Goal: Information Seeking & Learning: Learn about a topic

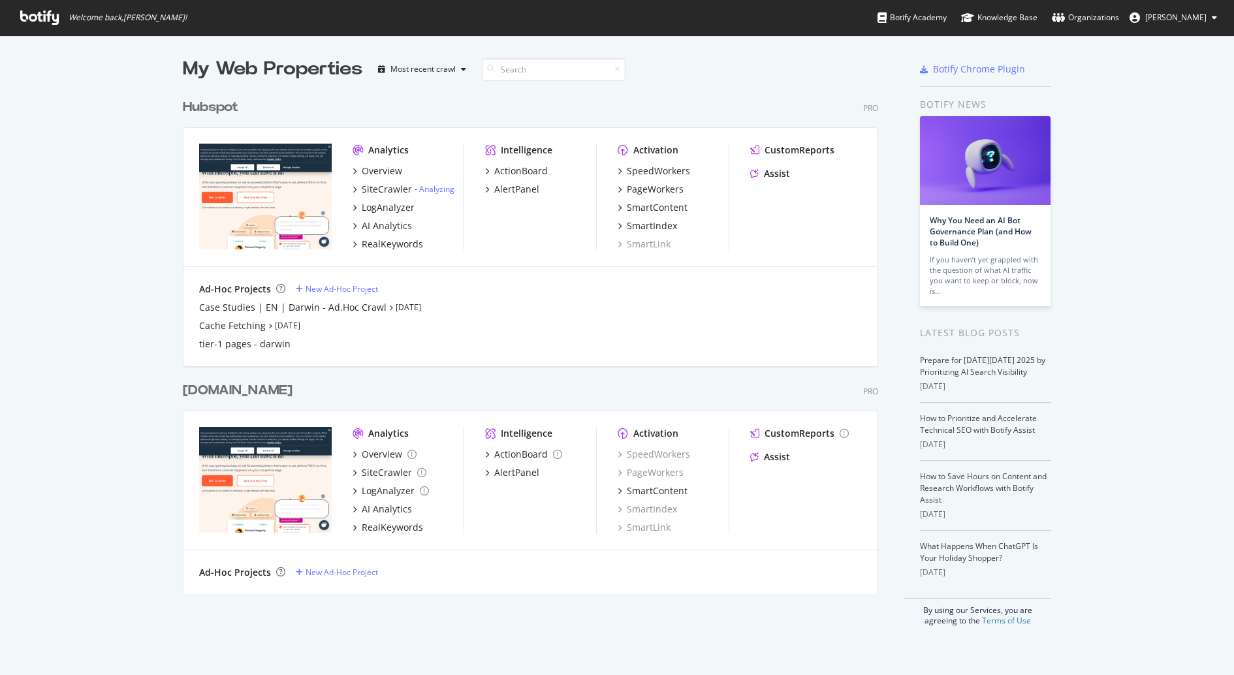
scroll to position [674, 1234]
click at [224, 106] on div "Hubspot" at bounding box center [210, 107] width 55 height 19
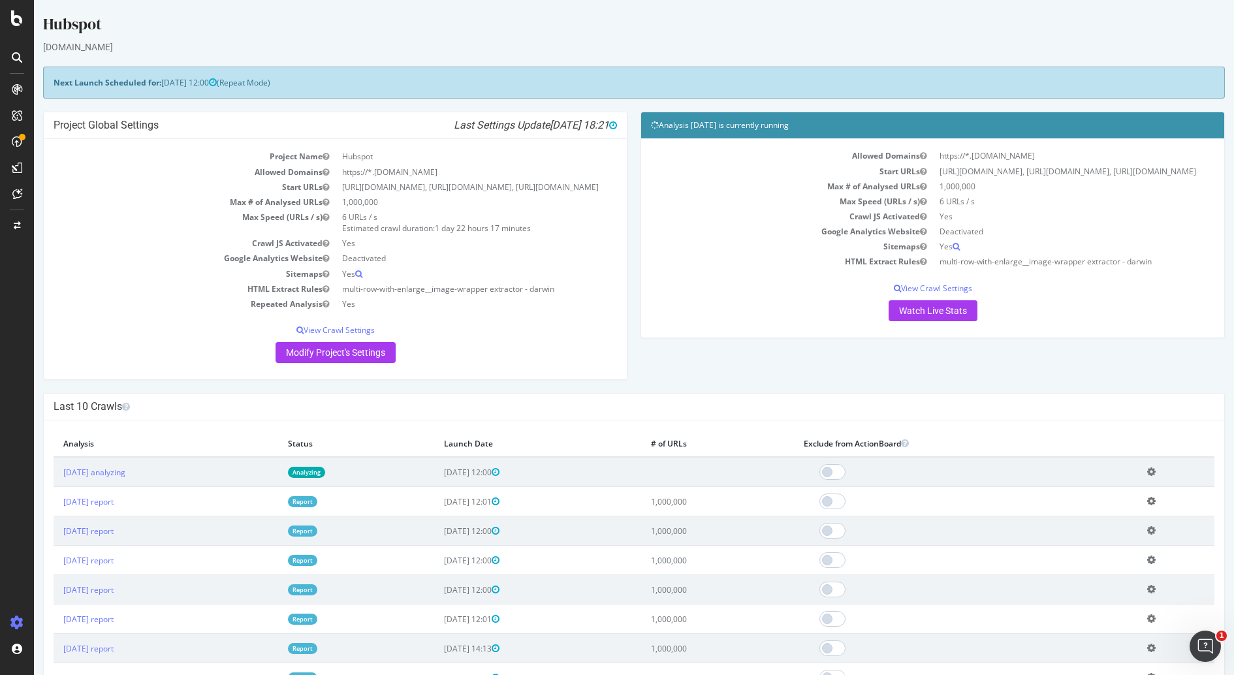
click at [121, 487] on td "[DATE] analyzing" at bounding box center [166, 472] width 225 height 30
click at [123, 478] on link "[DATE] analyzing" at bounding box center [94, 472] width 62 height 11
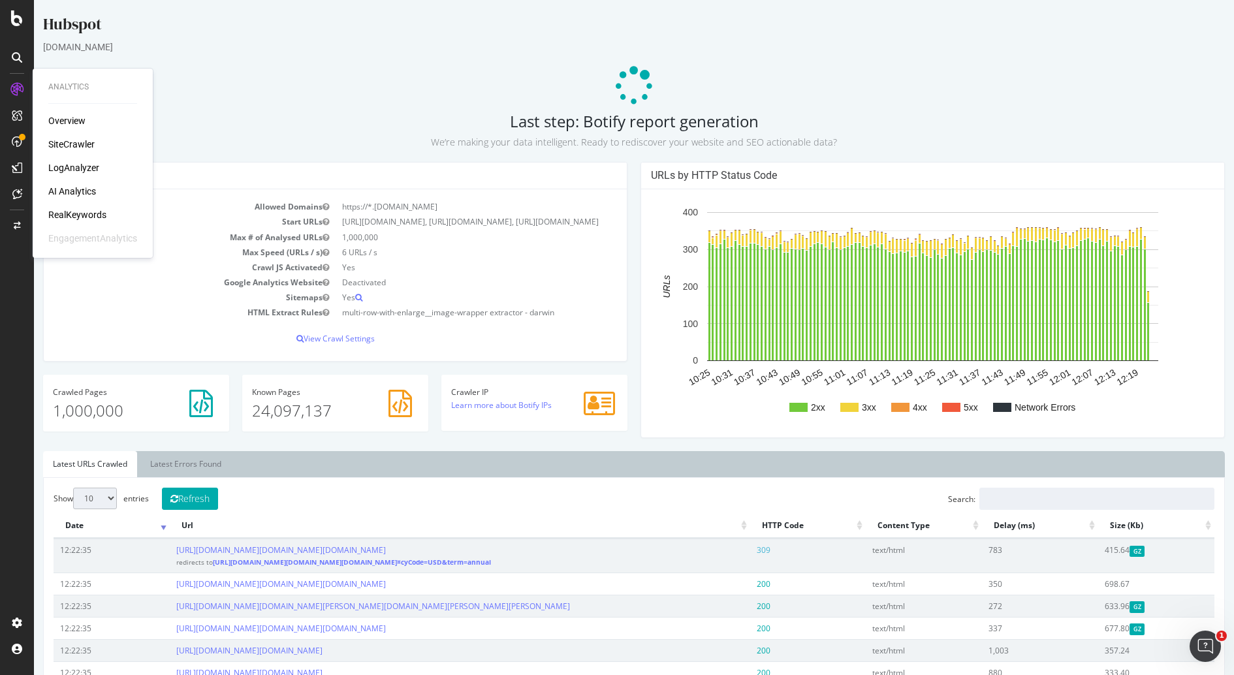
click at [87, 216] on div "RealKeywords" at bounding box center [77, 214] width 58 height 13
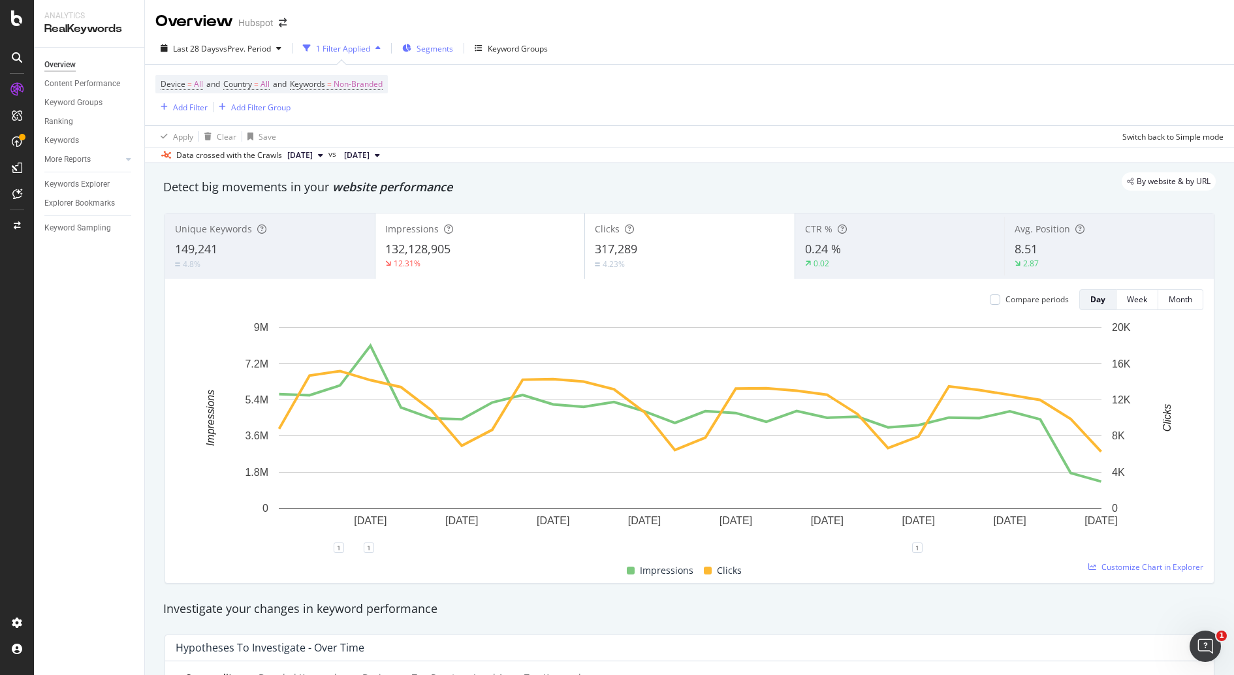
click at [453, 48] on span "Segments" at bounding box center [434, 48] width 37 height 11
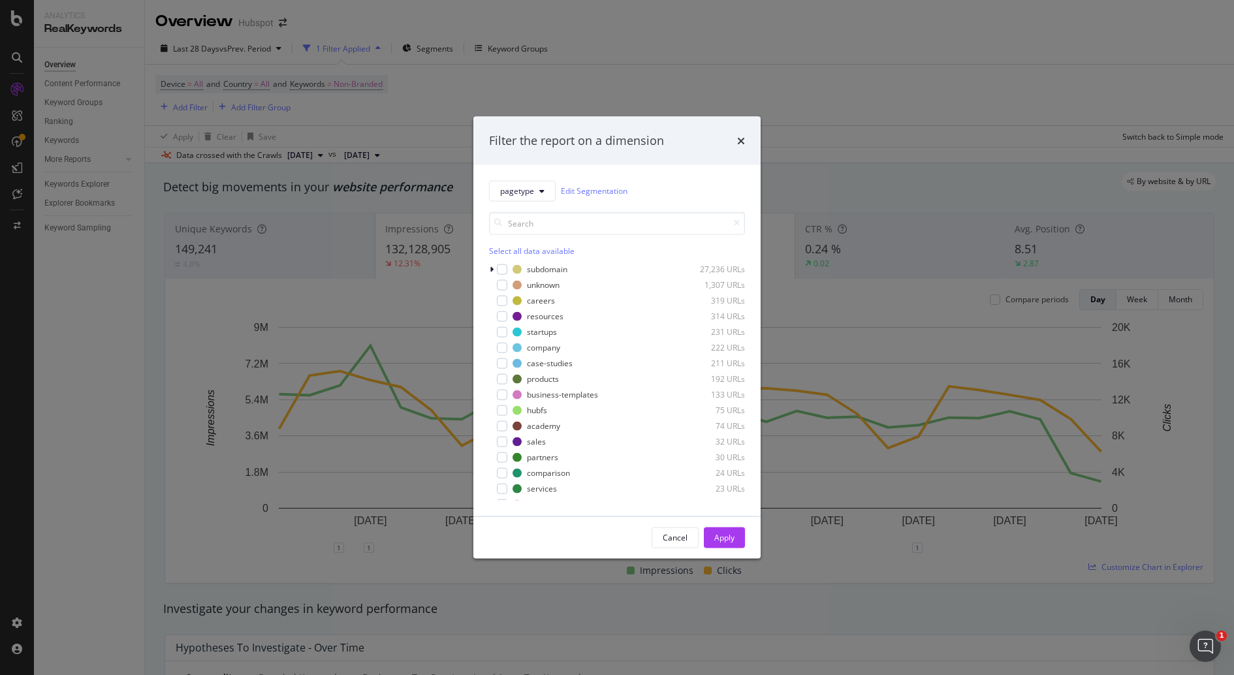
click at [702, 42] on div "Filter the report on a dimension pagetype Edit Segmentation Select all data ava…" at bounding box center [617, 337] width 1234 height 675
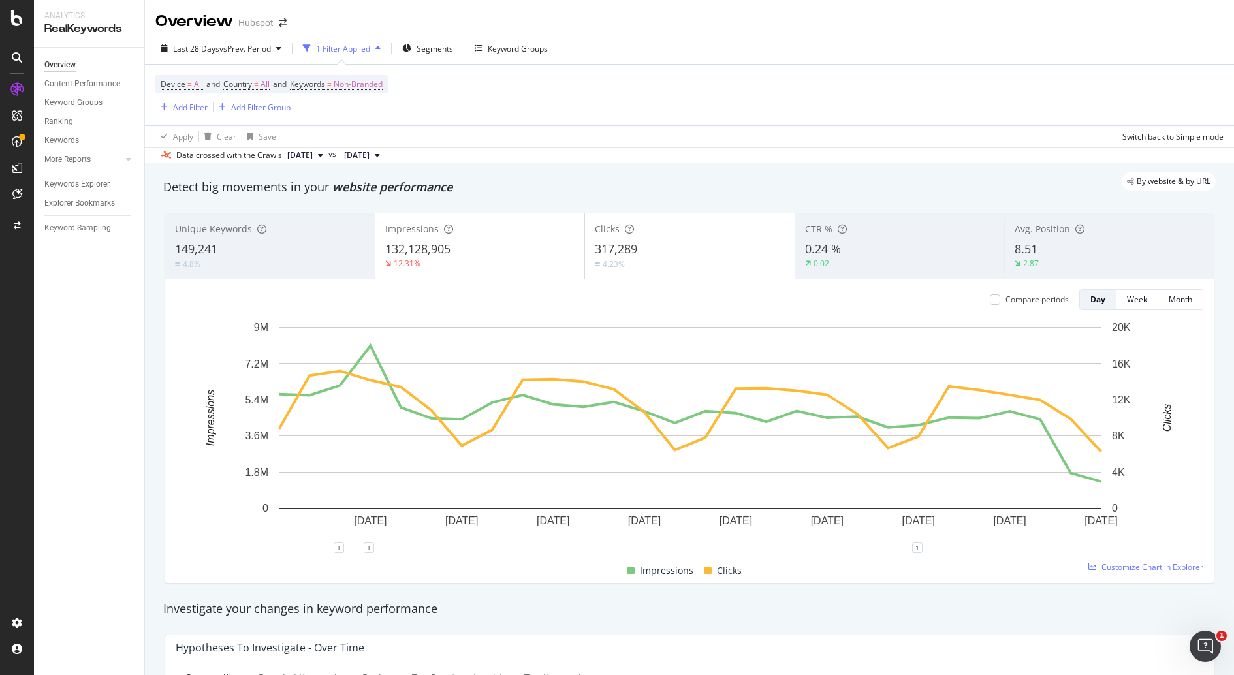
click at [495, 59] on div "Last 28 Days vs Prev. Period 1 Filter Applied Segments Keyword Groups" at bounding box center [689, 51] width 1089 height 26
click at [172, 104] on div "button" at bounding box center [164, 107] width 18 height 8
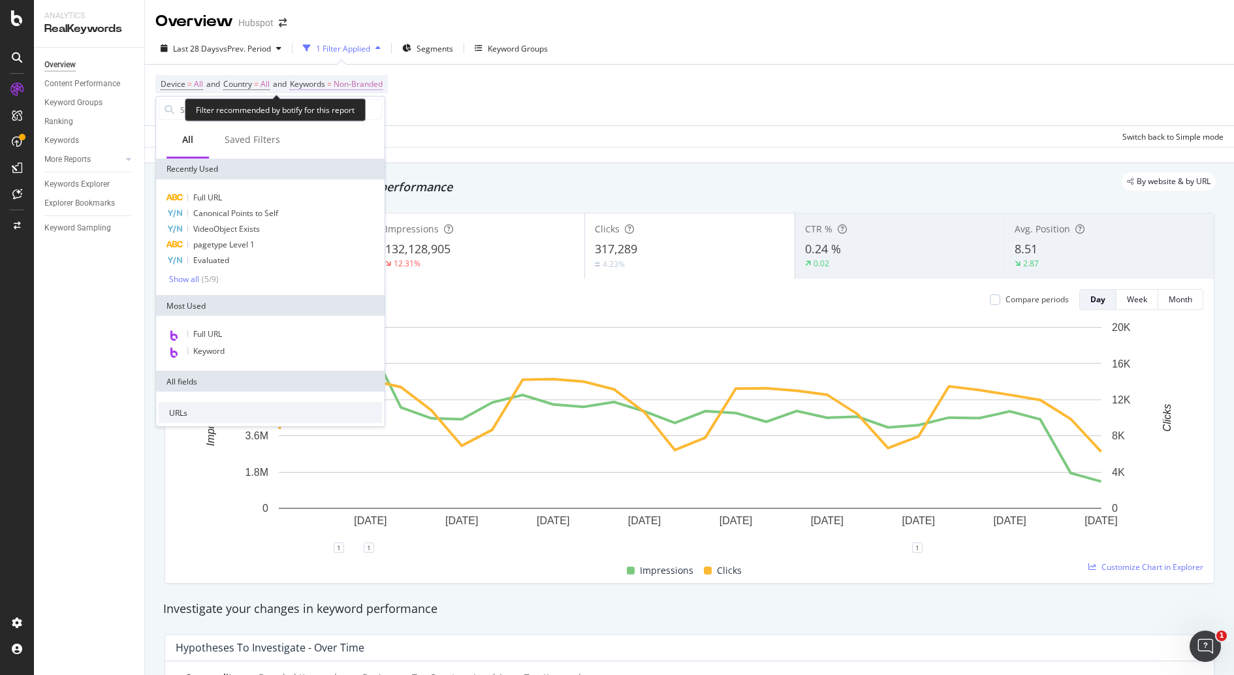
click at [367, 82] on span "Non-Branded" at bounding box center [358, 84] width 49 height 18
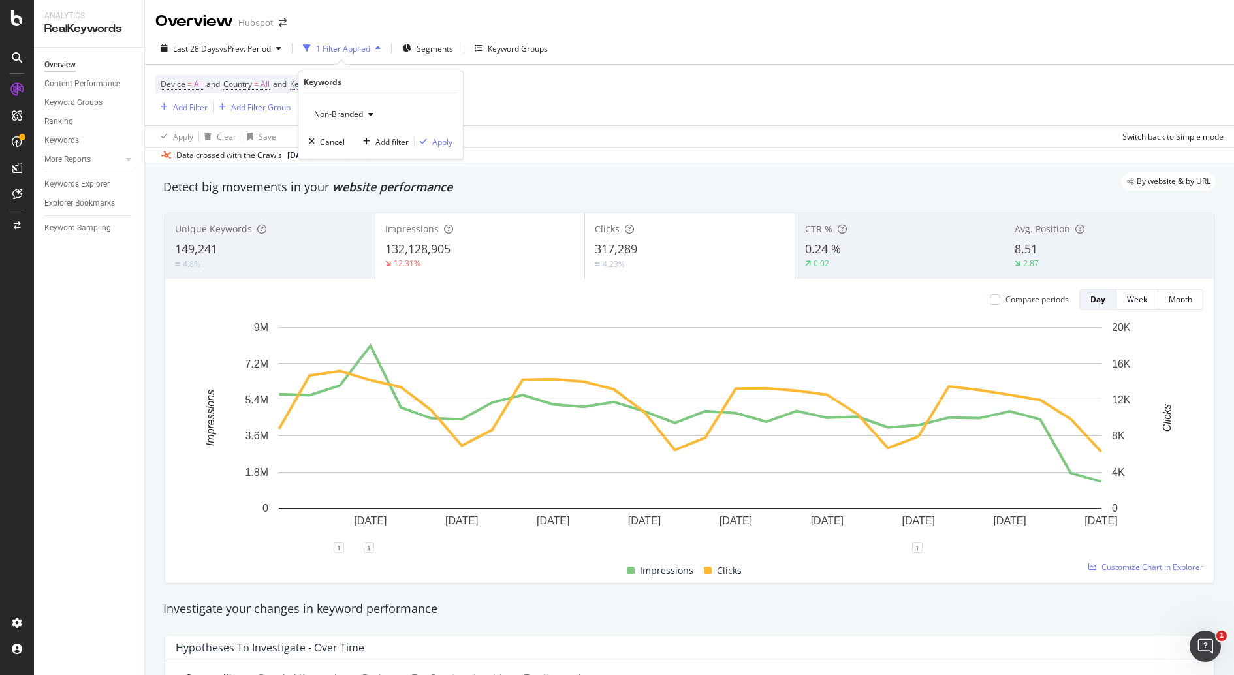
click at [367, 82] on div "Keywords" at bounding box center [380, 82] width 154 height 22
click at [351, 114] on span "Non-Branded" at bounding box center [336, 113] width 54 height 11
click at [433, 213] on span "All" at bounding box center [386, 216] width 133 height 12
click at [436, 142] on div "Apply" at bounding box center [442, 141] width 20 height 11
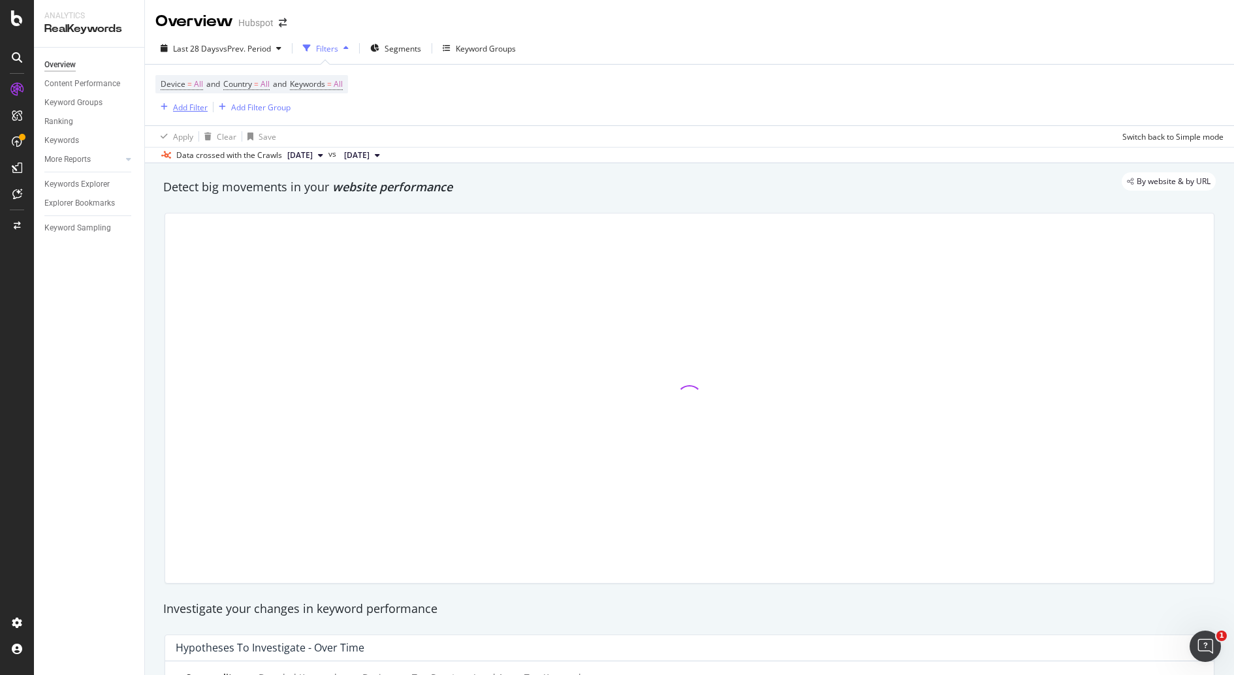
click at [181, 106] on div "Add Filter" at bounding box center [190, 107] width 35 height 11
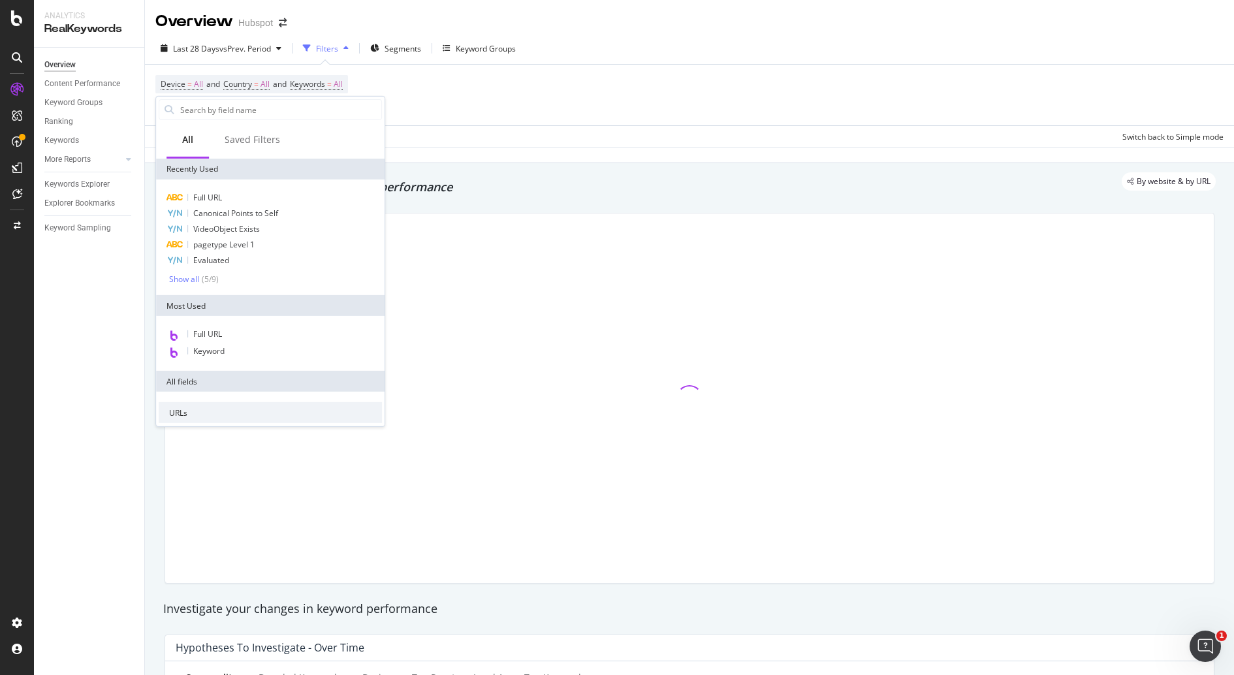
type input "d"
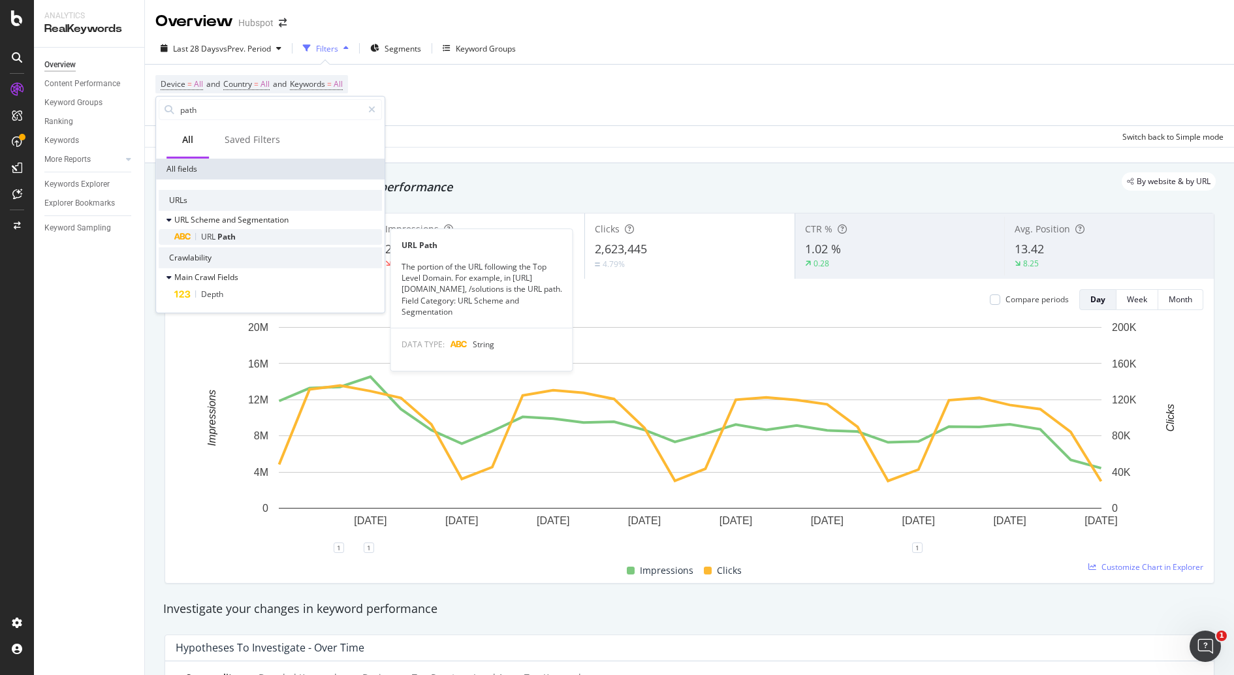
type input "path"
click at [241, 239] on div "URL Path" at bounding box center [278, 237] width 208 height 16
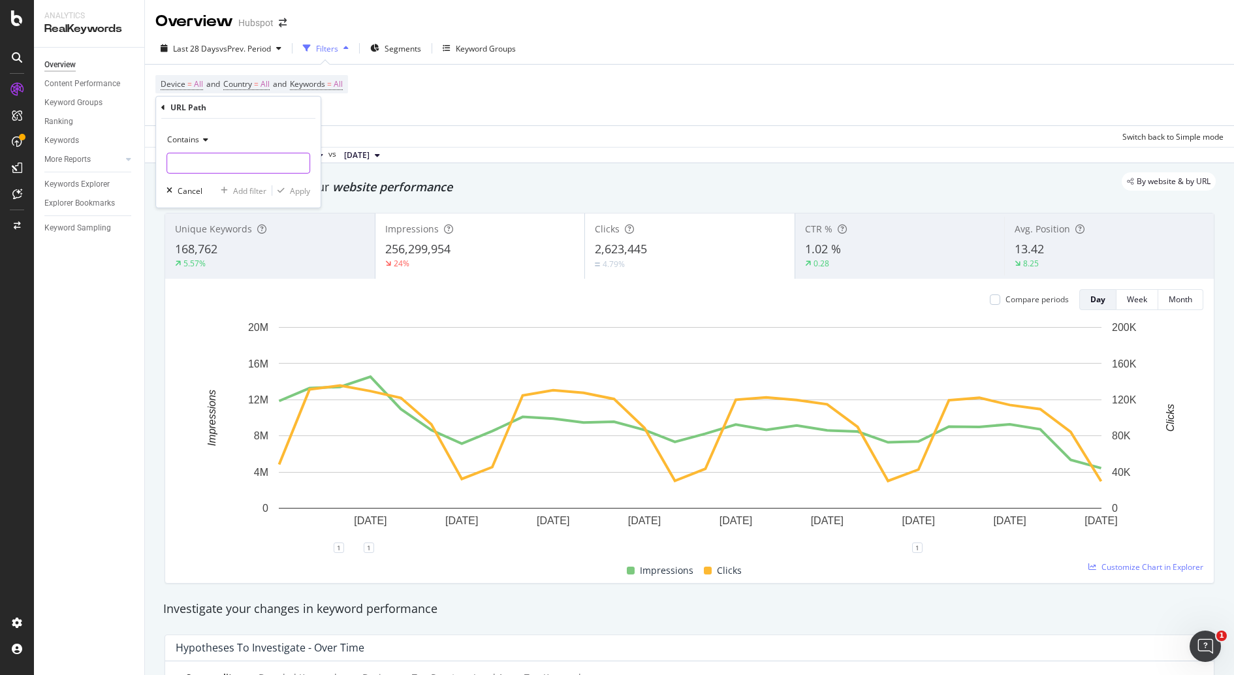
click at [218, 161] on input "text" at bounding box center [238, 163] width 142 height 21
type input "[DOMAIN_NAME][URL]"
click at [298, 187] on div "Apply" at bounding box center [300, 190] width 20 height 11
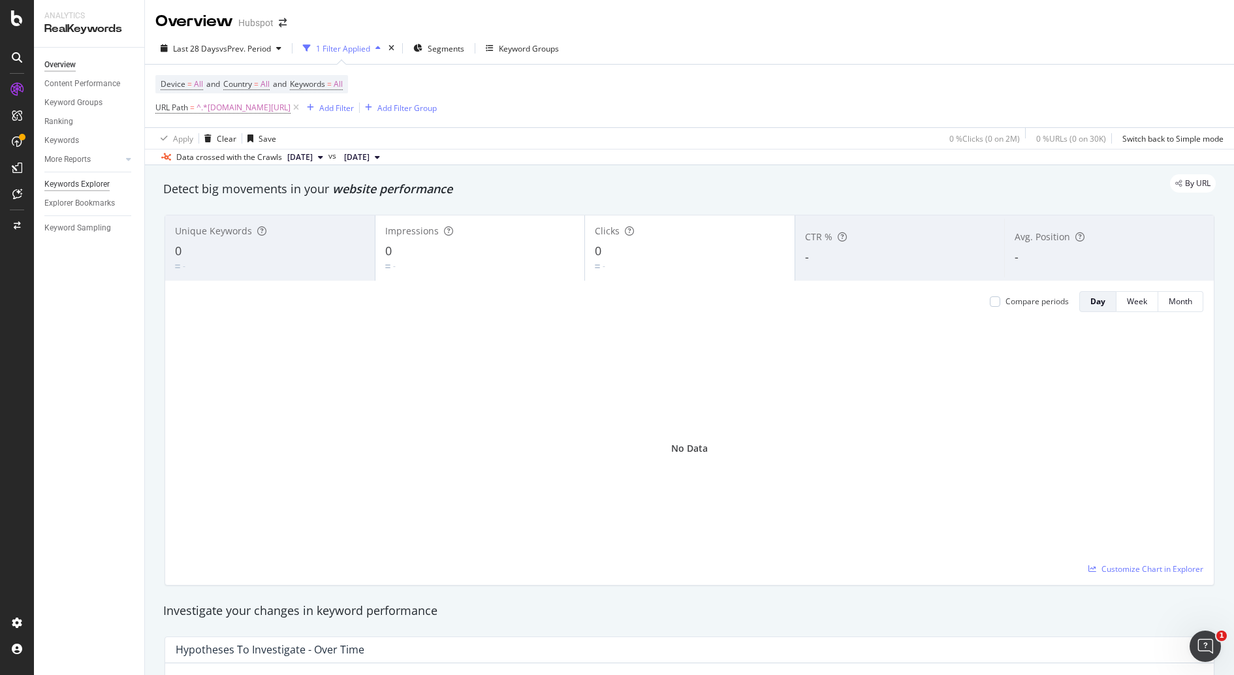
click at [101, 179] on div "Keywords Explorer" at bounding box center [76, 185] width 65 height 14
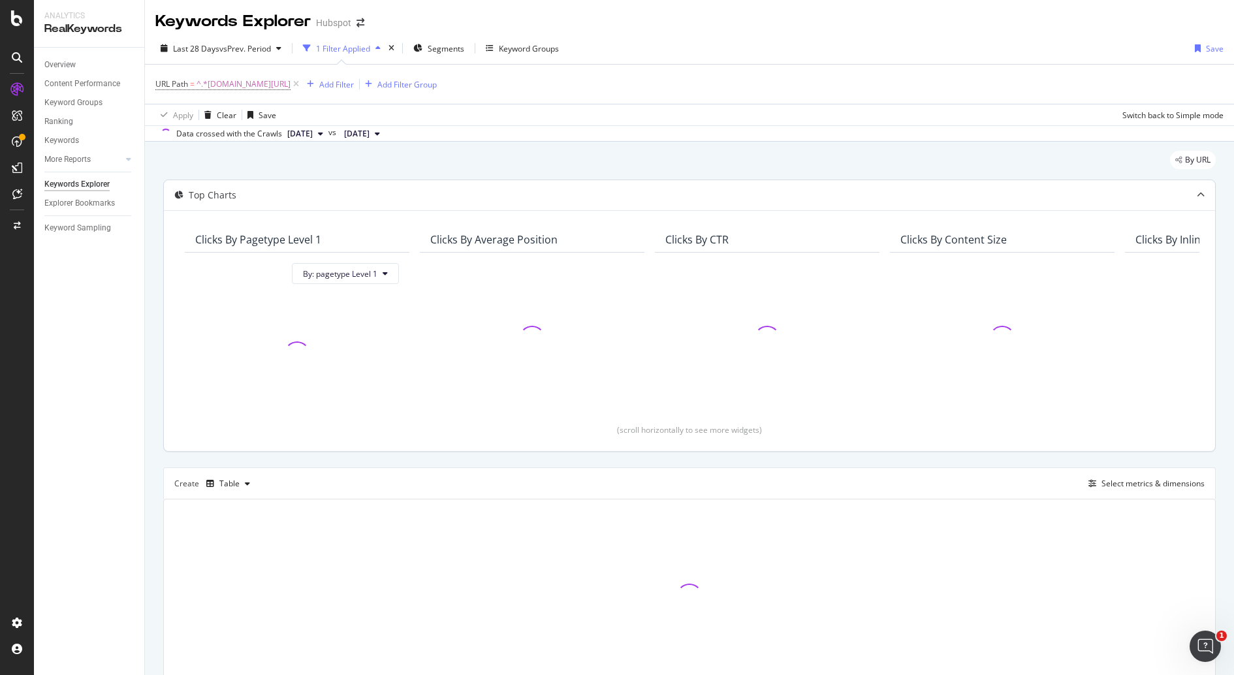
scroll to position [64, 0]
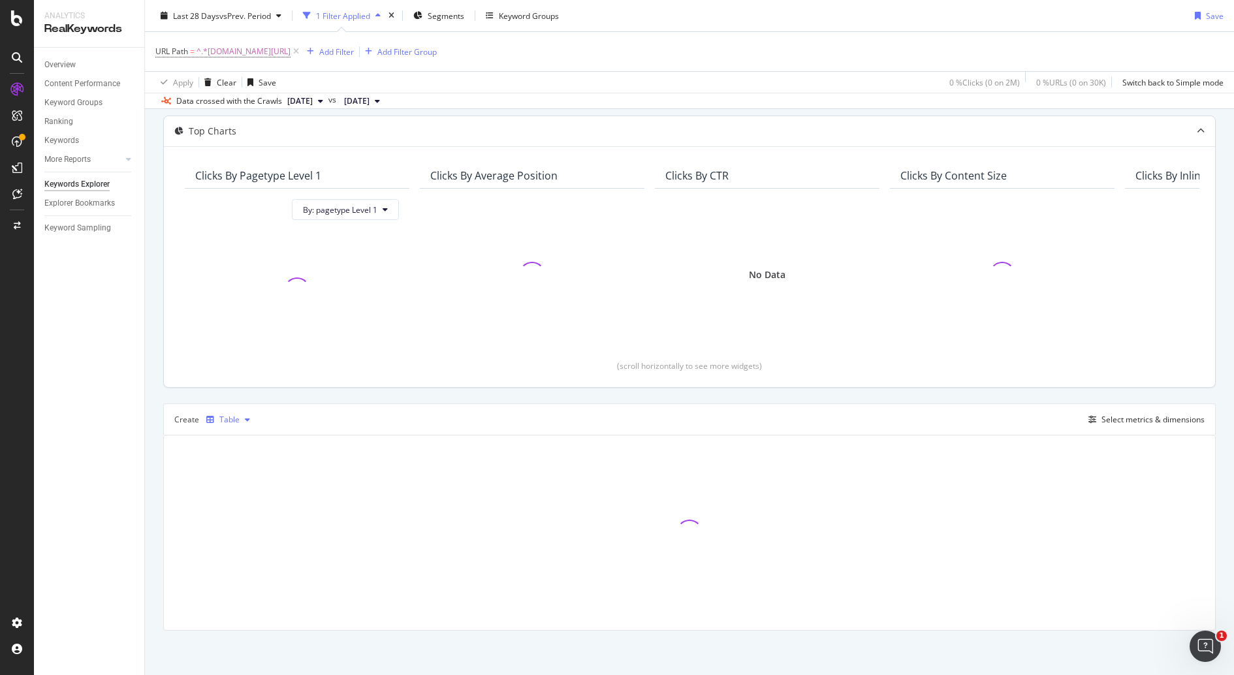
click at [236, 418] on div "Table" at bounding box center [229, 420] width 20 height 8
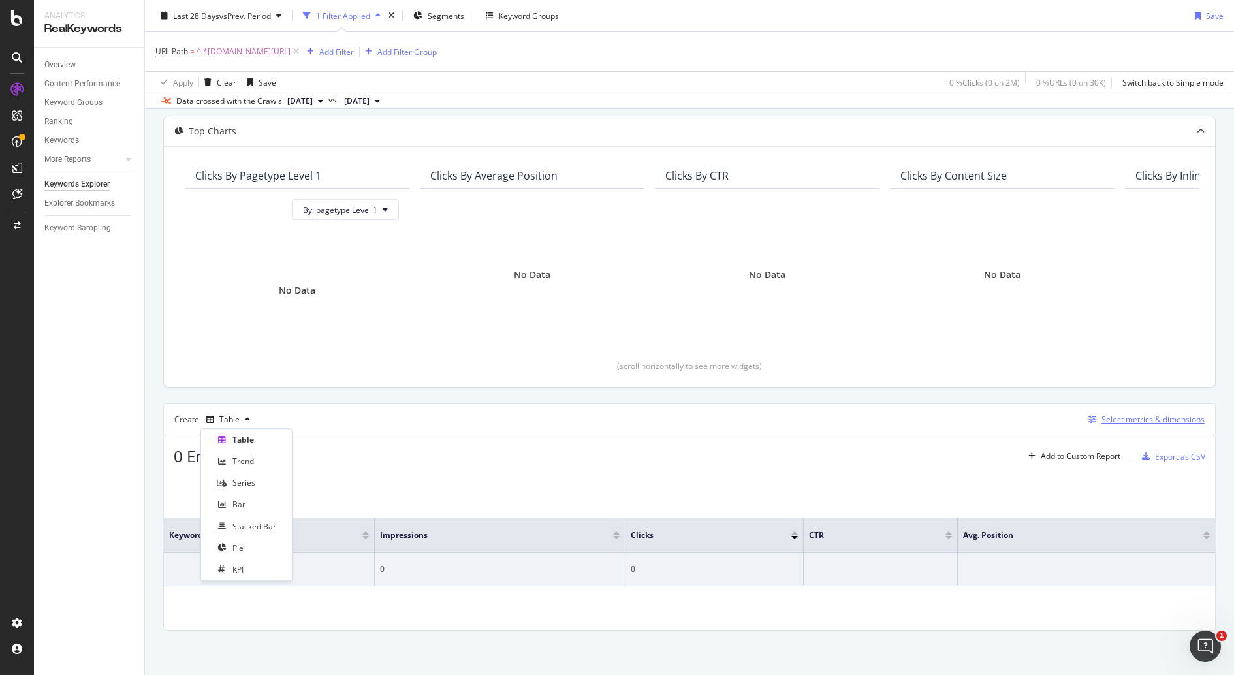
click at [1127, 412] on div "Select metrics & dimensions" at bounding box center [1143, 419] width 121 height 14
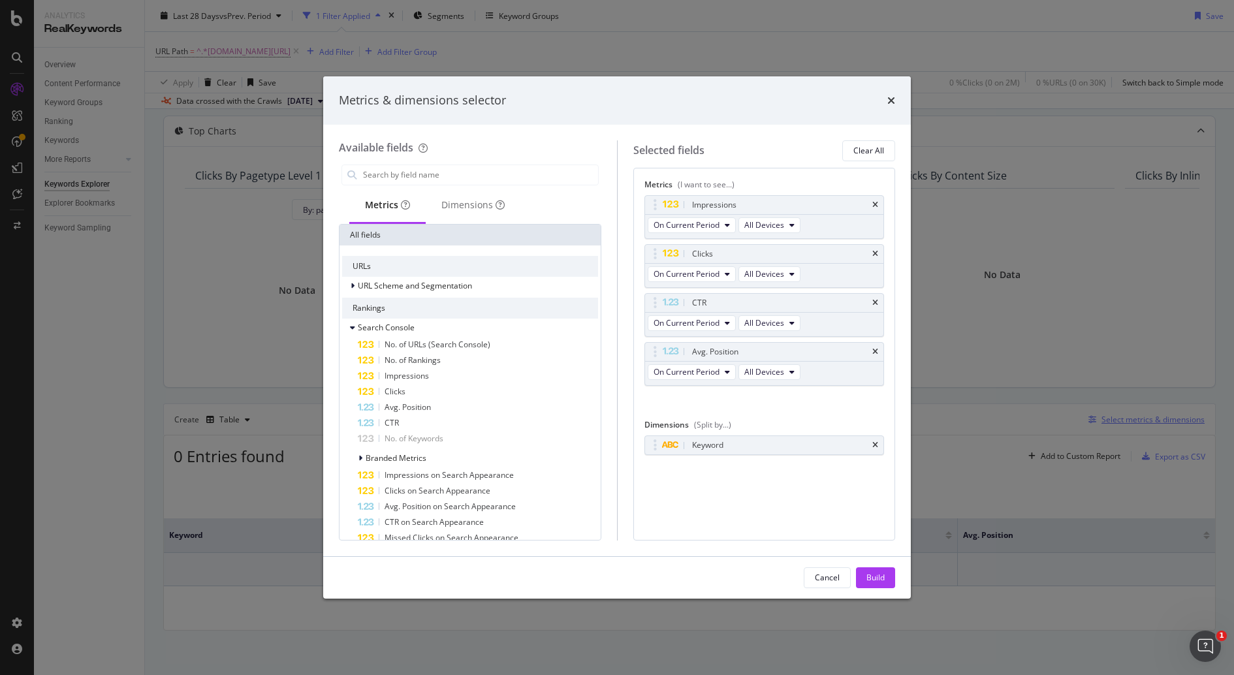
click at [1117, 422] on div "Metrics & dimensions selector Available fields Metrics Dimensions All fields UR…" at bounding box center [617, 337] width 1234 height 675
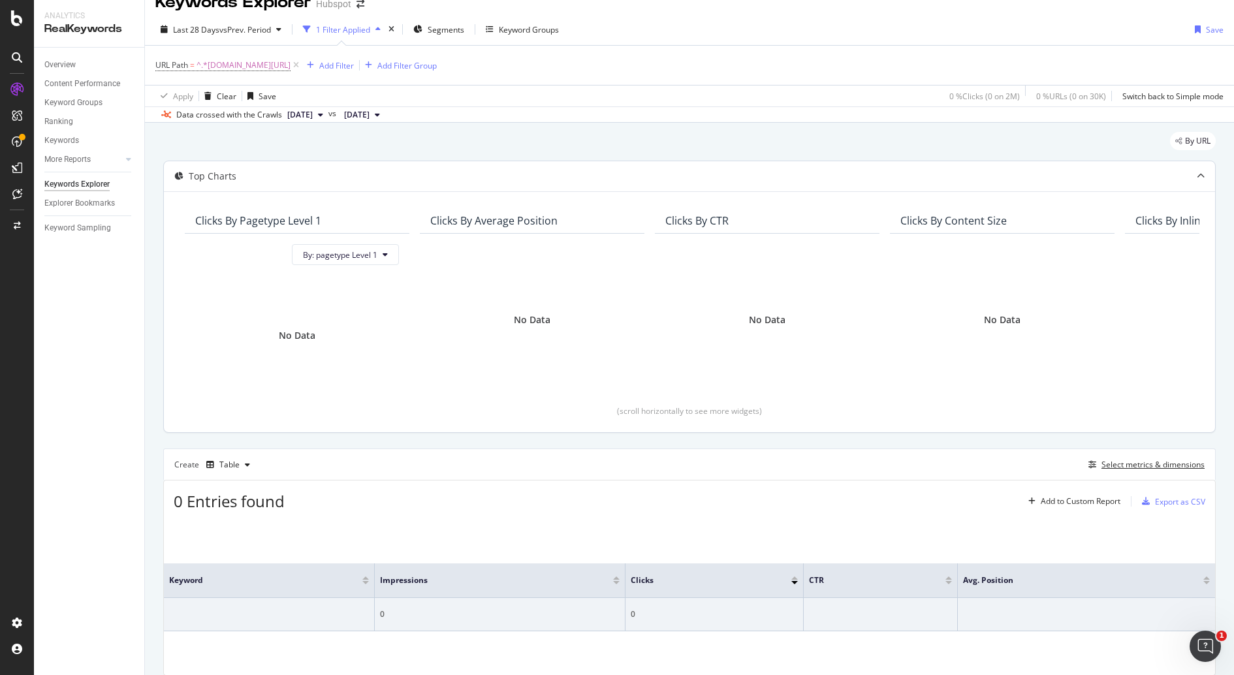
scroll to position [0, 0]
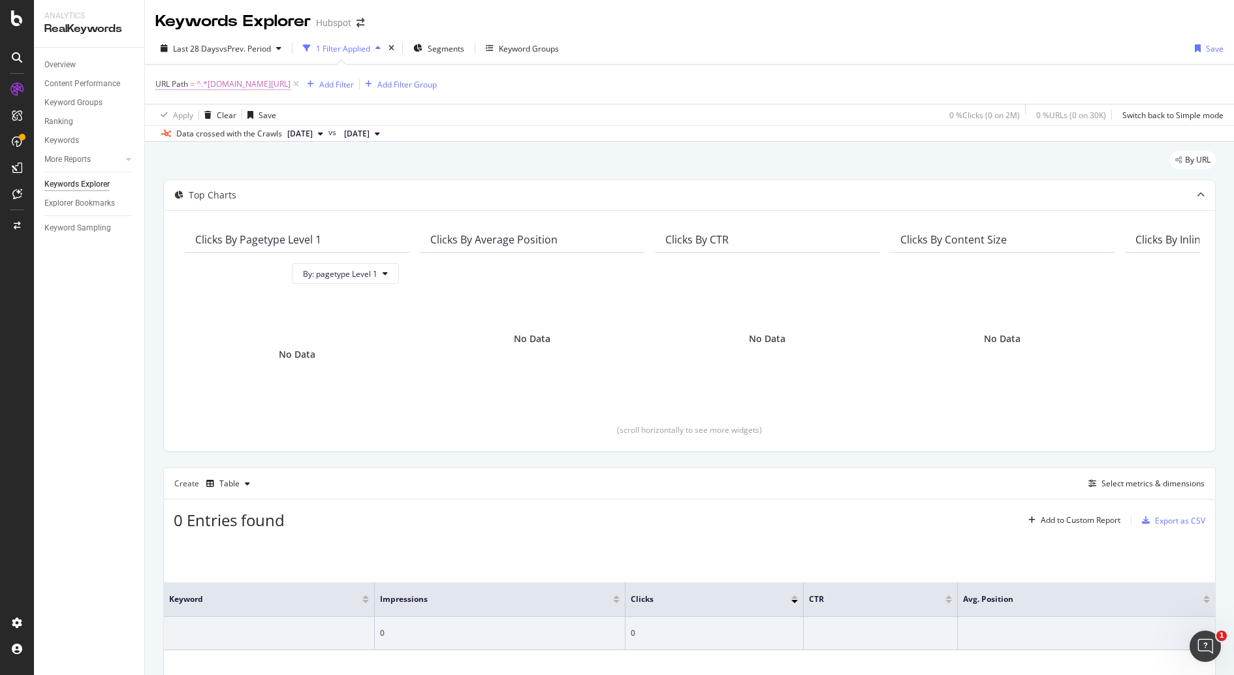
click at [240, 84] on span "^.*[DOMAIN_NAME][URL]" at bounding box center [243, 84] width 94 height 18
click at [184, 141] on input "[DOMAIN_NAME][URL]" at bounding box center [228, 137] width 123 height 21
click at [282, 138] on input "[DOMAIN_NAME][URL]" at bounding box center [228, 137] width 123 height 21
type input "[DOMAIN_NAME][URL]"
click at [299, 164] on div "Apply" at bounding box center [300, 165] width 20 height 11
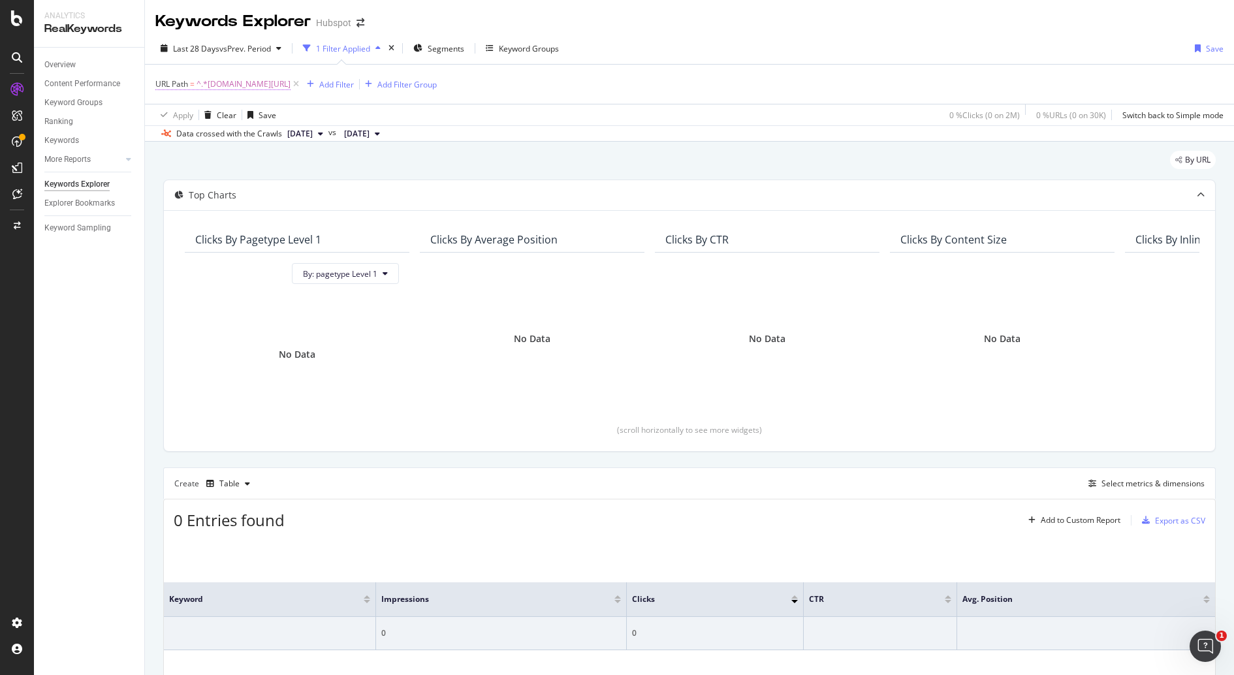
click at [267, 85] on span "^.*[DOMAIN_NAME][URL]" at bounding box center [243, 84] width 94 height 18
click at [196, 141] on input "[DOMAIN_NAME][URL]" at bounding box center [228, 137] width 123 height 21
paste input "[URL]."
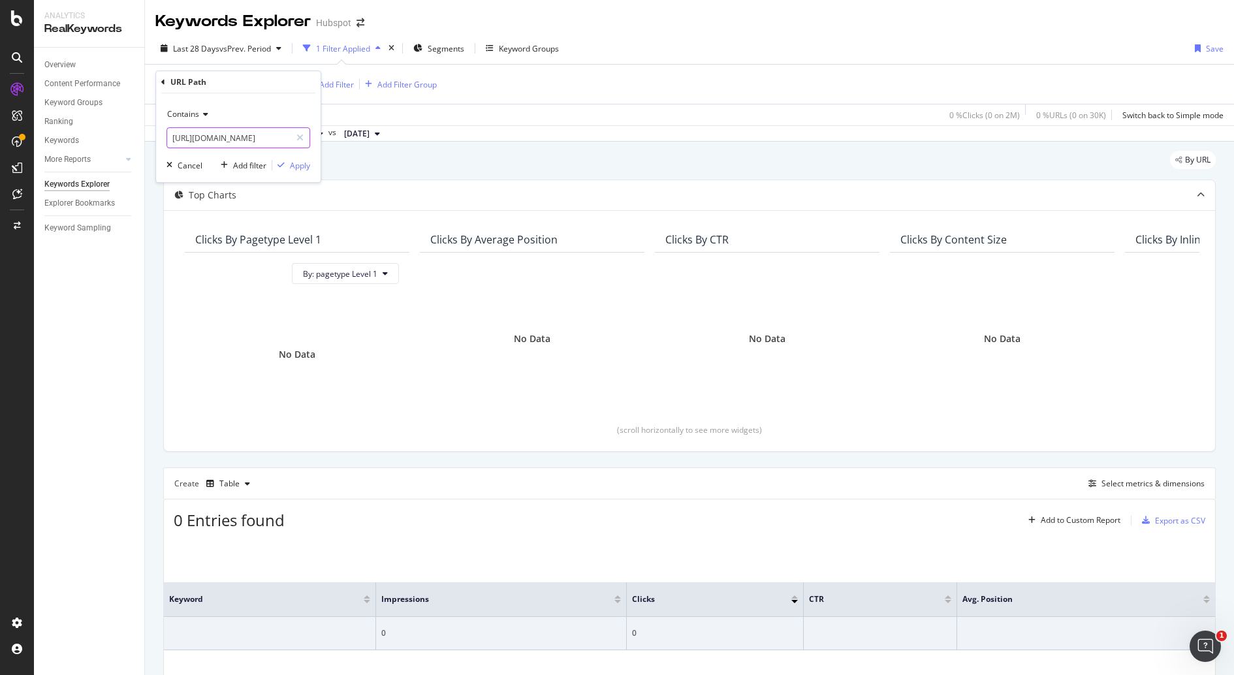
scroll to position [0, 29]
type input "[URL][DOMAIN_NAME]"
click at [287, 166] on div "button" at bounding box center [281, 165] width 18 height 8
click at [266, 81] on span "^.*[URL][DOMAIN_NAME]" at bounding box center [243, 84] width 94 height 18
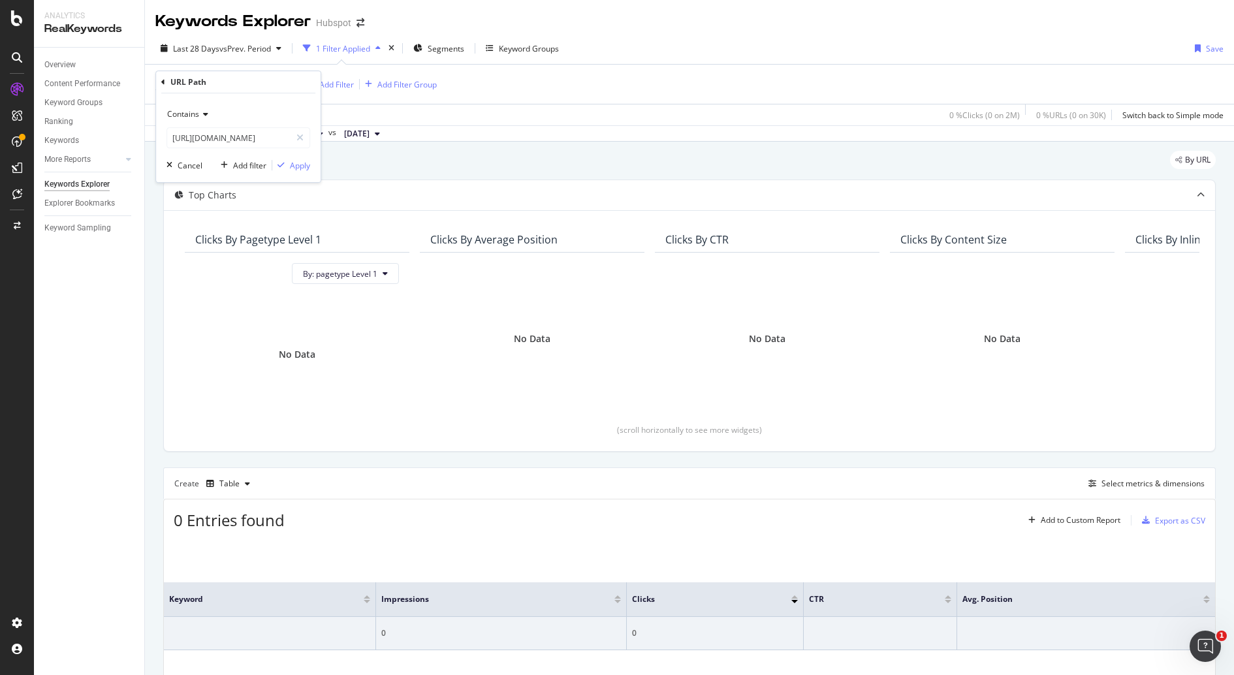
click at [207, 80] on div "URL Path" at bounding box center [238, 82] width 154 height 22
click at [164, 85] on icon at bounding box center [163, 82] width 4 height 8
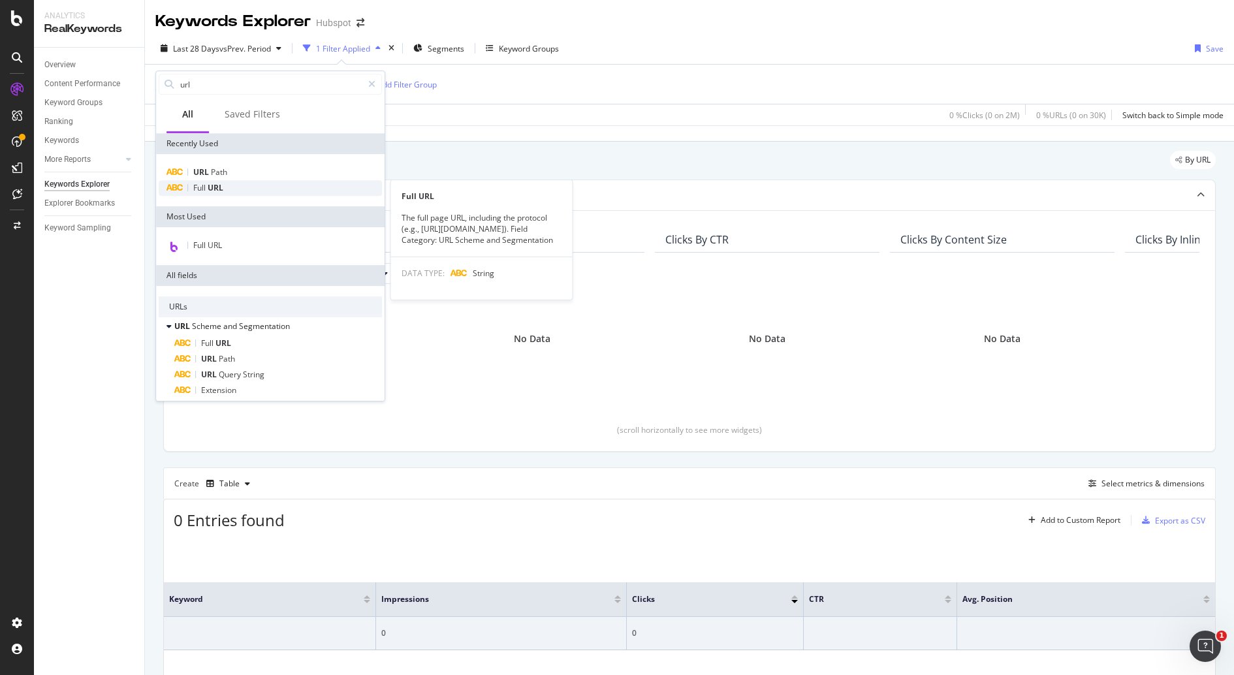
type input "url"
click at [260, 187] on div "Full URL" at bounding box center [270, 188] width 223 height 16
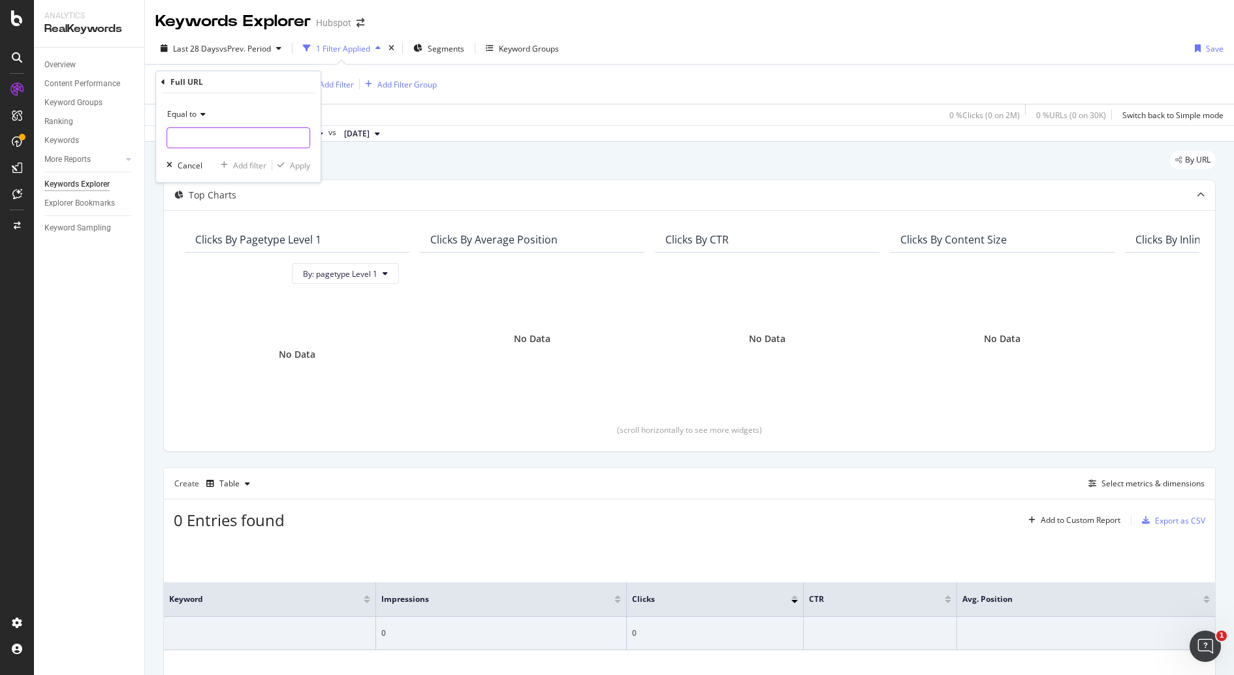
click at [206, 131] on input "text" at bounding box center [238, 137] width 142 height 21
paste input "[URL][DOMAIN_NAME]"
type input "[URL][DOMAIN_NAME]"
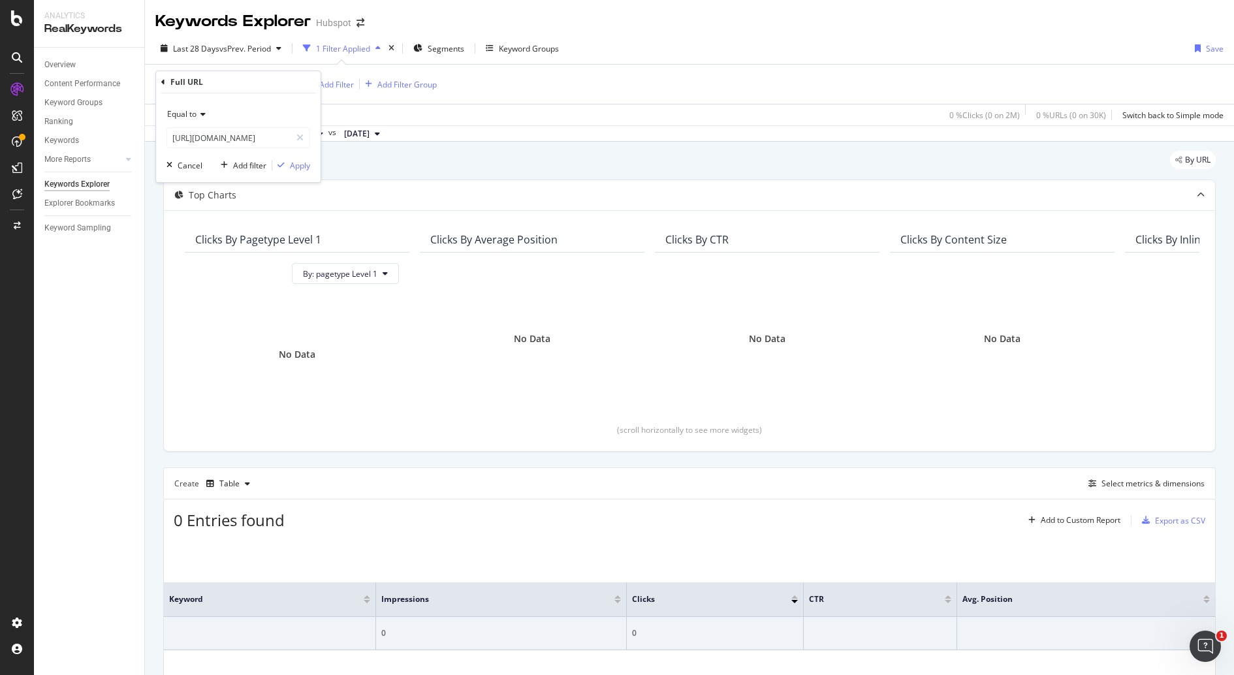
click at [186, 115] on span "Equal to" at bounding box center [181, 113] width 29 height 11
click at [219, 242] on div "Contains" at bounding box center [240, 242] width 140 height 17
click at [303, 172] on div "Contains [URL][DOMAIN_NAME] Cancel Add filter Apply" at bounding box center [238, 137] width 164 height 89
click at [301, 164] on div "Apply" at bounding box center [300, 165] width 20 height 11
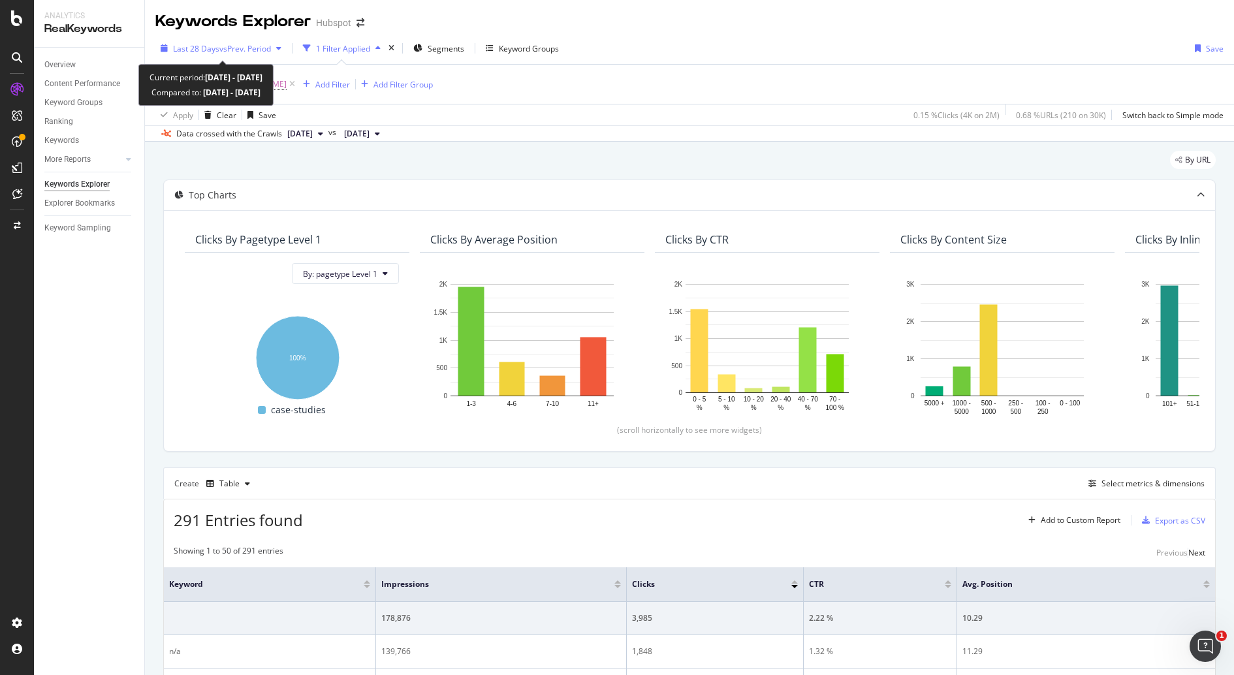
click at [248, 48] on span "vs Prev. Period" at bounding box center [245, 48] width 52 height 11
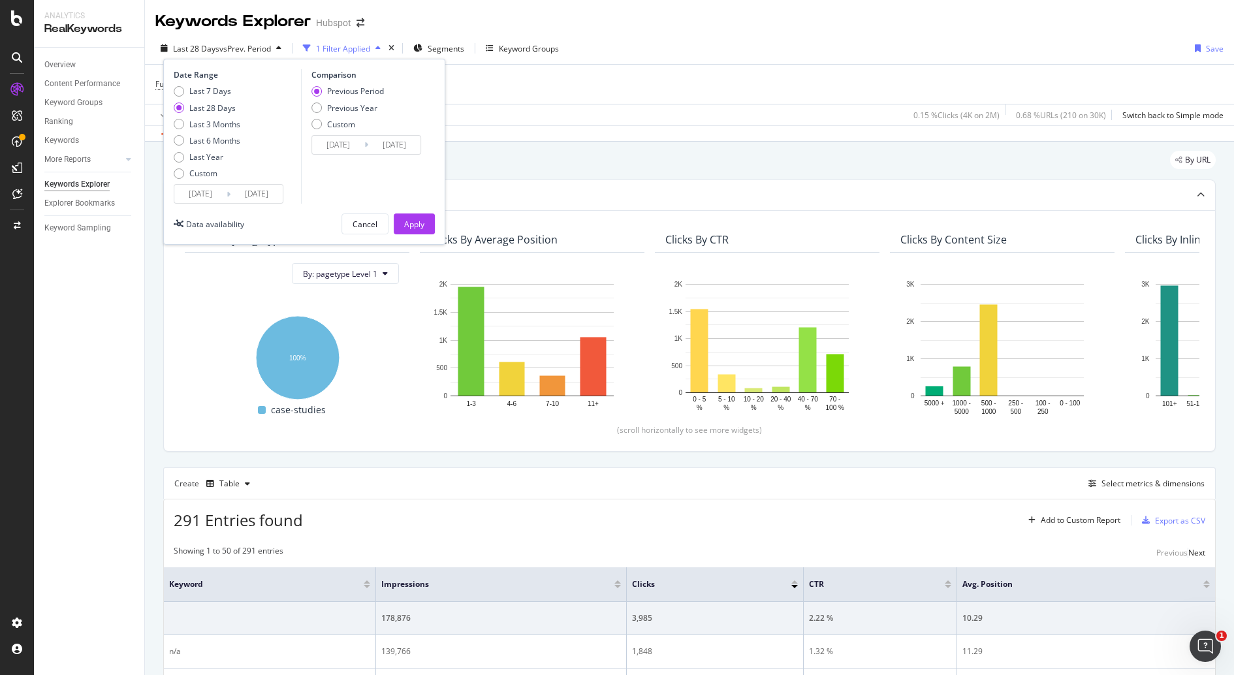
click at [360, 89] on div "Previous Period" at bounding box center [355, 90] width 57 height 11
click at [191, 172] on div "Custom" at bounding box center [203, 173] width 28 height 11
click at [200, 193] on input "[DATE]" at bounding box center [200, 194] width 52 height 18
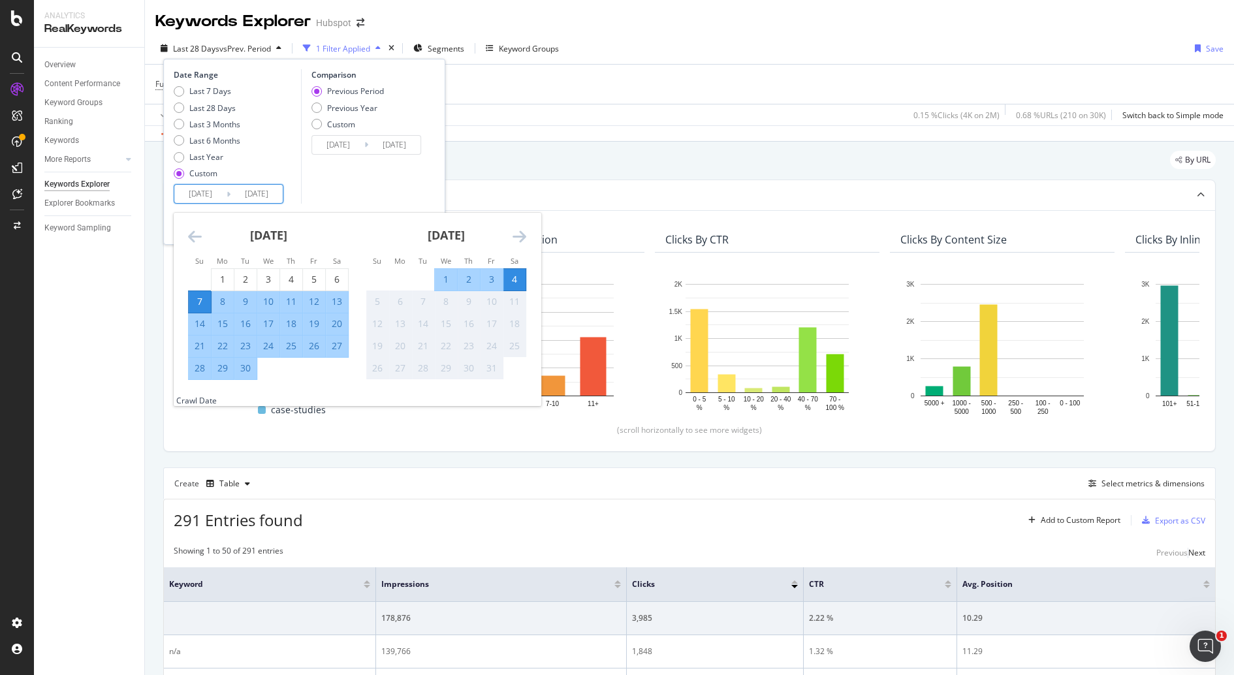
click at [191, 239] on icon "Move backward to switch to the previous month." at bounding box center [195, 236] width 14 height 16
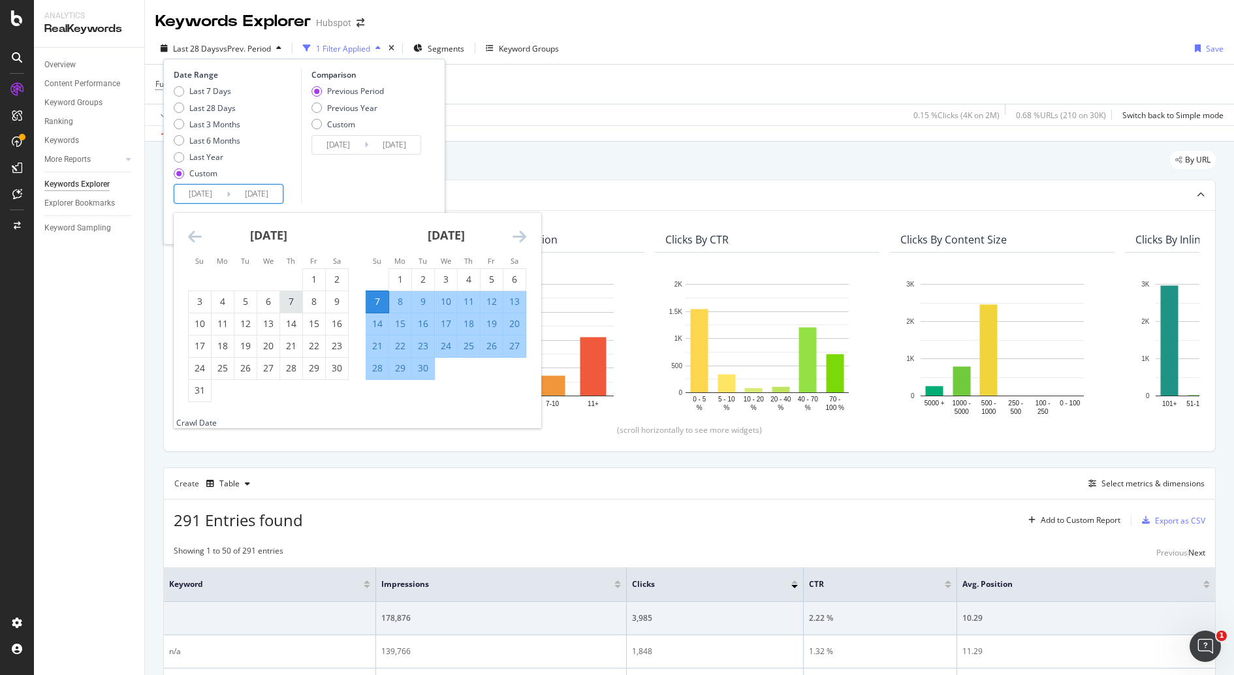
click at [285, 298] on div "7" at bounding box center [291, 301] width 22 height 13
type input "[DATE]"
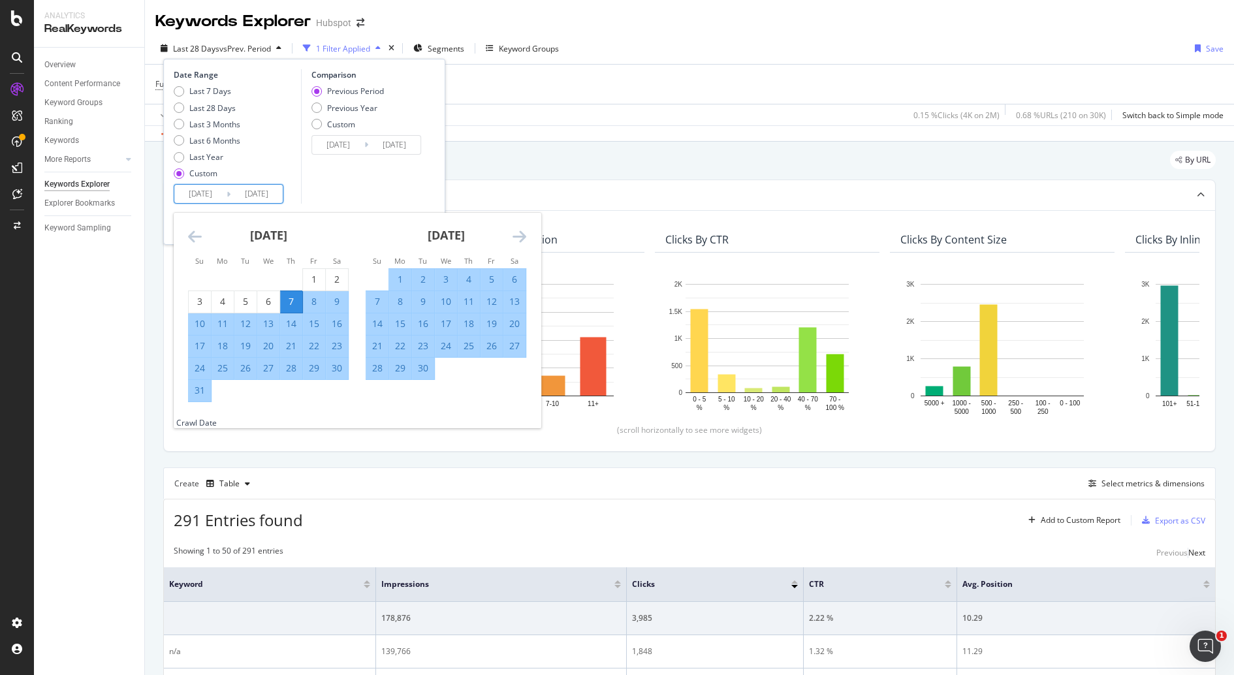
click at [268, 199] on input "[DATE]" at bounding box center [256, 194] width 52 height 18
click at [443, 283] on div "3" at bounding box center [446, 279] width 22 height 13
type input "[DATE]"
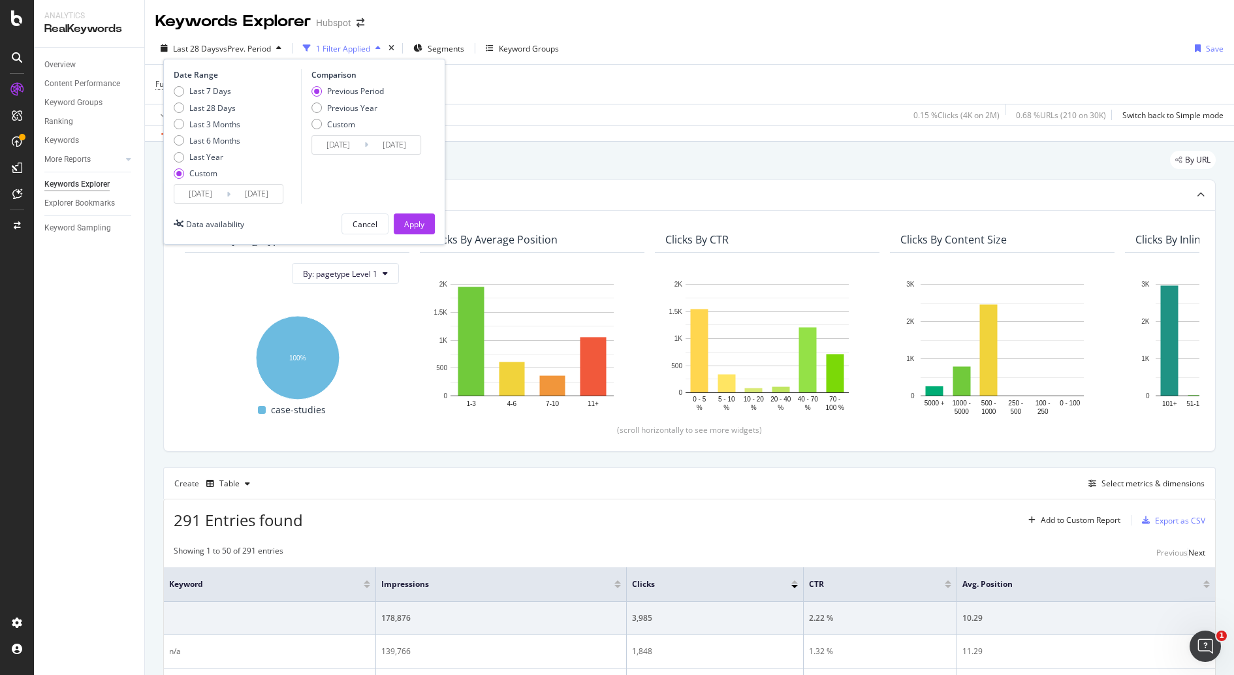
click at [247, 183] on div "Last 7 Days Last 28 Days Last 3 Months Last 6 Months Last Year Custom" at bounding box center [236, 134] width 124 height 99
click at [254, 196] on input "[DATE]" at bounding box center [256, 194] width 52 height 18
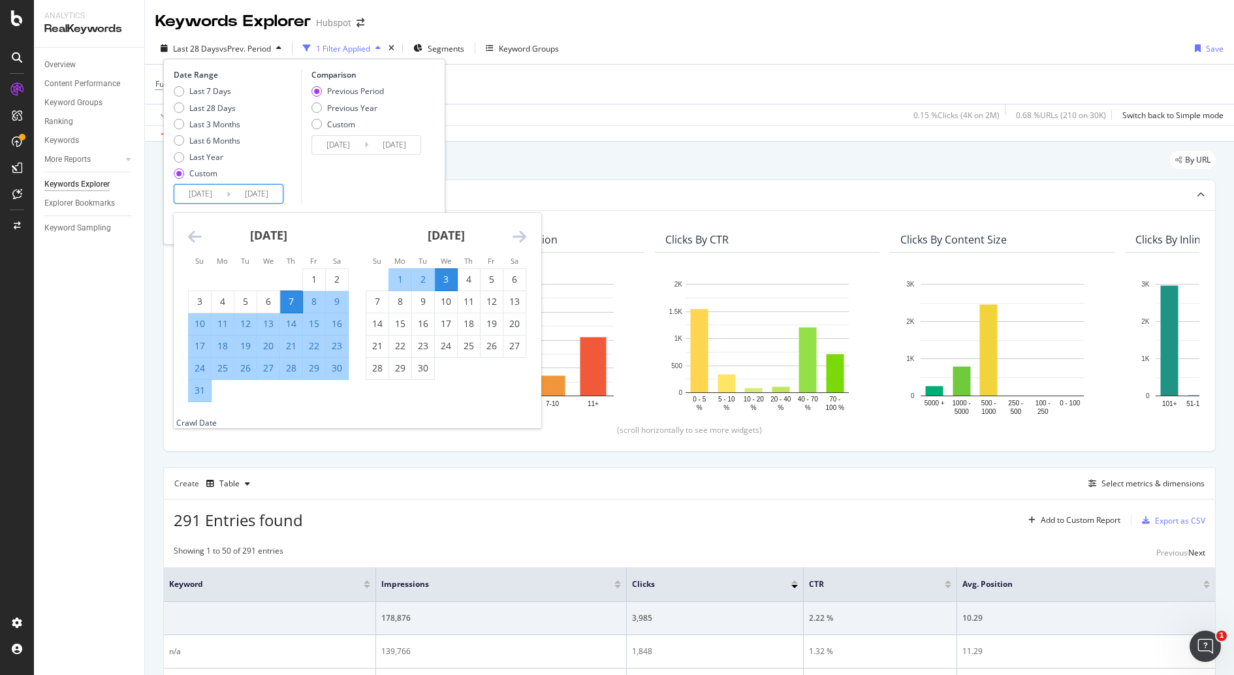
click at [336, 142] on input "[DATE]" at bounding box center [338, 145] width 52 height 18
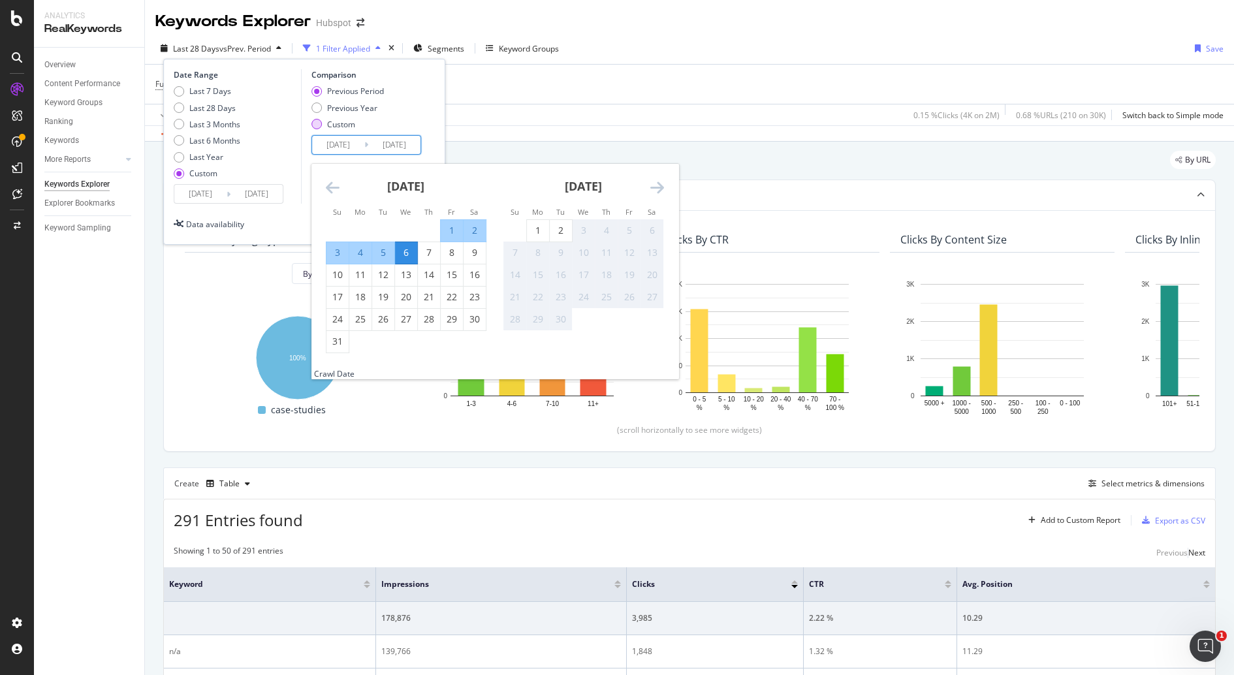
click at [335, 127] on div "Custom" at bounding box center [341, 124] width 28 height 11
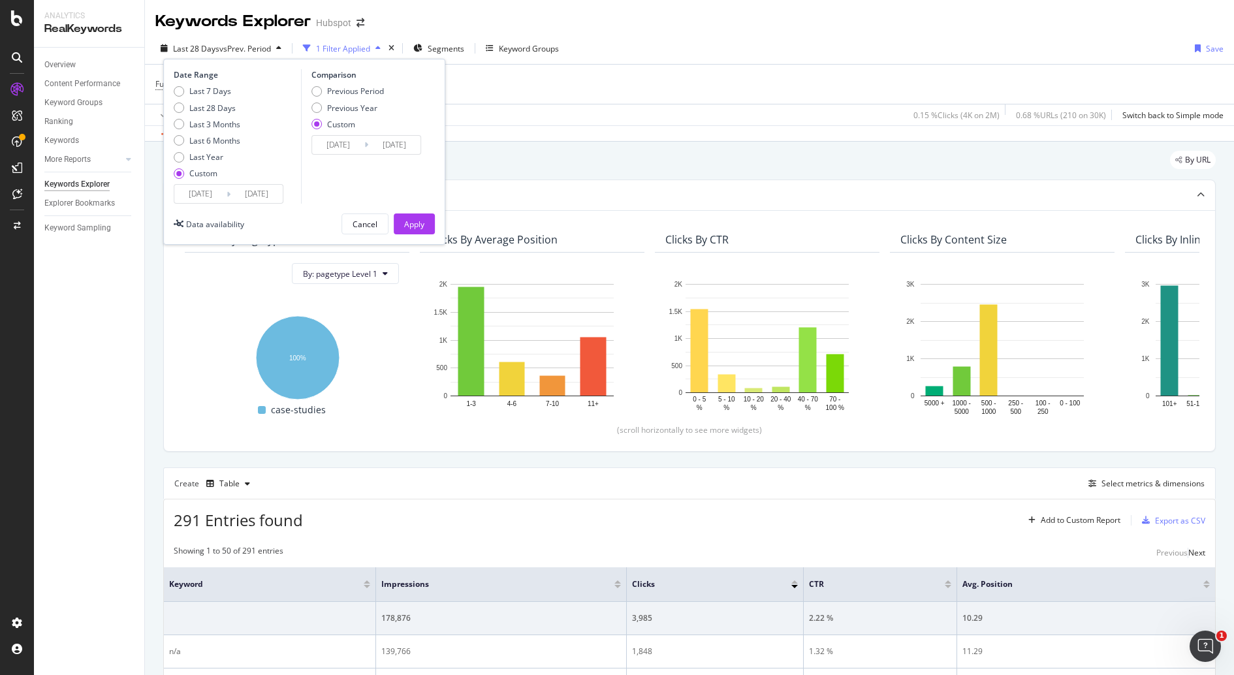
click at [348, 139] on input "[DATE]" at bounding box center [338, 145] width 52 height 18
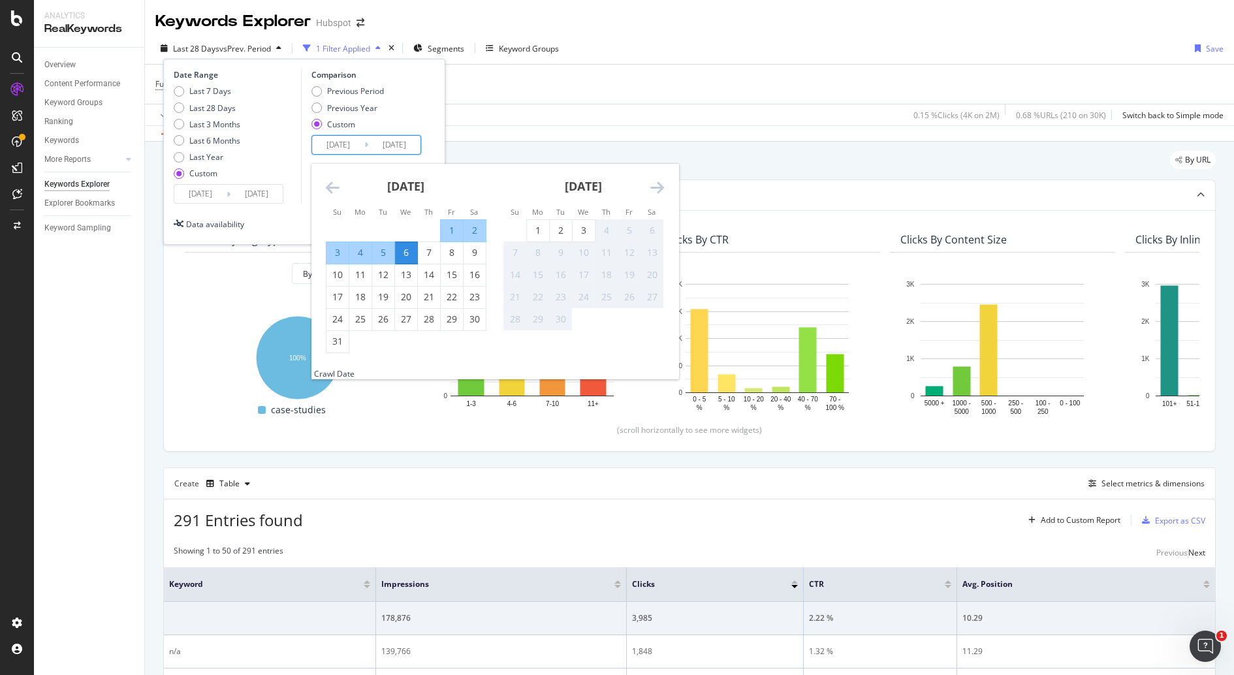
click at [658, 185] on icon "Move forward to switch to the next month." at bounding box center [657, 187] width 14 height 16
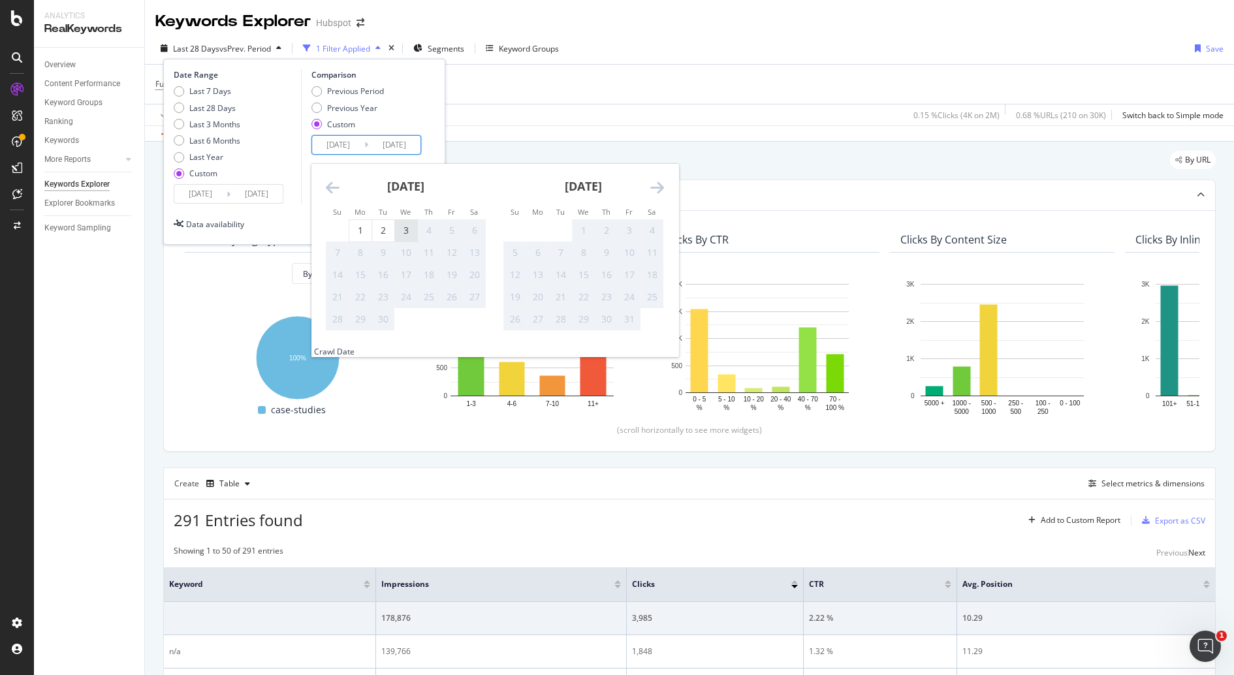
click at [397, 234] on div "3" at bounding box center [406, 230] width 22 height 13
type input "[DATE]"
click at [401, 136] on input "[DATE]" at bounding box center [394, 145] width 52 height 18
click at [390, 107] on div "Previous Period Previous Year Custom" at bounding box center [368, 109] width 114 height 49
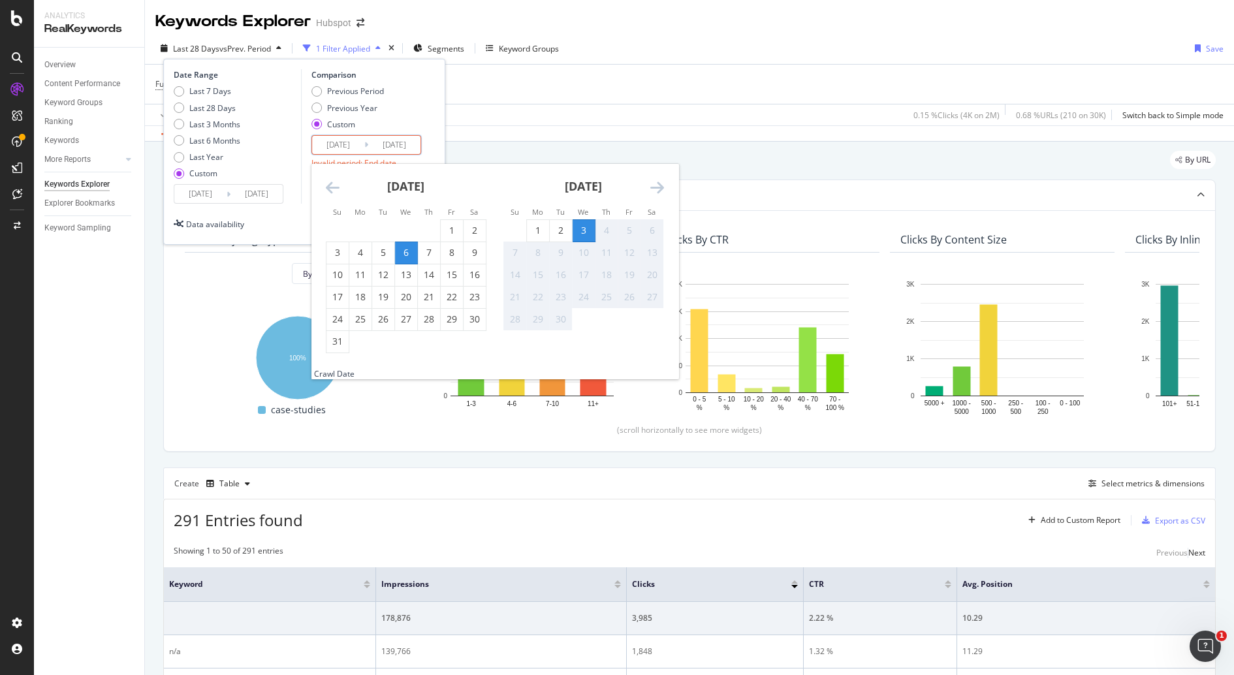
click at [337, 136] on input "[DATE]" at bounding box center [338, 145] width 52 height 18
click at [409, 140] on input "[DATE]" at bounding box center [394, 145] width 52 height 18
click at [565, 269] on div "16" at bounding box center [561, 274] width 22 height 13
type input "[DATE]"
click at [341, 144] on input "[DATE]" at bounding box center [338, 145] width 52 height 18
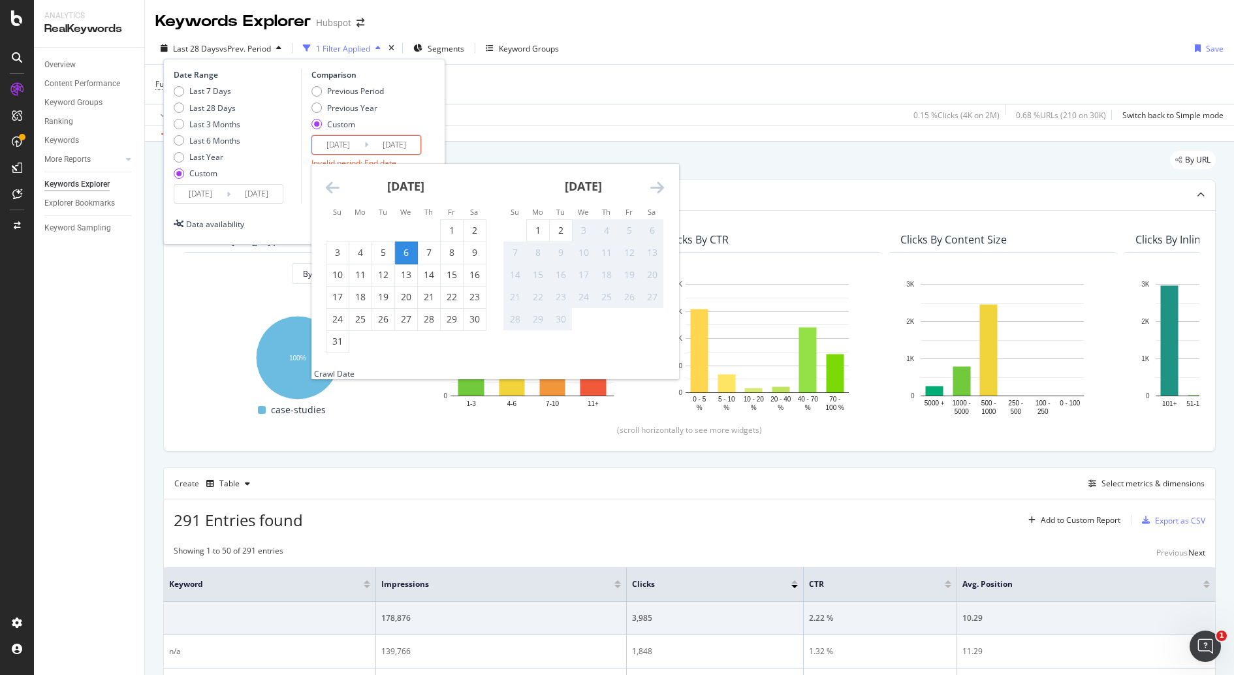
click at [290, 146] on div "Last 7 Days Last 28 Days Last 3 Months Last 6 Months Last Year Custom" at bounding box center [236, 134] width 124 height 99
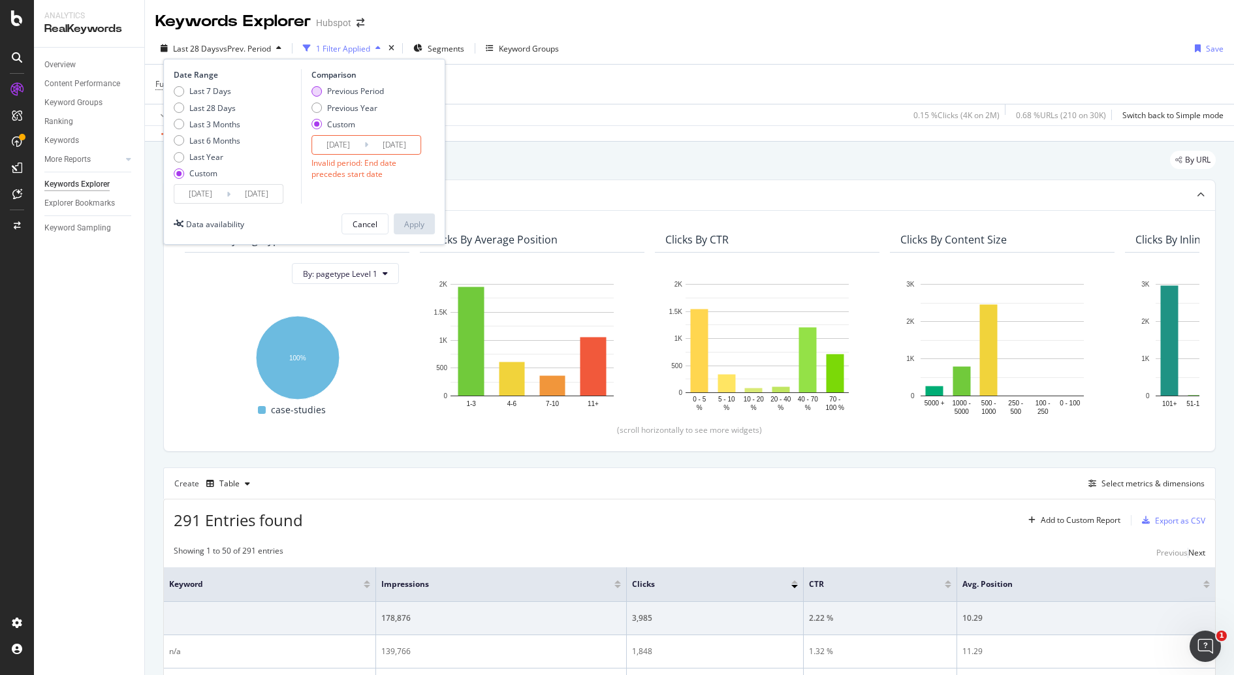
click at [360, 91] on div "Previous Period" at bounding box center [355, 90] width 57 height 11
type input "[DATE]"
click at [195, 193] on input "[DATE]" at bounding box center [200, 194] width 52 height 18
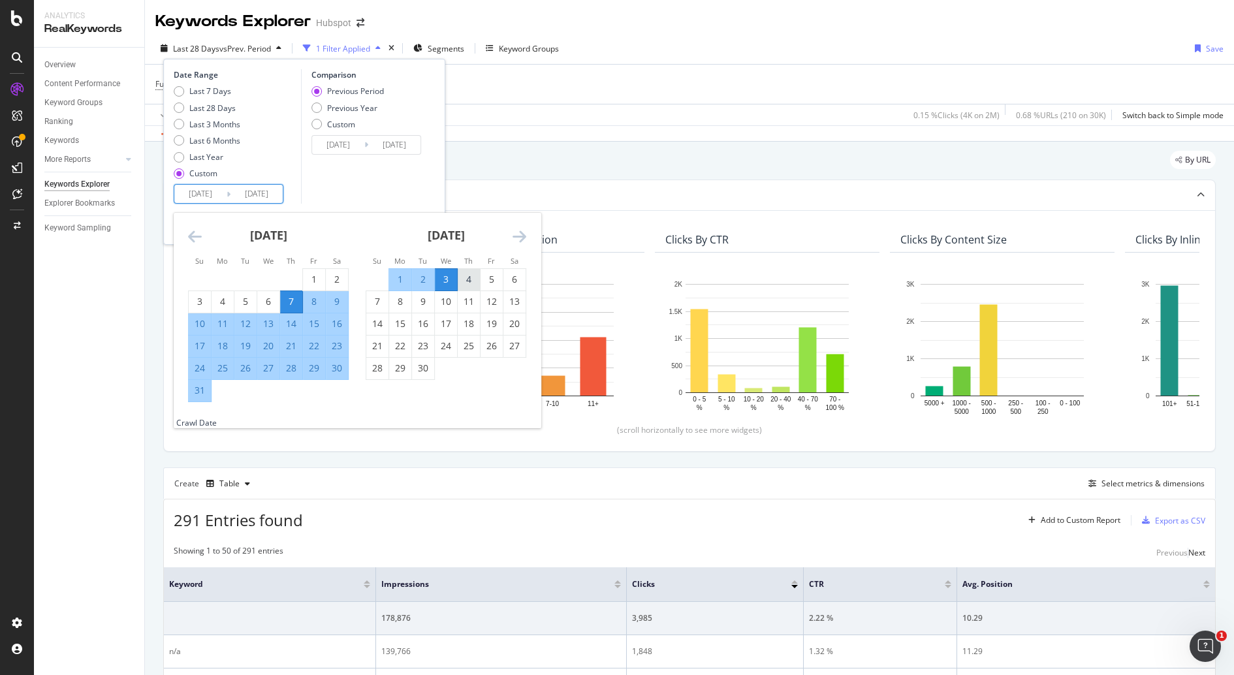
click at [467, 278] on div "4" at bounding box center [469, 279] width 22 height 13
type input "[DATE]"
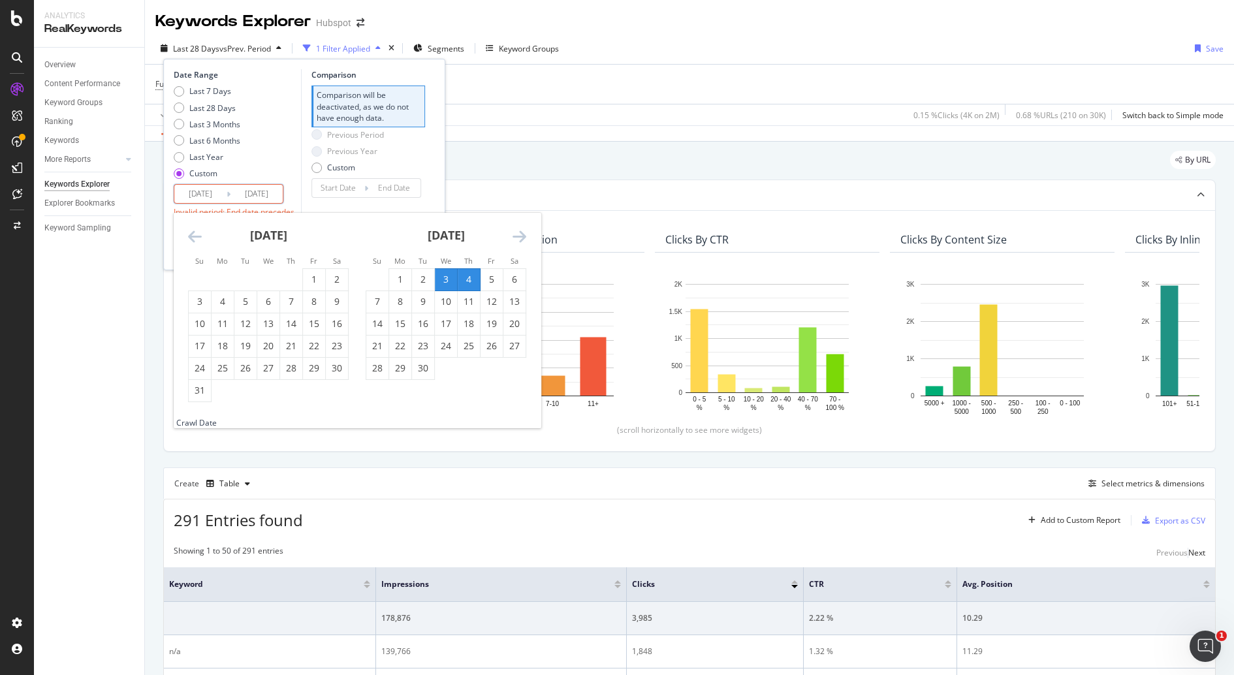
click at [476, 279] on div "4" at bounding box center [469, 279] width 22 height 13
type input "[DATE]"
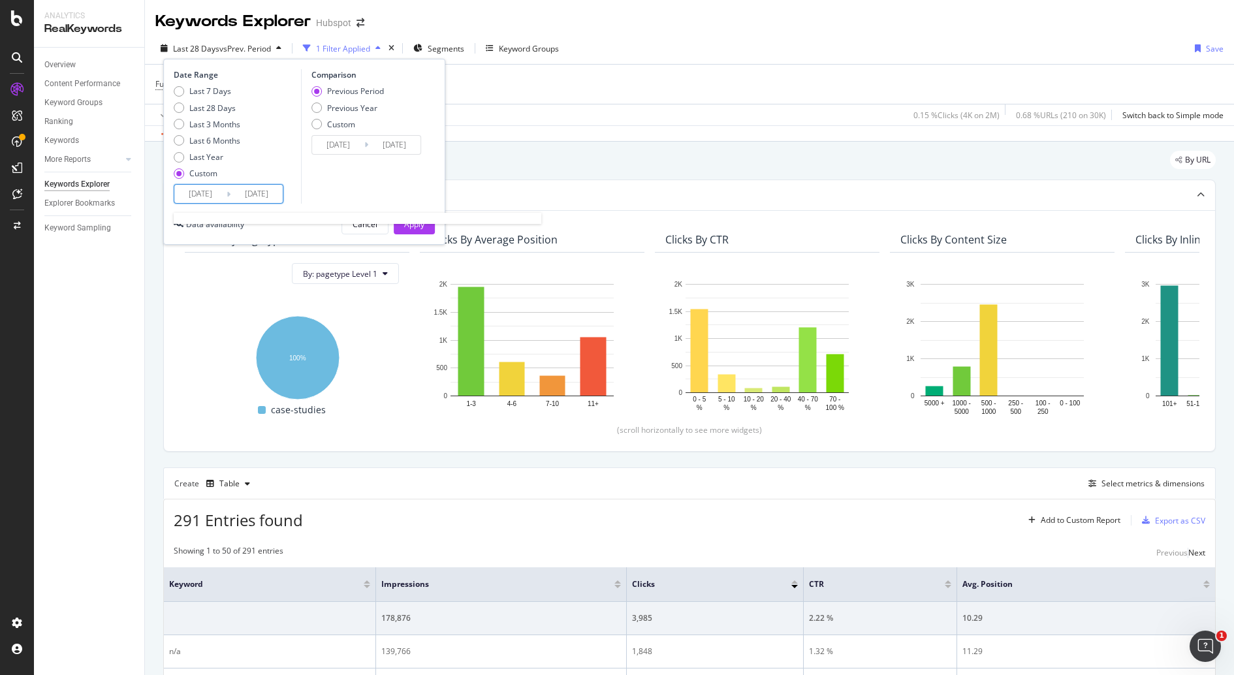
click at [201, 196] on input "[DATE]" at bounding box center [200, 194] width 52 height 18
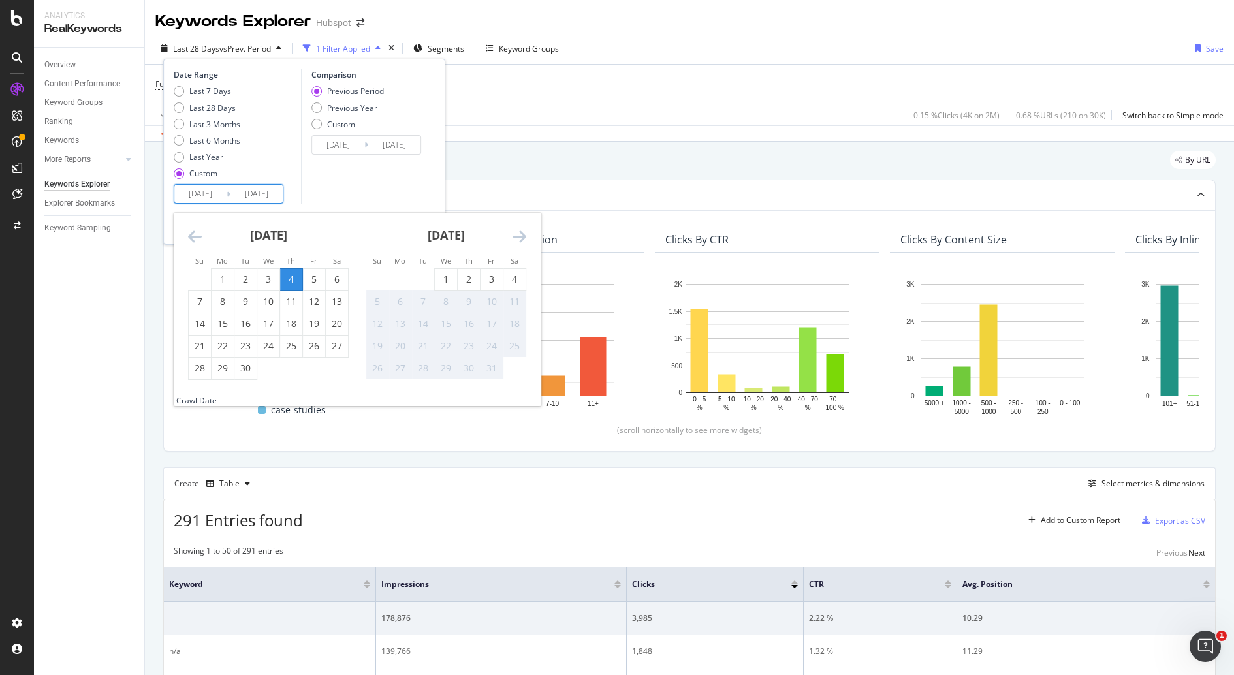
click at [286, 277] on div "4" at bounding box center [291, 279] width 22 height 13
click at [463, 278] on div "2" at bounding box center [469, 279] width 22 height 13
type input "[DATE]"
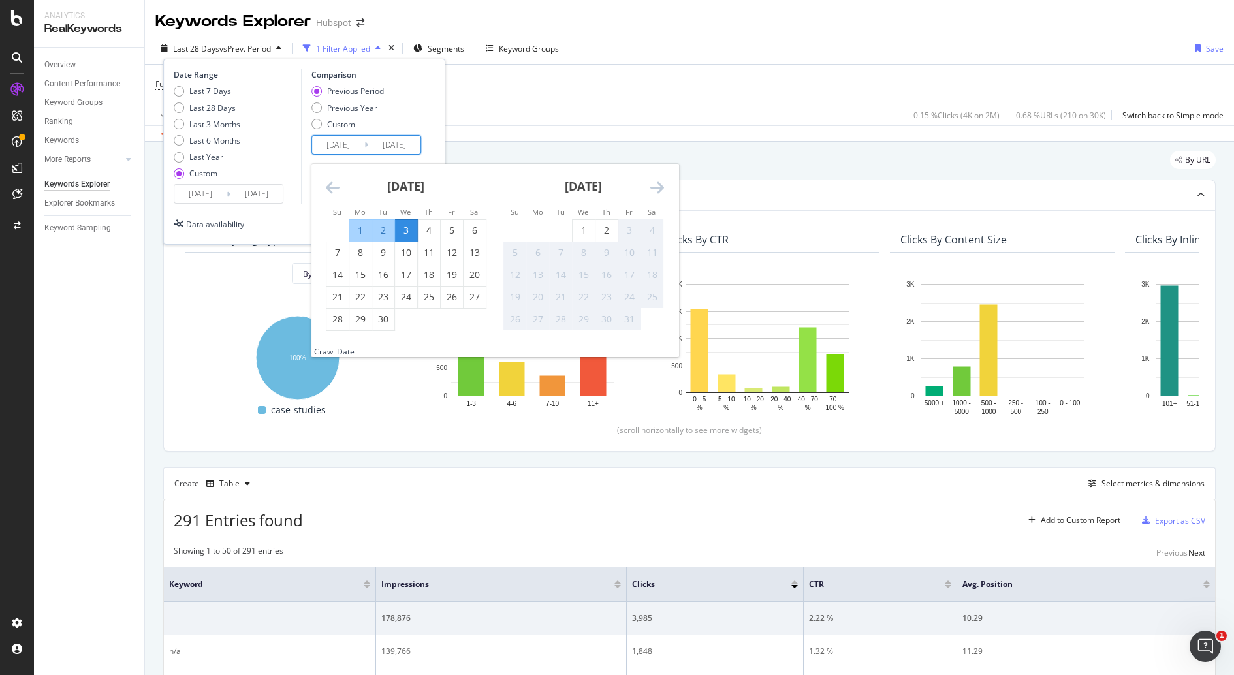
click at [326, 144] on input "[DATE]" at bounding box center [338, 145] width 52 height 18
click at [328, 186] on icon "Move backward to switch to the previous month." at bounding box center [333, 187] width 14 height 16
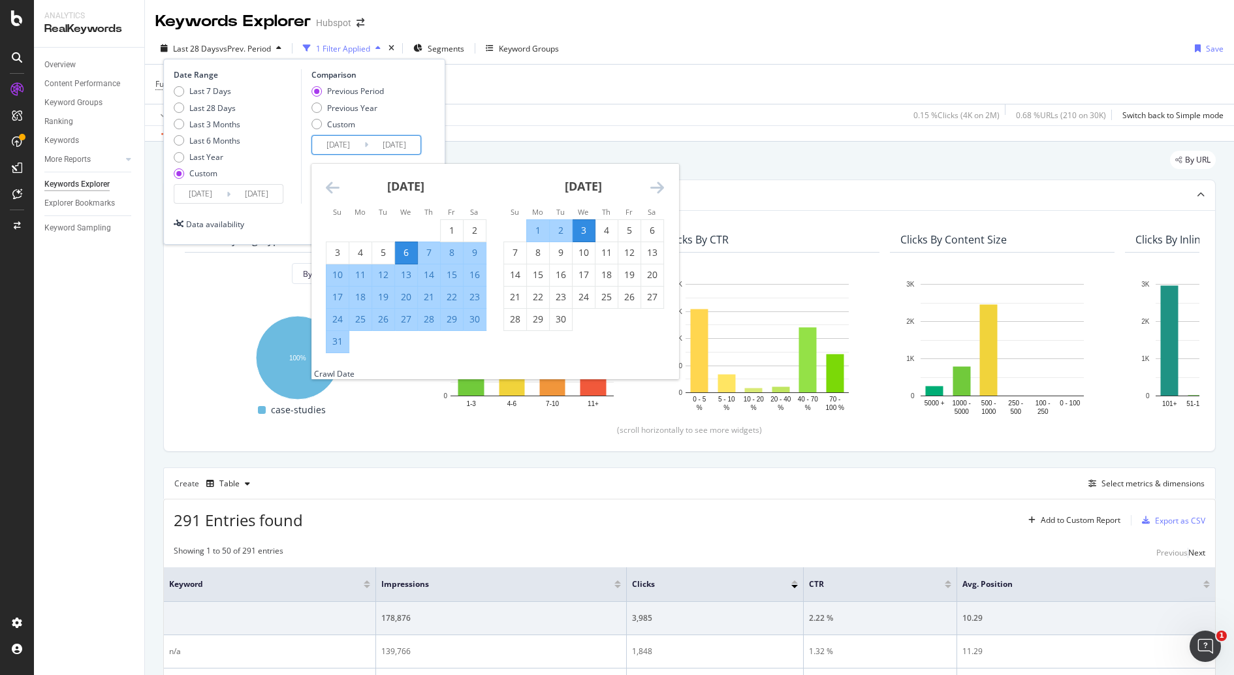
click at [426, 251] on div "7" at bounding box center [429, 252] width 22 height 13
type input "[DATE]"
click at [582, 230] on div "3" at bounding box center [583, 230] width 22 height 13
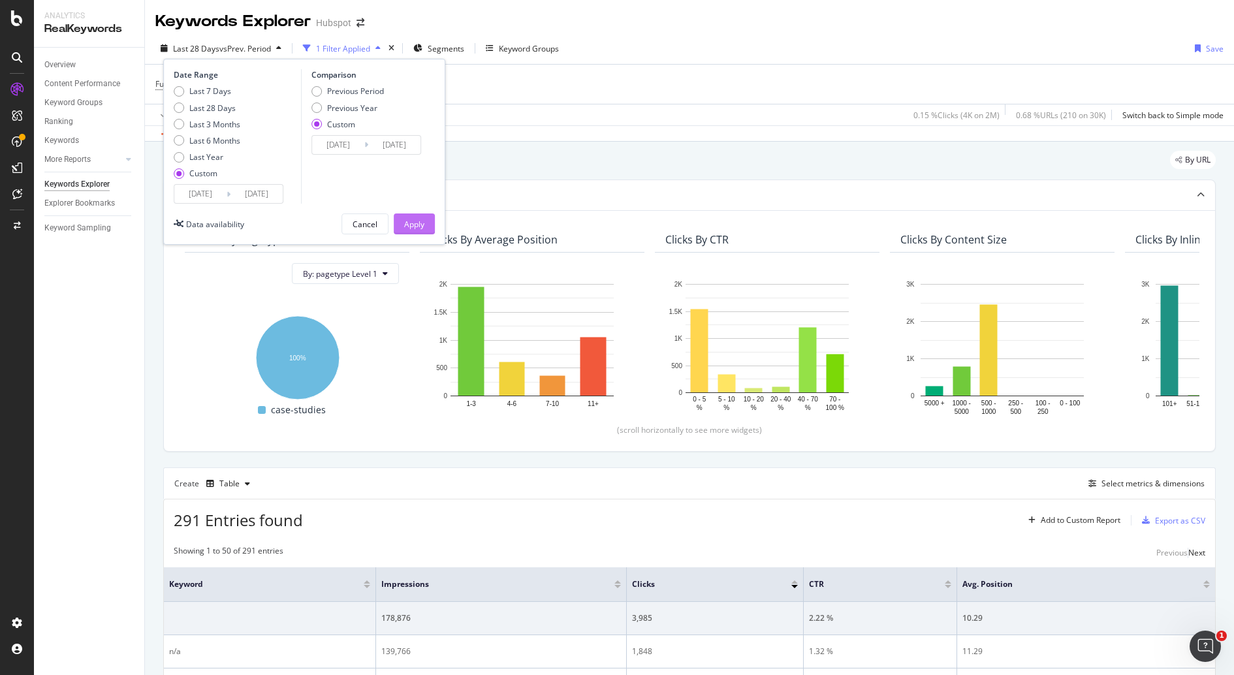
click at [411, 223] on div "Apply" at bounding box center [414, 224] width 20 height 11
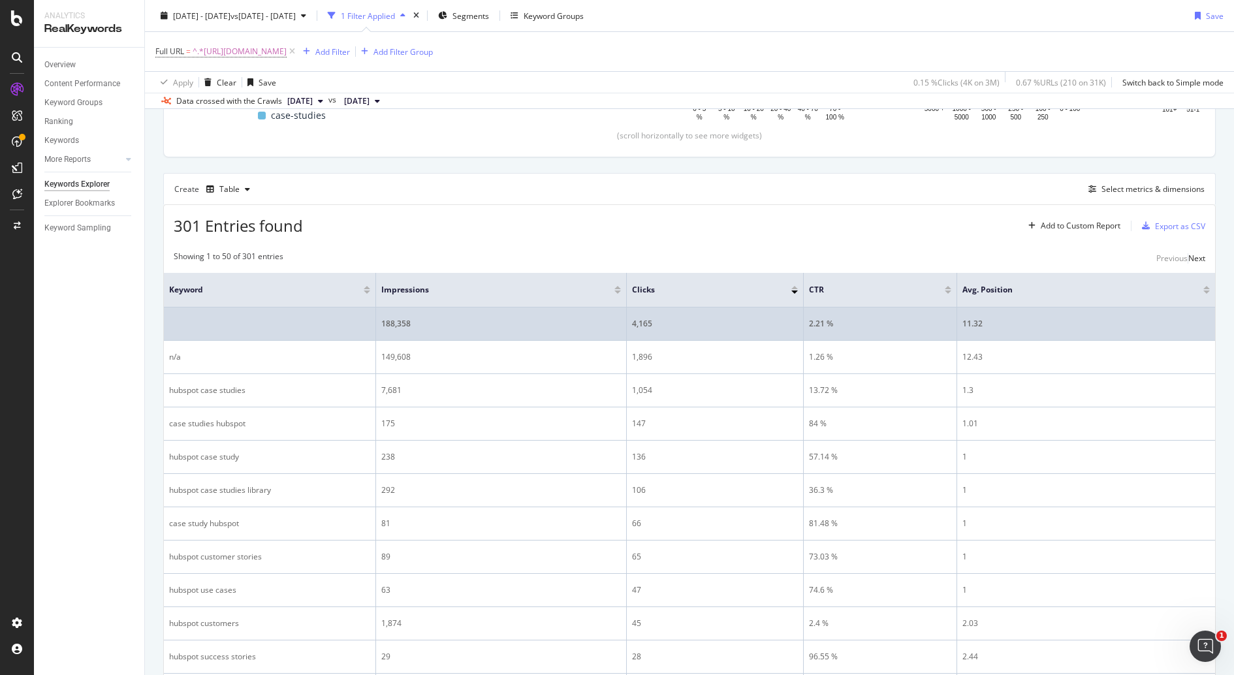
scroll to position [296, 0]
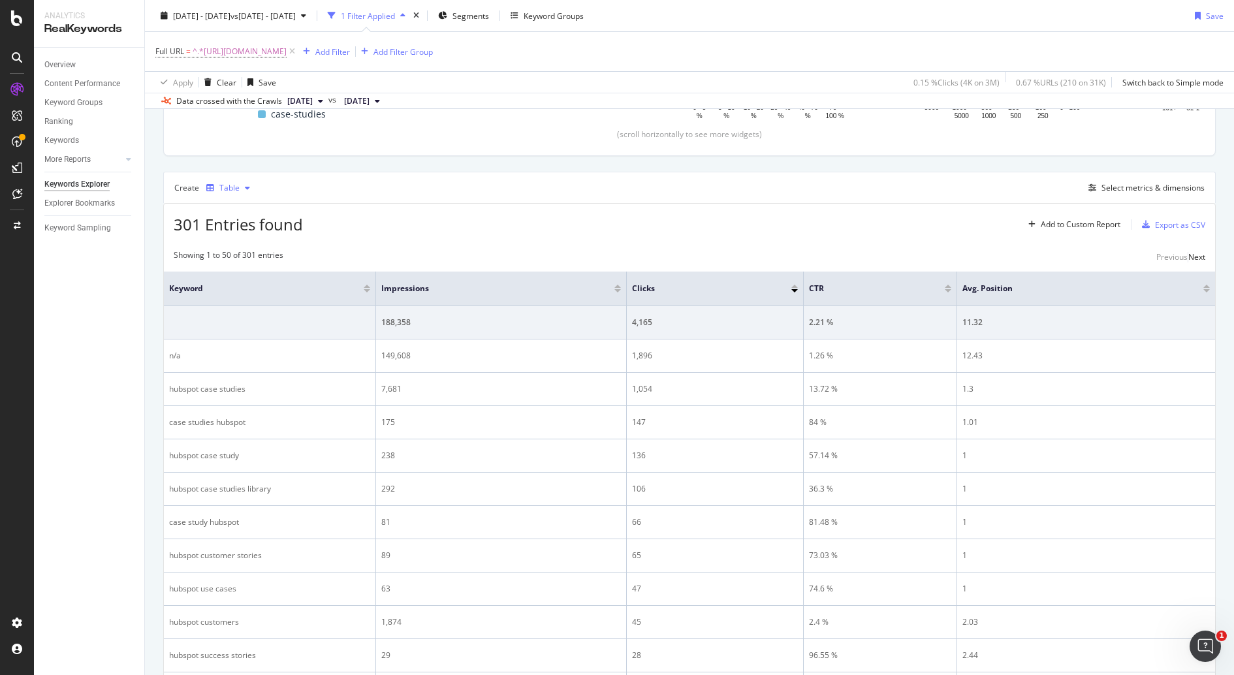
click at [240, 186] on div "button" at bounding box center [248, 188] width 16 height 8
click at [234, 226] on div "Trend" at bounding box center [243, 229] width 22 height 11
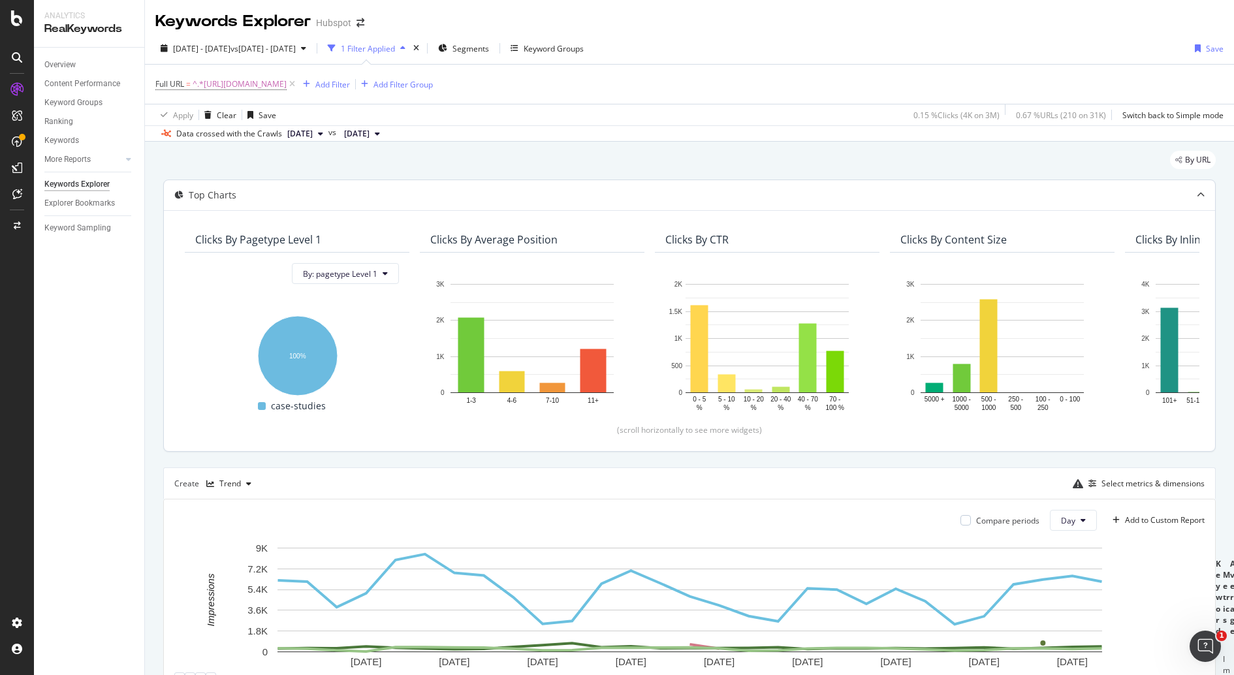
click at [522, 222] on div "Clicks By pagetype Level 1 By: pagetype Level 1 Hold CMD (⌘) while clicking to …" at bounding box center [689, 330] width 1051 height 241
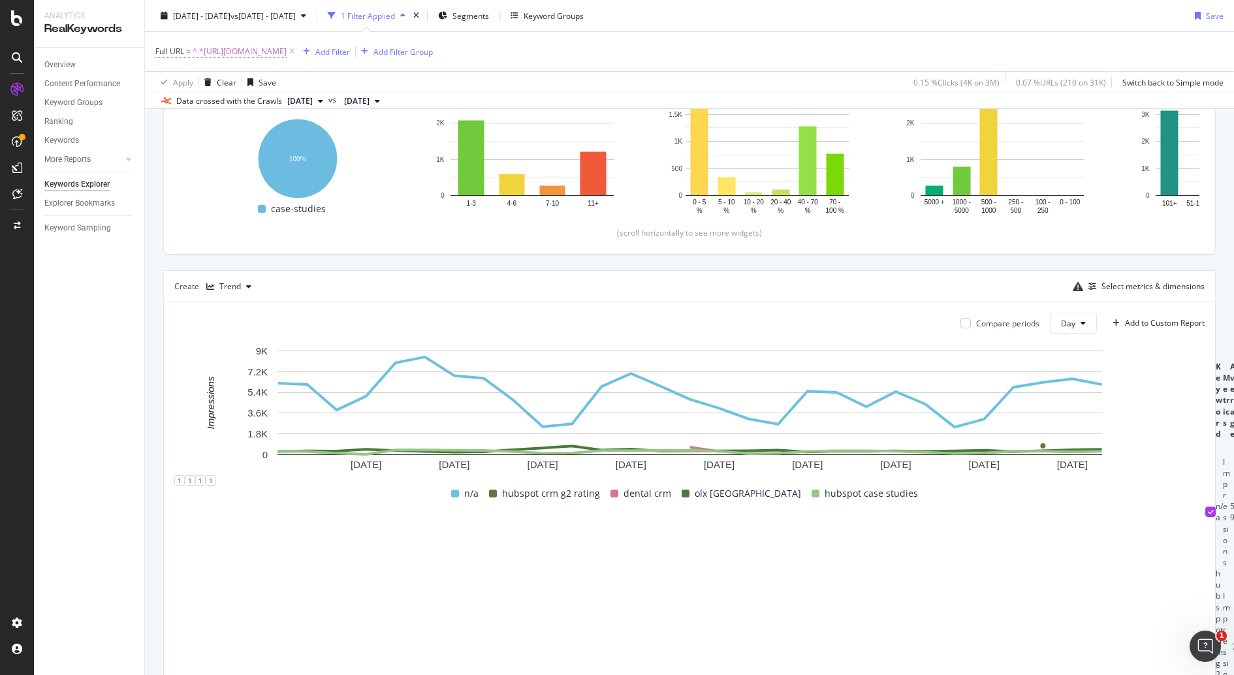
scroll to position [200, 0]
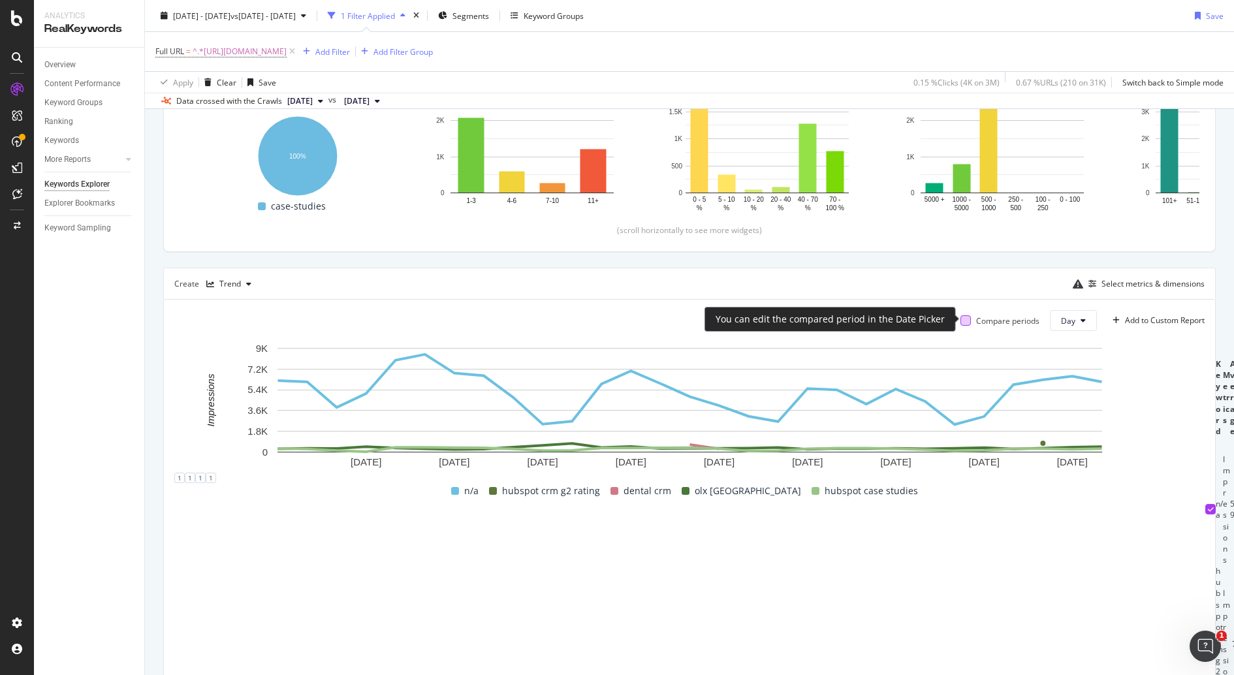
click at [969, 317] on div at bounding box center [965, 320] width 10 height 10
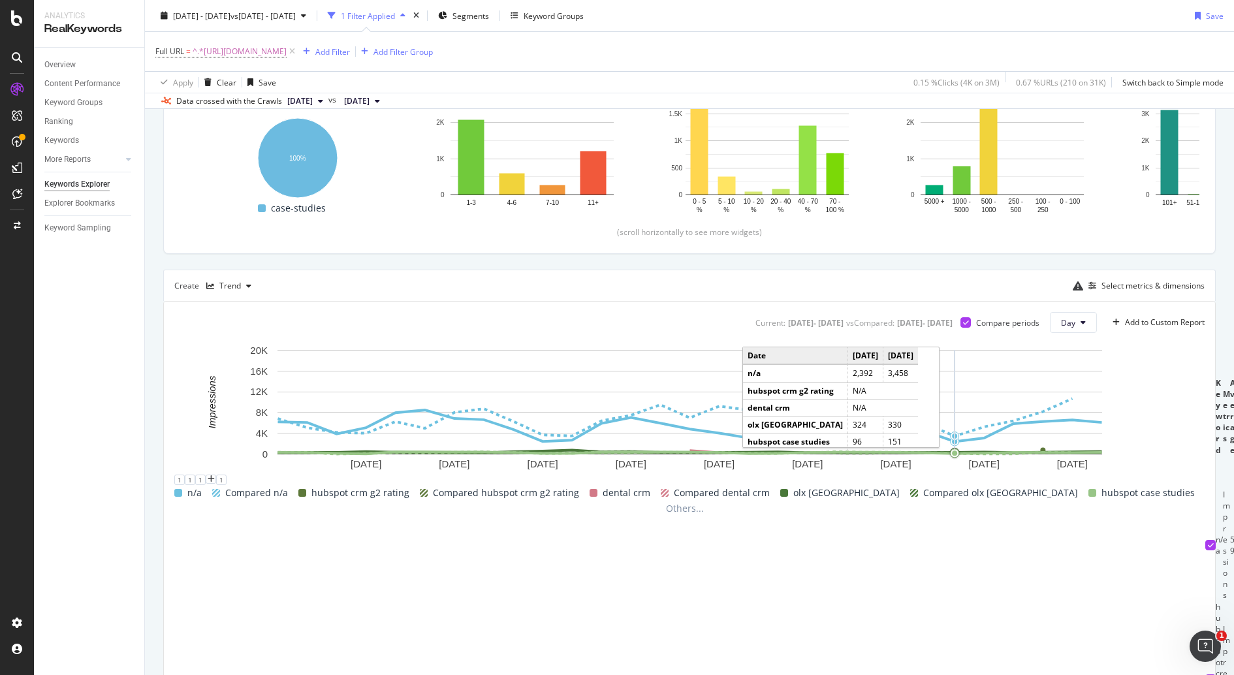
scroll to position [200, 0]
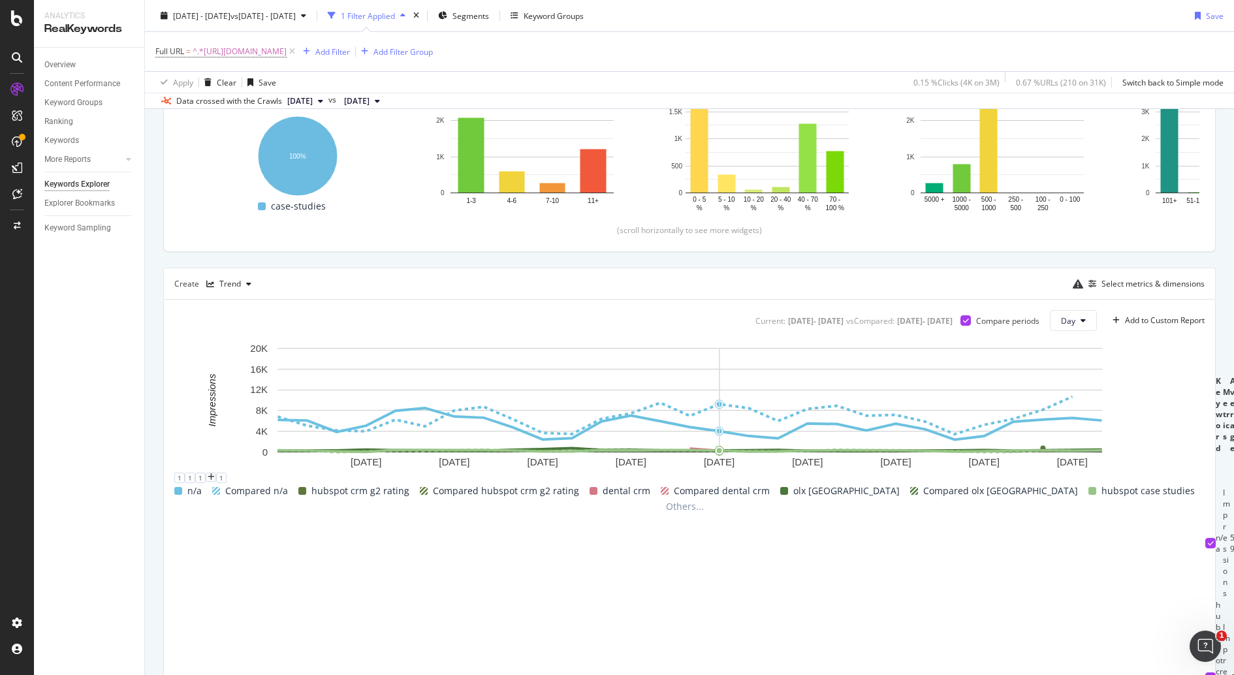
click at [715, 410] on rect "A chart." at bounding box center [689, 400] width 824 height 104
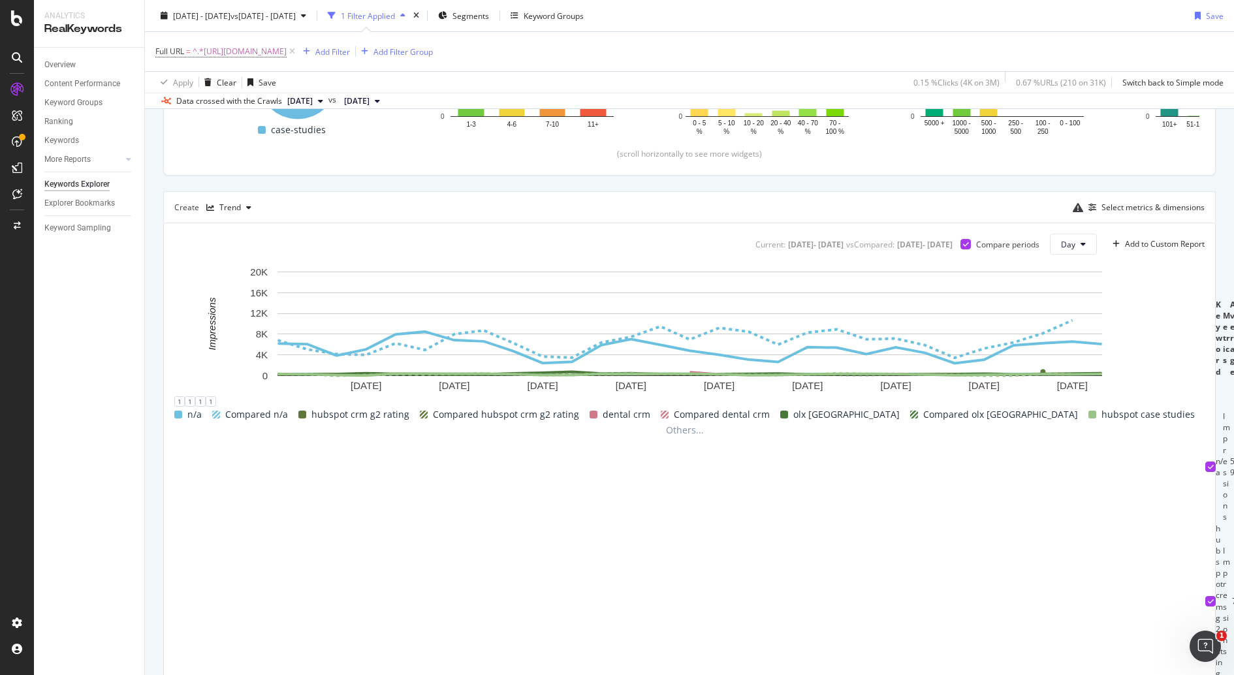
scroll to position [245, 0]
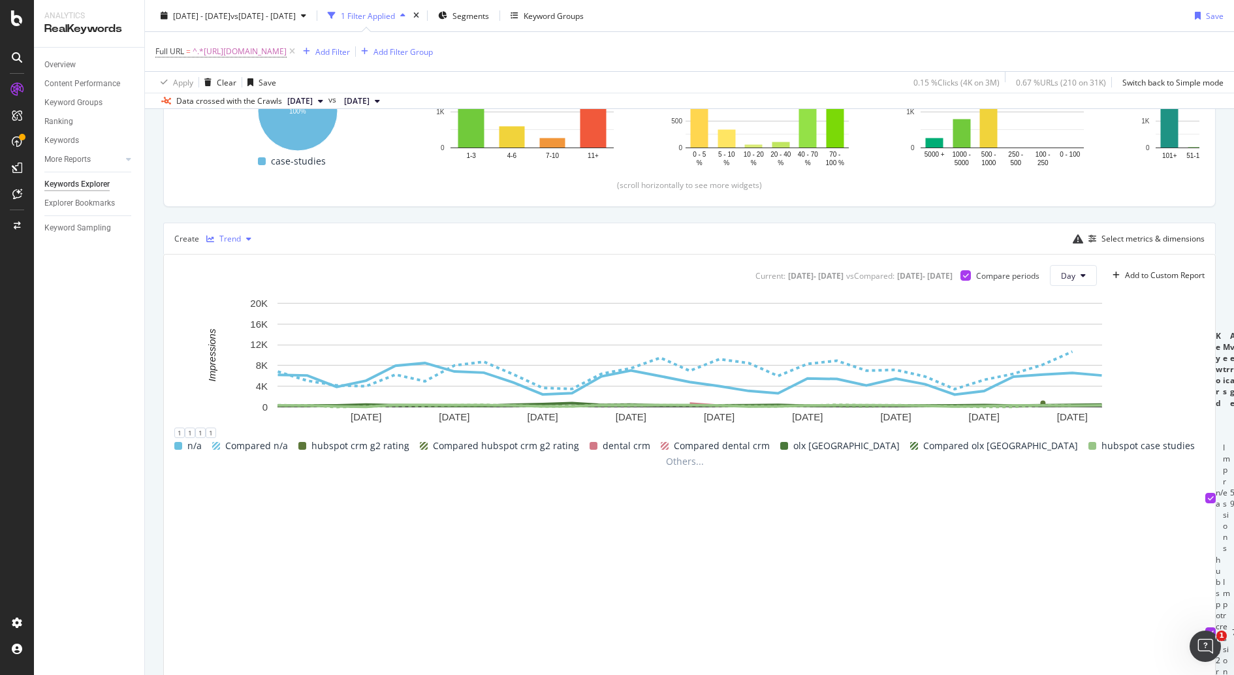
click at [233, 235] on div "Trend" at bounding box center [230, 239] width 22 height 8
click at [255, 299] on div "Series" at bounding box center [246, 302] width 80 height 16
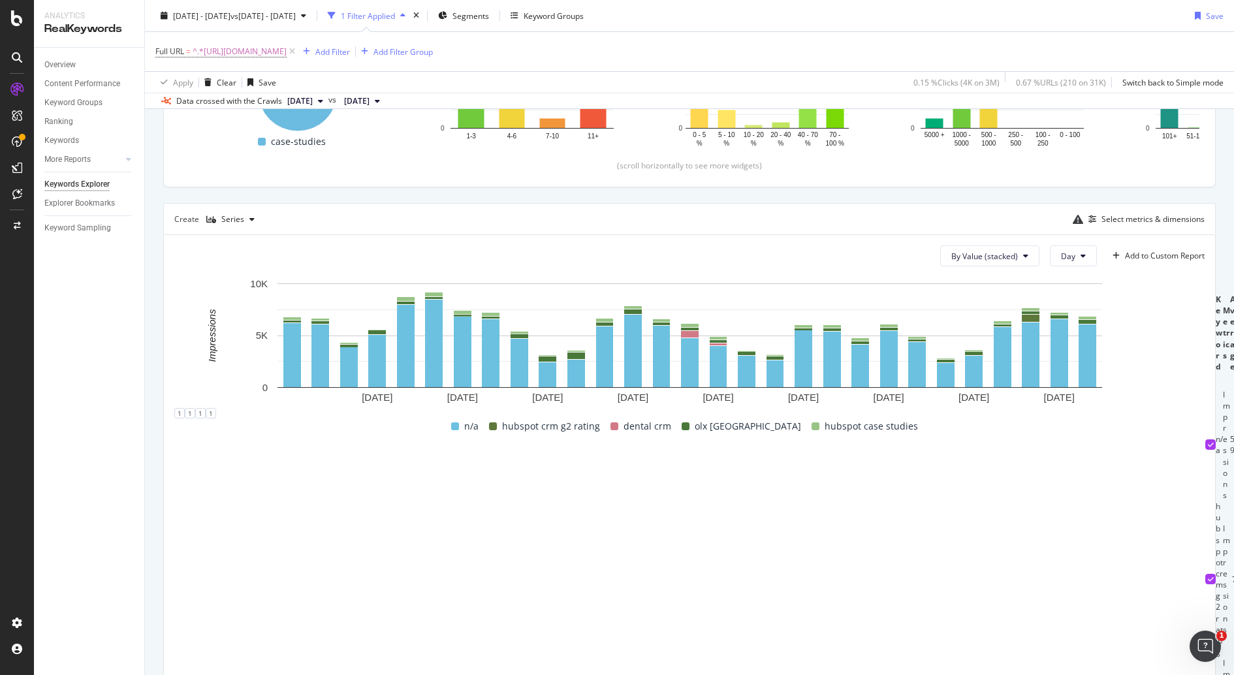
scroll to position [262, 0]
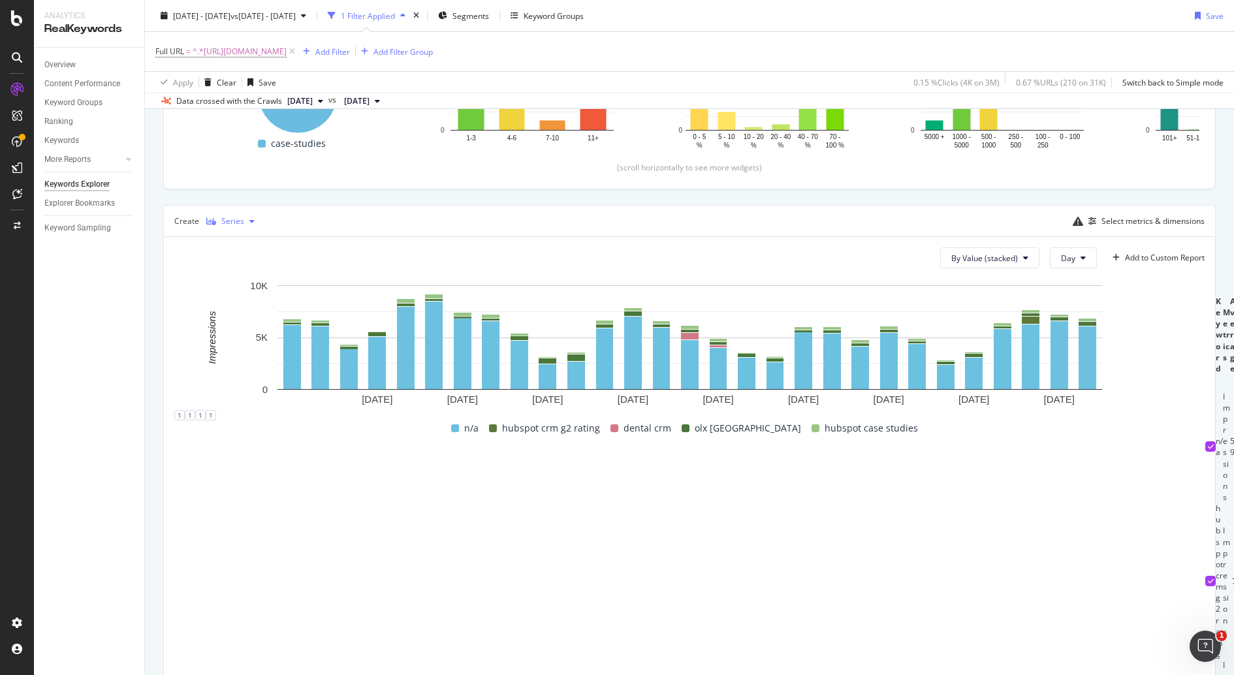
click at [236, 217] on div "Series" at bounding box center [232, 221] width 23 height 8
click at [273, 309] on div "Bar" at bounding box center [246, 306] width 80 height 16
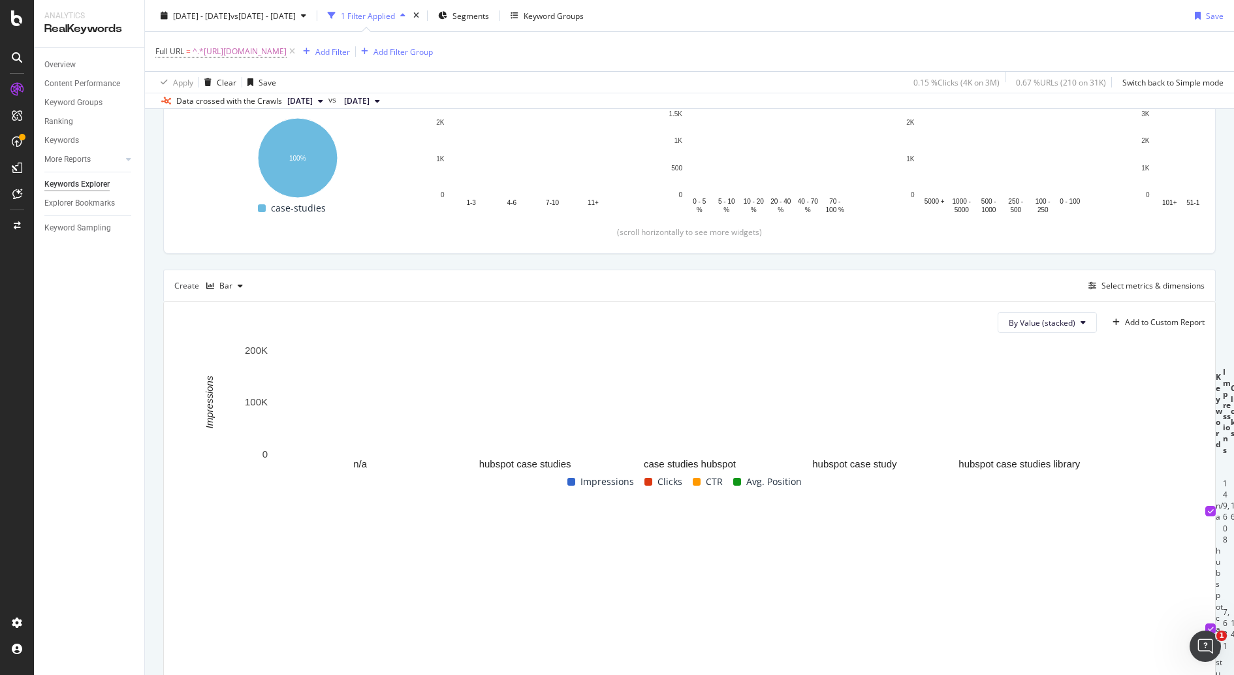
scroll to position [262, 0]
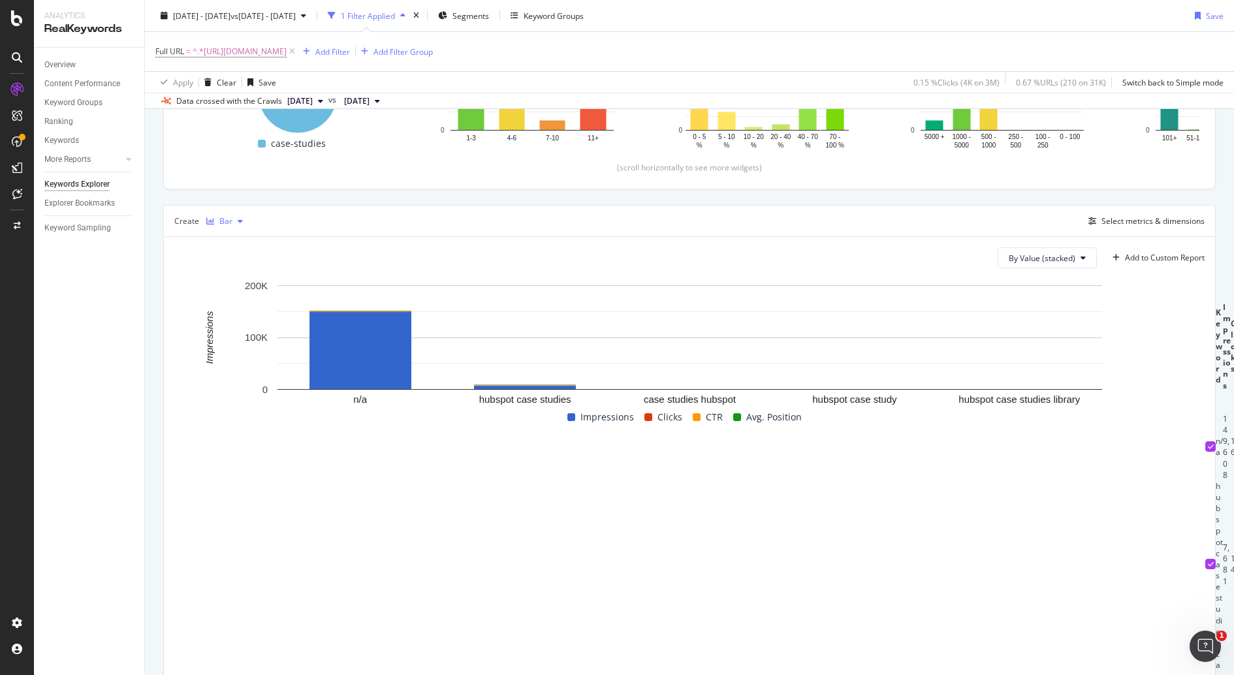
click at [232, 217] on div "button" at bounding box center [240, 221] width 16 height 8
click at [245, 240] on div "Table" at bounding box center [242, 241] width 20 height 11
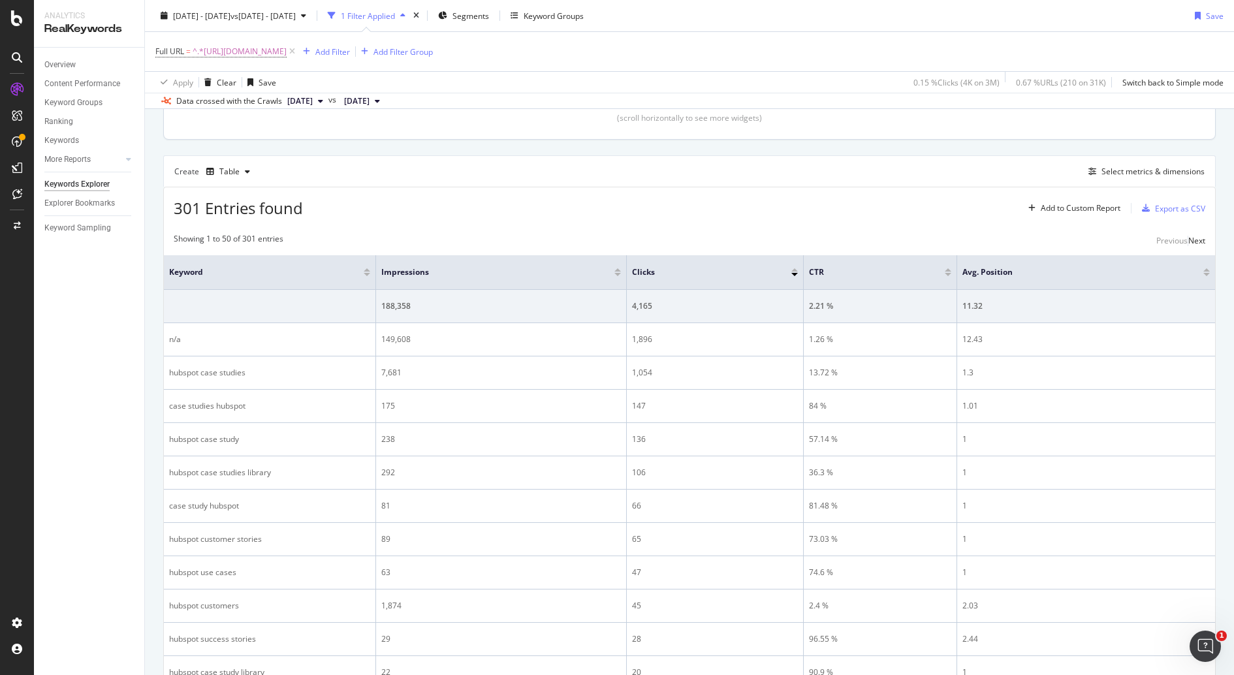
scroll to position [311, 0]
click at [1157, 174] on div "Select metrics & dimensions" at bounding box center [1152, 172] width 103 height 11
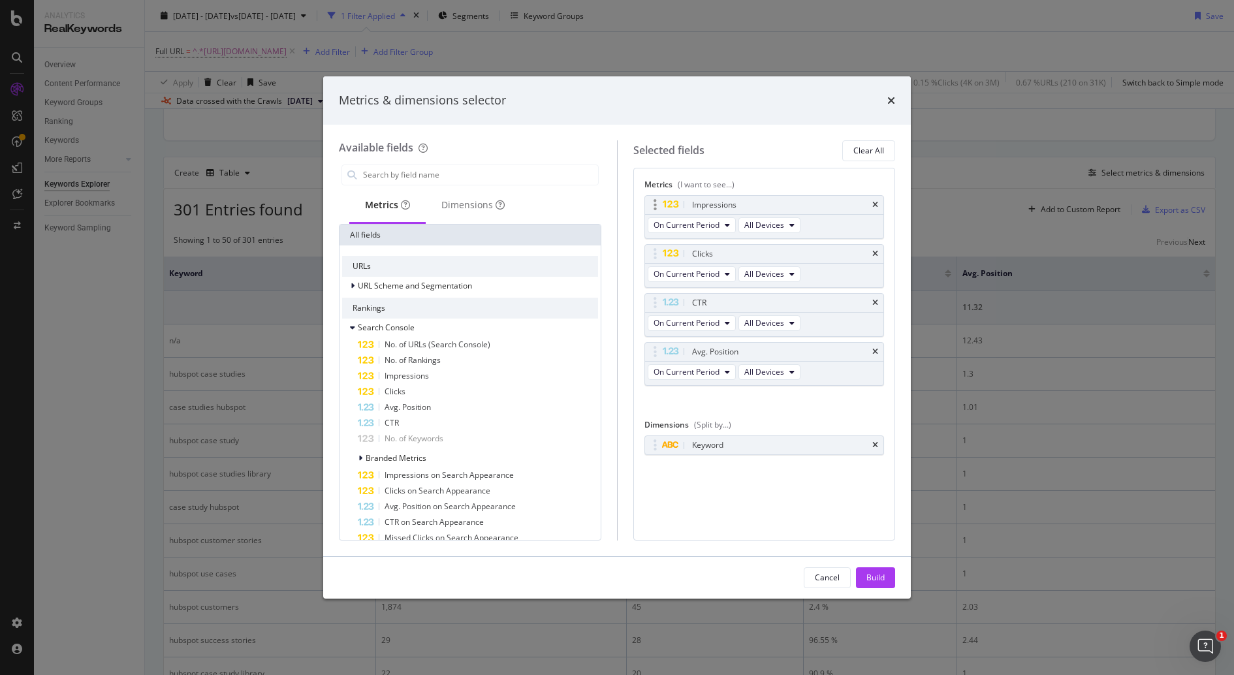
click at [656, 208] on div "modal" at bounding box center [654, 204] width 15 height 13
click at [655, 206] on icon "modal" at bounding box center [654, 204] width 3 height 13
click at [655, 208] on div "modal" at bounding box center [654, 204] width 15 height 13
click at [498, 202] on icon "modal" at bounding box center [499, 204] width 9 height 9
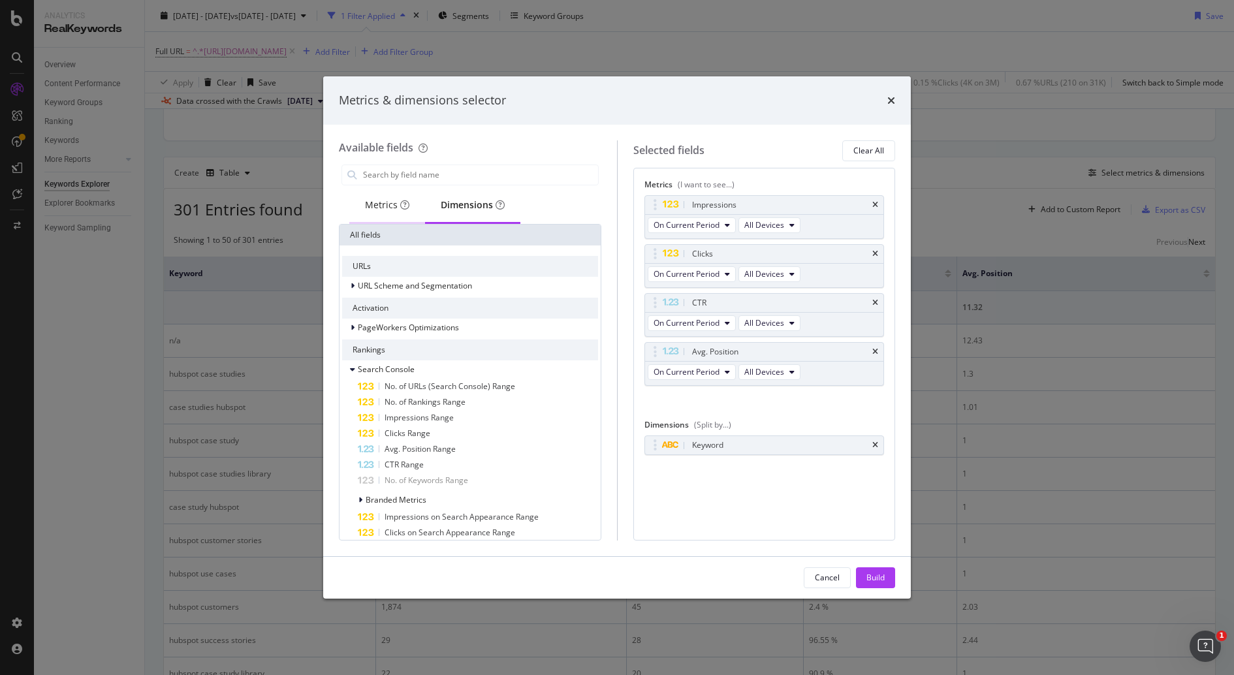
click at [384, 217] on div "Metrics" at bounding box center [387, 206] width 76 height 36
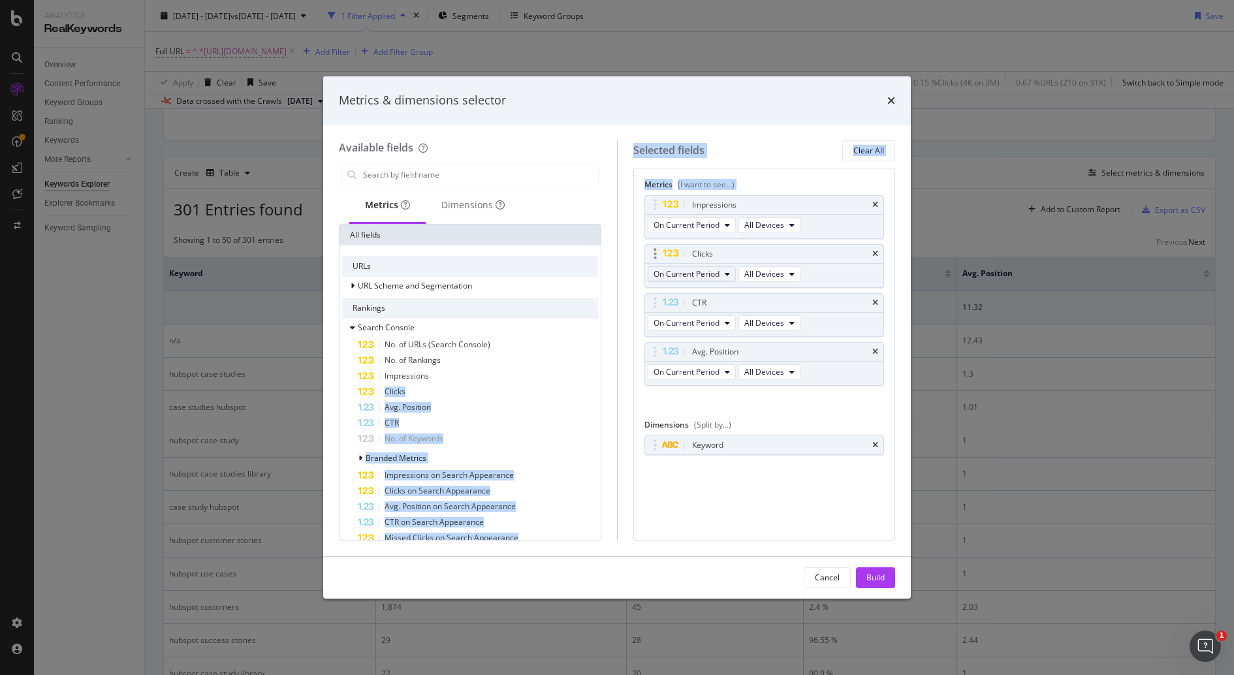
drag, startPoint x: 479, startPoint y: 373, endPoint x: 717, endPoint y: 265, distance: 261.7
click at [717, 265] on div "Available fields Metrics Dimensions All fields URLs URL Scheme and Segmentation…" at bounding box center [617, 340] width 556 height 400
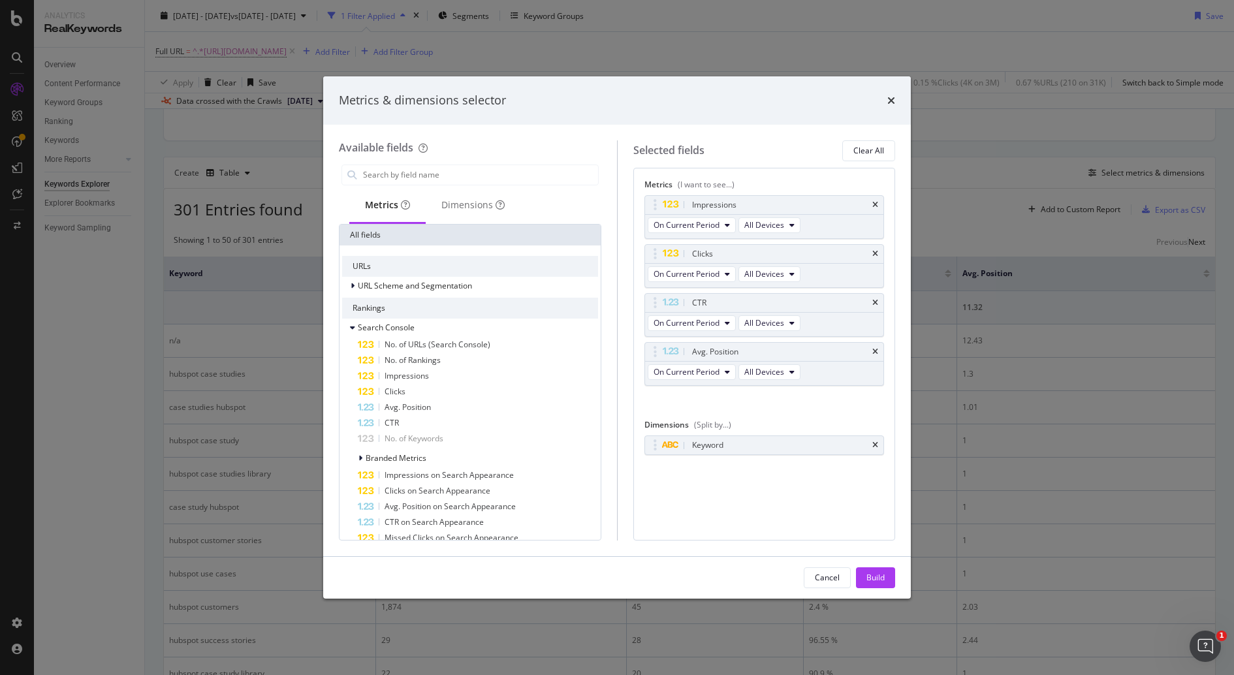
click at [764, 488] on div "Metrics (I want to see...) Impressions On Current Period All Devices Clicks On …" at bounding box center [764, 354] width 262 height 373
click at [413, 372] on span "Impressions" at bounding box center [406, 375] width 44 height 11
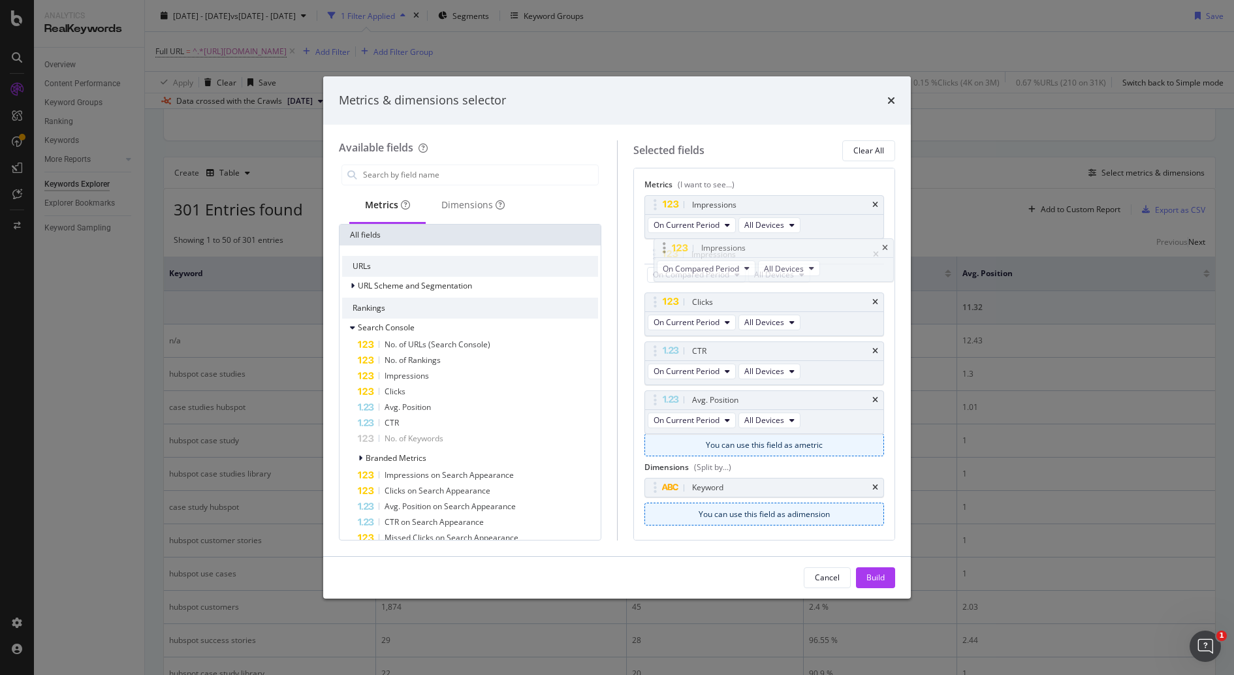
drag, startPoint x: 650, startPoint y: 399, endPoint x: 660, endPoint y: 251, distance: 148.5
click at [660, 251] on body "Analytics RealKeywords Overview Content Performance Keyword Groups Ranking Keyw…" at bounding box center [617, 337] width 1234 height 675
drag, startPoint x: 651, startPoint y: 256, endPoint x: 651, endPoint y: 228, distance: 28.7
click at [651, 228] on body "Analytics RealKeywords Overview Content Performance Keyword Groups Ranking Keyw…" at bounding box center [617, 337] width 1234 height 675
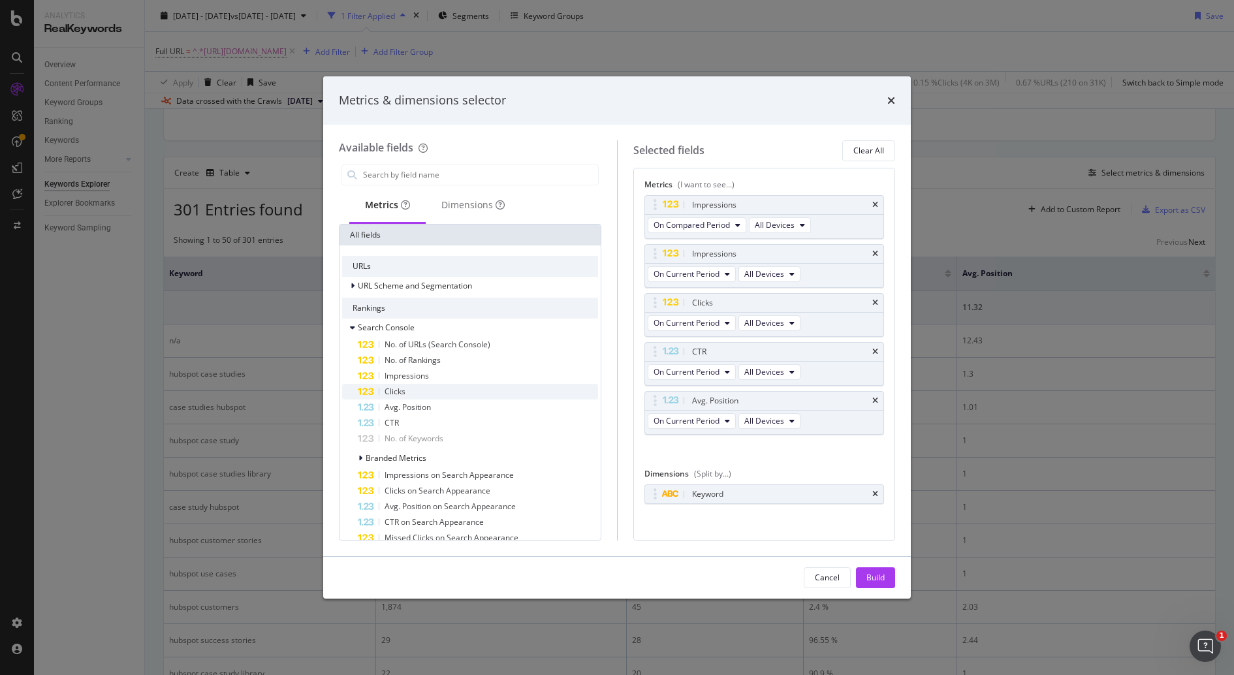
click at [436, 390] on div "Clicks" at bounding box center [478, 392] width 240 height 16
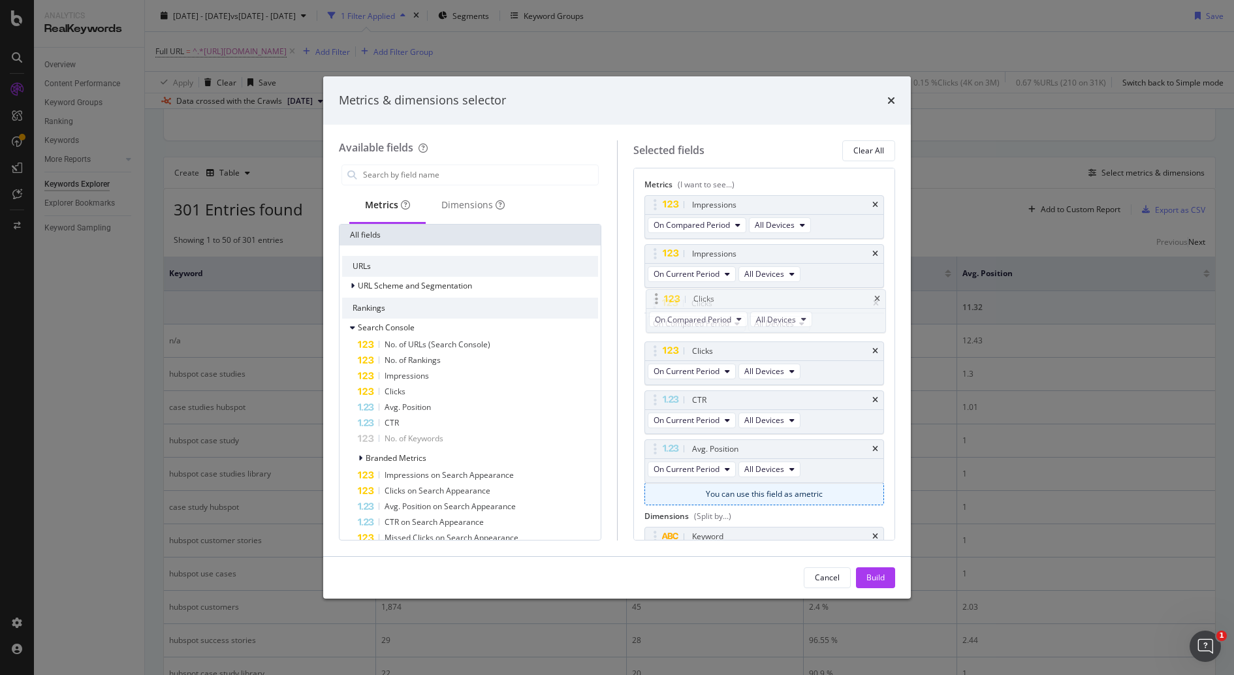
drag, startPoint x: 656, startPoint y: 439, endPoint x: 659, endPoint y: 290, distance: 148.8
click at [658, 291] on body "Analytics RealKeywords Overview Content Performance Keyword Groups Ranking Keyw…" at bounding box center [617, 337] width 1234 height 675
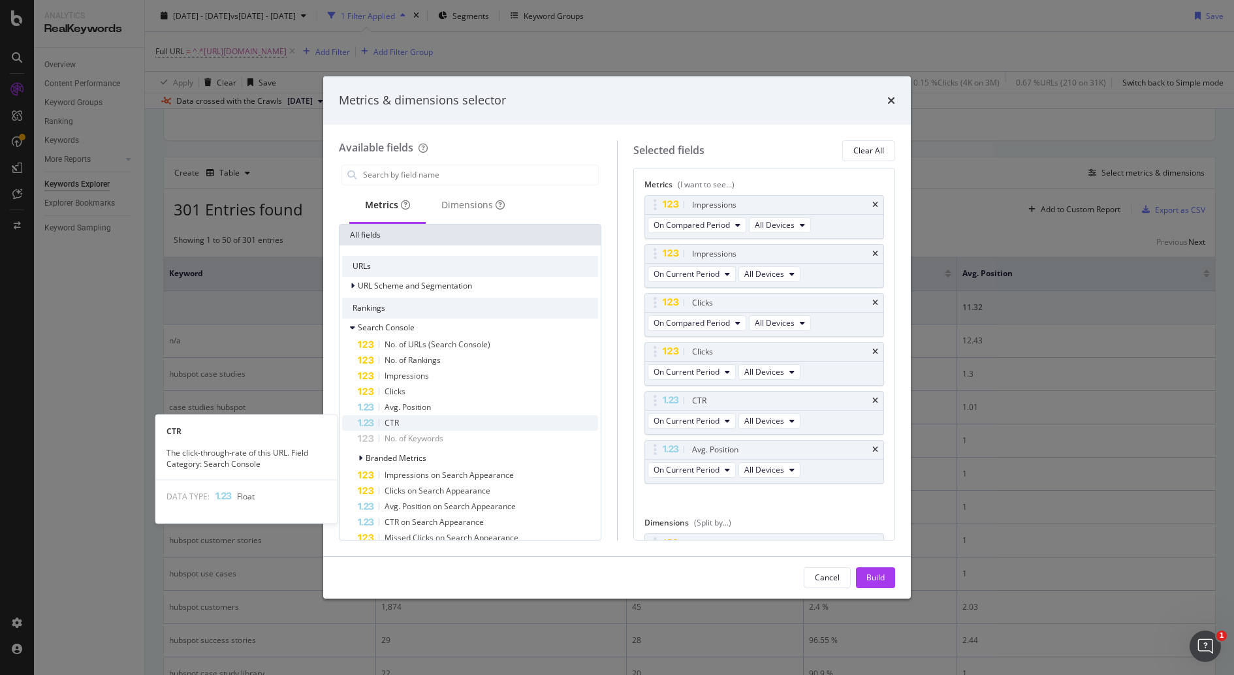
click at [390, 420] on span "CTR" at bounding box center [391, 422] width 14 height 11
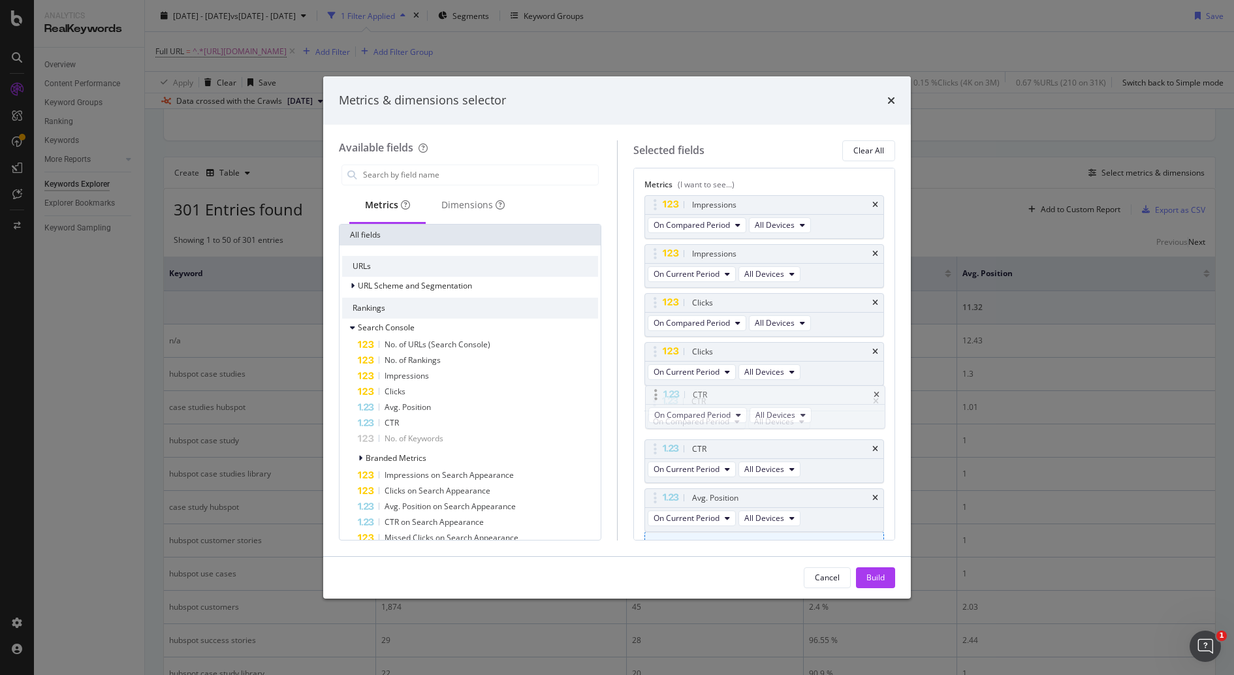
drag, startPoint x: 659, startPoint y: 494, endPoint x: 660, endPoint y: 395, distance: 99.2
click at [660, 394] on body "Analytics RealKeywords Overview Content Performance Keyword Groups Ranking Keyw…" at bounding box center [617, 337] width 1234 height 675
click at [425, 402] on span "Avg. Position" at bounding box center [407, 406] width 46 height 11
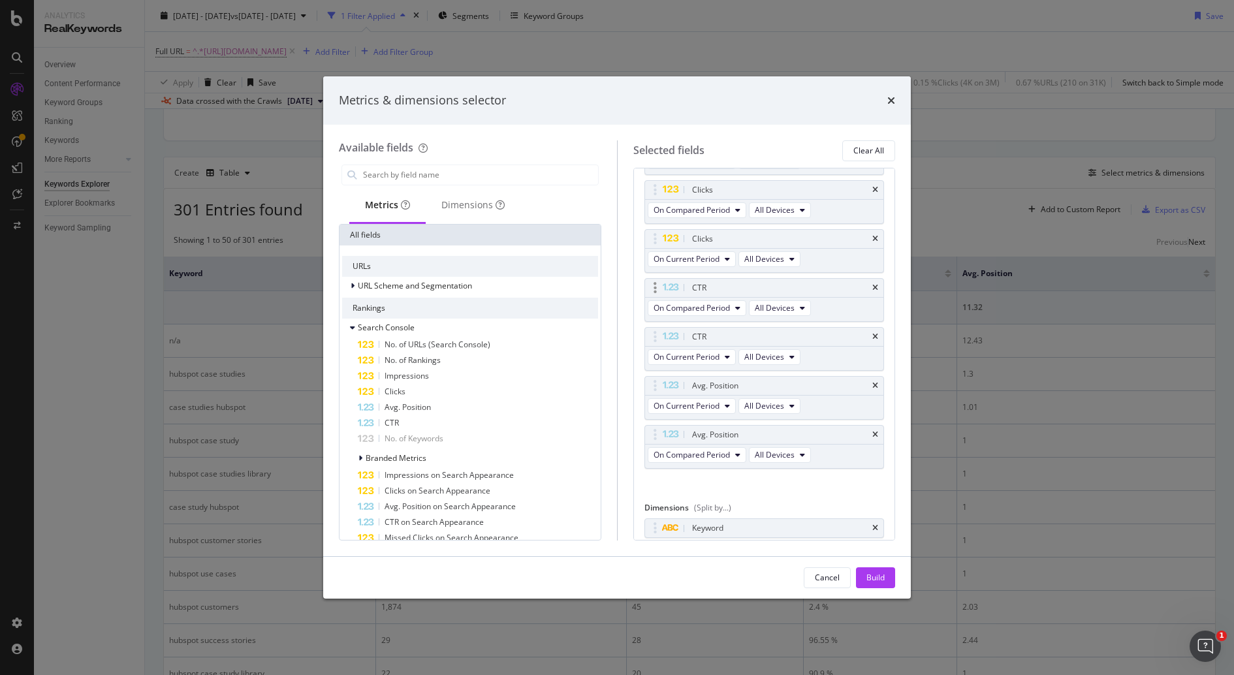
scroll to position [123, 0]
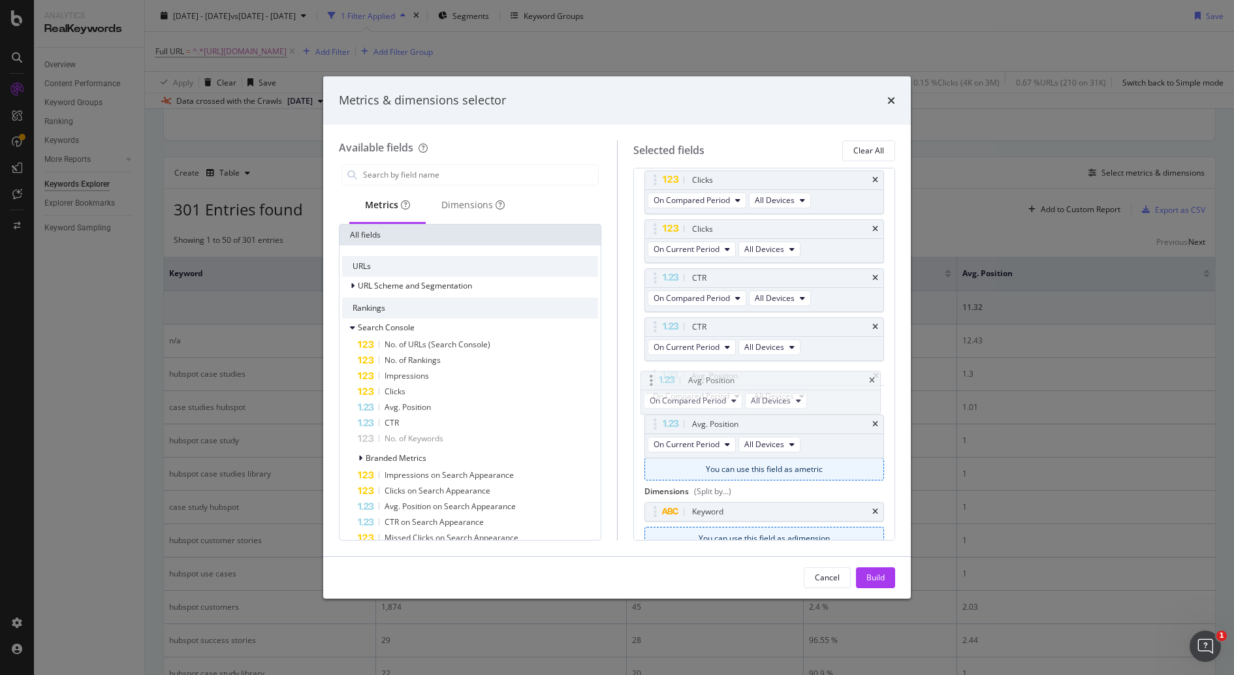
drag, startPoint x: 654, startPoint y: 423, endPoint x: 651, endPoint y: 382, distance: 40.6
click at [651, 382] on body "Analytics RealKeywords Overview Content Performance Keyword Groups Ranking Keyw…" at bounding box center [617, 337] width 1234 height 675
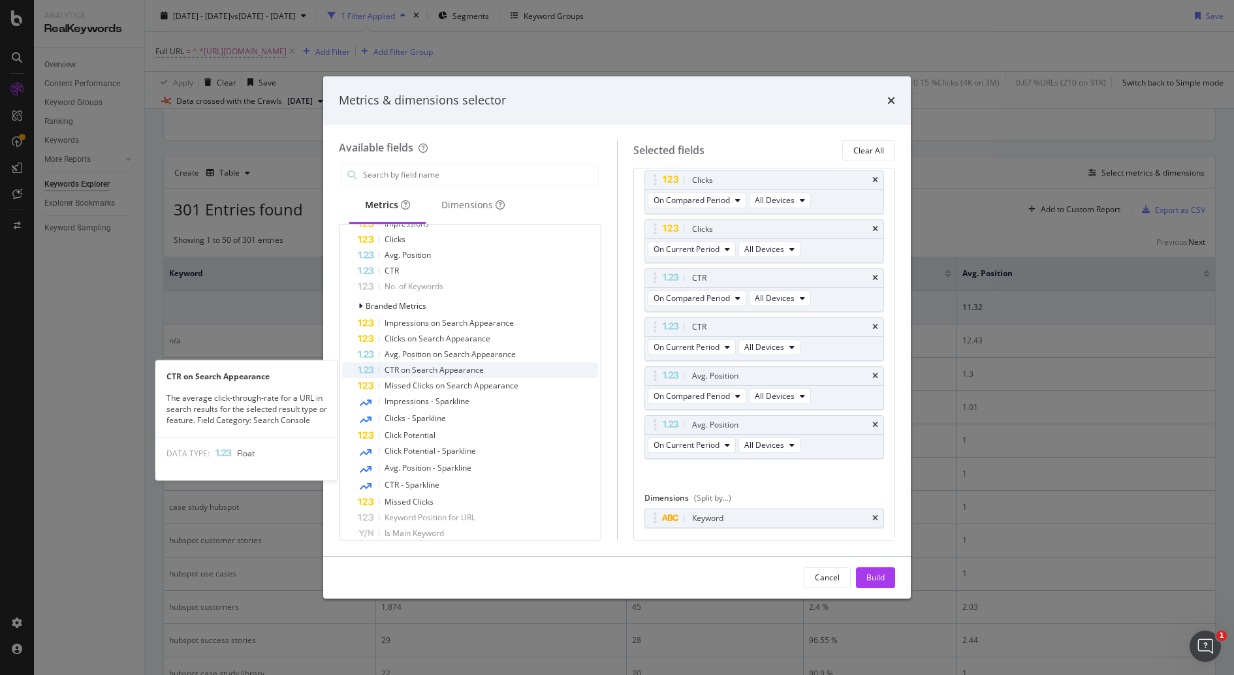
scroll to position [153, 0]
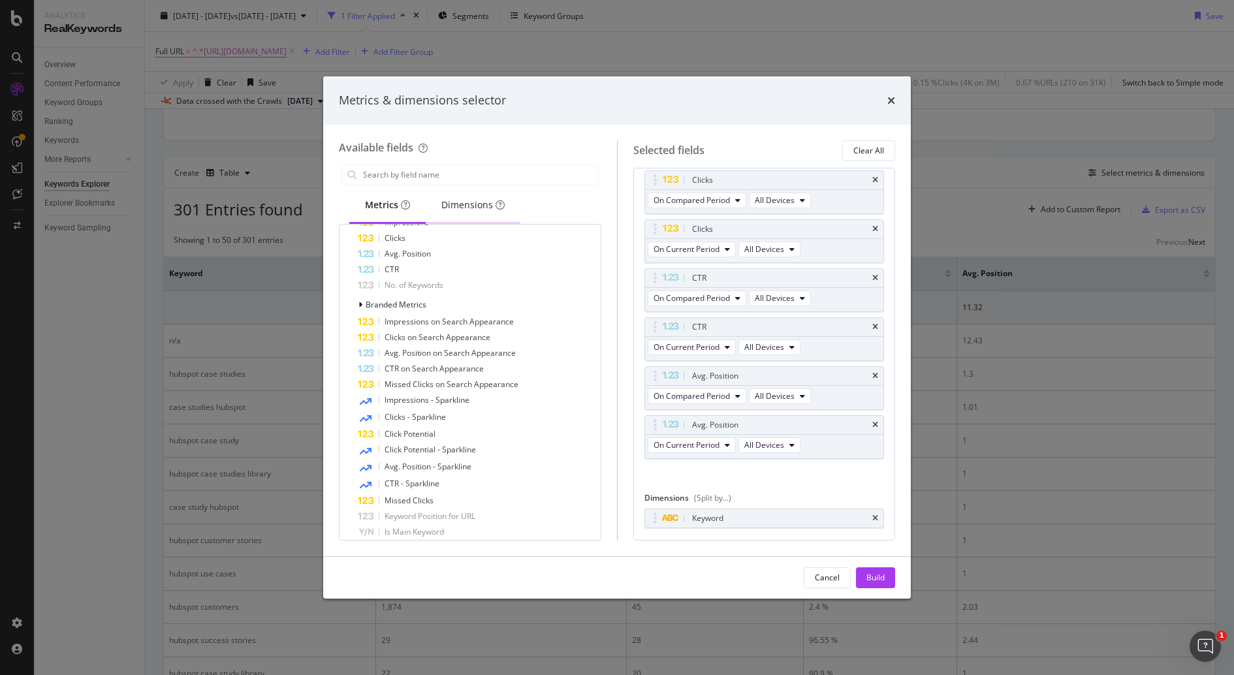
click at [472, 210] on div "Dimensions" at bounding box center [472, 204] width 63 height 13
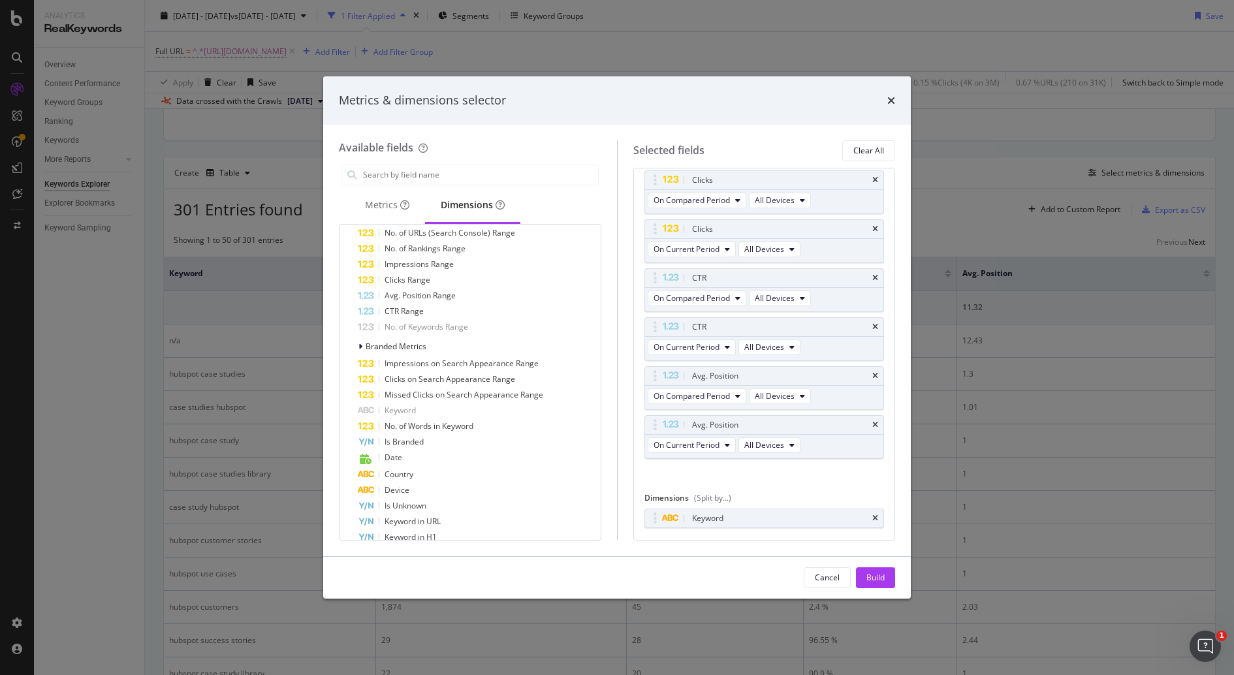
click at [472, 210] on div "Dimensions" at bounding box center [473, 204] width 64 height 13
click at [382, 200] on div "Metrics" at bounding box center [387, 204] width 44 height 13
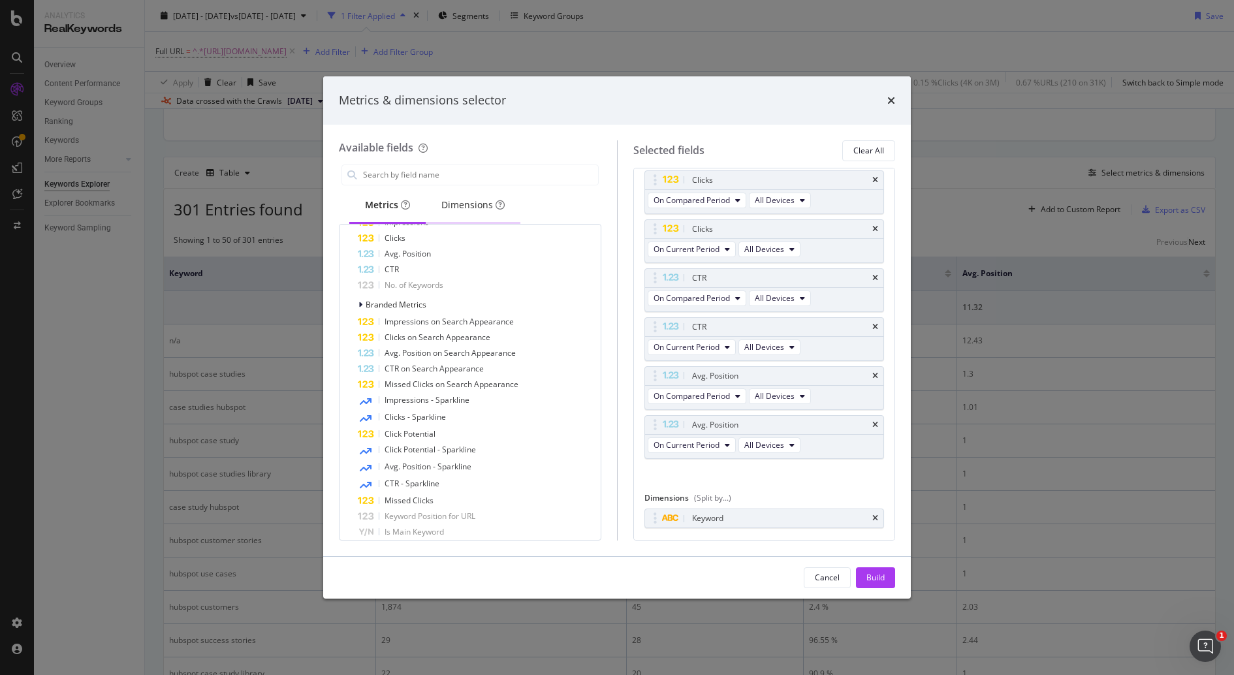
click at [462, 202] on div "Dimensions" at bounding box center [472, 204] width 63 height 13
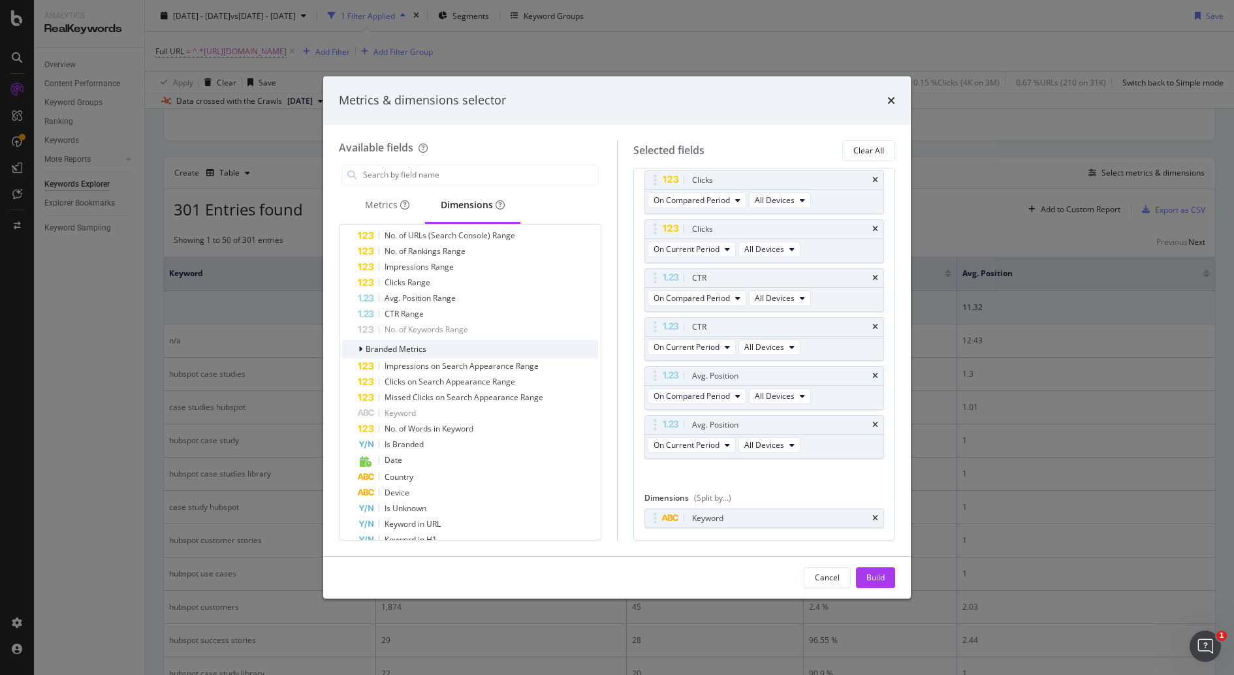
scroll to position [0, 0]
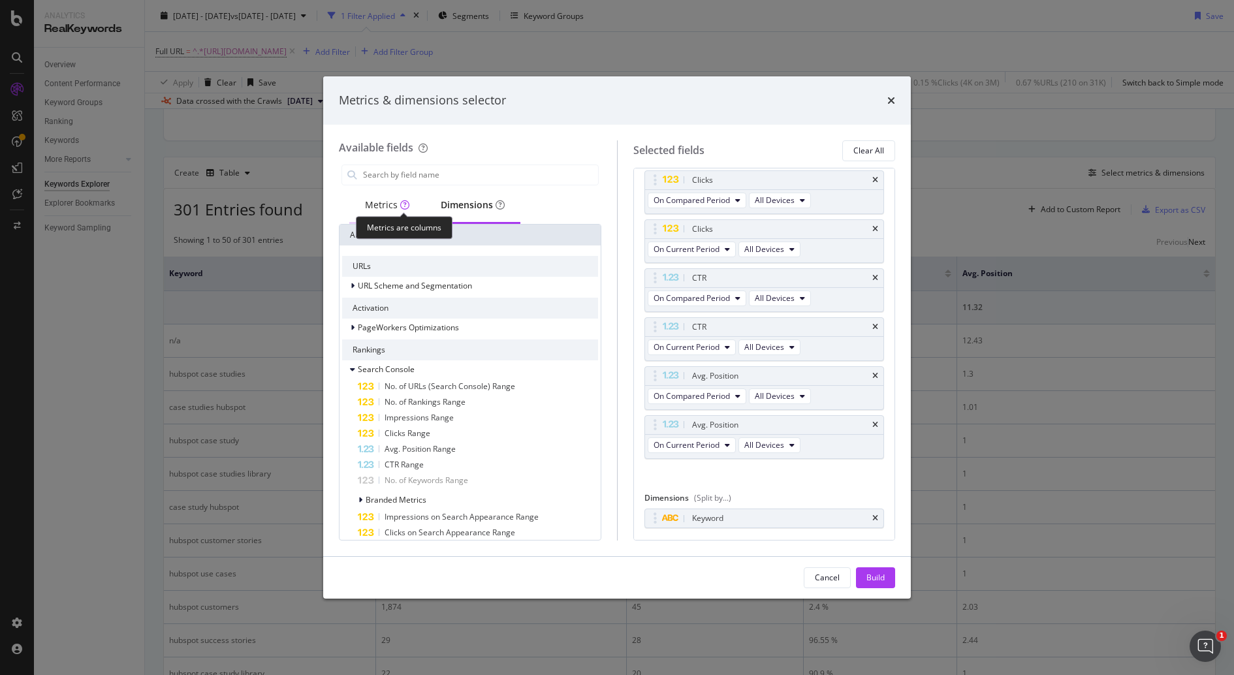
click at [392, 211] on div "Metrics" at bounding box center [387, 206] width 76 height 36
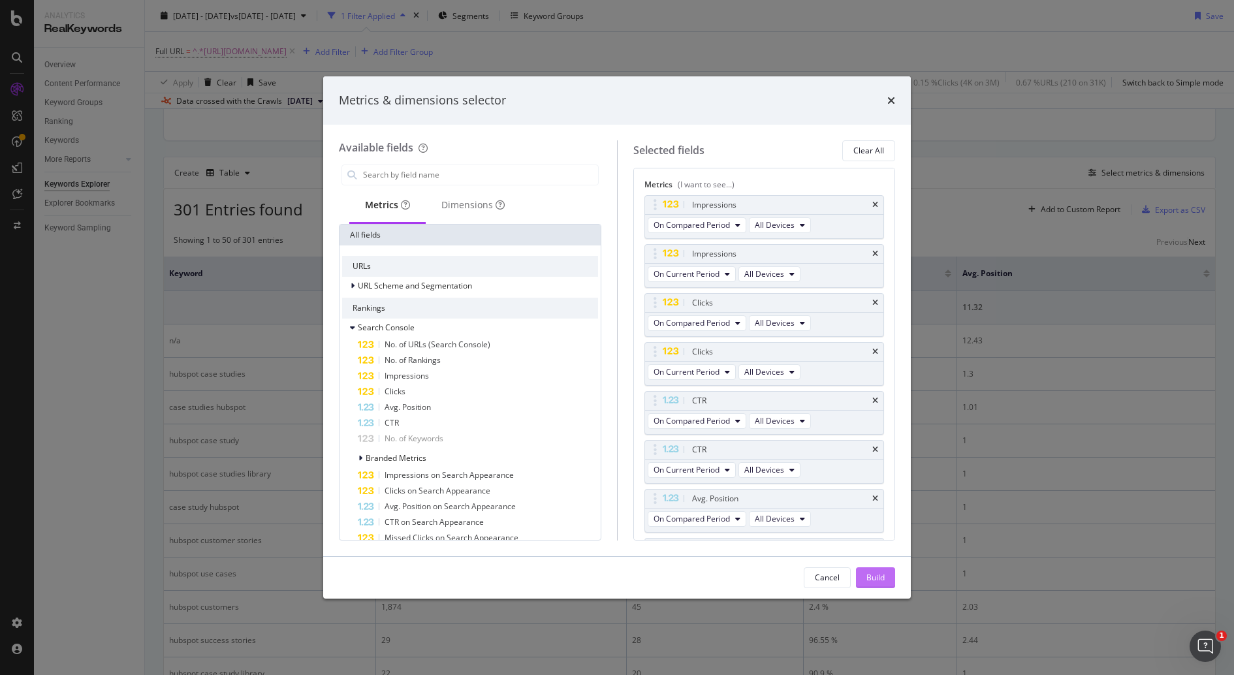
click at [878, 577] on div "Build" at bounding box center [875, 577] width 18 height 11
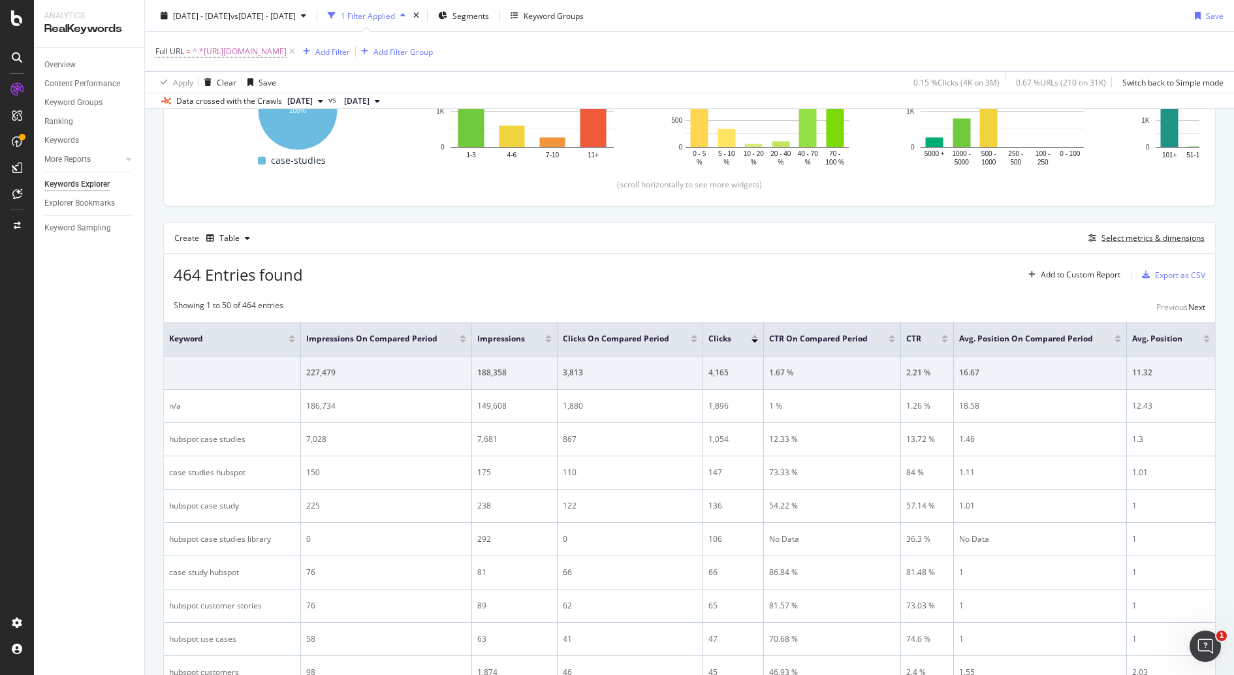
scroll to position [244, 0]
click at [1163, 276] on div "Export as CSV" at bounding box center [1180, 276] width 50 height 11
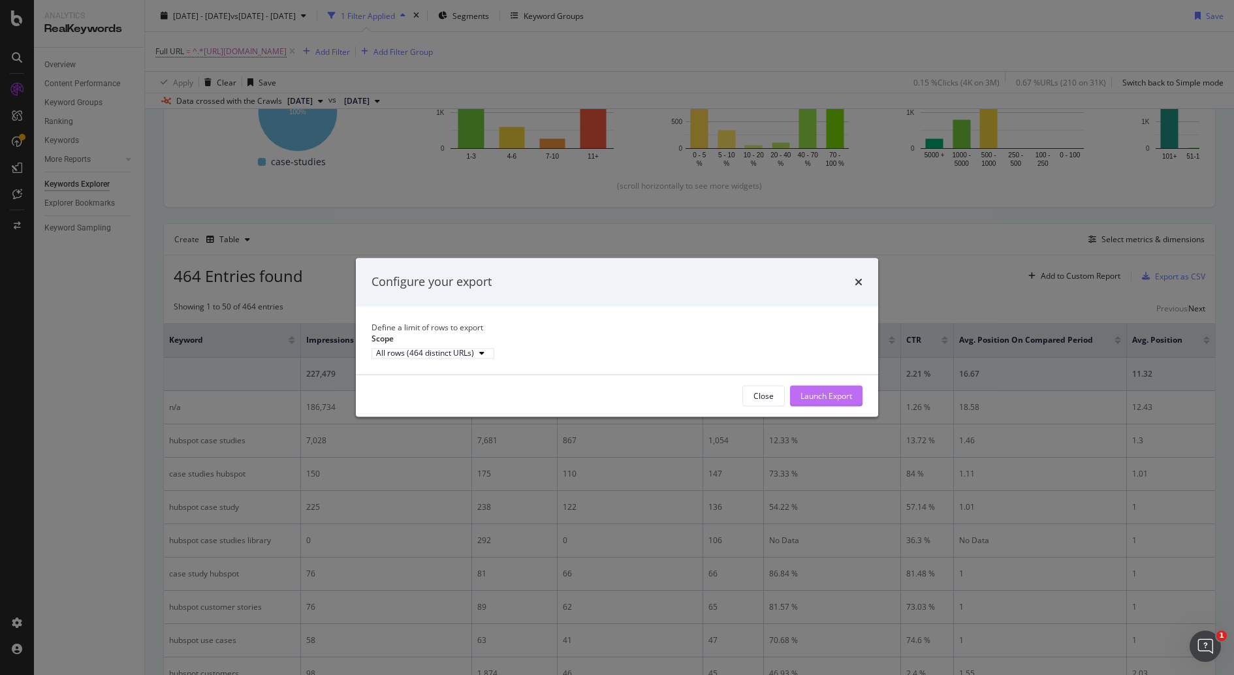
click at [837, 401] on div "Launch Export" at bounding box center [826, 395] width 52 height 11
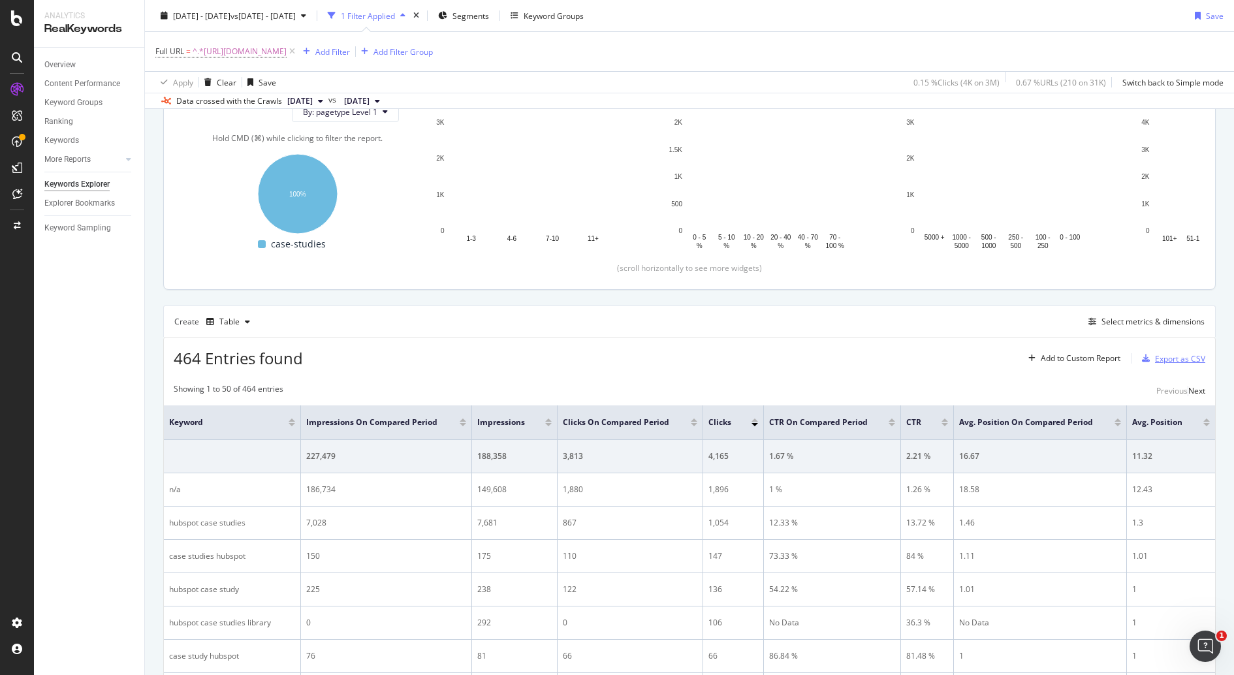
scroll to position [164, 0]
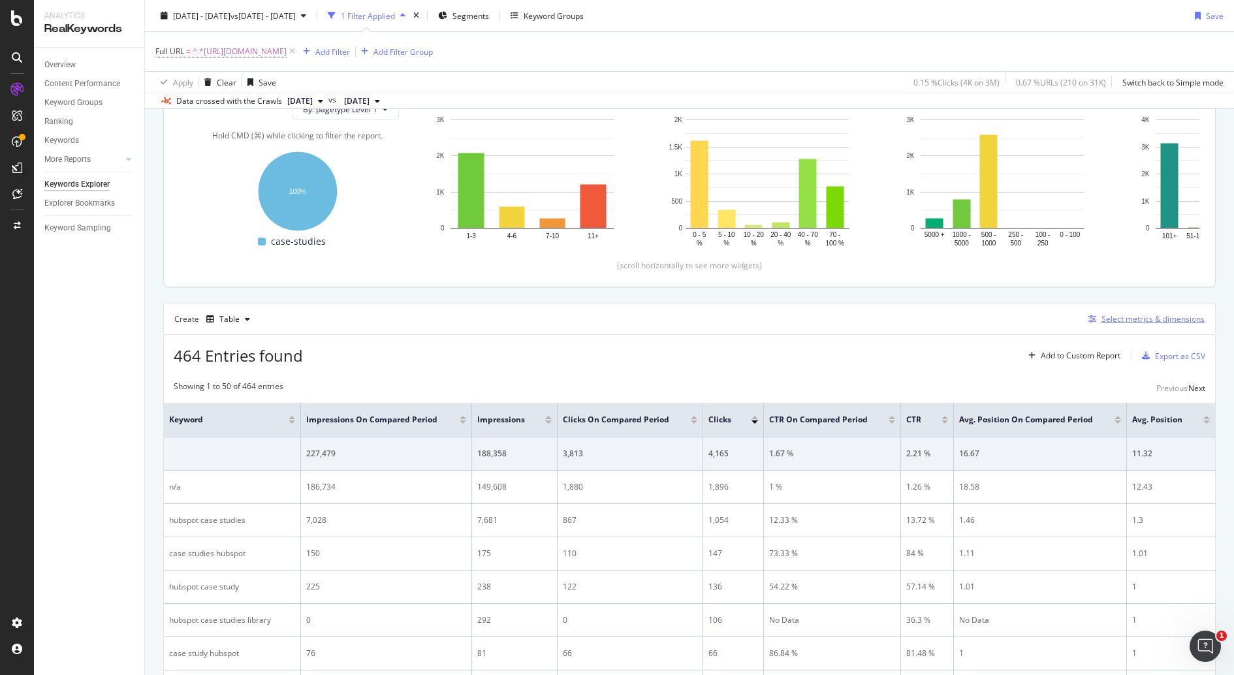
click at [1118, 314] on div "Select metrics & dimensions" at bounding box center [1152, 318] width 103 height 11
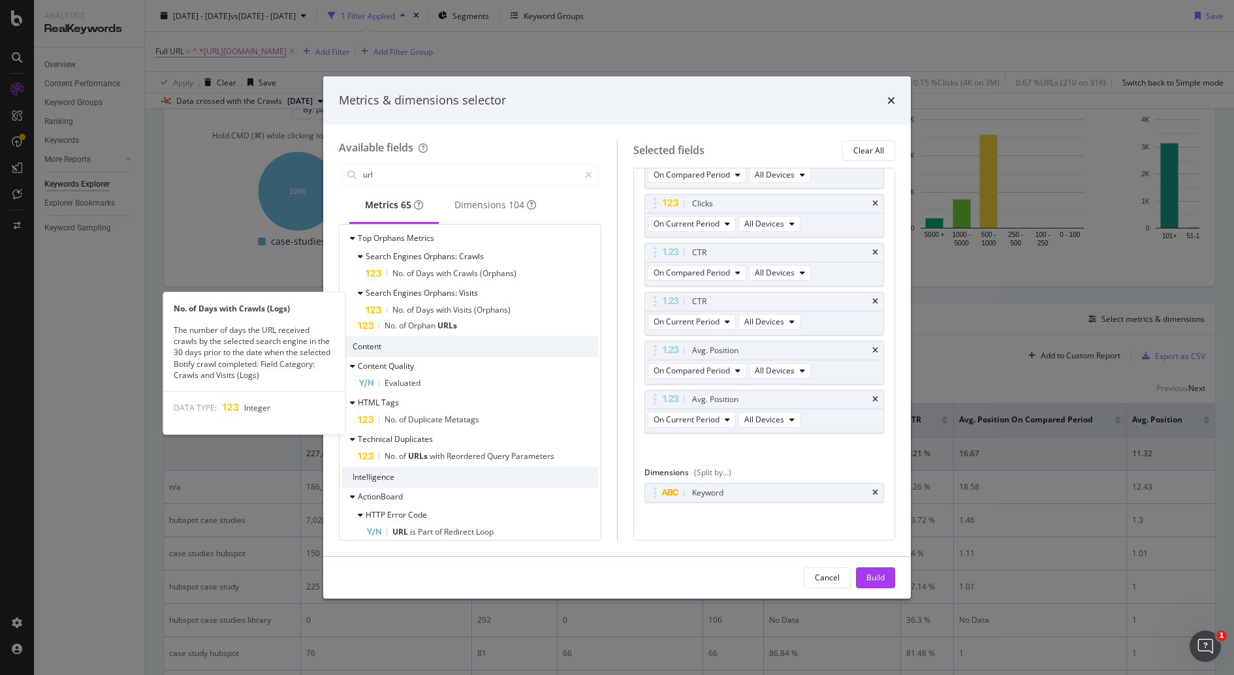
scroll to position [1188, 0]
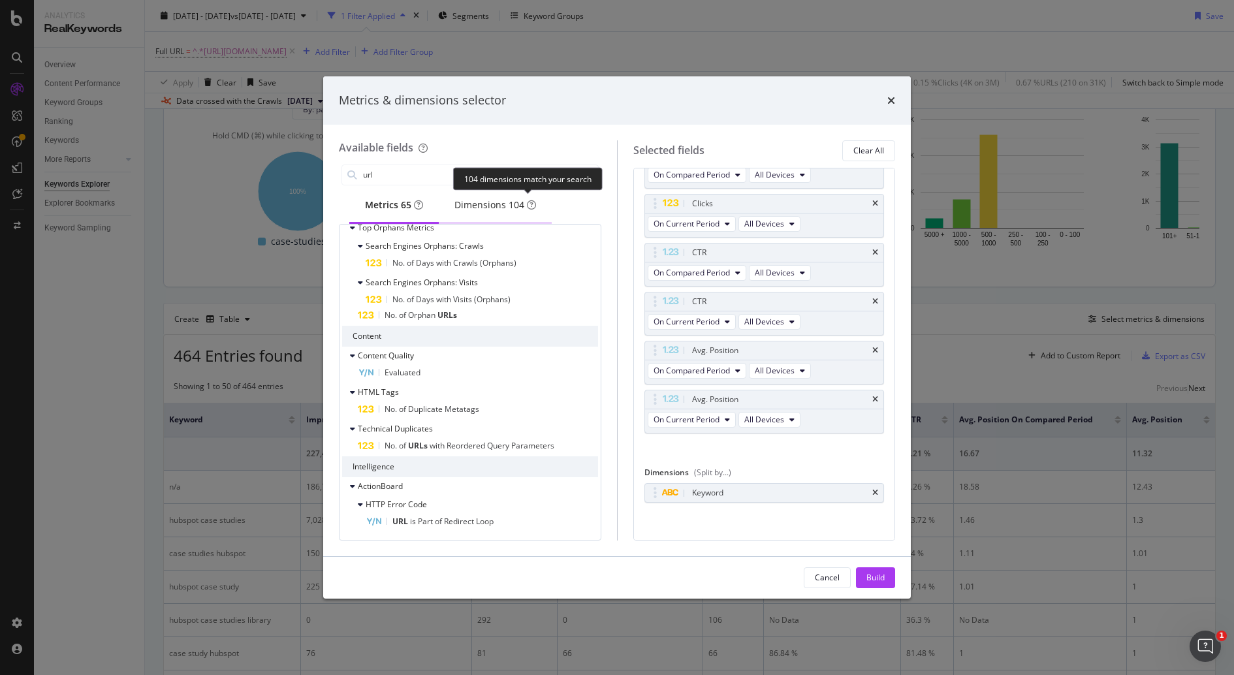
type input "url"
click at [506, 211] on div "Dimensions 104" at bounding box center [495, 204] width 82 height 13
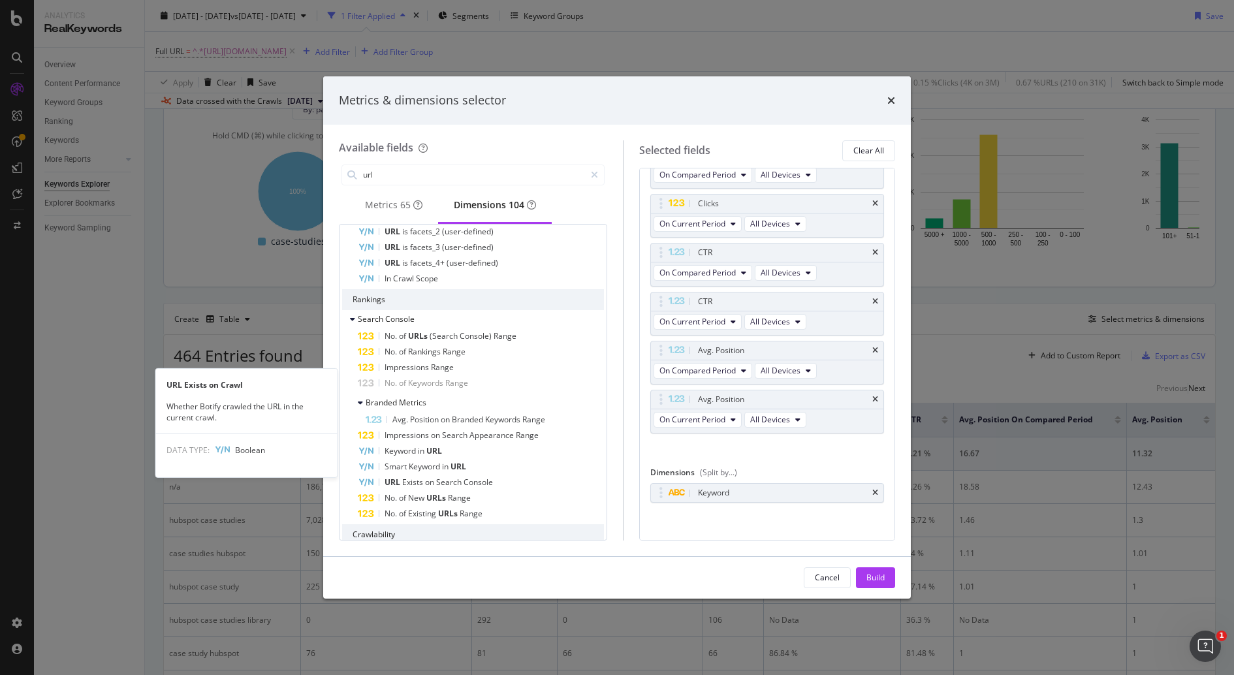
scroll to position [0, 0]
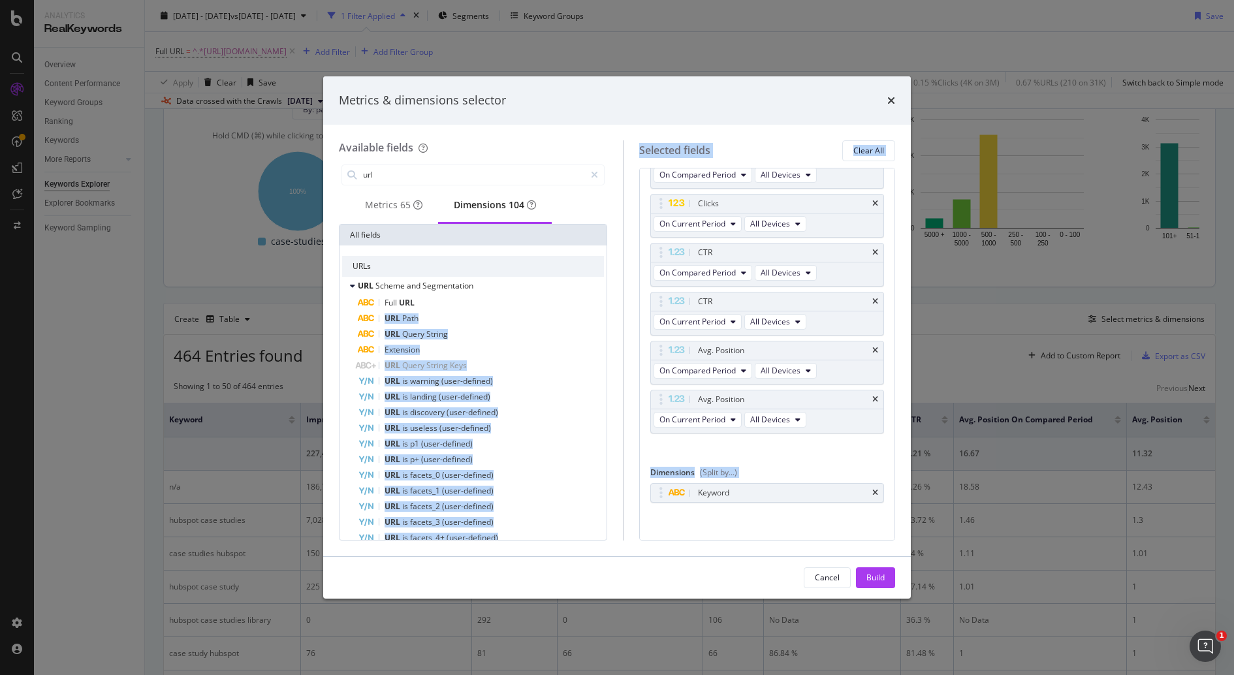
drag, startPoint x: 412, startPoint y: 303, endPoint x: 695, endPoint y: 507, distance: 348.7
click at [695, 507] on div "Available fields url Metrics 65 Dimensions 104 All fields URLs URL Scheme and S…" at bounding box center [617, 340] width 556 height 400
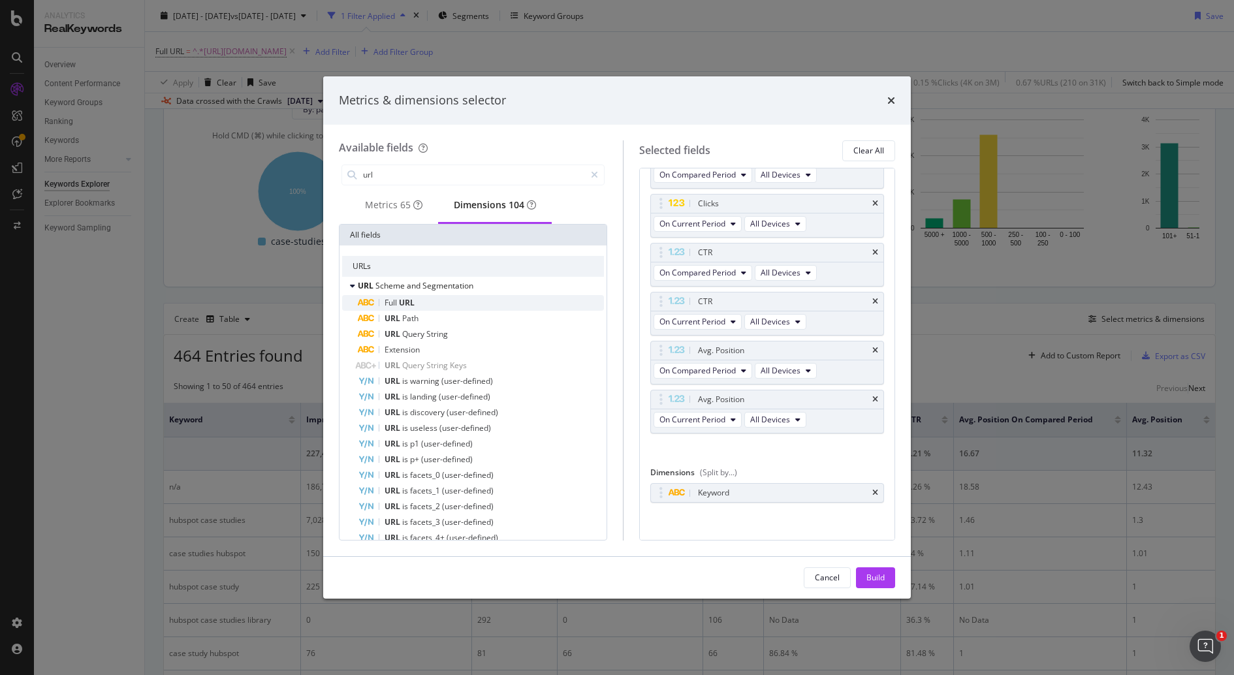
click at [401, 303] on span "URL" at bounding box center [407, 302] width 16 height 11
click at [876, 489] on icon "times" at bounding box center [875, 493] width 6 height 8
click at [867, 579] on div "Build" at bounding box center [875, 577] width 18 height 11
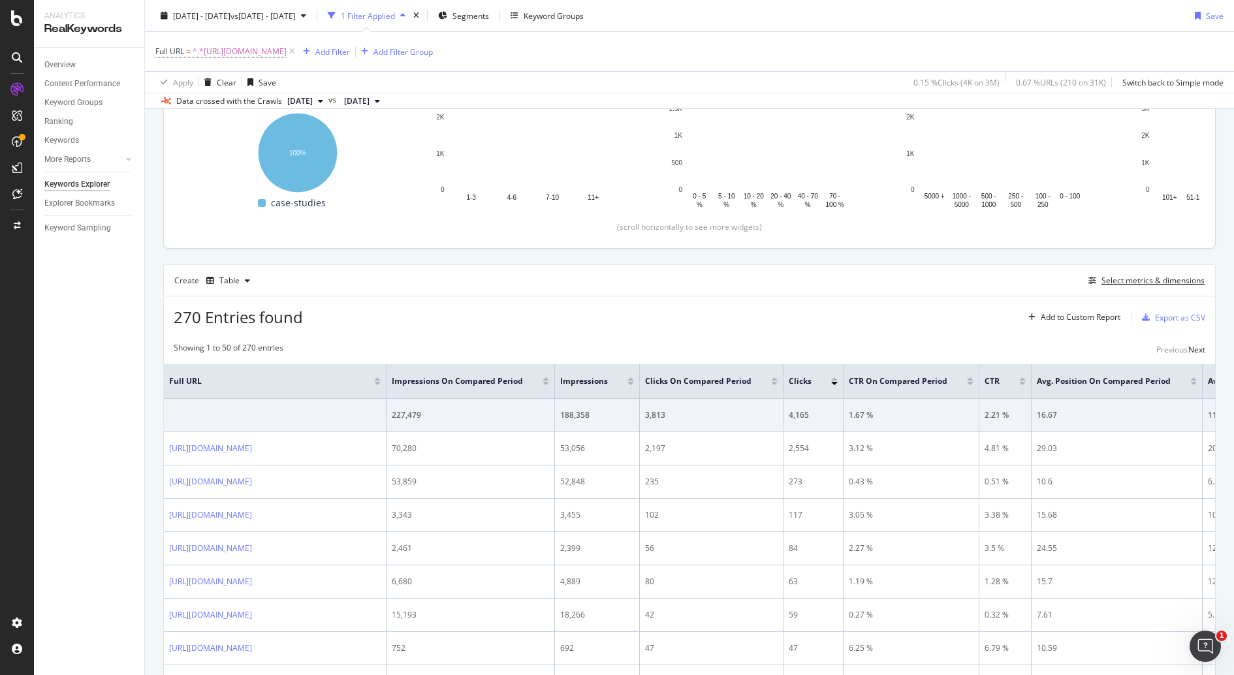
scroll to position [194, 0]
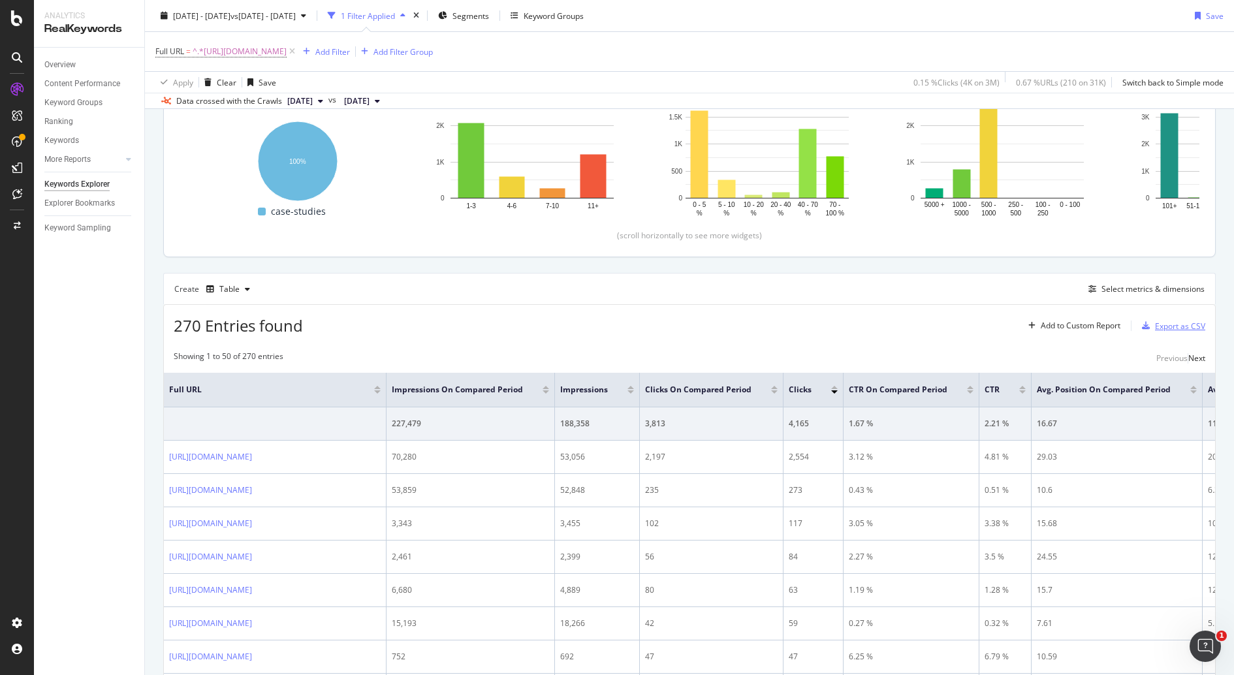
click at [1177, 327] on div "Export as CSV" at bounding box center [1180, 325] width 50 height 11
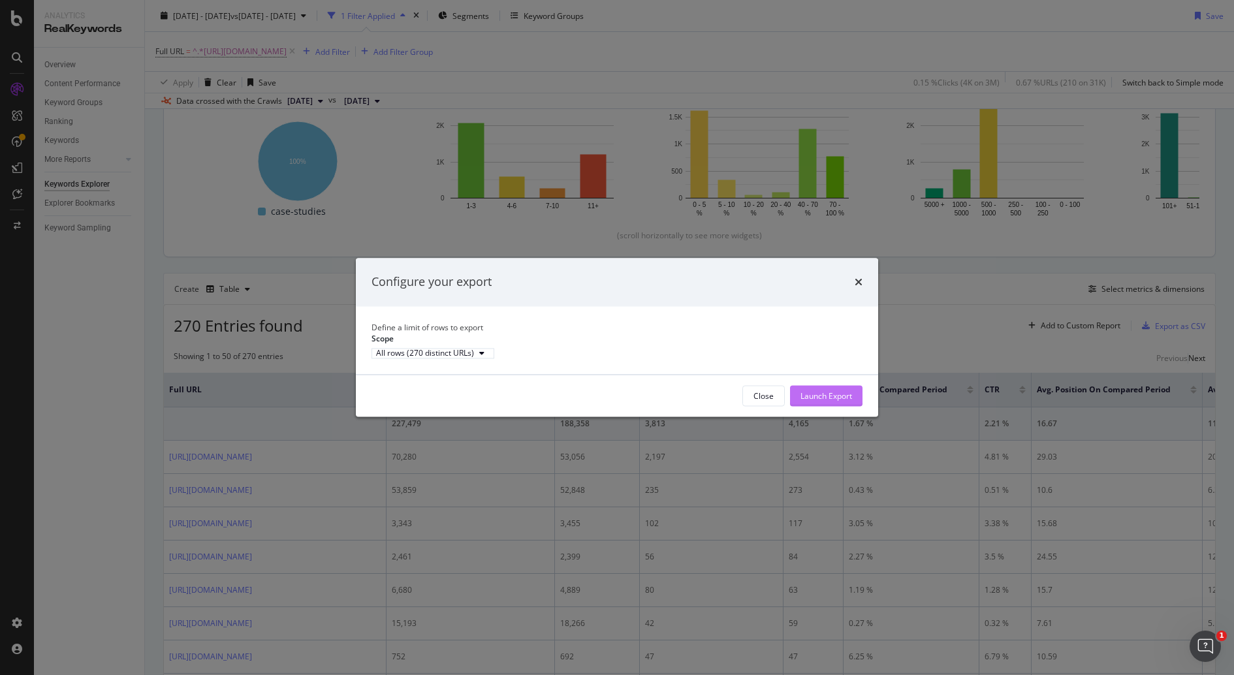
click at [831, 401] on div "Launch Export" at bounding box center [826, 395] width 52 height 11
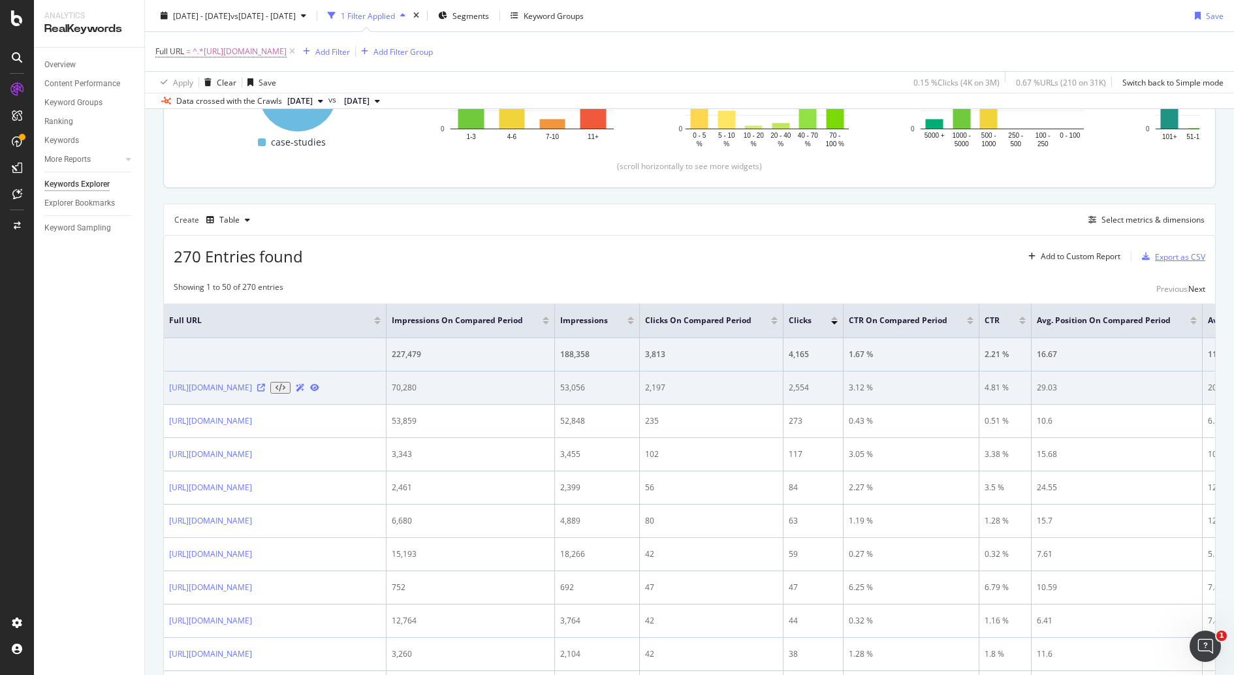
scroll to position [260, 0]
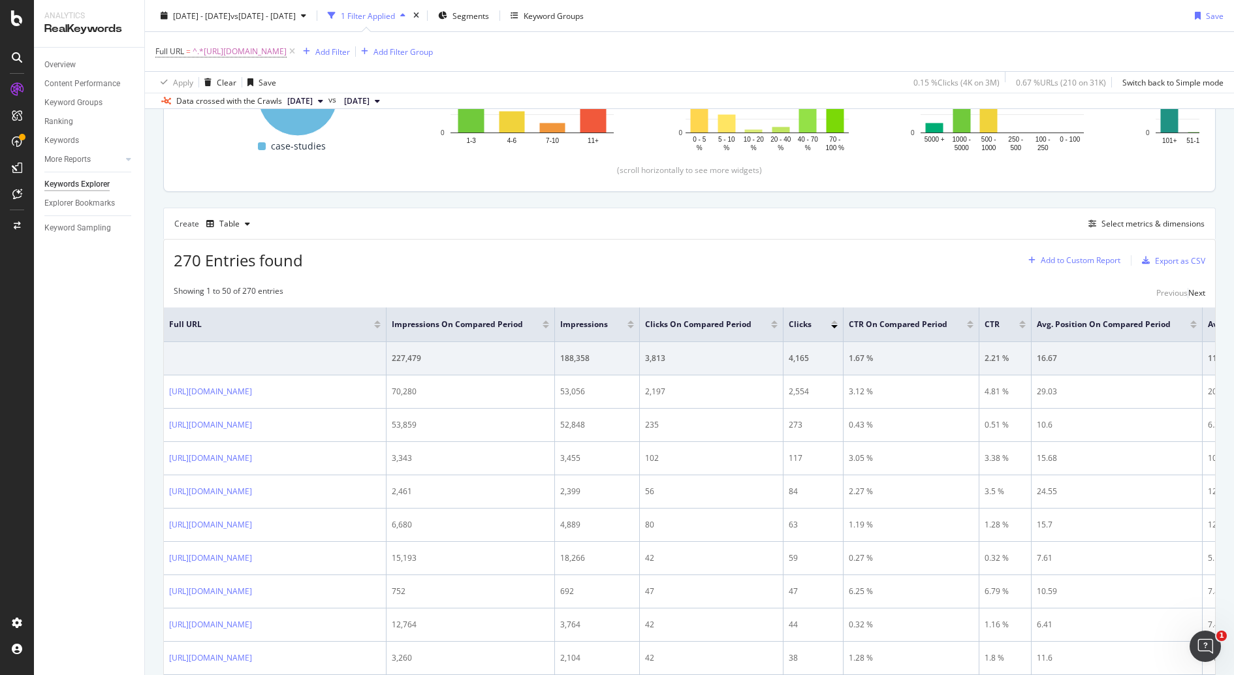
click at [1061, 258] on div "Add to Custom Report" at bounding box center [1080, 260] width 80 height 8
click at [897, 246] on div "270 Entries found Add to Custom Report Export as CSV" at bounding box center [689, 256] width 1051 height 32
click at [1178, 223] on div "Select metrics & dimensions" at bounding box center [1152, 223] width 103 height 11
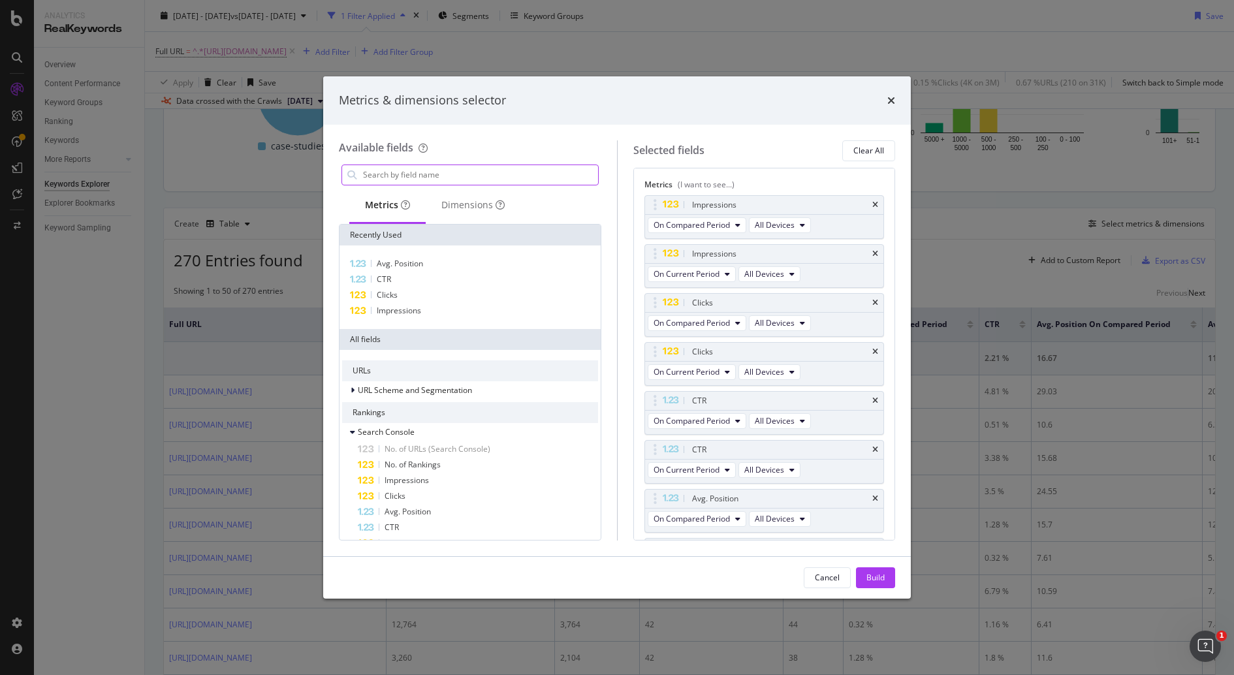
click at [457, 165] on input "modal" at bounding box center [480, 175] width 236 height 20
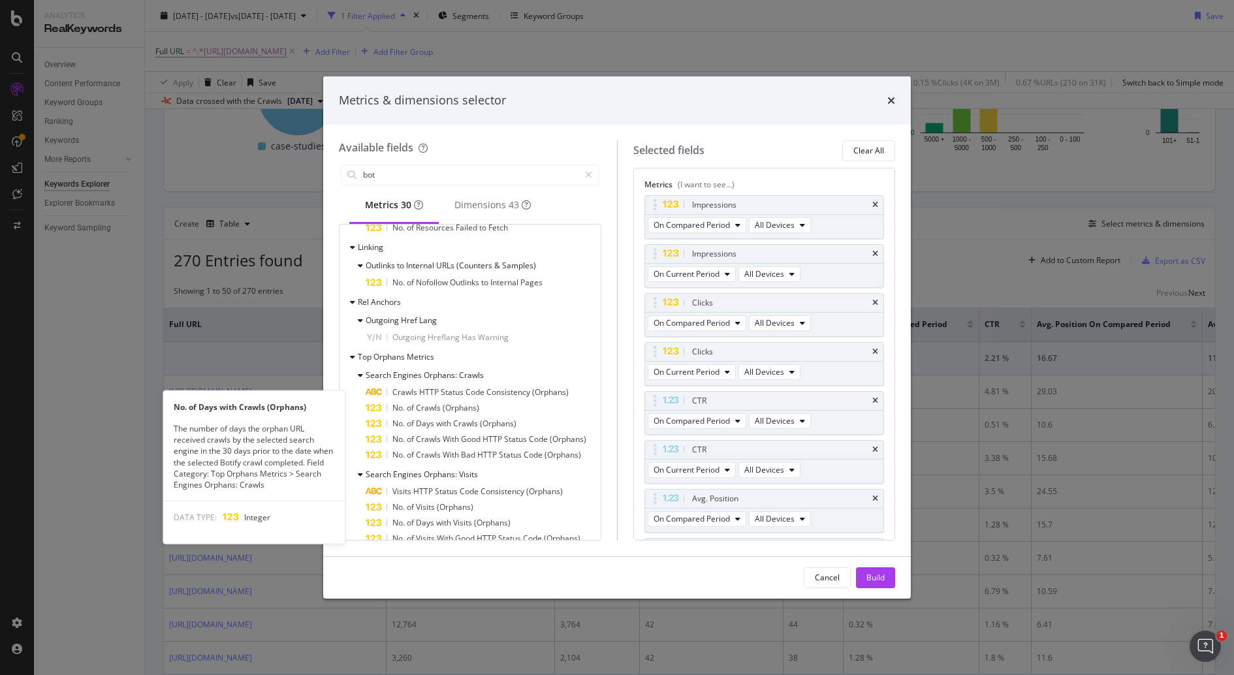
scroll to position [497, 0]
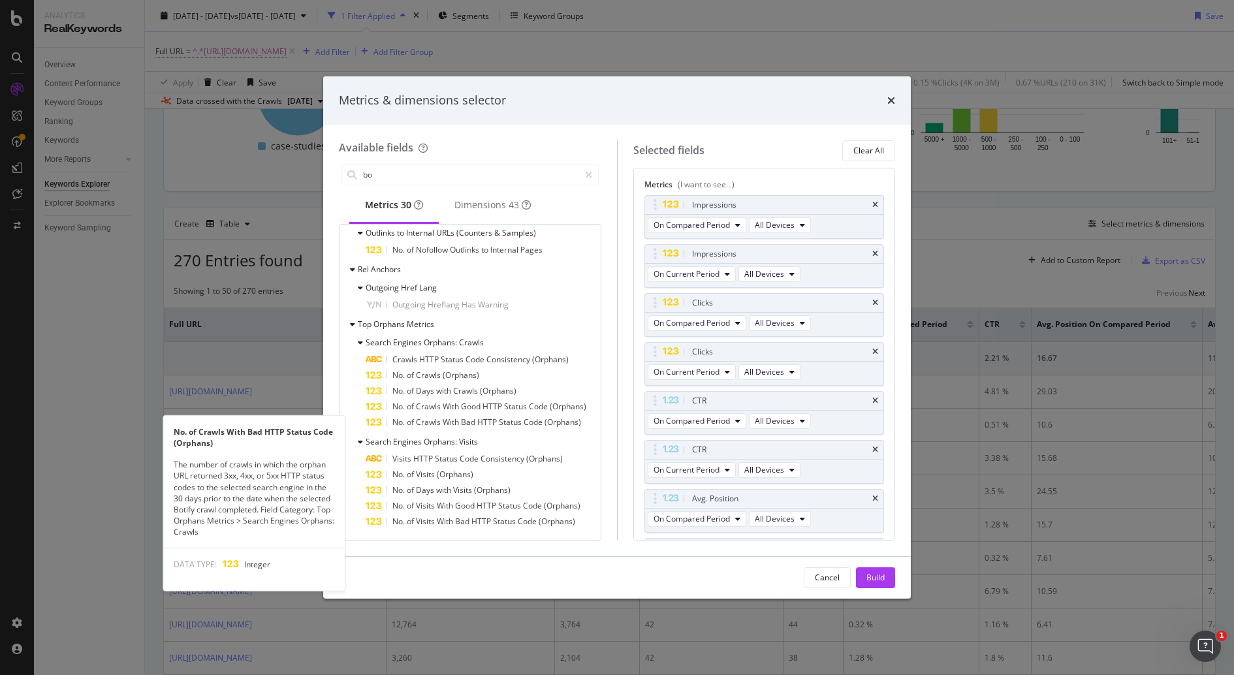
type input "b"
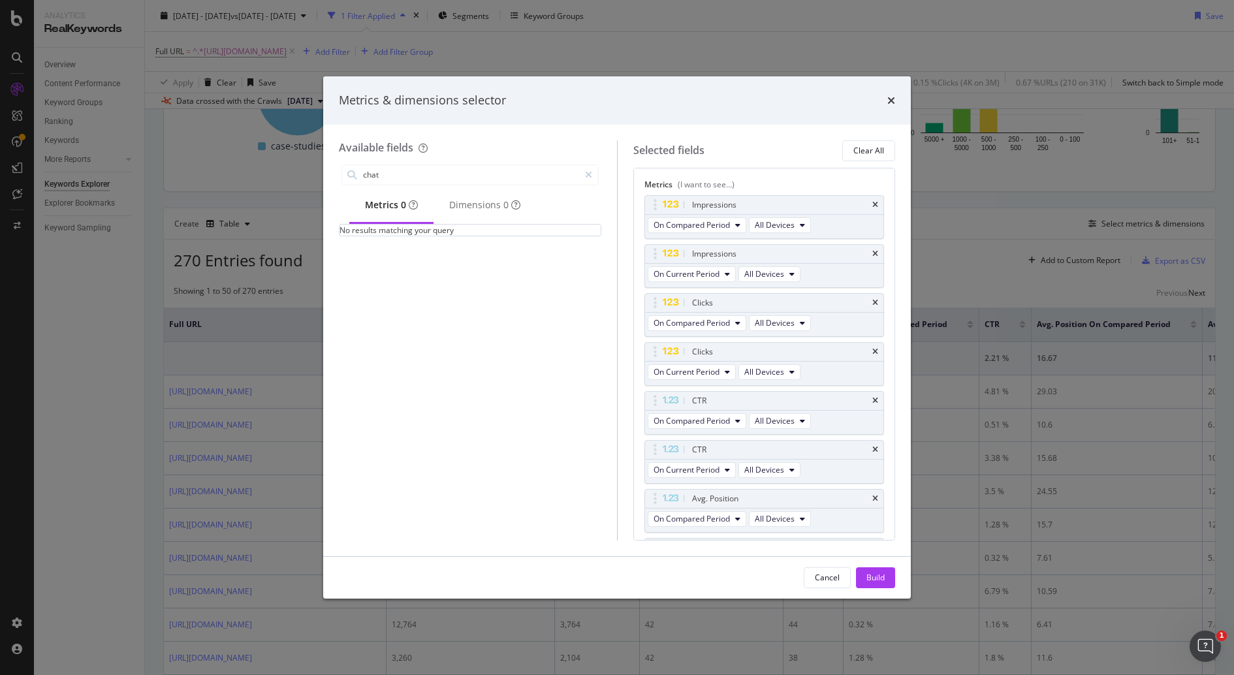
scroll to position [0, 0]
type input "c"
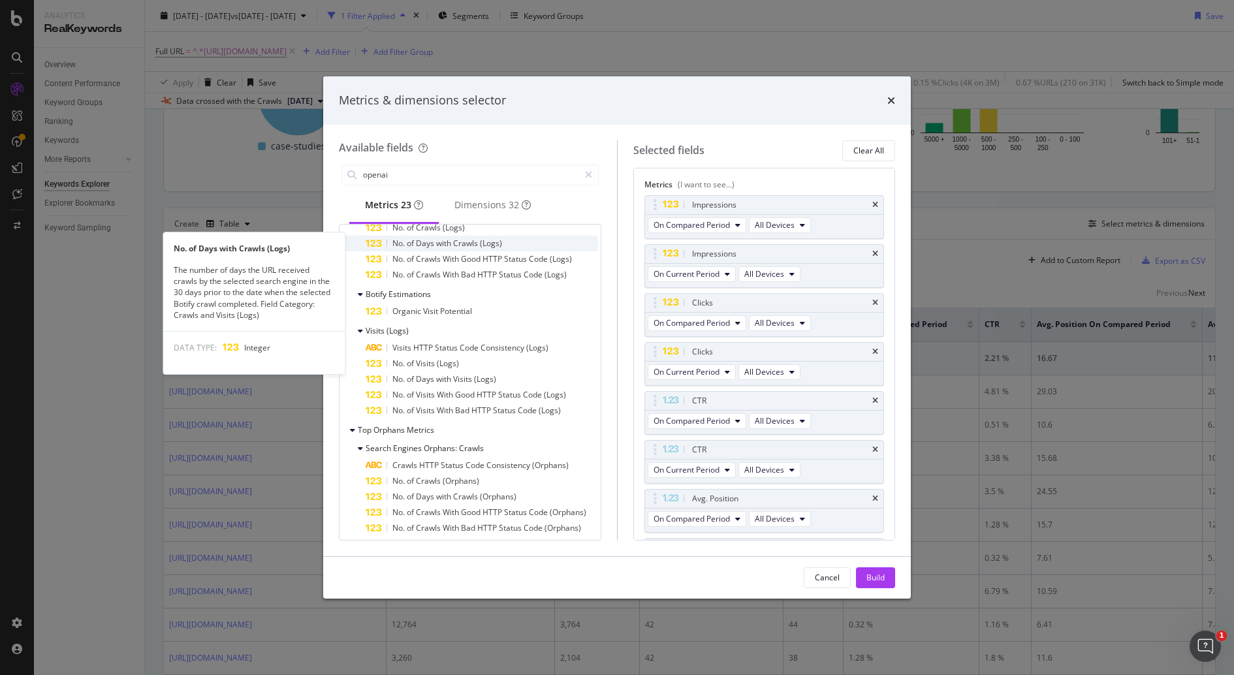
scroll to position [164, 0]
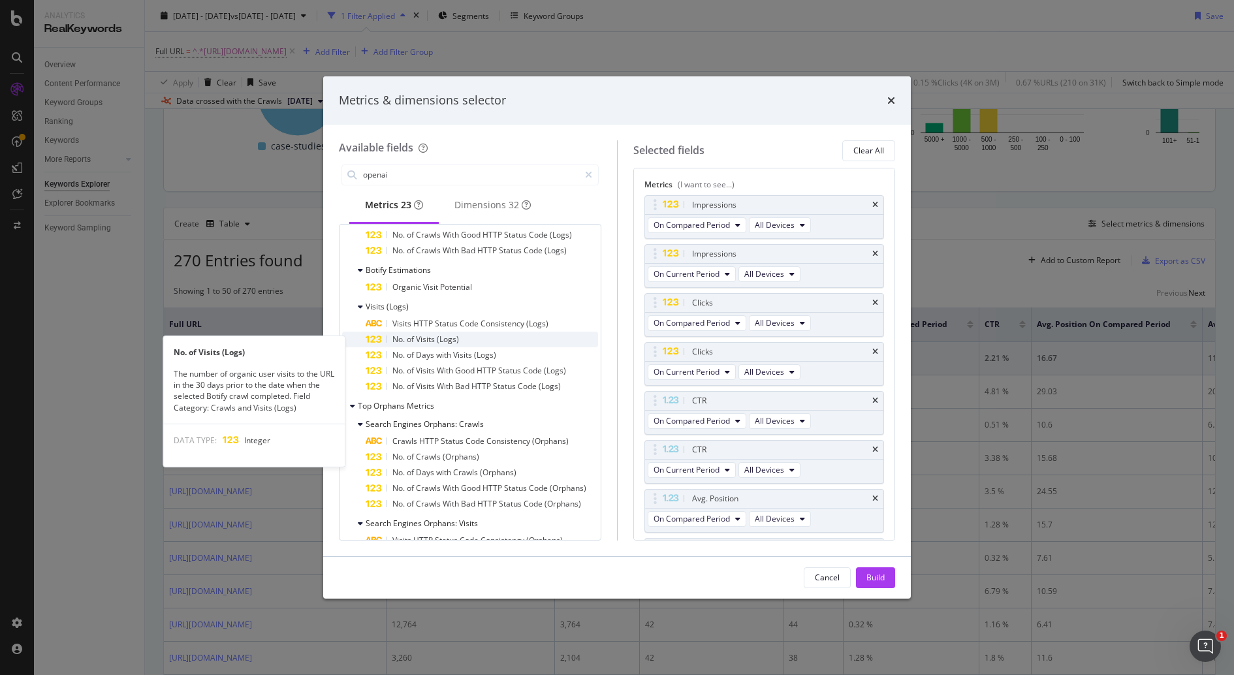
type input "openai"
click at [533, 342] on div "No. of Visits (Logs)" at bounding box center [481, 340] width 232 height 16
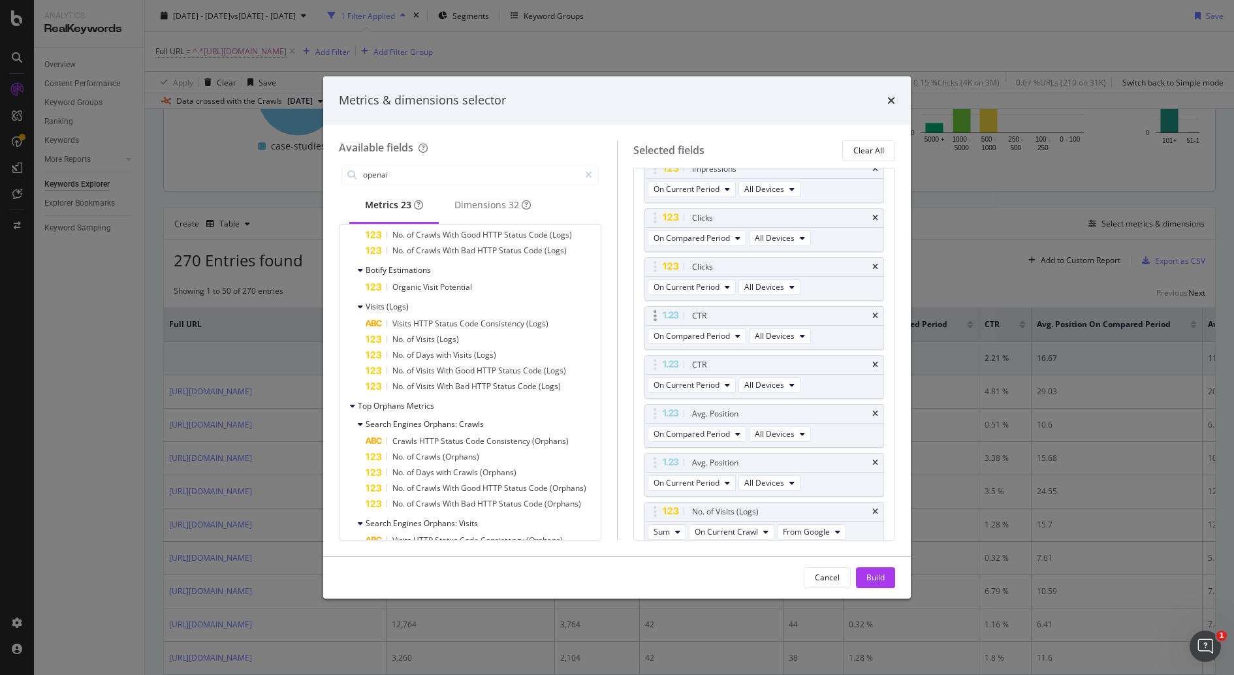
scroll to position [196, 0]
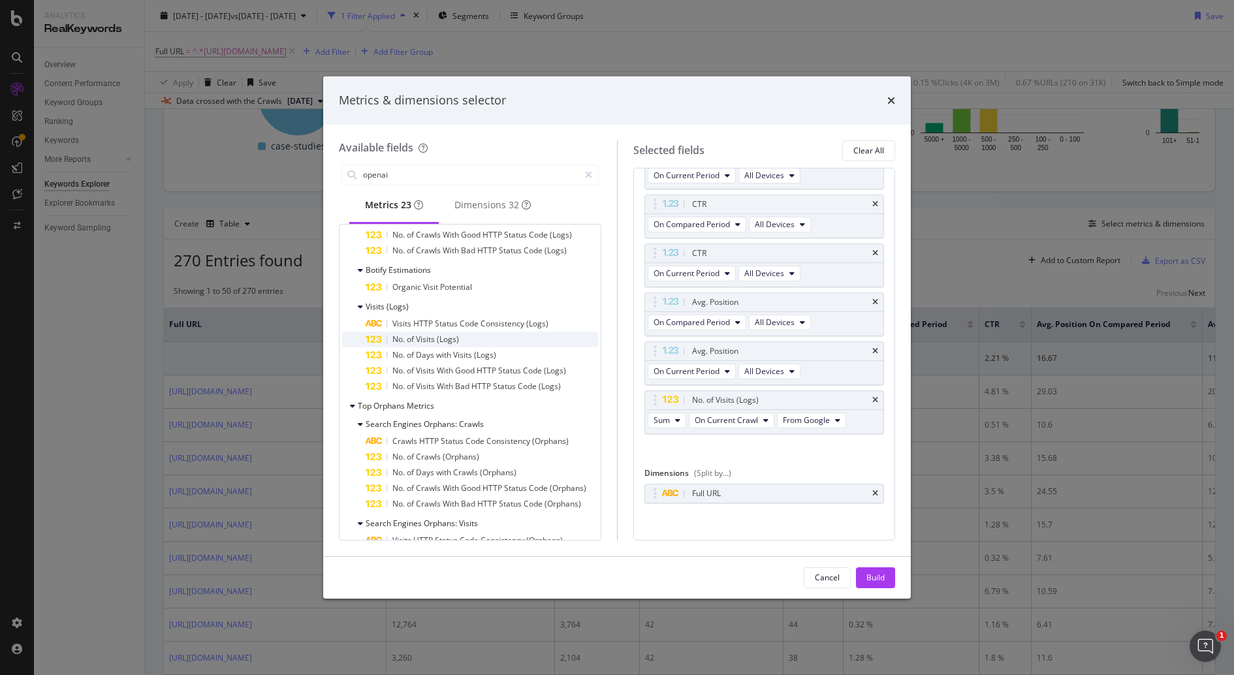
click at [508, 340] on div "No. of Visits (Logs)" at bounding box center [481, 340] width 232 height 16
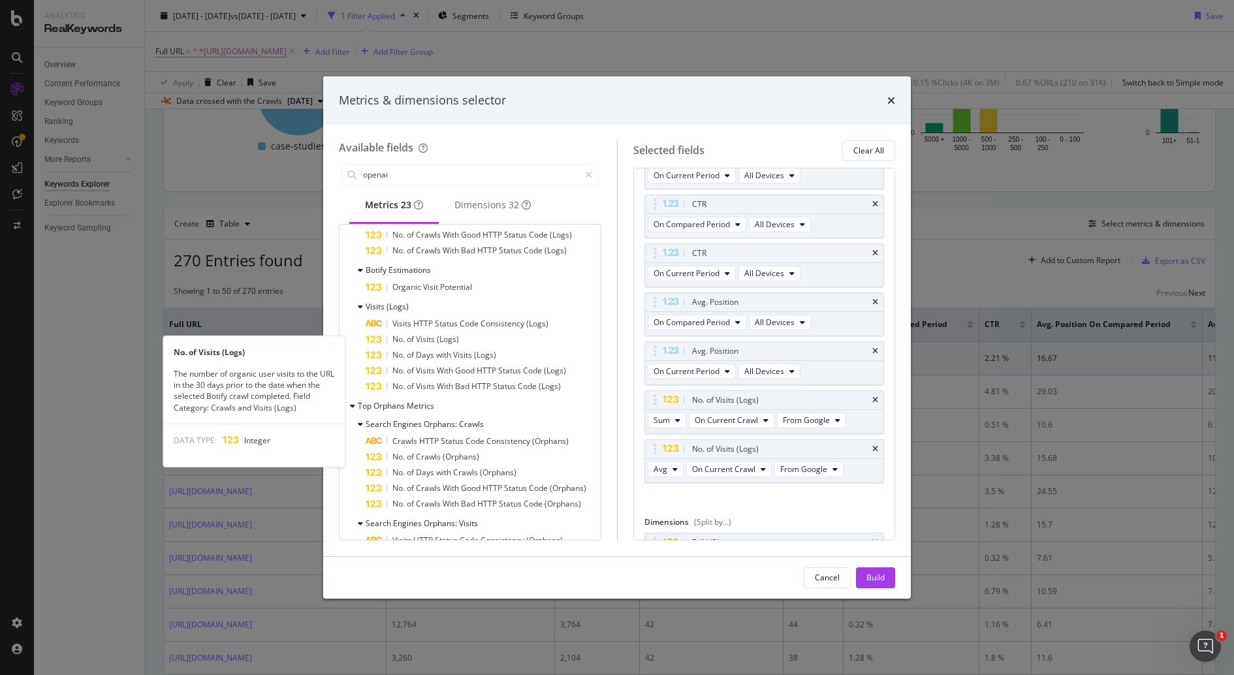
click at [508, 340] on div "No. of Visits (Logs)" at bounding box center [481, 340] width 232 height 16
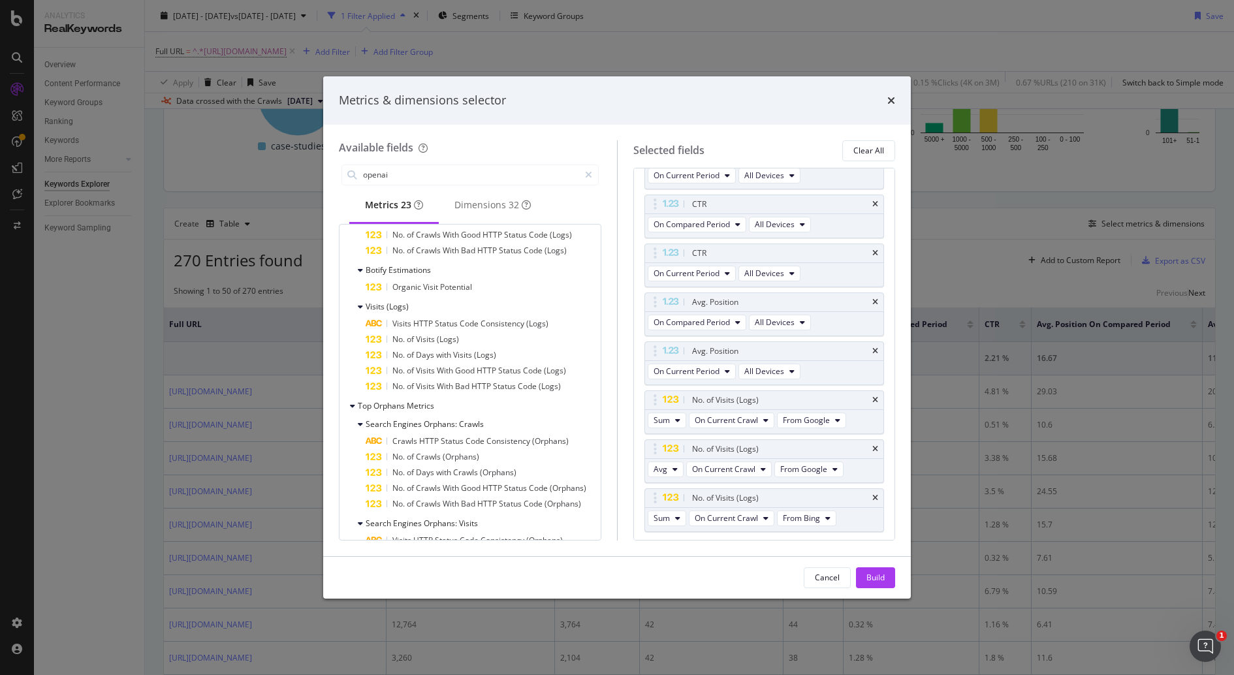
click at [508, 340] on div "No. of Visits (Logs)" at bounding box center [481, 340] width 232 height 16
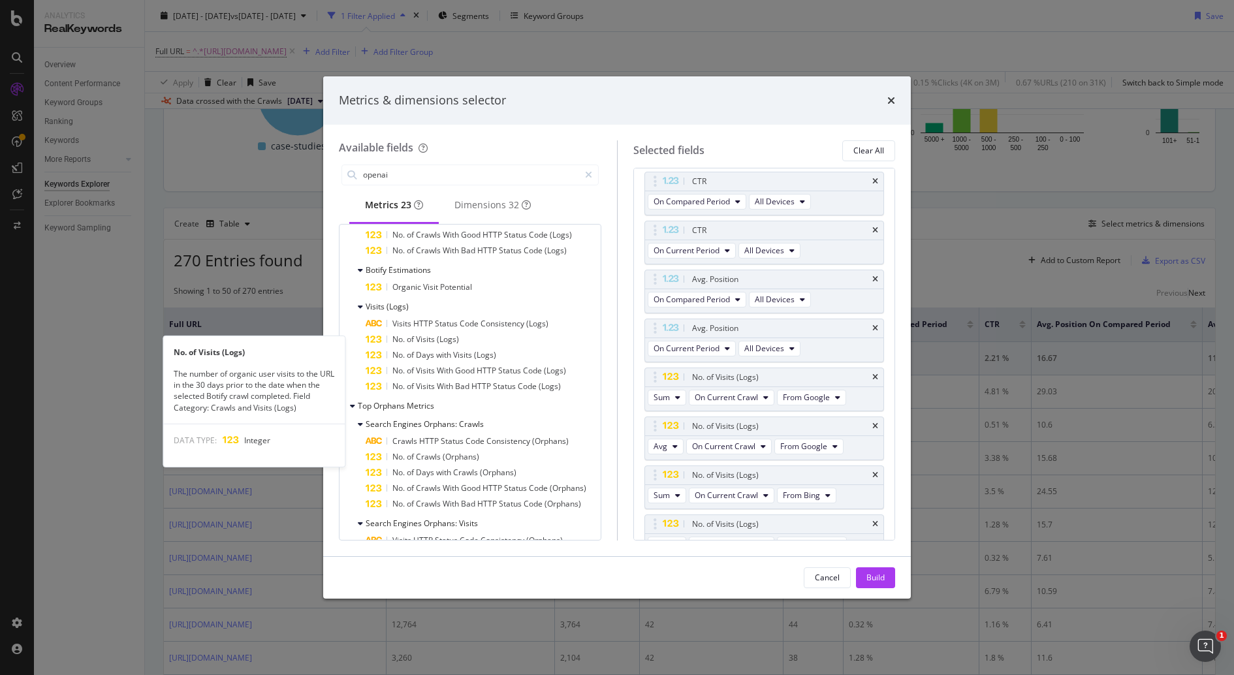
scroll to position [230, 0]
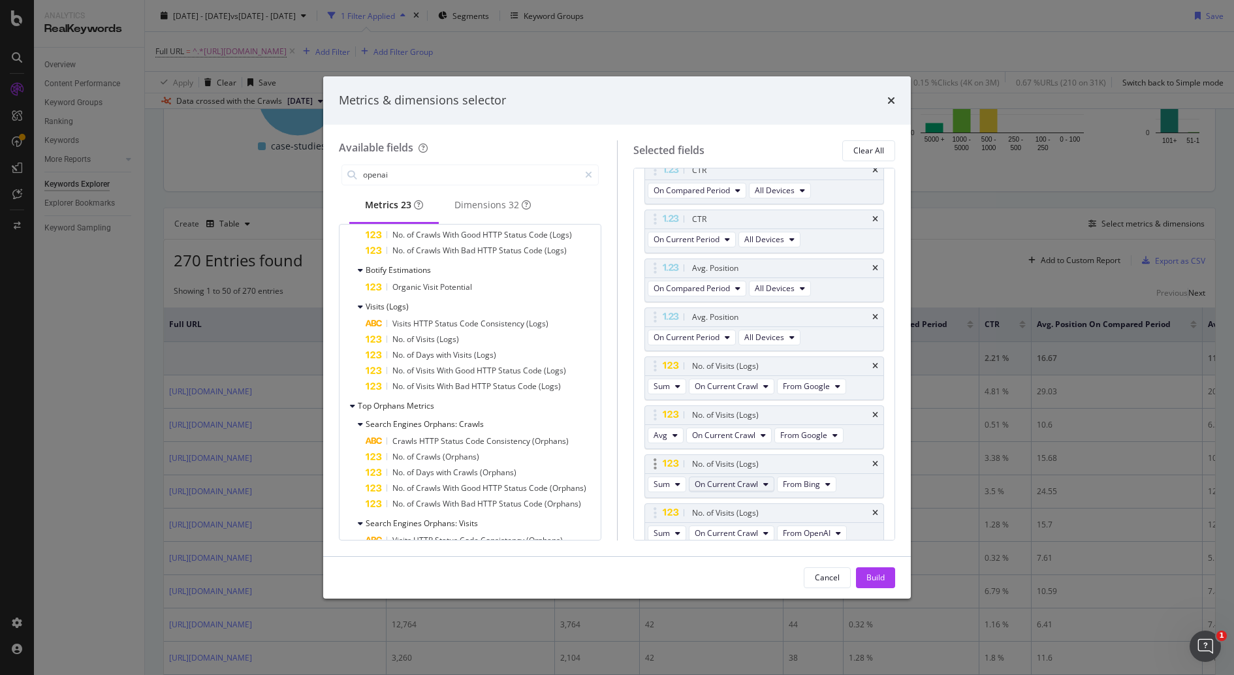
click at [749, 478] on span "On Current Crawl" at bounding box center [725, 483] width 63 height 11
click at [713, 430] on span "On Current Crawl" at bounding box center [723, 434] width 63 height 11
click at [769, 480] on span "On Compared Crawl" at bounding box center [756, 477] width 123 height 12
click at [674, 431] on icon "modal" at bounding box center [674, 435] width 5 height 8
click at [671, 454] on span "Sum" at bounding box center [666, 453] width 16 height 12
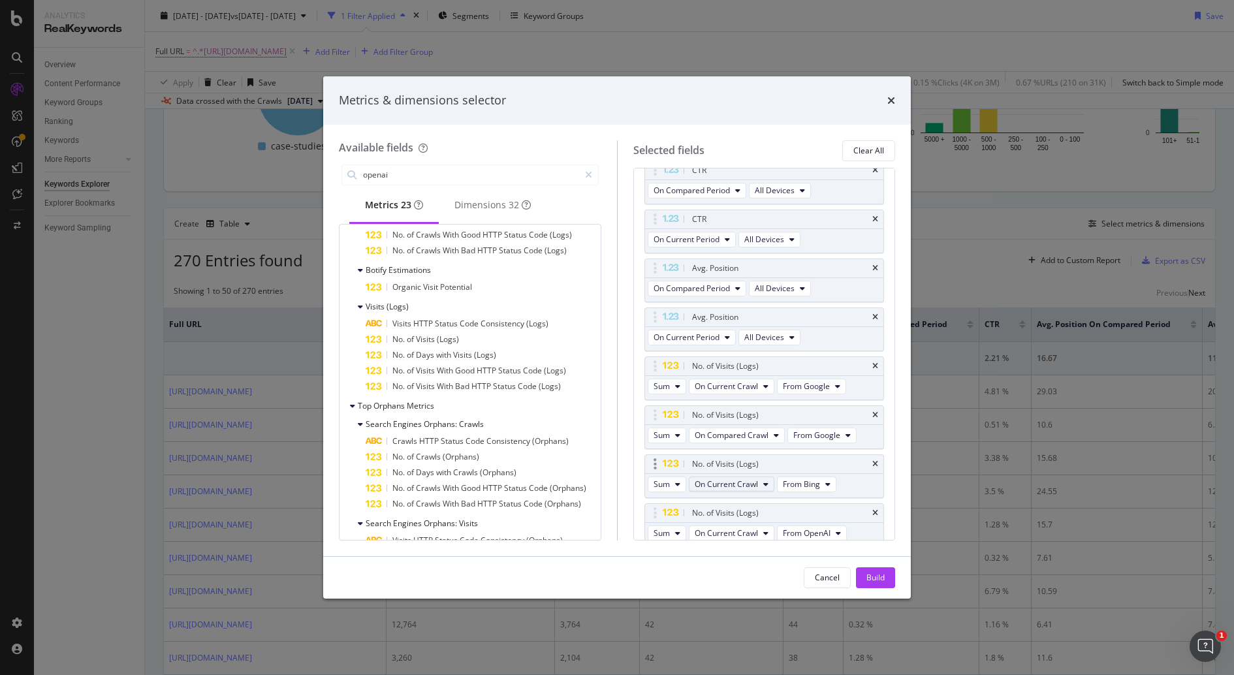
click at [749, 478] on span "On Current Crawl" at bounding box center [725, 483] width 63 height 11
click at [802, 478] on span "From Bing" at bounding box center [801, 483] width 37 height 11
click at [629, 535] on div "Selected fields Clear All Metrics (I want to see...) Impressions On Compared Pe…" at bounding box center [756, 340] width 279 height 400
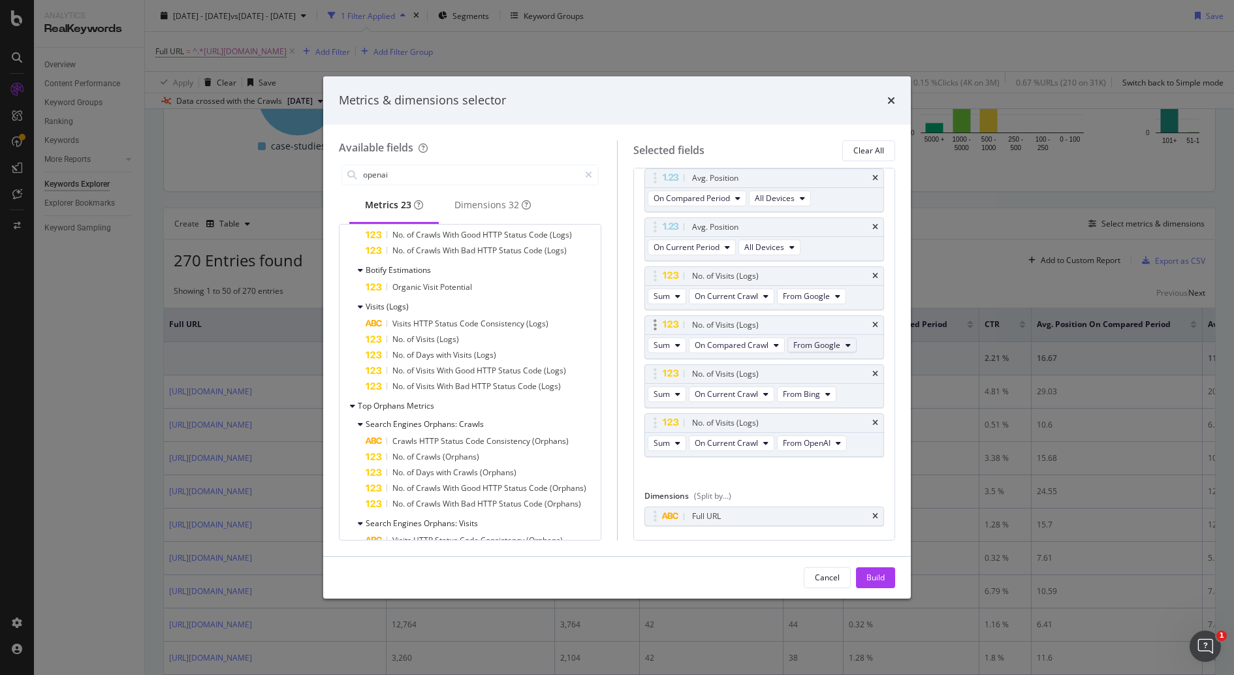
scroll to position [339, 0]
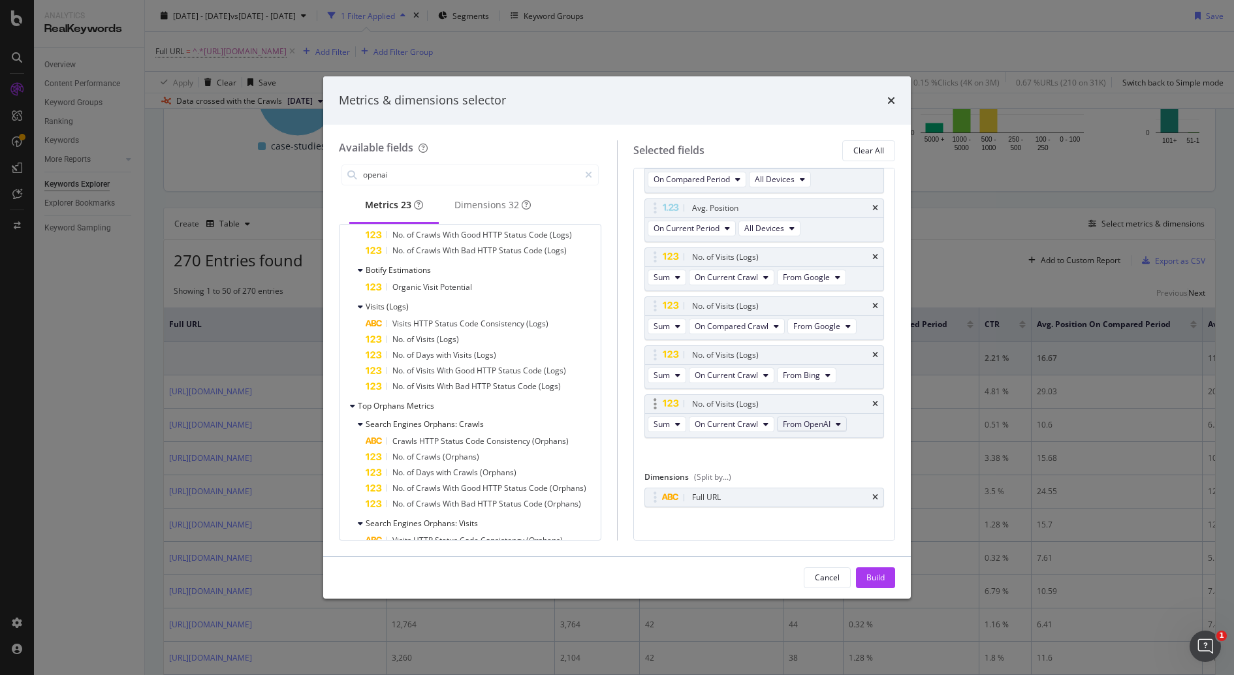
click at [808, 418] on span "From OpenAI" at bounding box center [807, 423] width 48 height 11
click at [791, 488] on span "From OpenAI" at bounding box center [820, 490] width 69 height 12
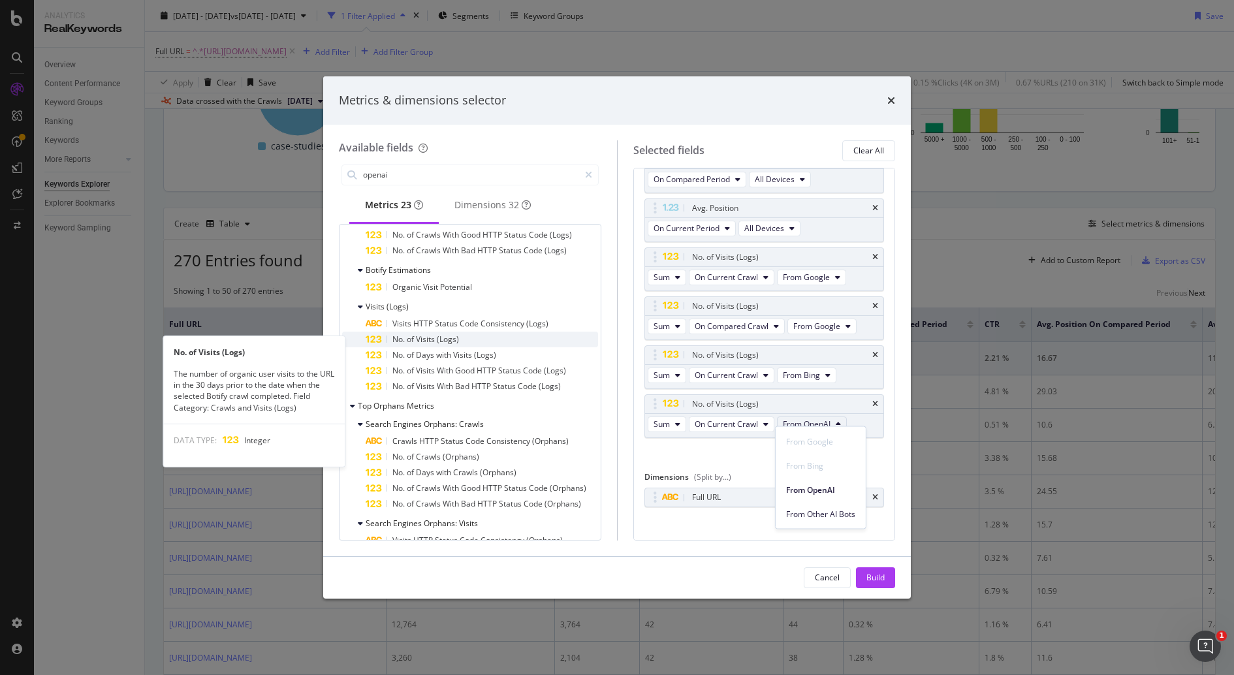
click at [486, 344] on div "No. of Visits (Logs)" at bounding box center [481, 340] width 232 height 16
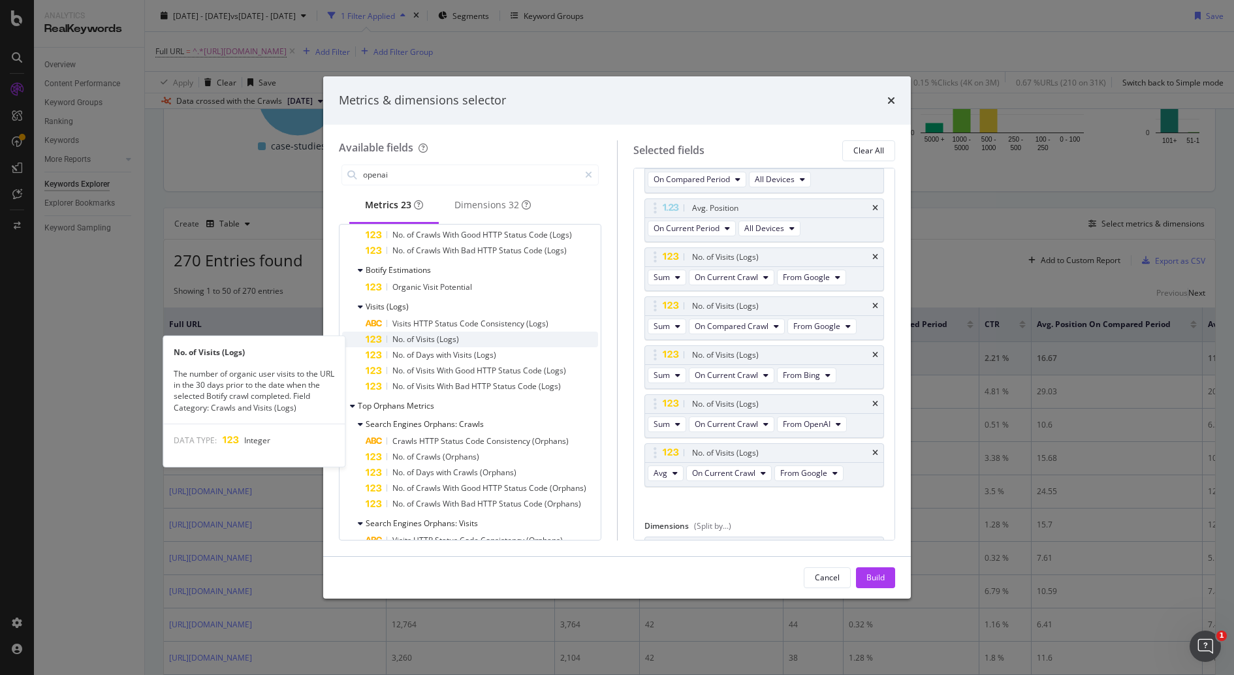
click at [486, 343] on div "No. of Visits (Logs)" at bounding box center [481, 340] width 232 height 16
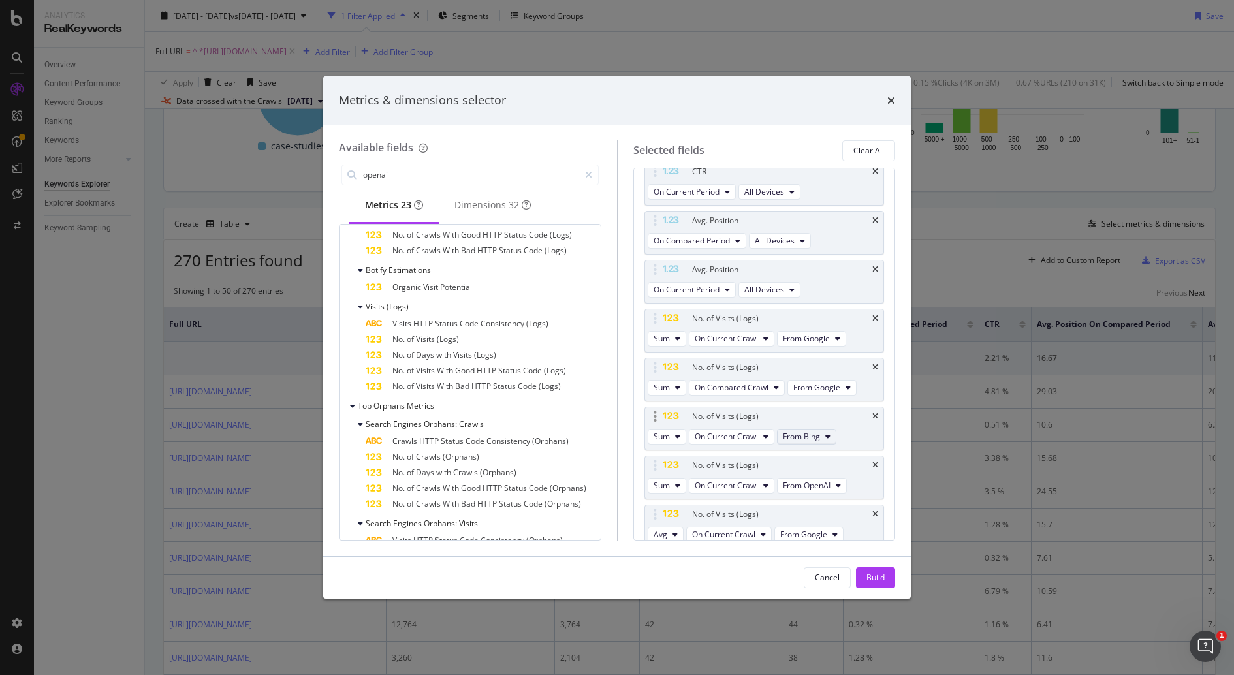
scroll to position [275, 0]
click at [892, 99] on icon "times" at bounding box center [891, 100] width 8 height 10
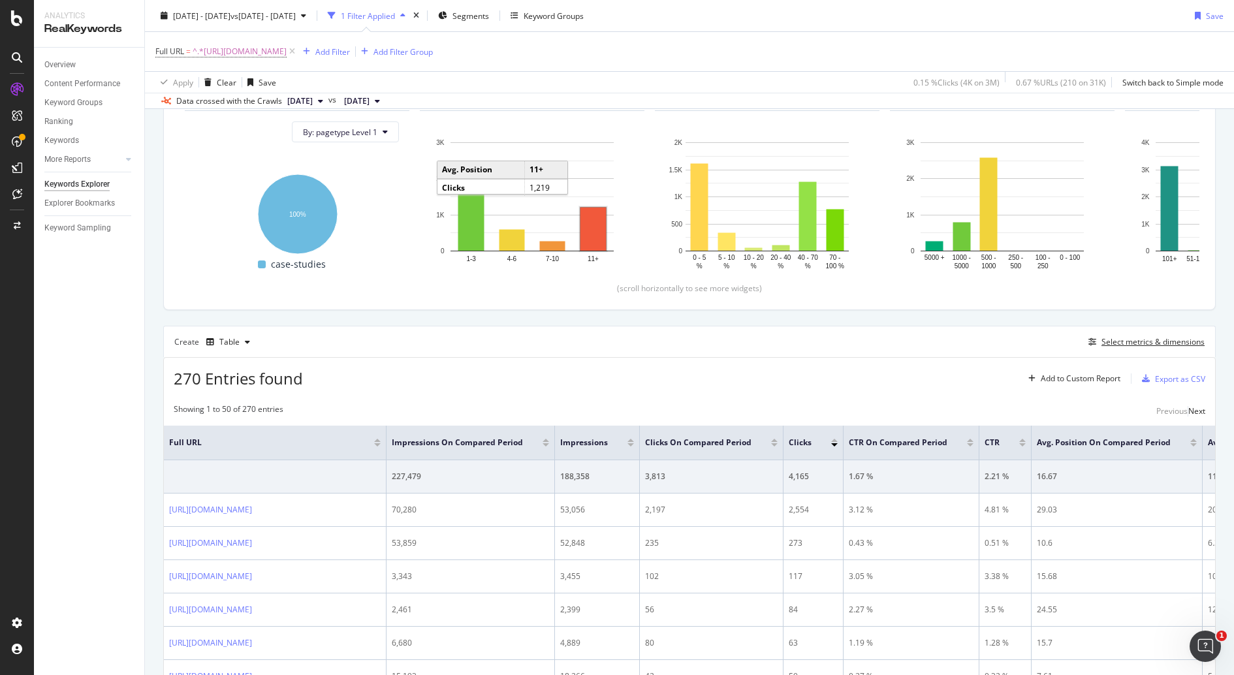
scroll to position [139, 0]
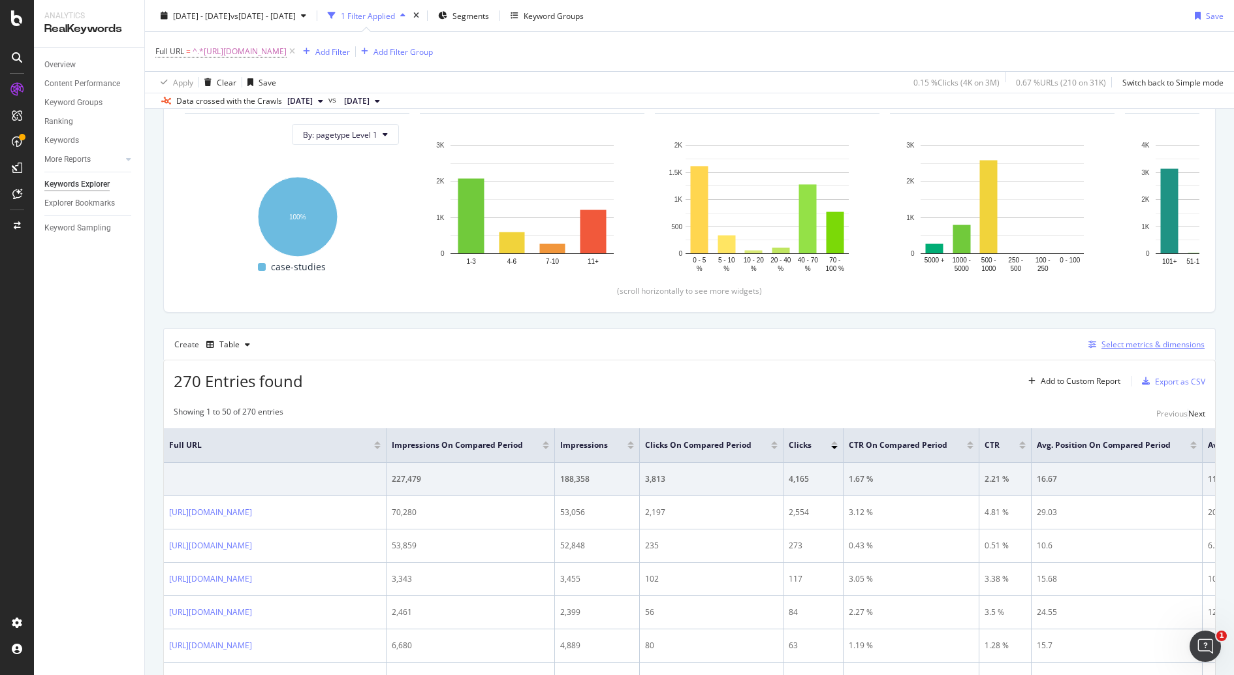
click at [1140, 340] on div "Select metrics & dimensions" at bounding box center [1152, 344] width 103 height 11
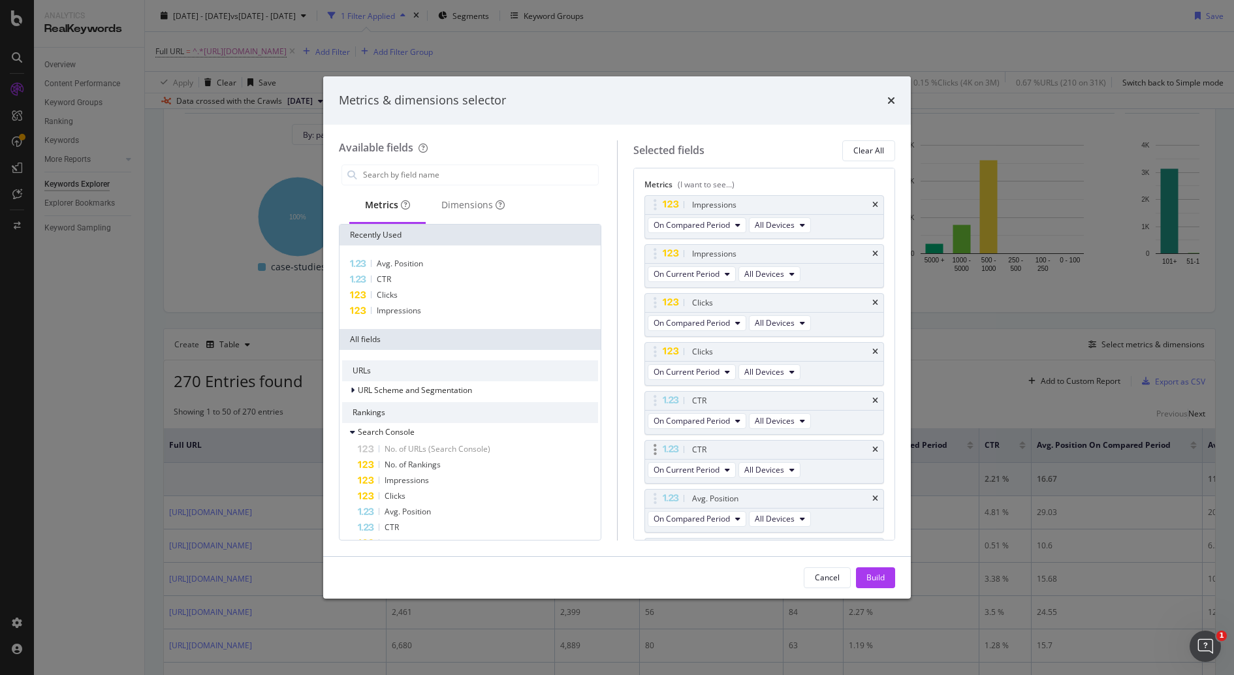
scroll to position [148, 0]
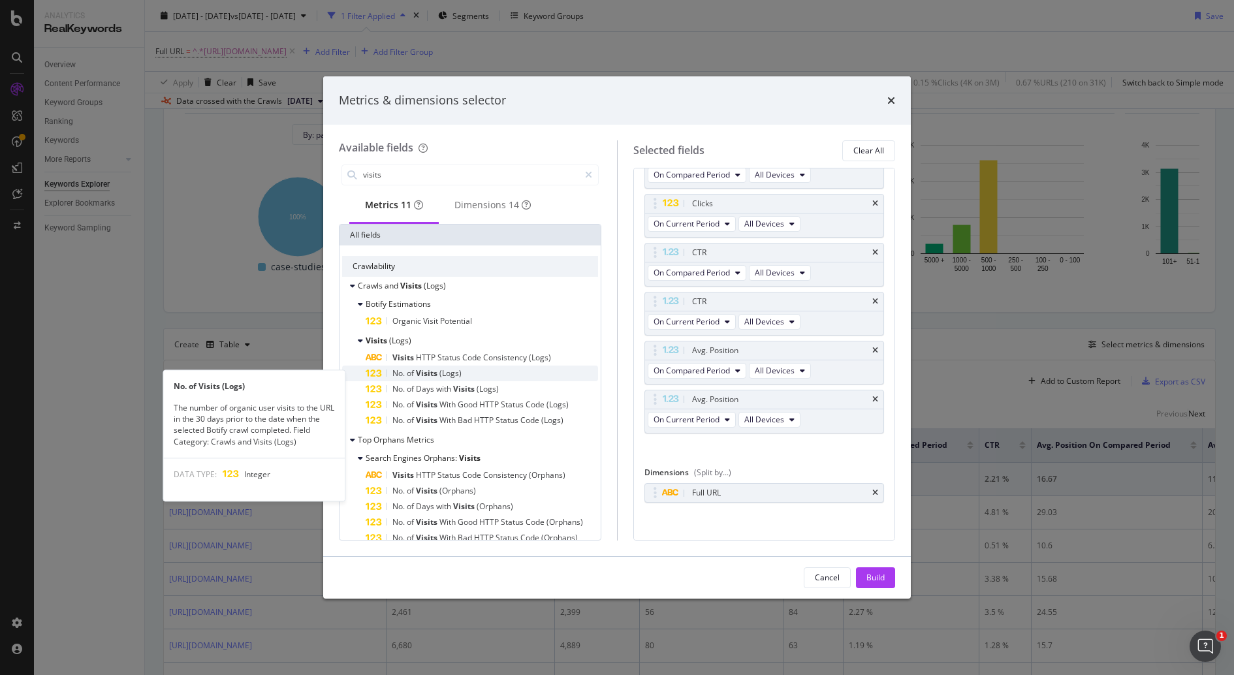
type input "visits"
click at [499, 373] on div "No. of Visits (Logs)" at bounding box center [481, 373] width 232 height 16
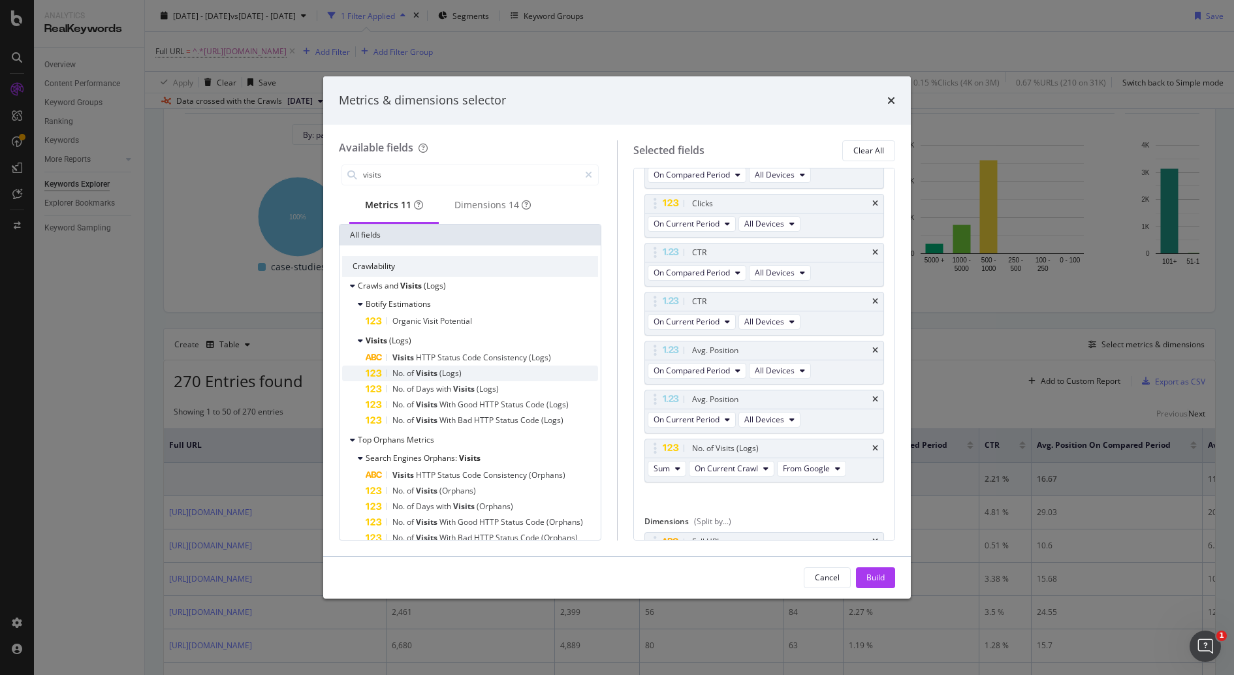
click at [490, 372] on div "No. of Visits (Logs)" at bounding box center [481, 373] width 232 height 16
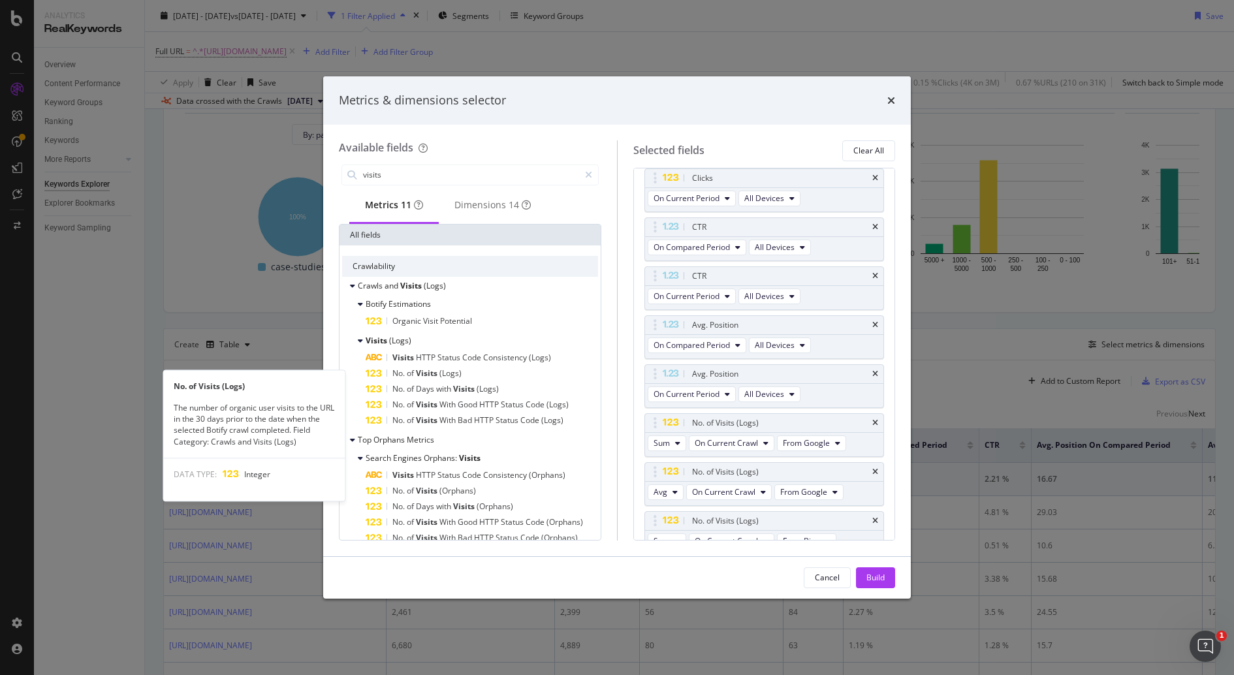
scroll to position [182, 0]
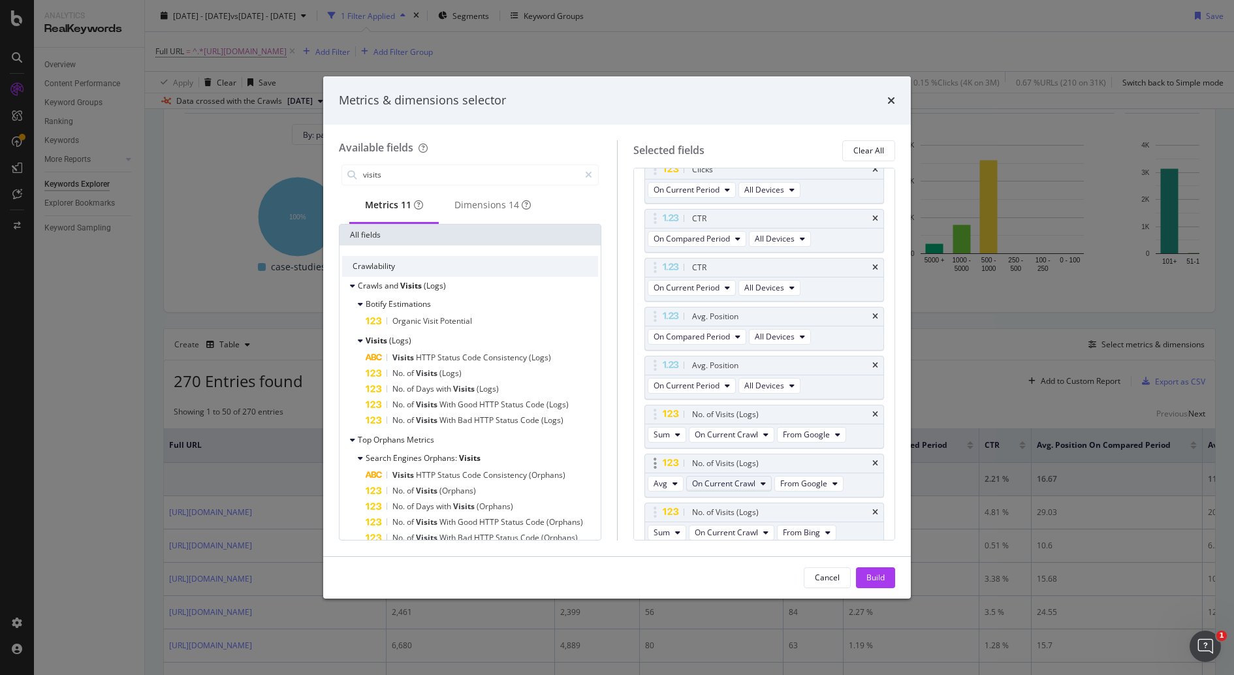
click at [748, 481] on span "On Current Crawl" at bounding box center [723, 483] width 63 height 11
click at [571, 102] on div "Metrics & dimensions selector" at bounding box center [617, 100] width 556 height 17
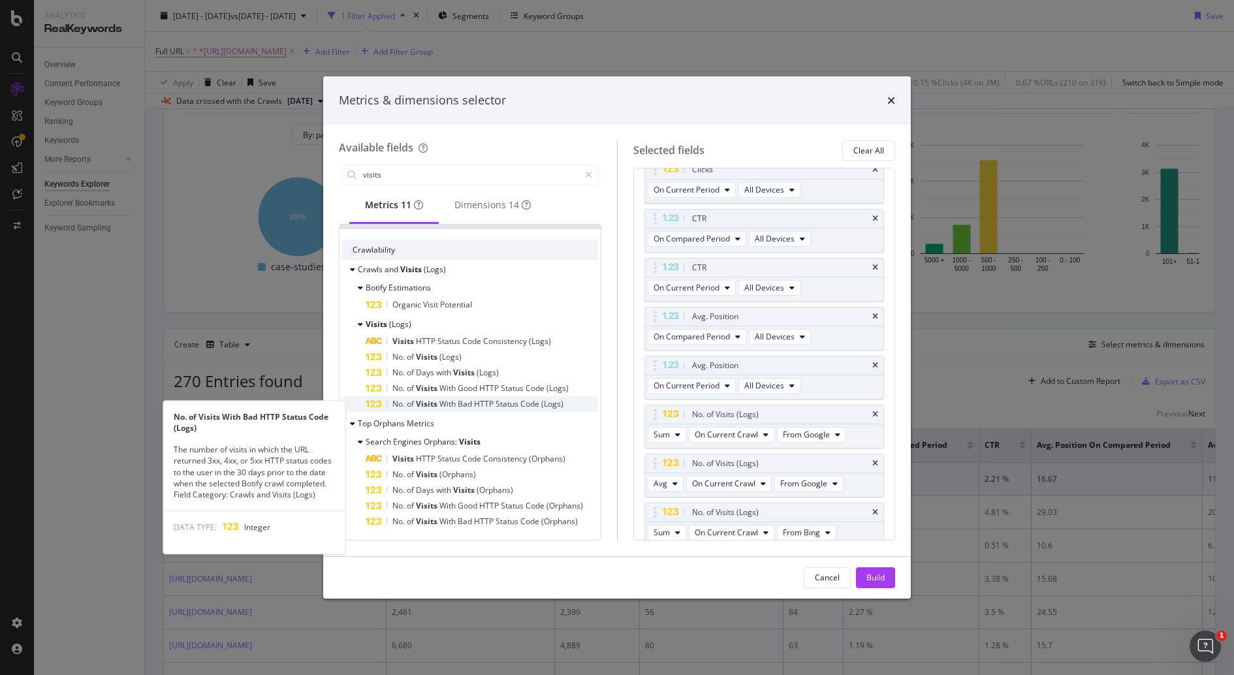
scroll to position [20, 0]
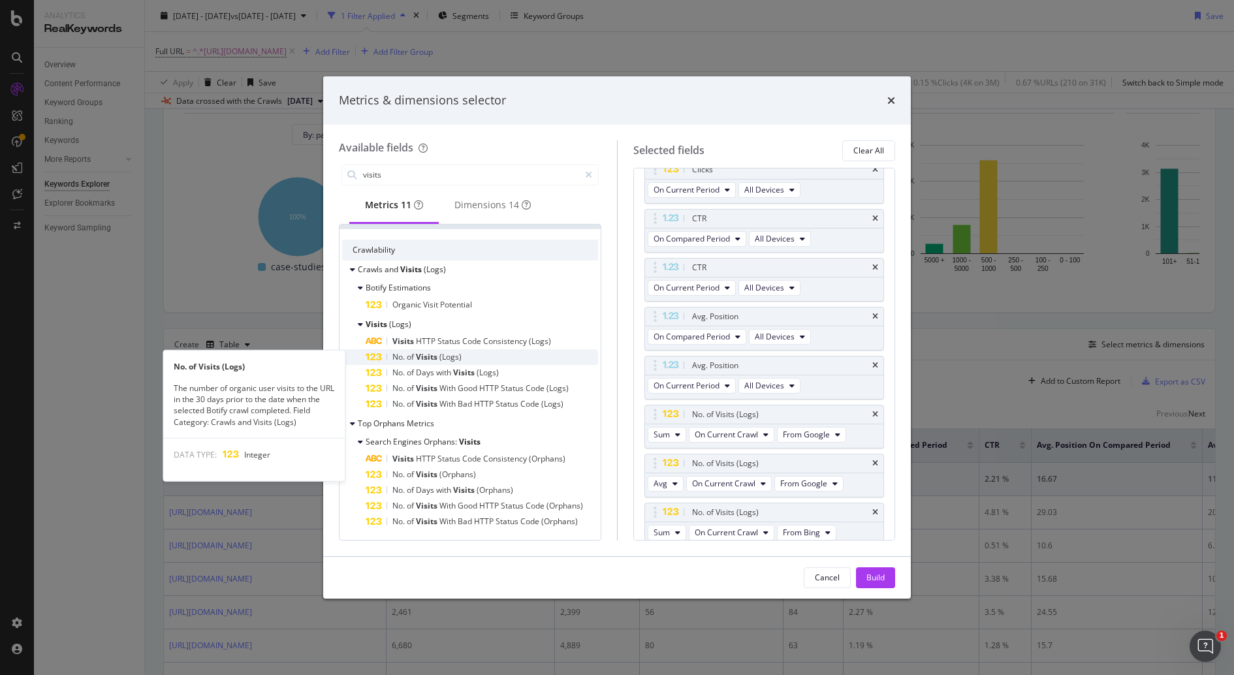
click at [531, 350] on div "No. of Visits (Logs)" at bounding box center [481, 357] width 232 height 16
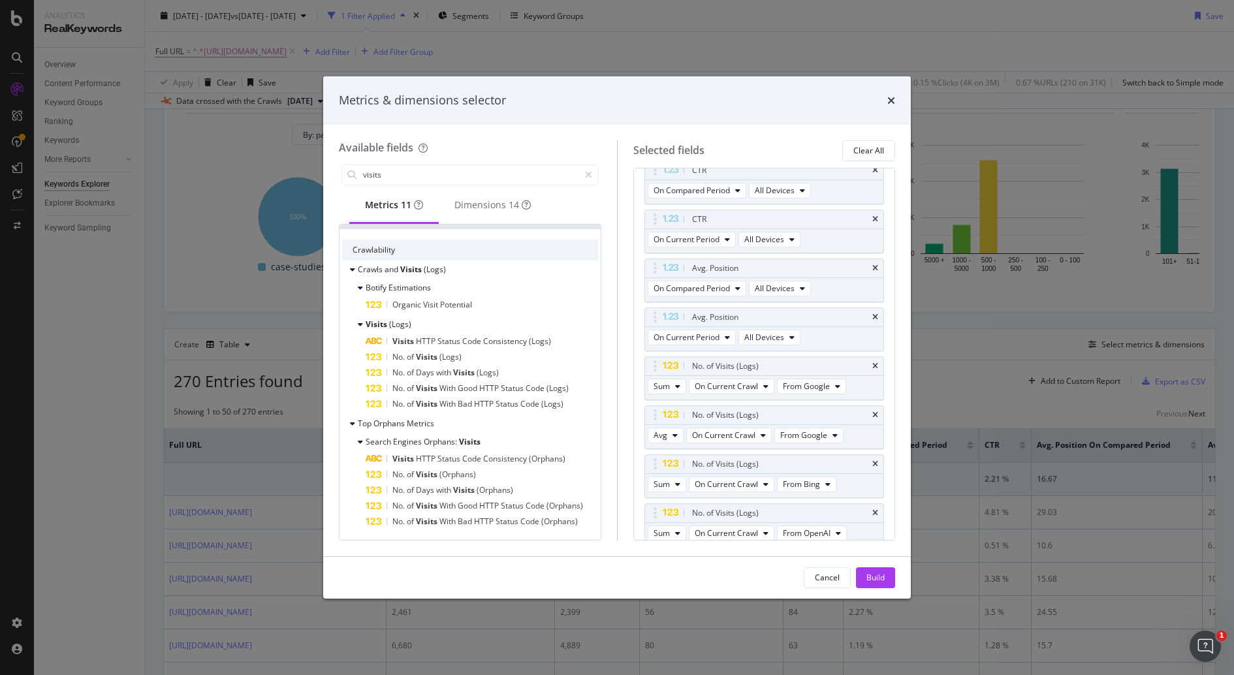
click at [531, 350] on div "No. of Visits (Logs)" at bounding box center [481, 357] width 232 height 16
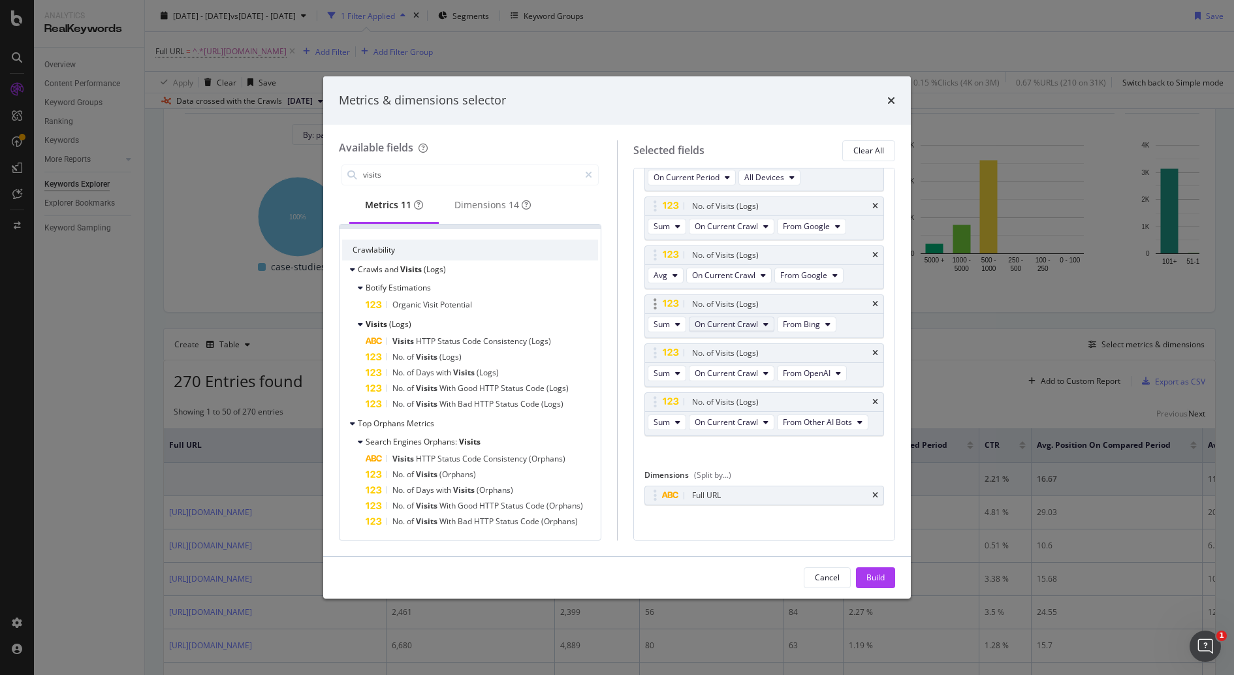
scroll to position [385, 0]
click at [451, 360] on span "(Logs)" at bounding box center [450, 356] width 22 height 11
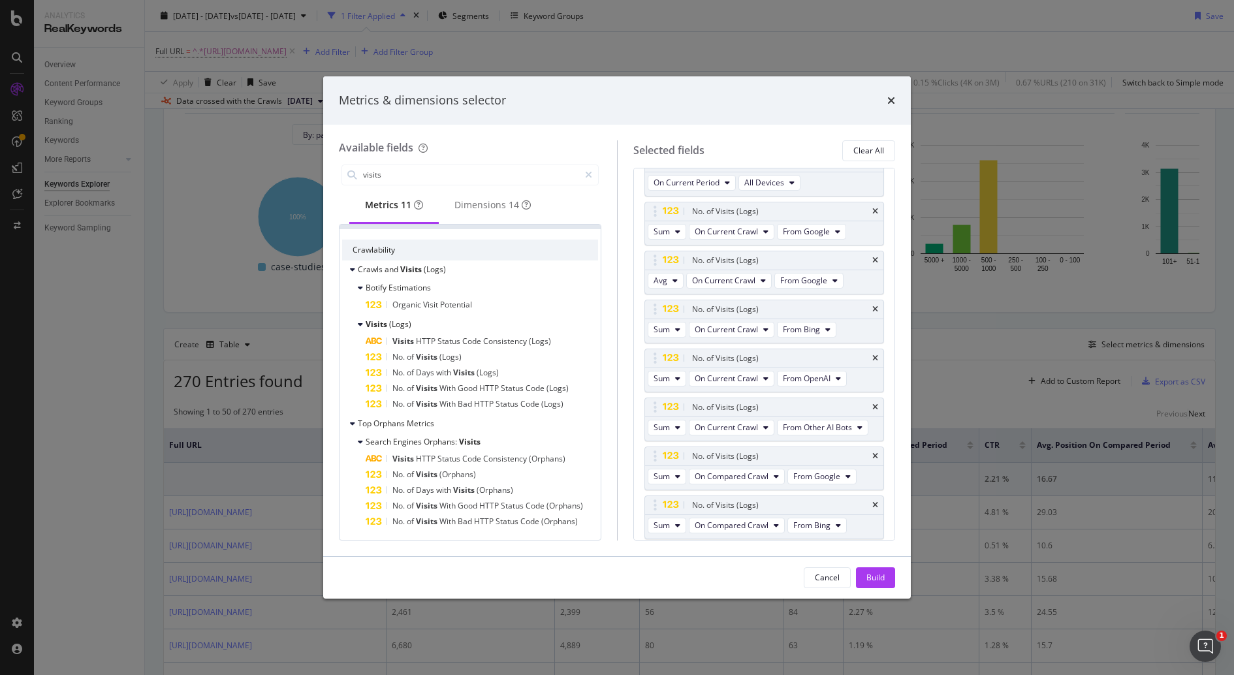
click at [451, 360] on span "(Logs)" at bounding box center [450, 356] width 22 height 11
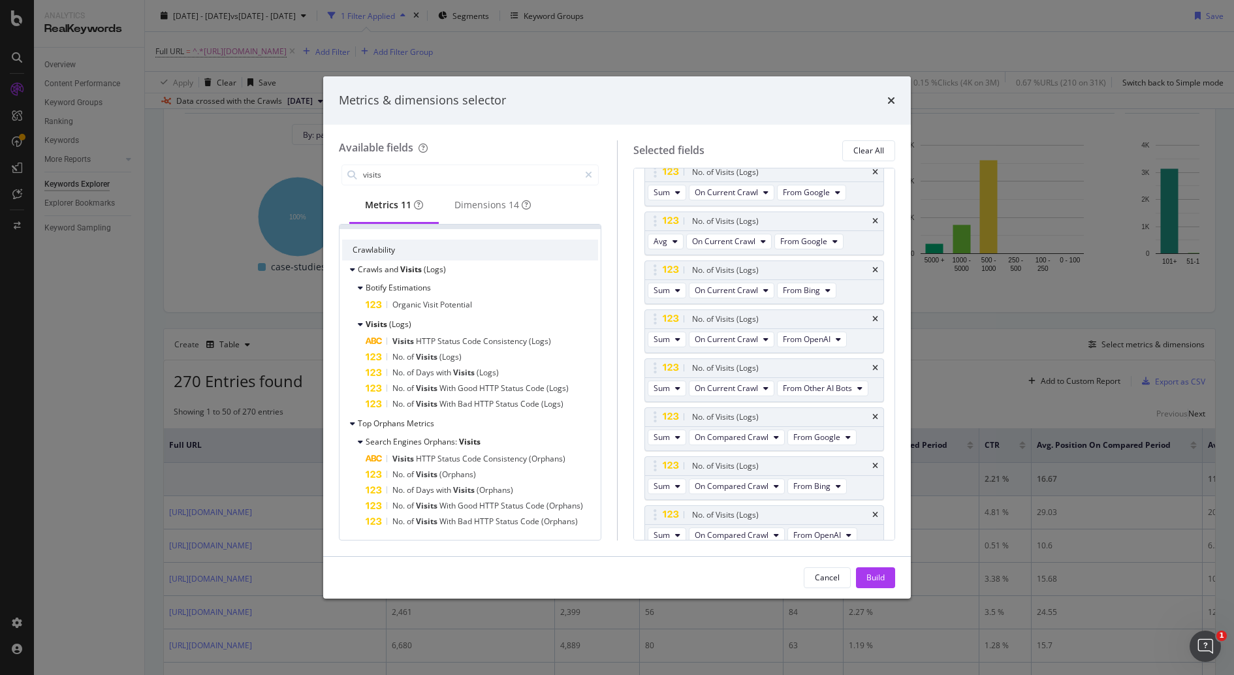
click at [451, 360] on span "(Logs)" at bounding box center [450, 356] width 22 height 11
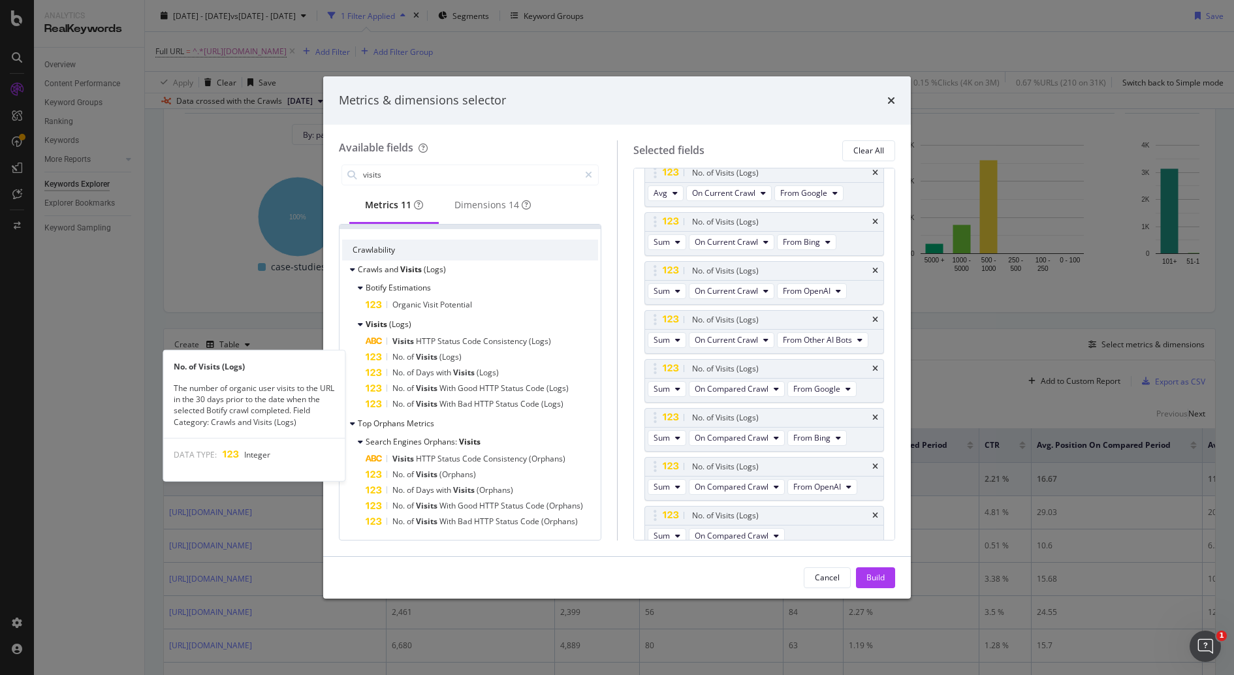
click at [451, 360] on span "(Logs)" at bounding box center [450, 356] width 22 height 11
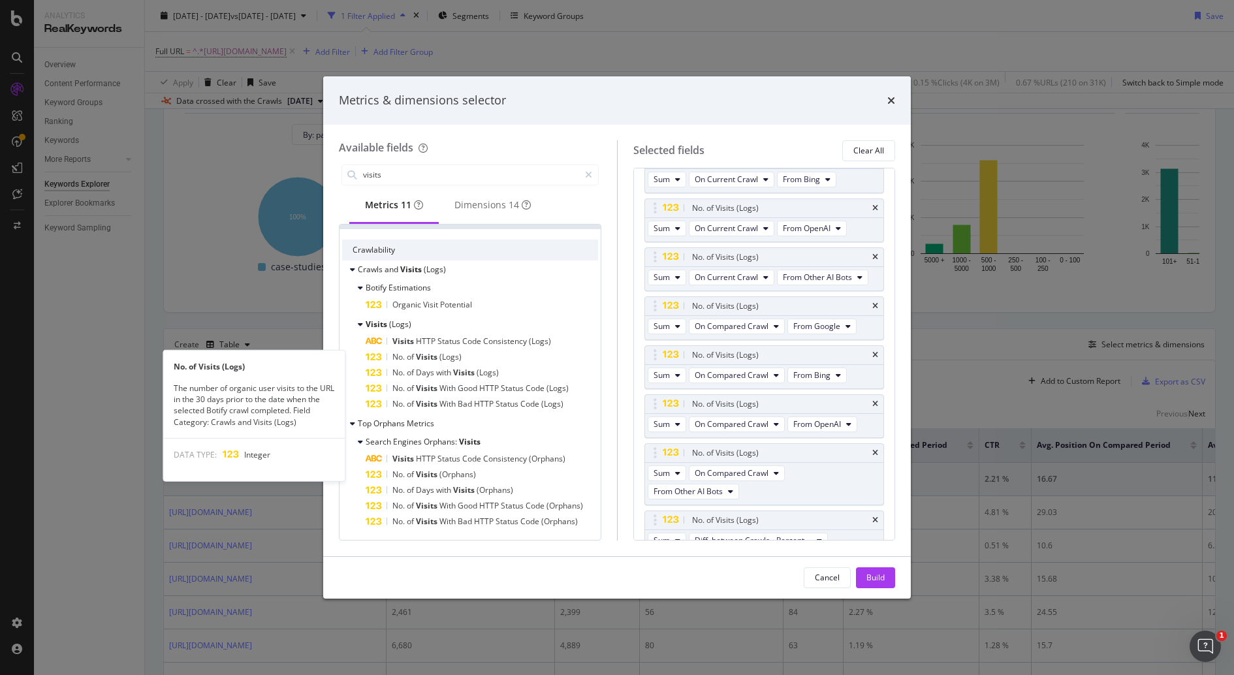
scroll to position [539, 0]
click at [451, 360] on span "(Logs)" at bounding box center [450, 356] width 22 height 11
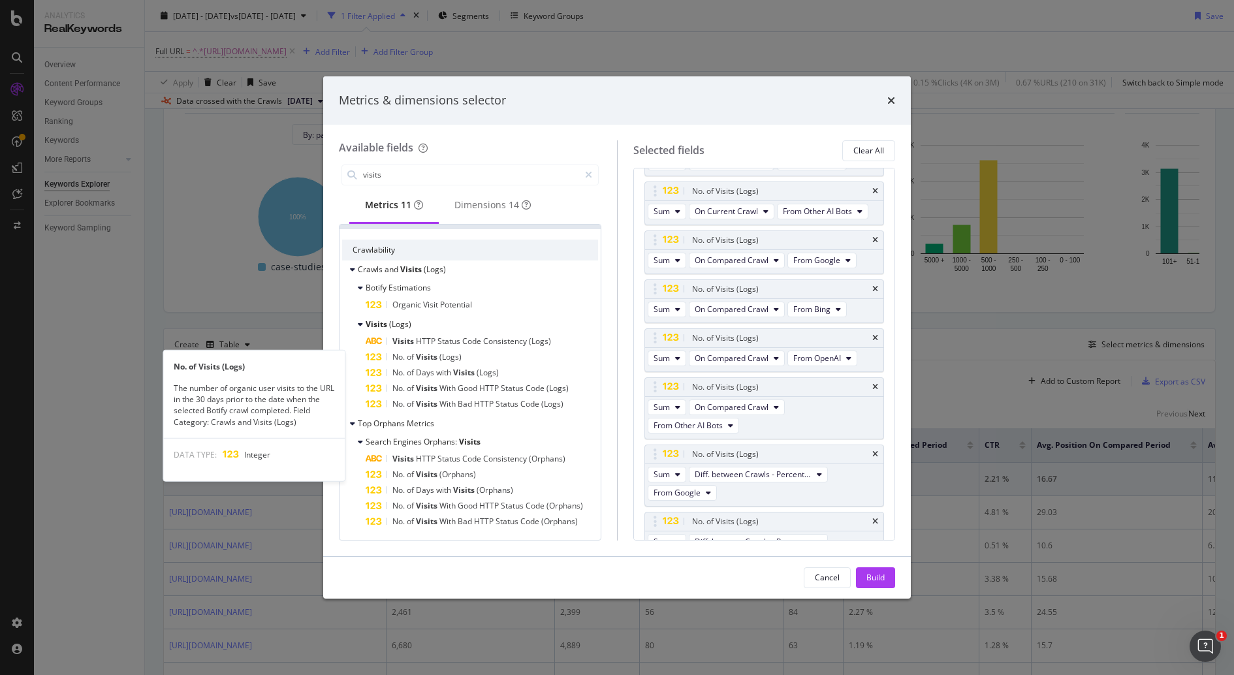
scroll to position [606, 0]
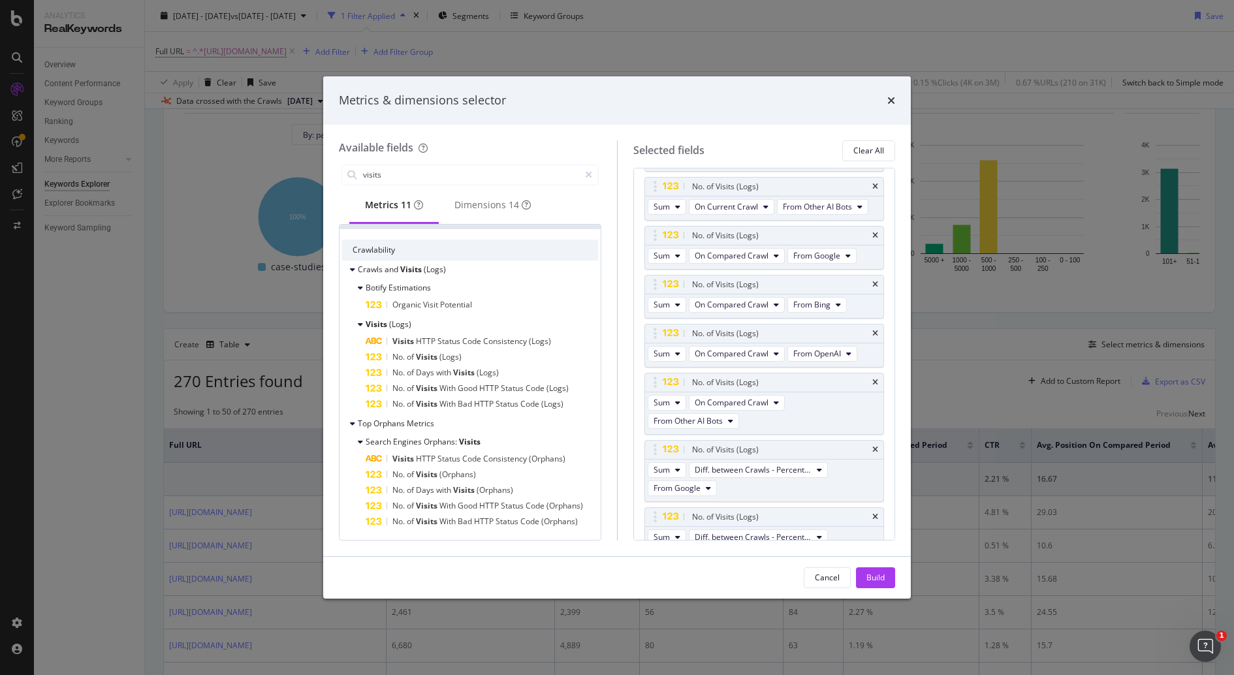
click at [451, 360] on span "(Logs)" at bounding box center [450, 356] width 22 height 11
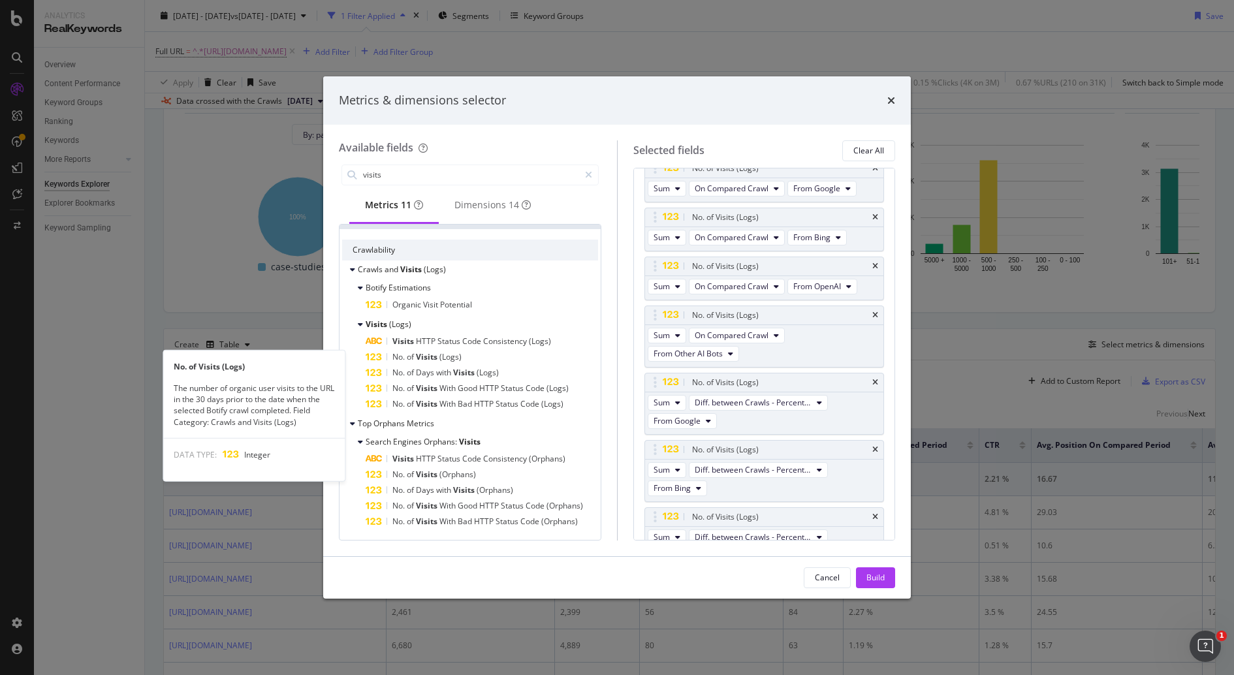
click at [451, 360] on span "(Logs)" at bounding box center [450, 356] width 22 height 11
click at [451, 358] on span "(Logs)" at bounding box center [450, 356] width 22 height 11
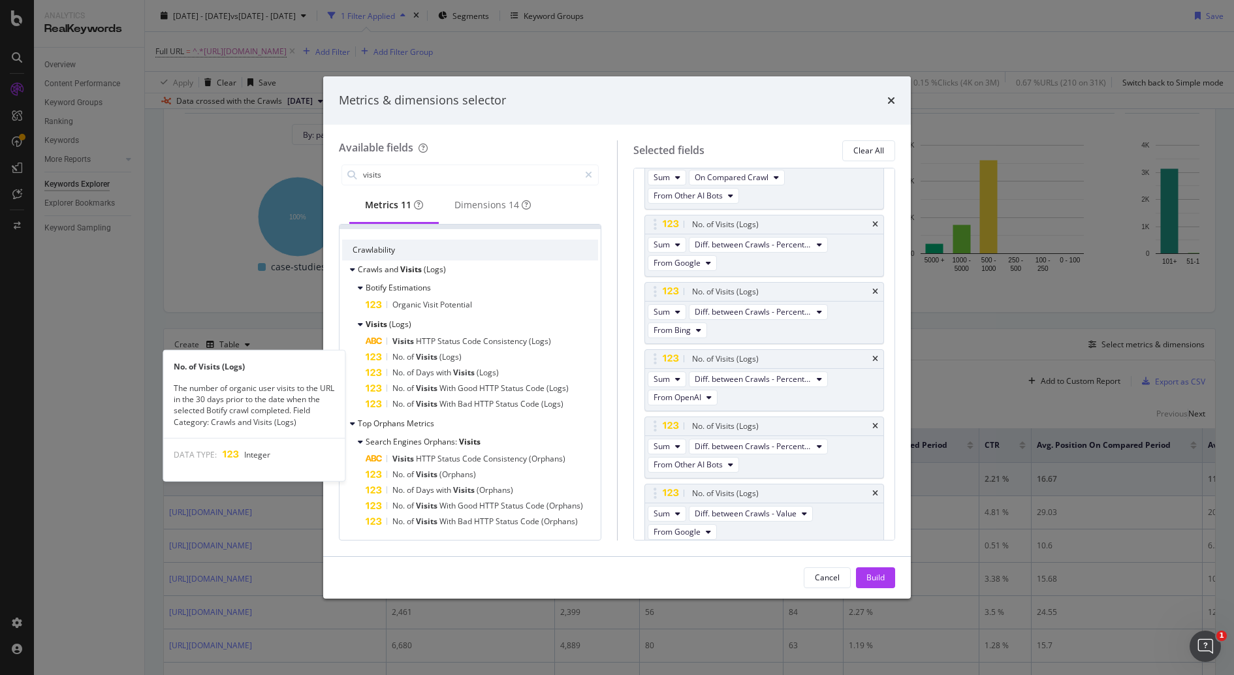
scroll to position [855, 0]
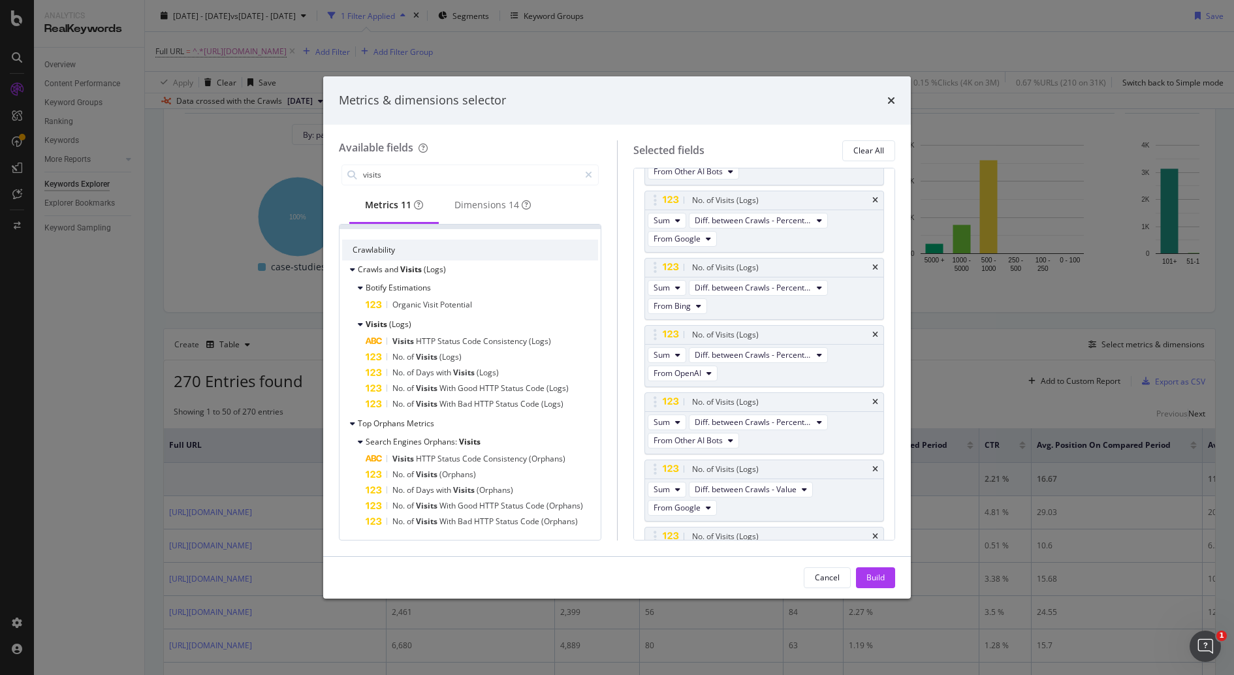
click at [451, 358] on span "(Logs)" at bounding box center [450, 356] width 22 height 11
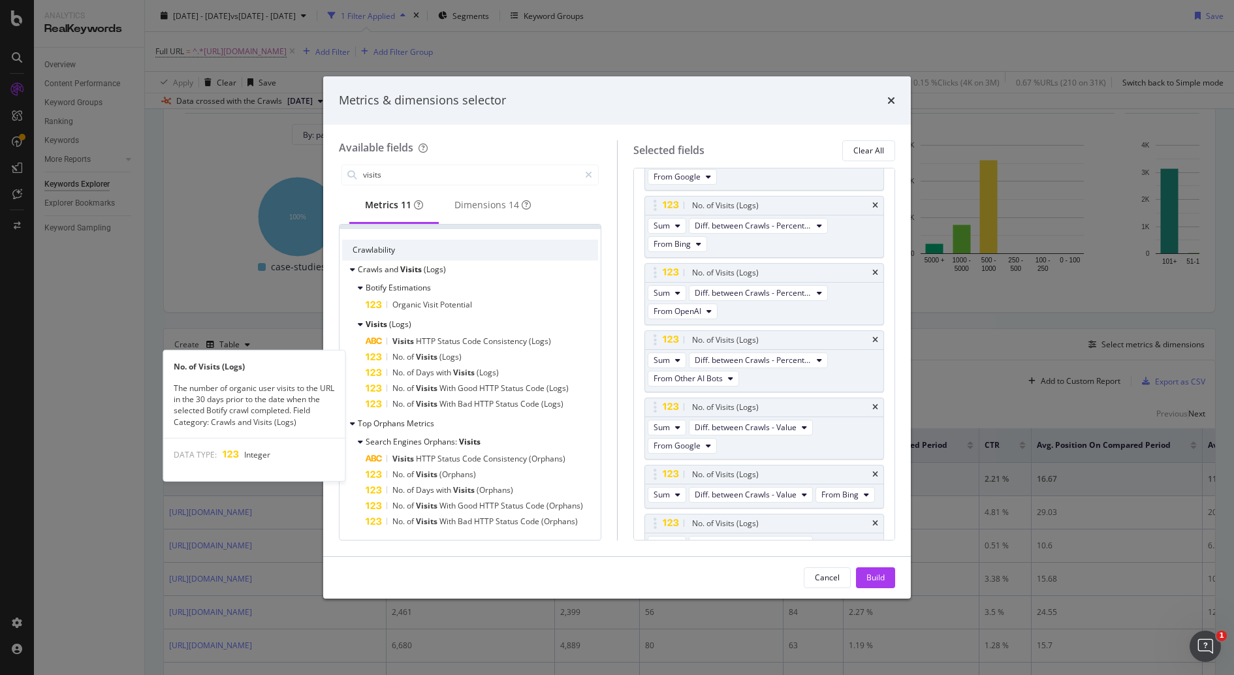
scroll to position [921, 0]
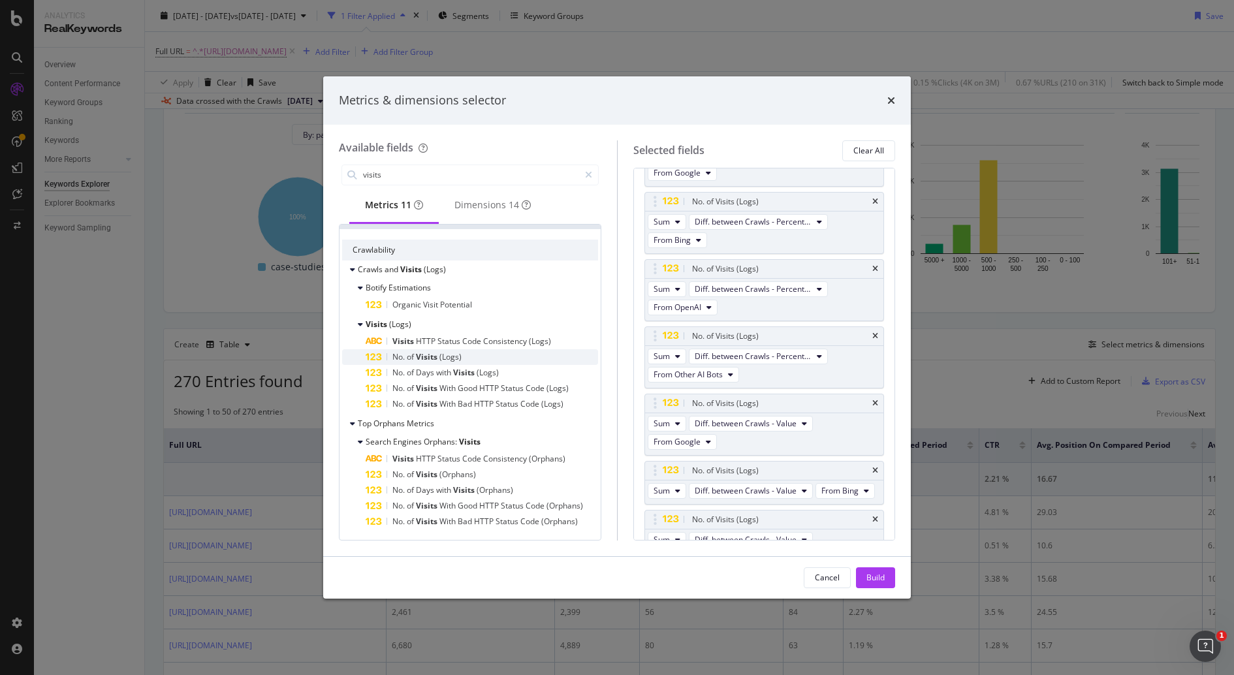
click at [450, 357] on span "(Logs)" at bounding box center [450, 356] width 22 height 11
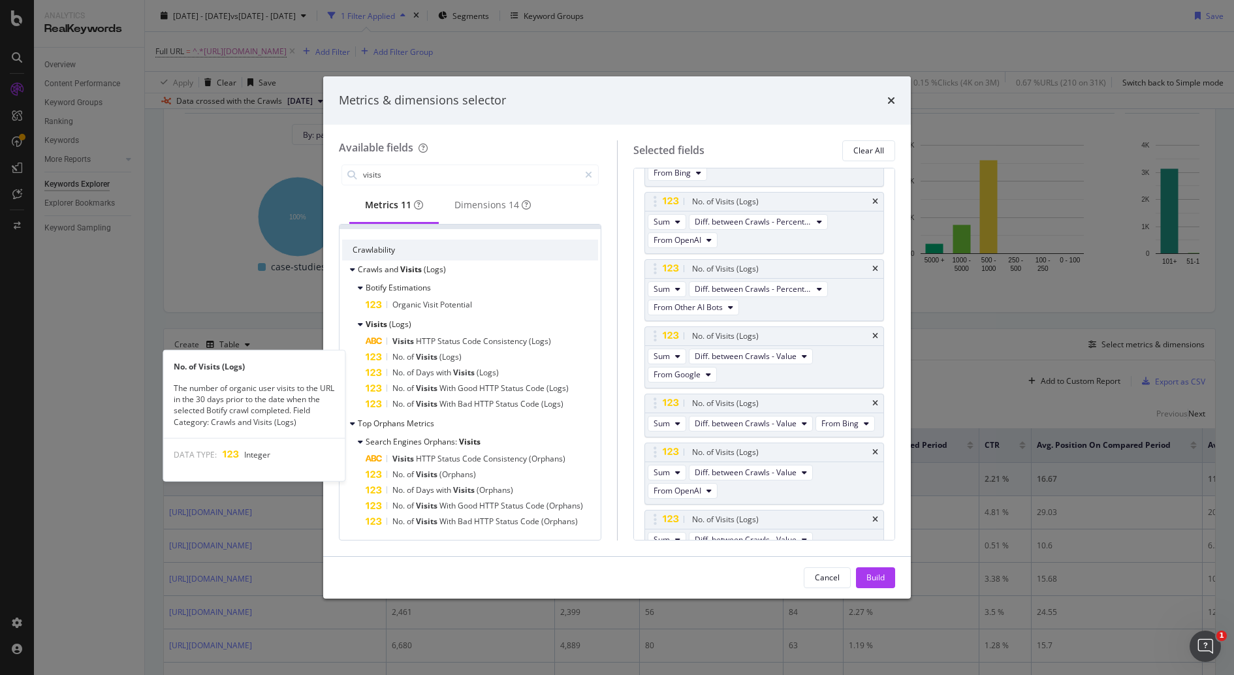
click at [450, 357] on span "(Logs)" at bounding box center [450, 356] width 22 height 11
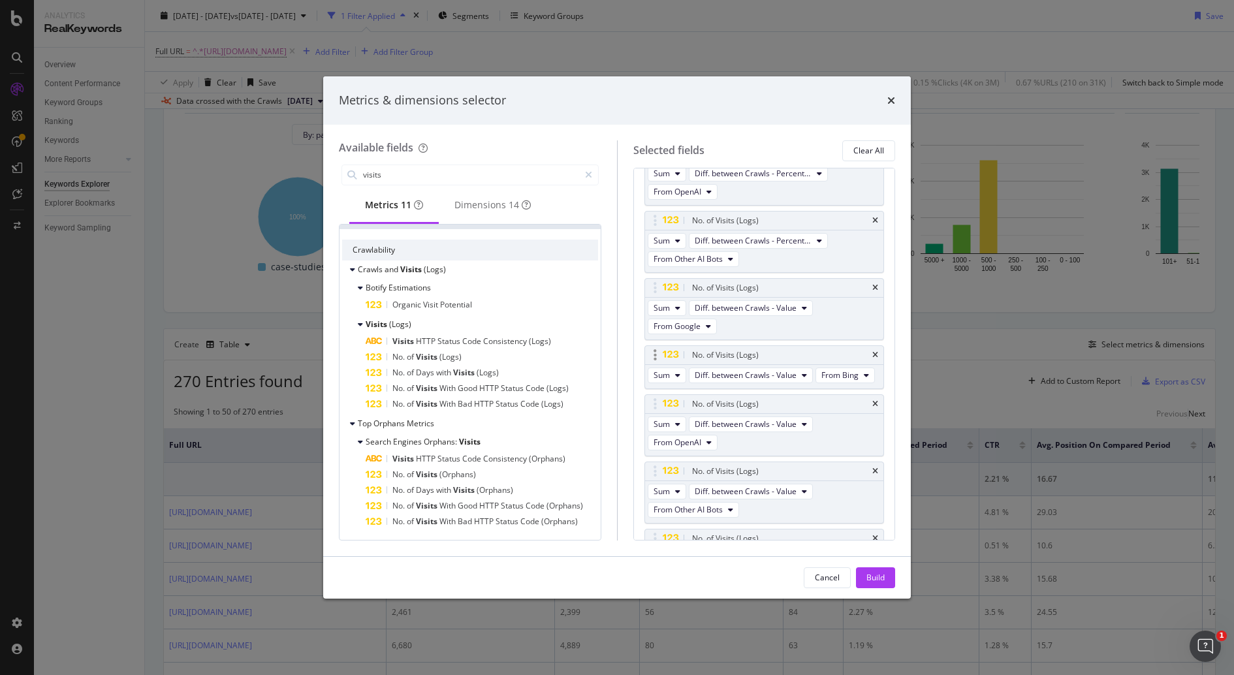
scroll to position [1058, 0]
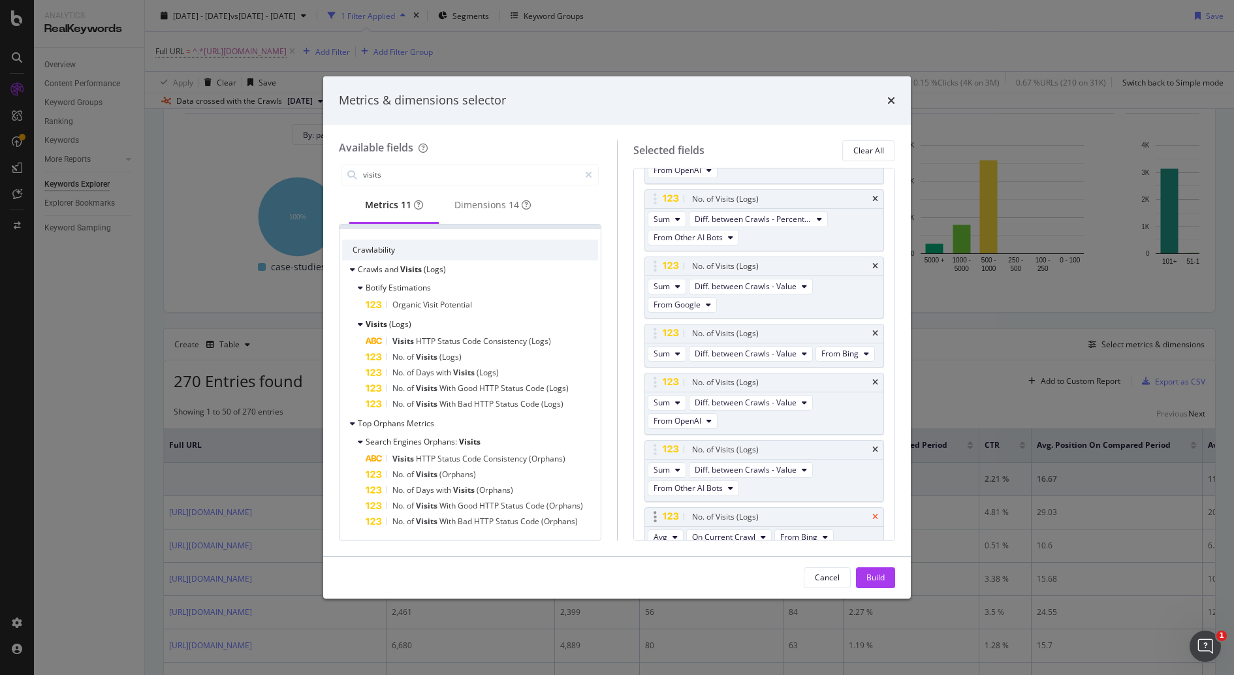
click at [873, 513] on icon "times" at bounding box center [875, 517] width 6 height 8
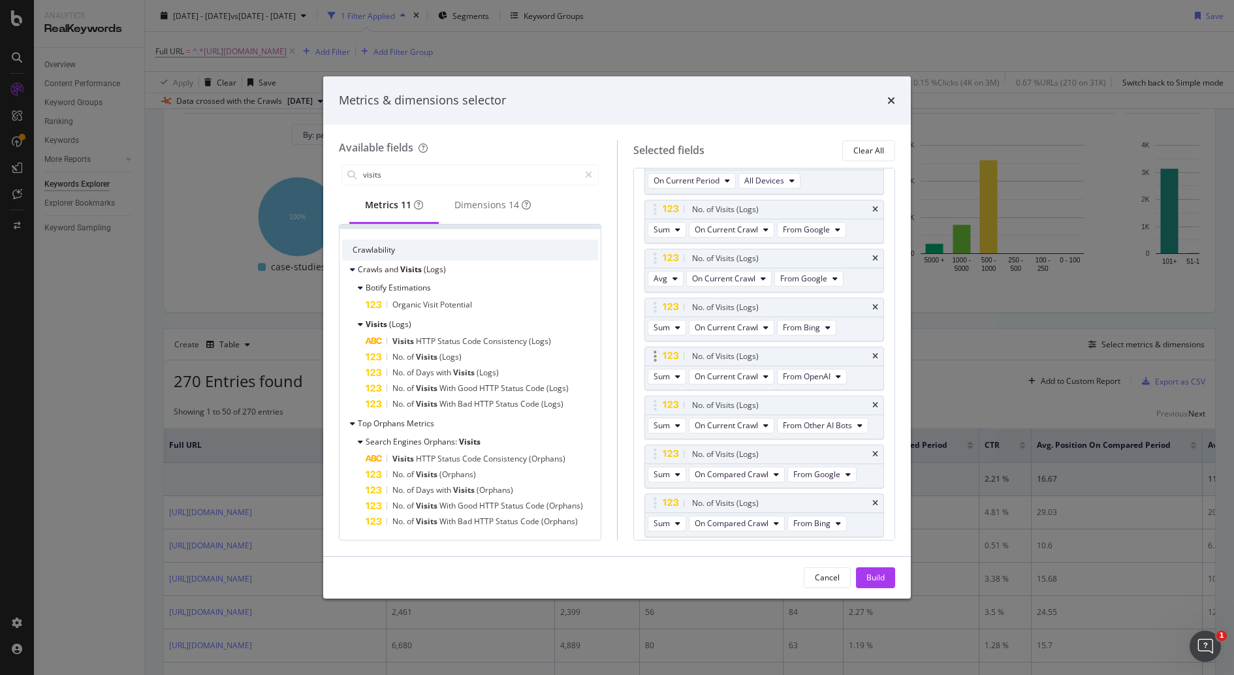
scroll to position [414, 0]
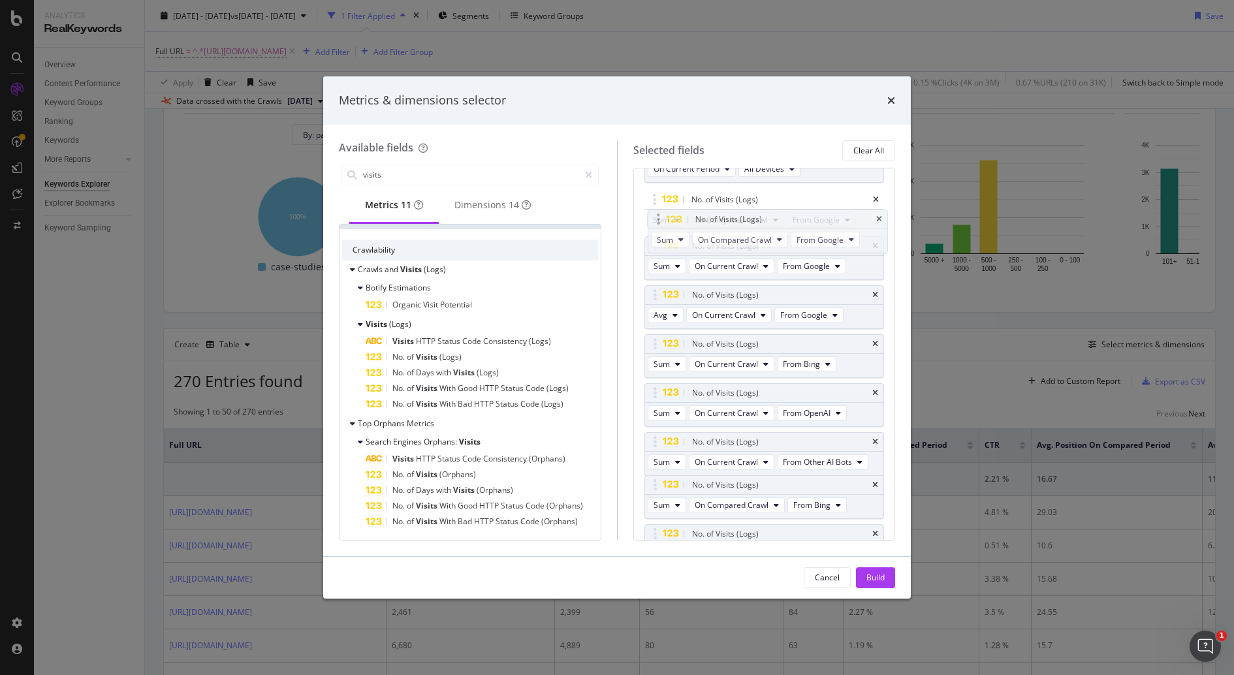
drag, startPoint x: 653, startPoint y: 426, endPoint x: 657, endPoint y: 226, distance: 199.8
click at [657, 226] on body "Analytics RealKeywords Overview Content Performance Keyword Groups Ranking Keyw…" at bounding box center [617, 337] width 1234 height 675
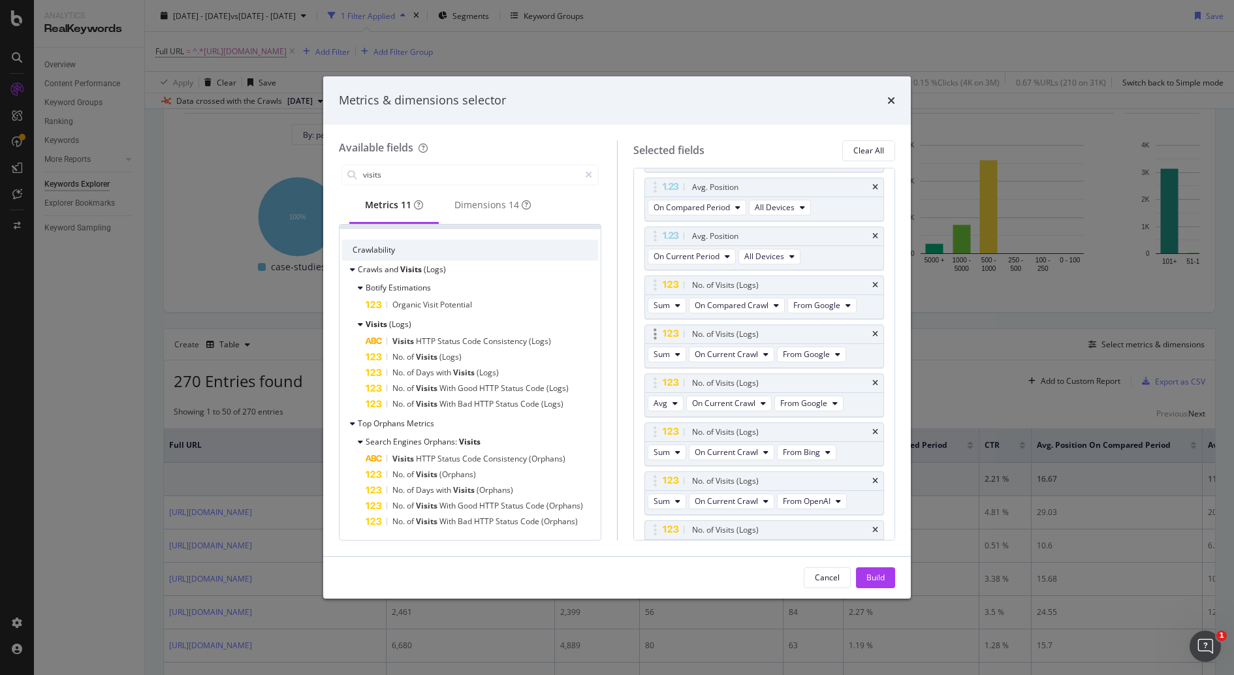
scroll to position [309, 0]
drag, startPoint x: 657, startPoint y: 334, endPoint x: 654, endPoint y: 307, distance: 26.2
click at [654, 307] on body "Analytics RealKeywords Overview Content Performance Keyword Groups Ranking Keyw…" at bounding box center [617, 337] width 1234 height 675
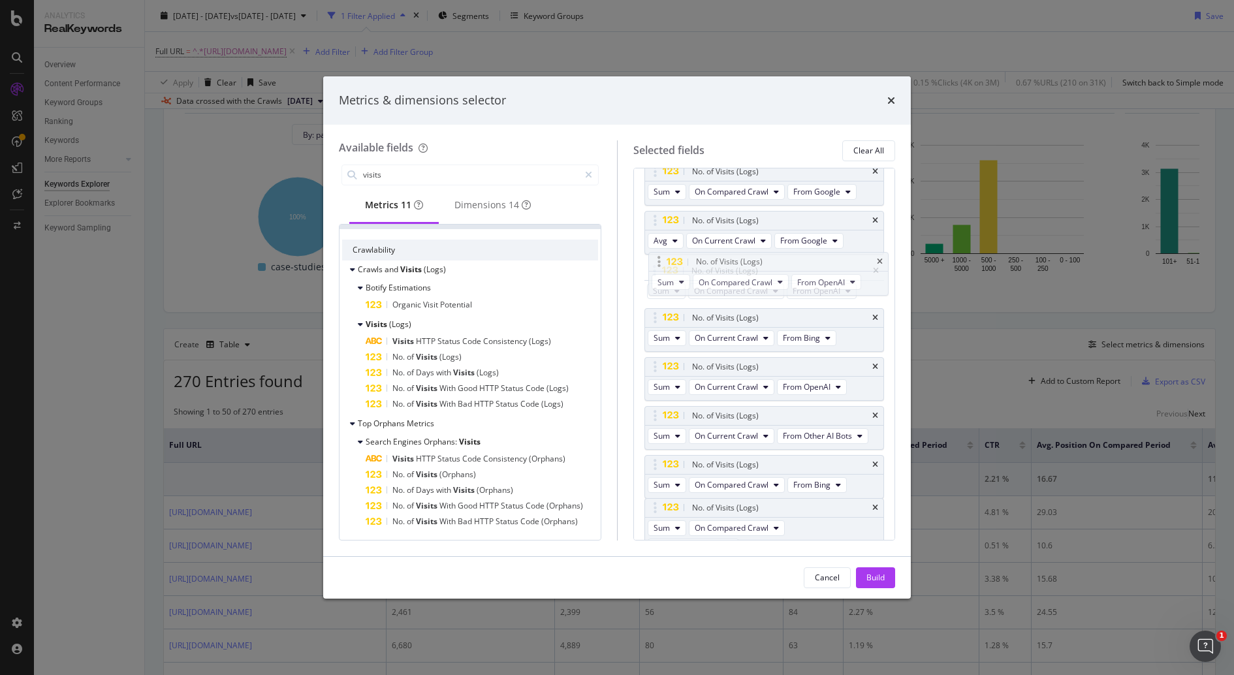
drag, startPoint x: 657, startPoint y: 458, endPoint x: 661, endPoint y: 262, distance: 195.9
click at [661, 262] on body "Analytics RealKeywords Overview Content Performance Keyword Groups Ranking Keyw…" at bounding box center [617, 337] width 1234 height 675
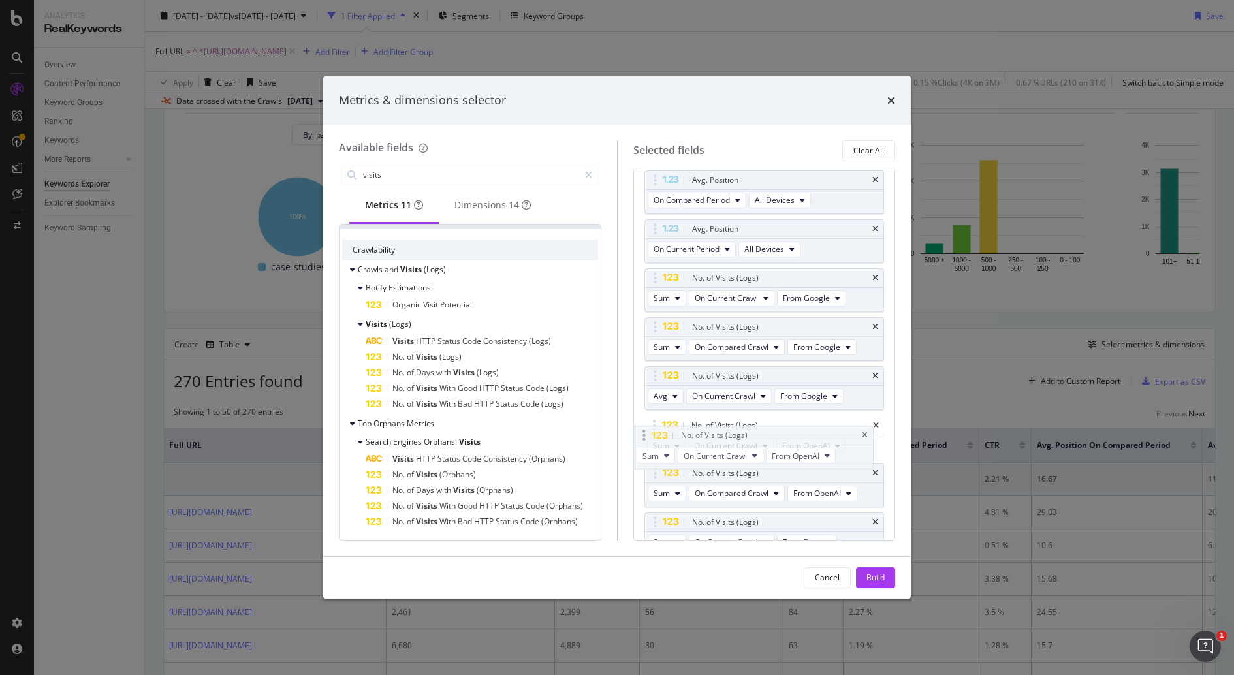
drag, startPoint x: 651, startPoint y: 516, endPoint x: 640, endPoint y: 438, distance: 79.0
click at [640, 437] on body "Analytics RealKeywords Overview Content Performance Keyword Groups Ranking Keyw…" at bounding box center [617, 337] width 1234 height 675
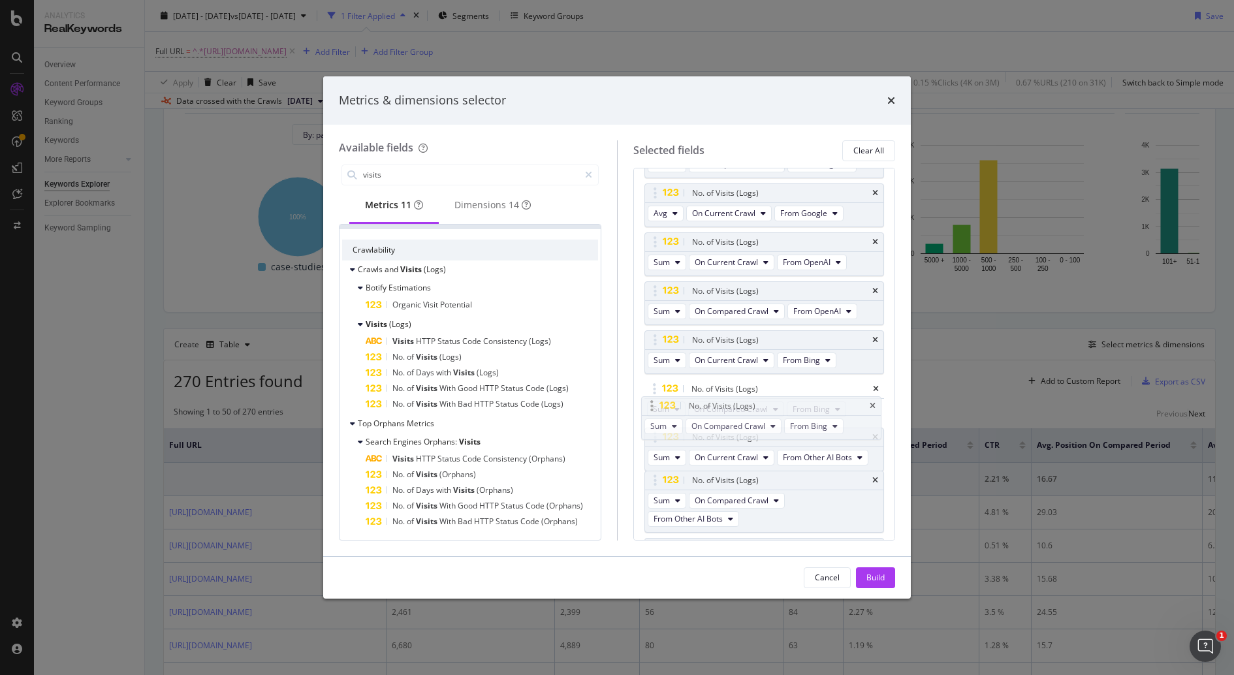
drag, startPoint x: 657, startPoint y: 427, endPoint x: 654, endPoint y: 403, distance: 23.6
click at [654, 403] on body "Analytics RealKeywords Overview Content Performance Keyword Groups Ranking Keyw…" at bounding box center [617, 337] width 1234 height 675
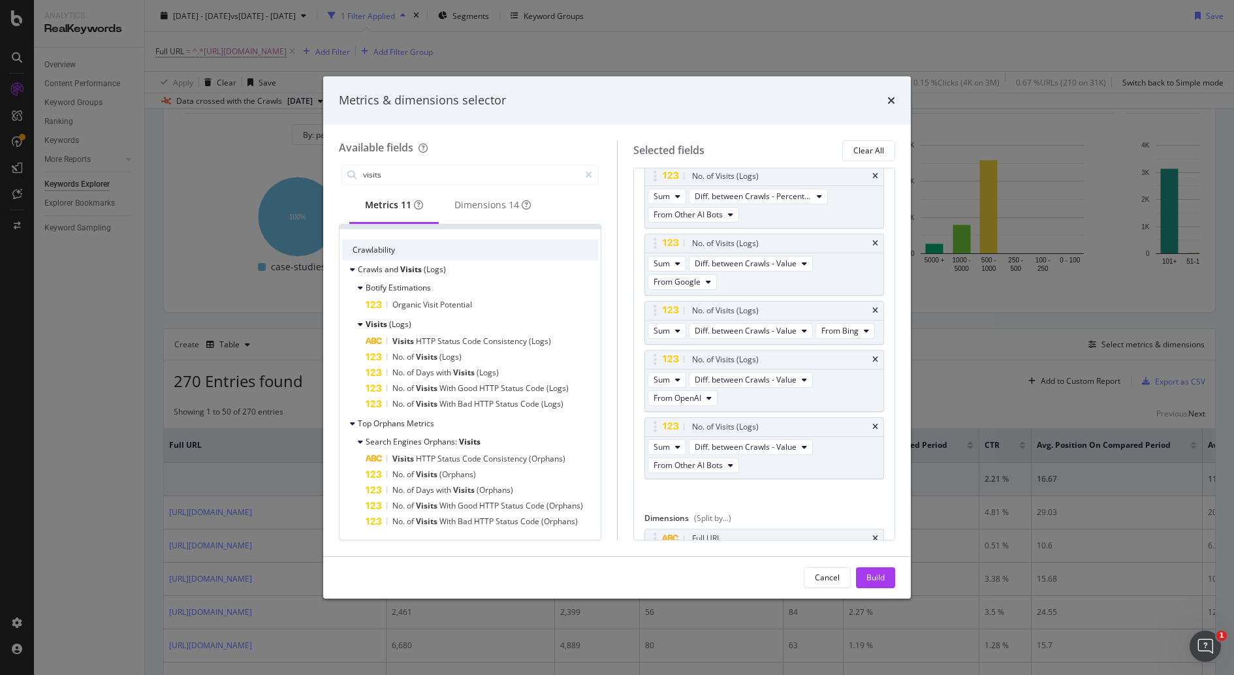
scroll to position [1081, 0]
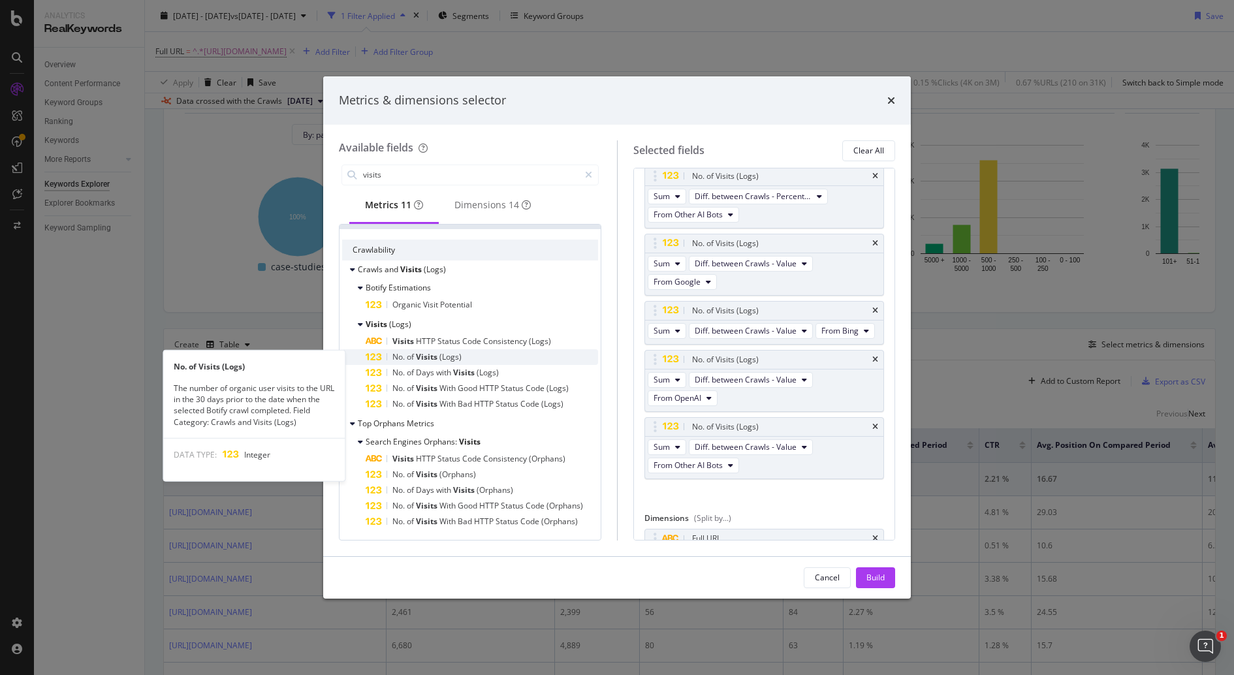
click at [469, 360] on div "No. of Visits (Logs)" at bounding box center [481, 357] width 232 height 16
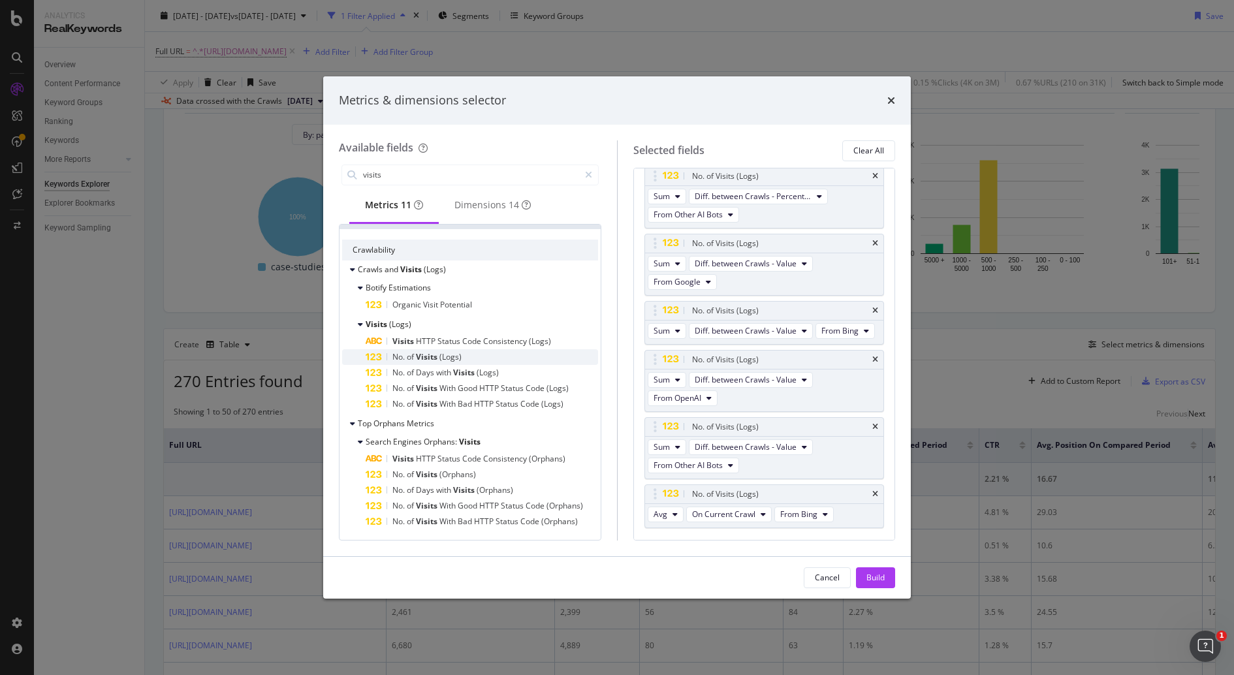
click at [469, 359] on div "No. of Visits (Logs)" at bounding box center [481, 357] width 232 height 16
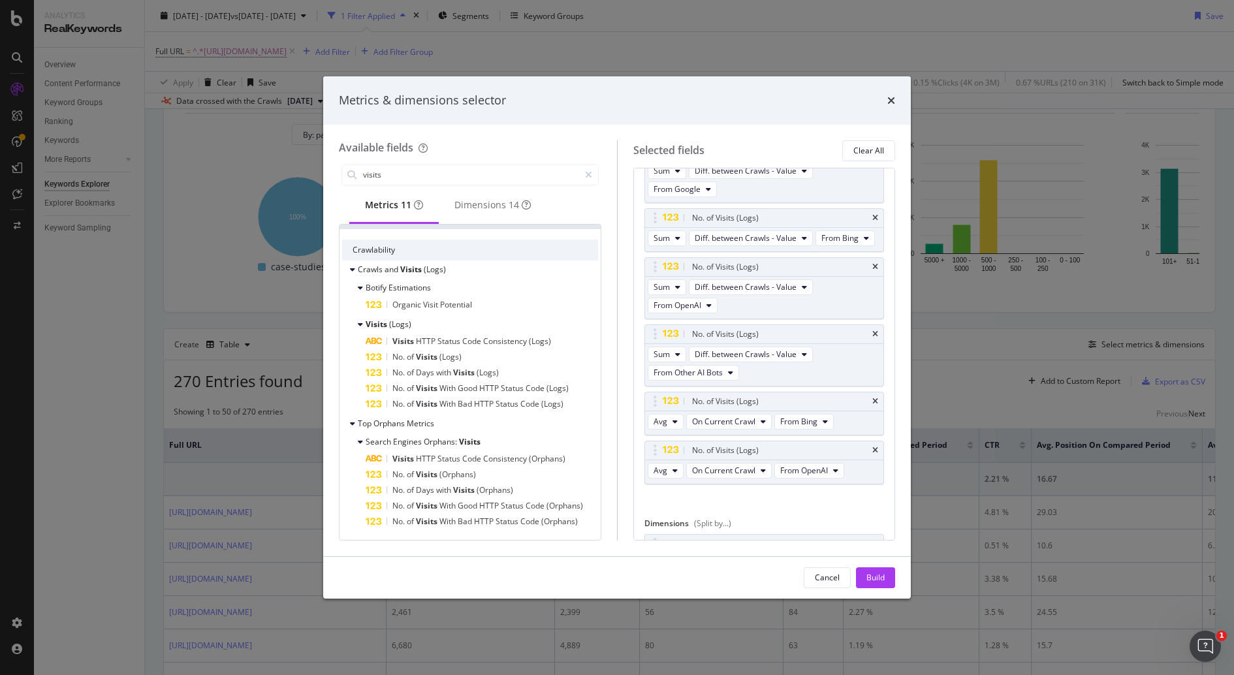
scroll to position [1183, 0]
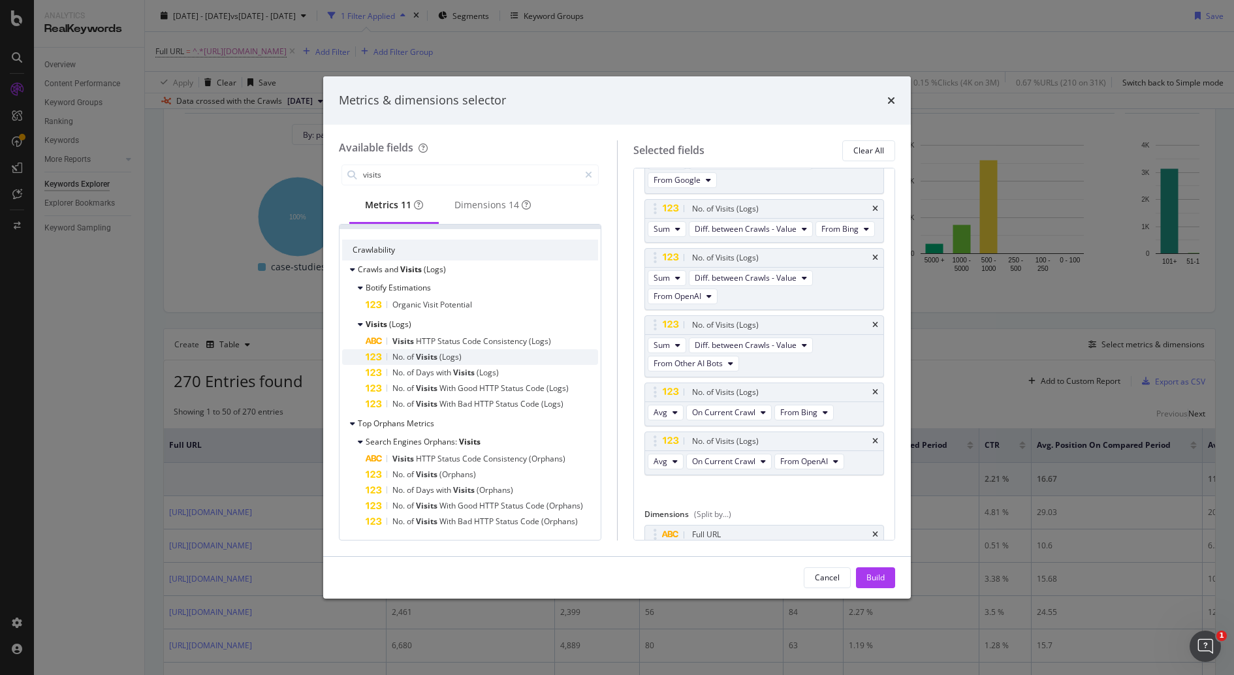
click at [503, 358] on div "No. of Visits (Logs)" at bounding box center [481, 357] width 232 height 16
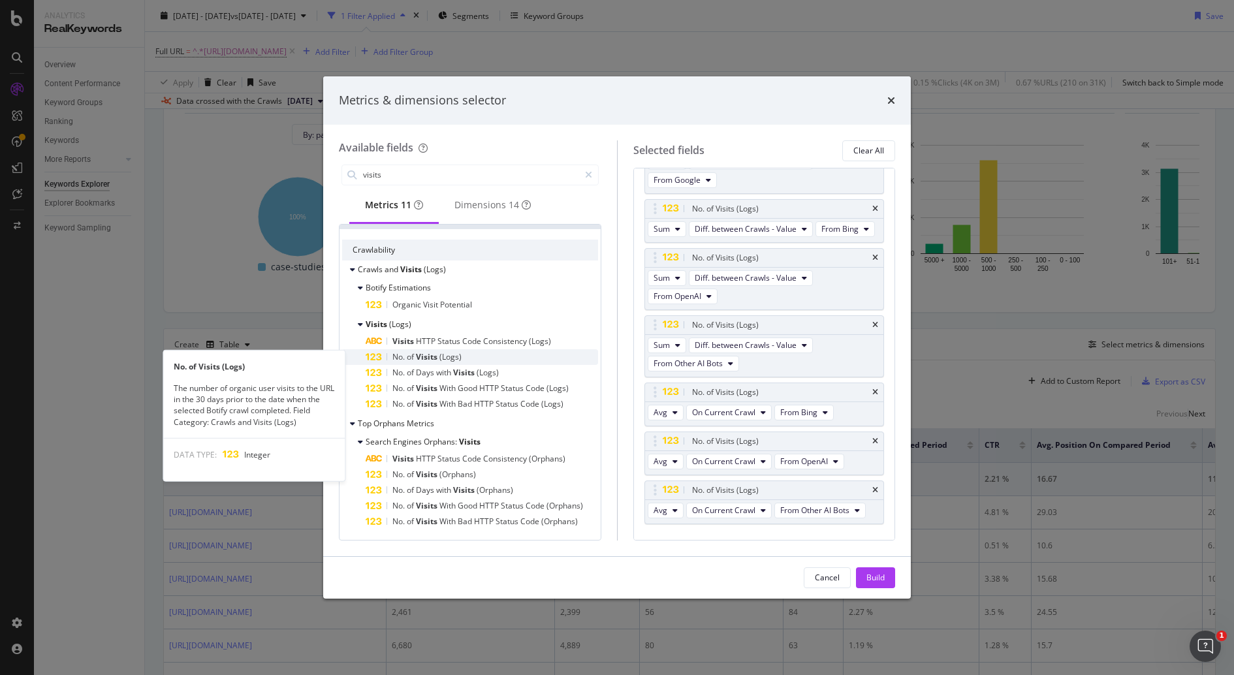
click at [503, 358] on div "No. of Visits (Logs)" at bounding box center [481, 357] width 232 height 16
click at [503, 357] on div "No. of Visits (Logs)" at bounding box center [481, 357] width 232 height 16
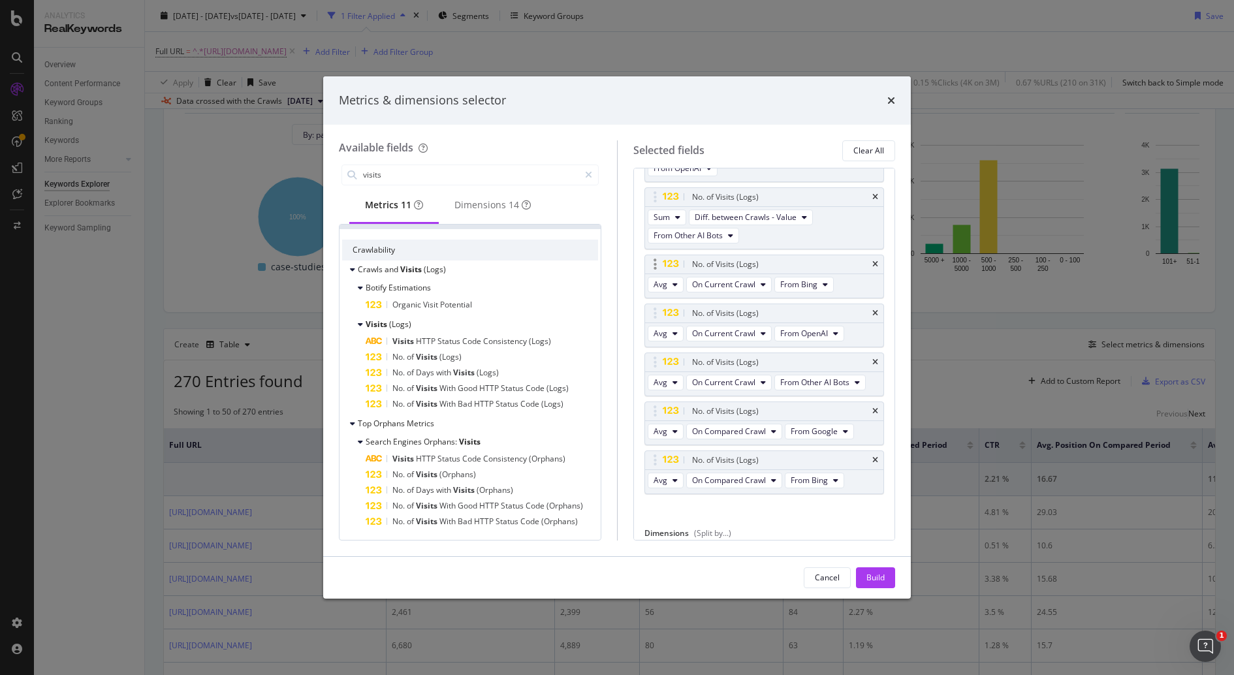
scroll to position [1342, 0]
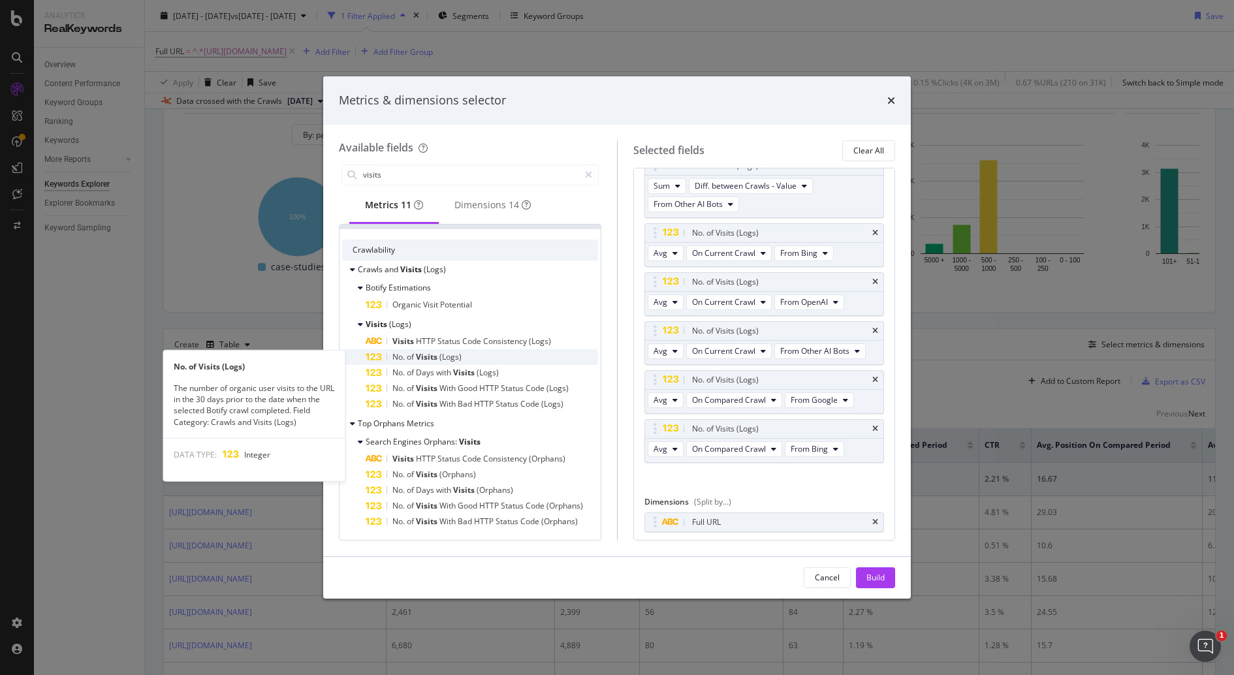
click at [484, 350] on div "No. of Visits (Logs)" at bounding box center [481, 357] width 232 height 16
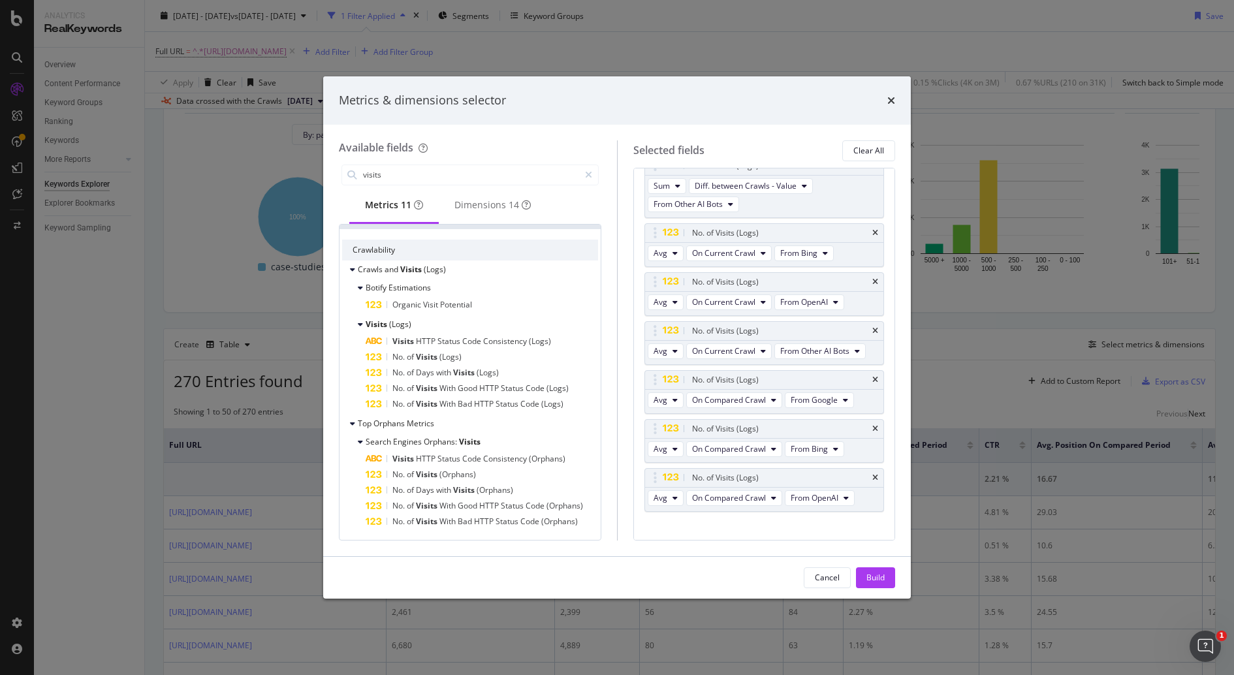
click at [484, 350] on div "No. of Visits (Logs)" at bounding box center [481, 357] width 232 height 16
click at [478, 354] on div "No. of Visits (Logs)" at bounding box center [481, 357] width 232 height 16
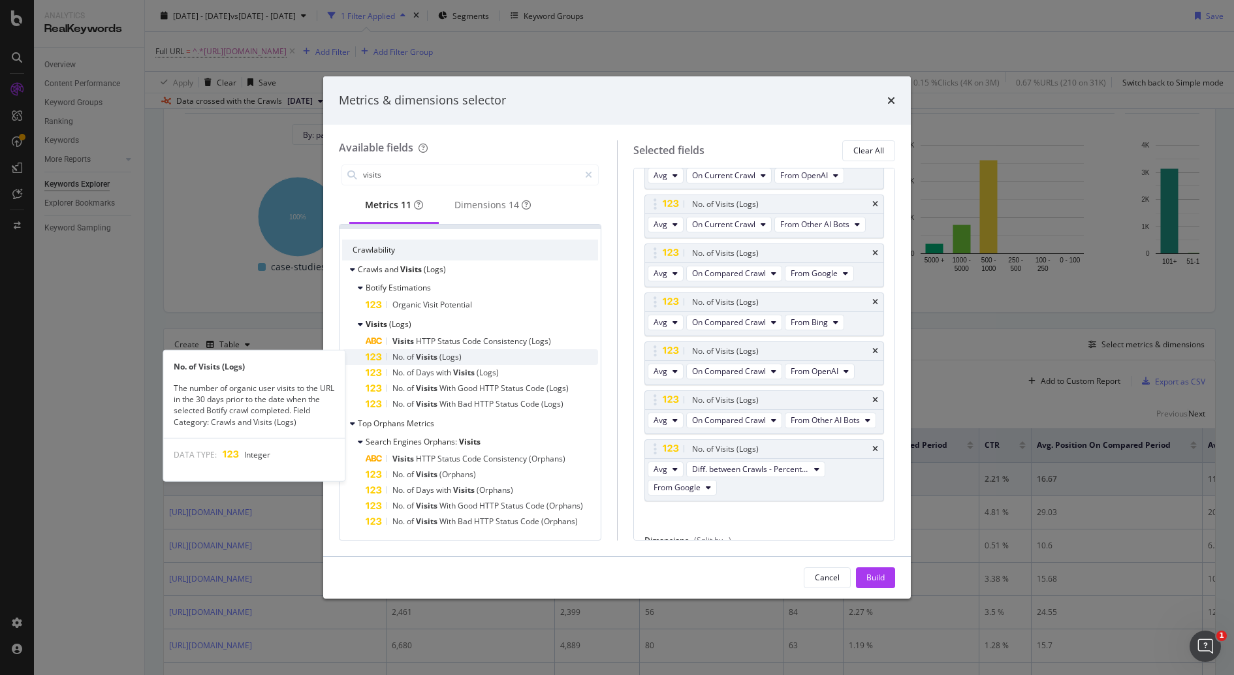
click at [514, 358] on div "No. of Visits (Logs)" at bounding box center [481, 357] width 232 height 16
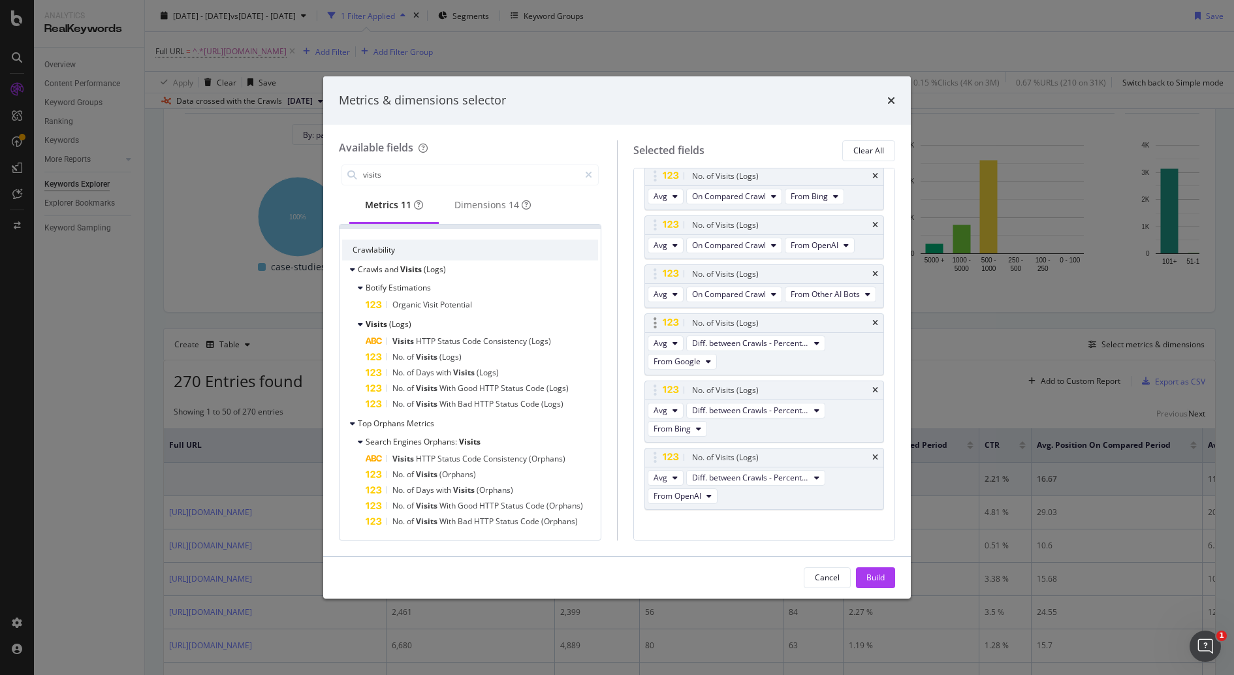
scroll to position [1596, 0]
click at [800, 470] on span "Diff. between Crawls - Percentage" at bounding box center [750, 475] width 117 height 11
click at [638, 418] on div "Metrics (I want to see...) Impressions On Compared Period All Devices Impressio…" at bounding box center [764, 354] width 262 height 373
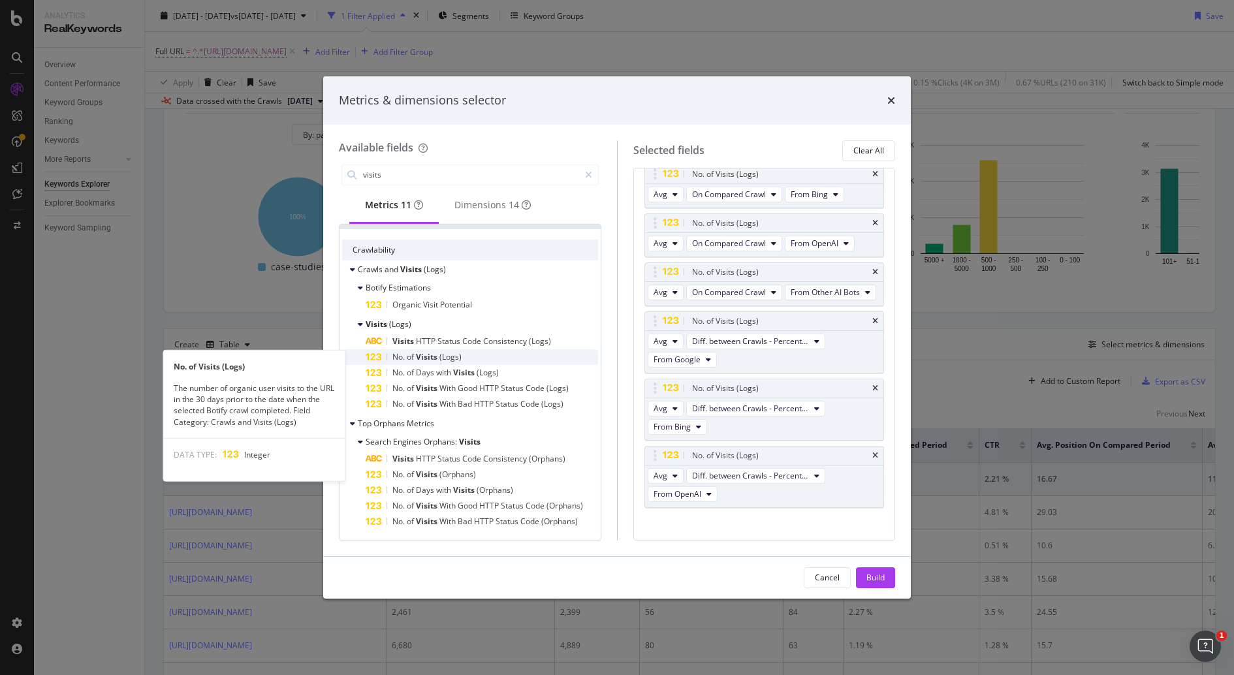
click at [491, 354] on div "No. of Visits (Logs)" at bounding box center [481, 357] width 232 height 16
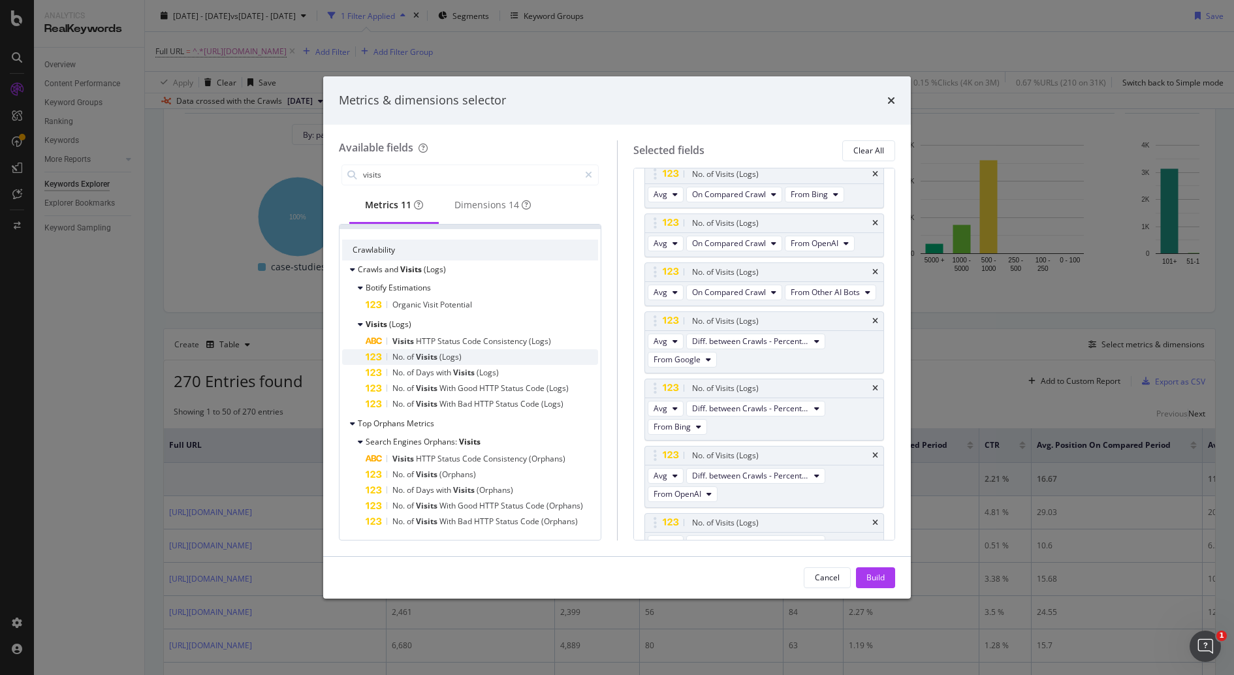
click at [490, 355] on div "No. of Visits (Logs)" at bounding box center [481, 357] width 232 height 16
click at [490, 354] on div "No. of Visits (Logs)" at bounding box center [481, 357] width 232 height 16
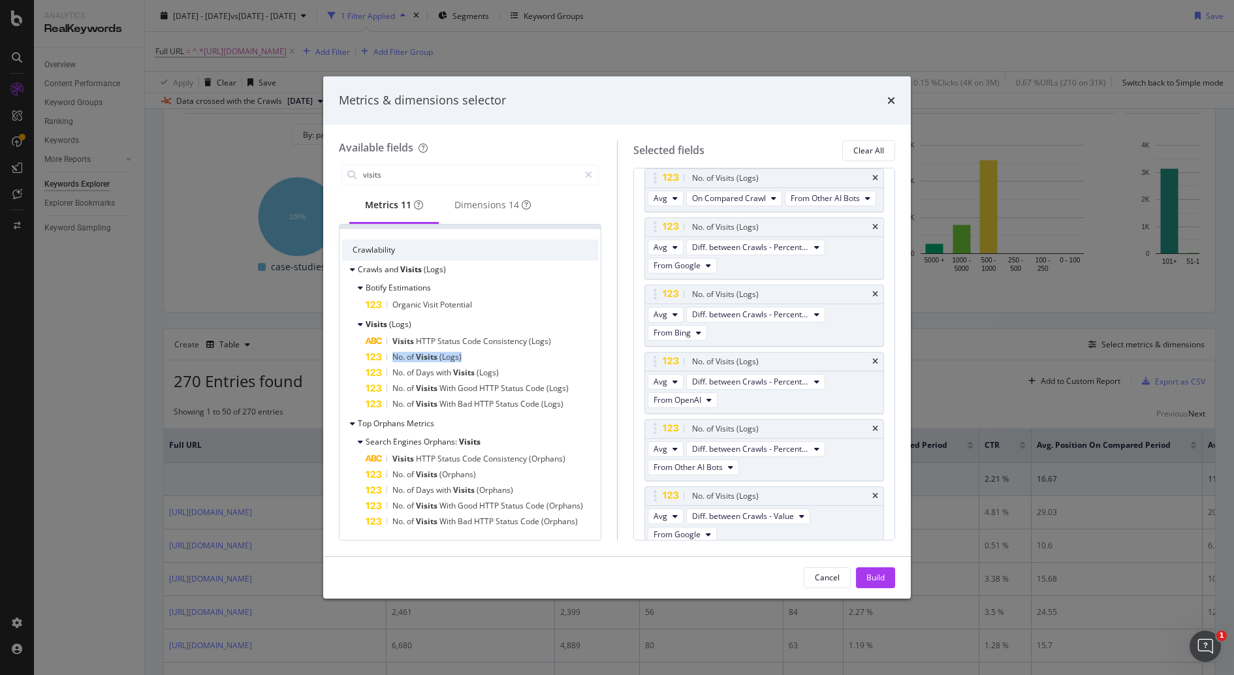
click at [490, 354] on div "No. of Visits (Logs)" at bounding box center [481, 357] width 232 height 16
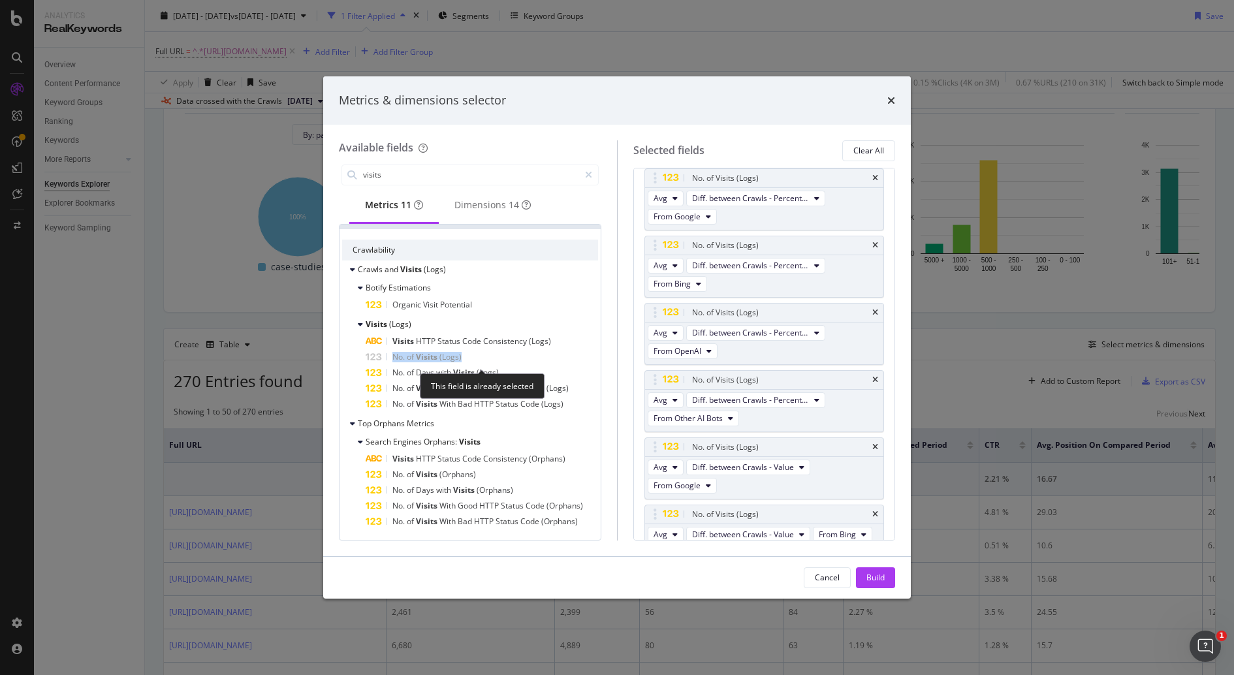
click at [490, 354] on div "No. of Visits (Logs)" at bounding box center [481, 357] width 232 height 16
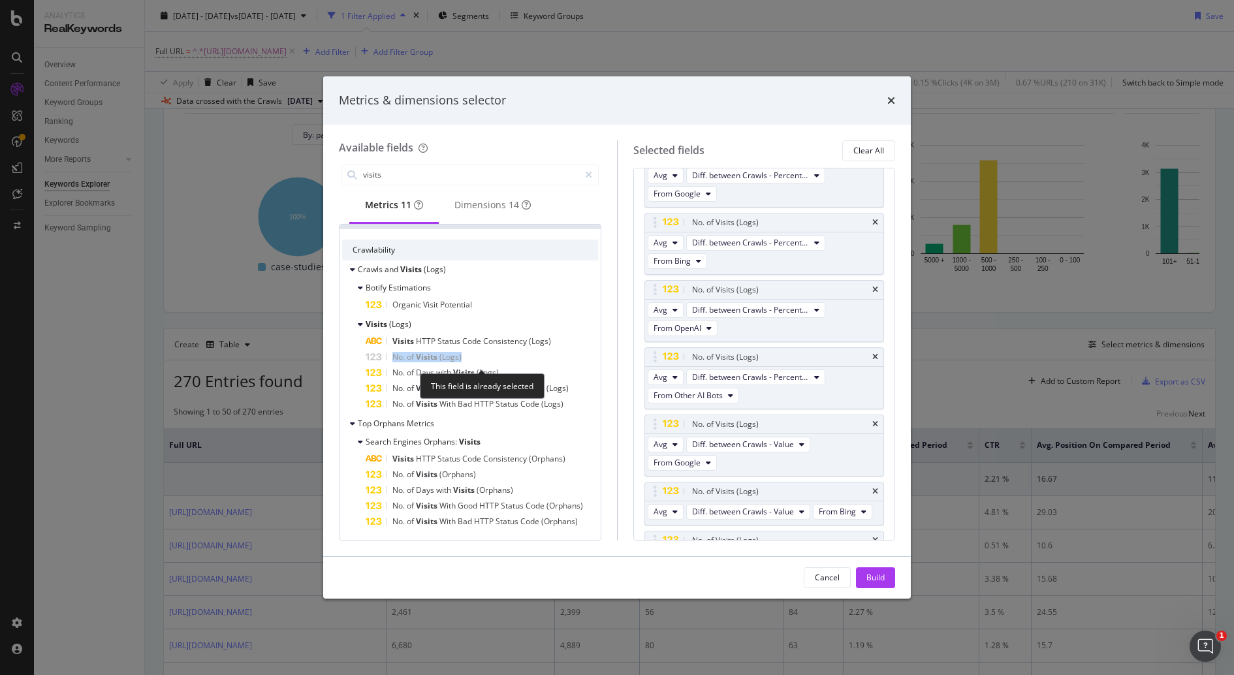
scroll to position [1824, 0]
click at [490, 354] on div "No. of Visits (Logs)" at bounding box center [481, 357] width 232 height 16
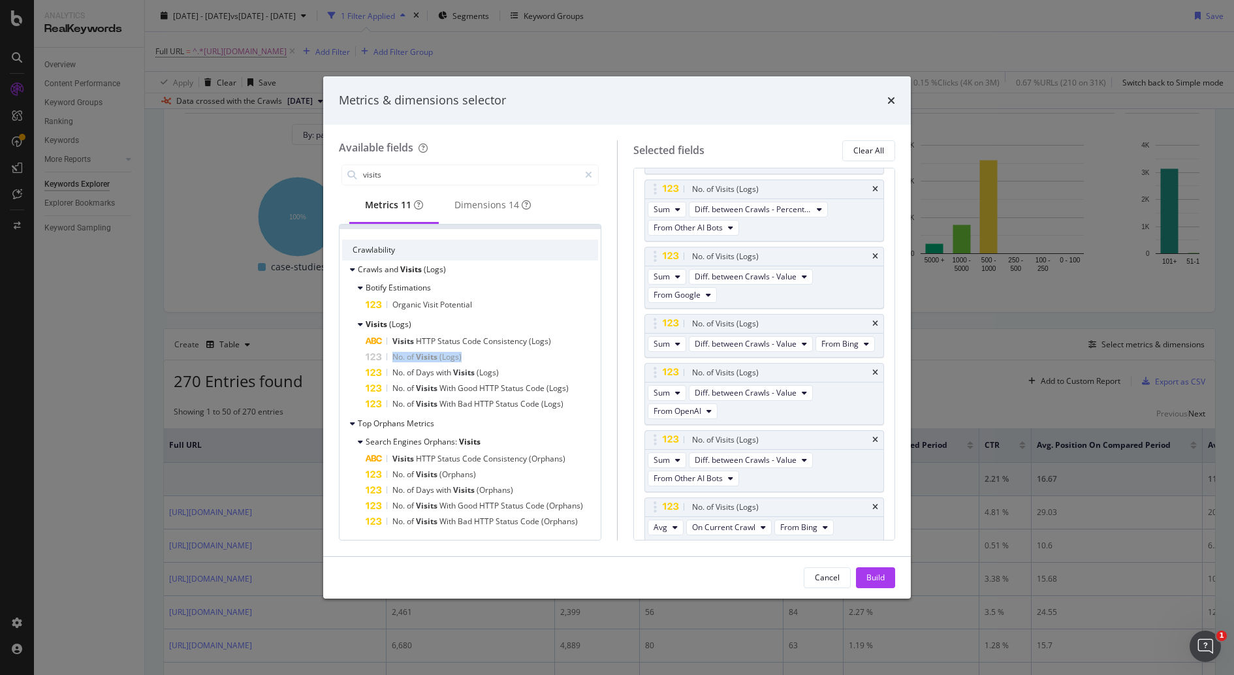
scroll to position [1147, 0]
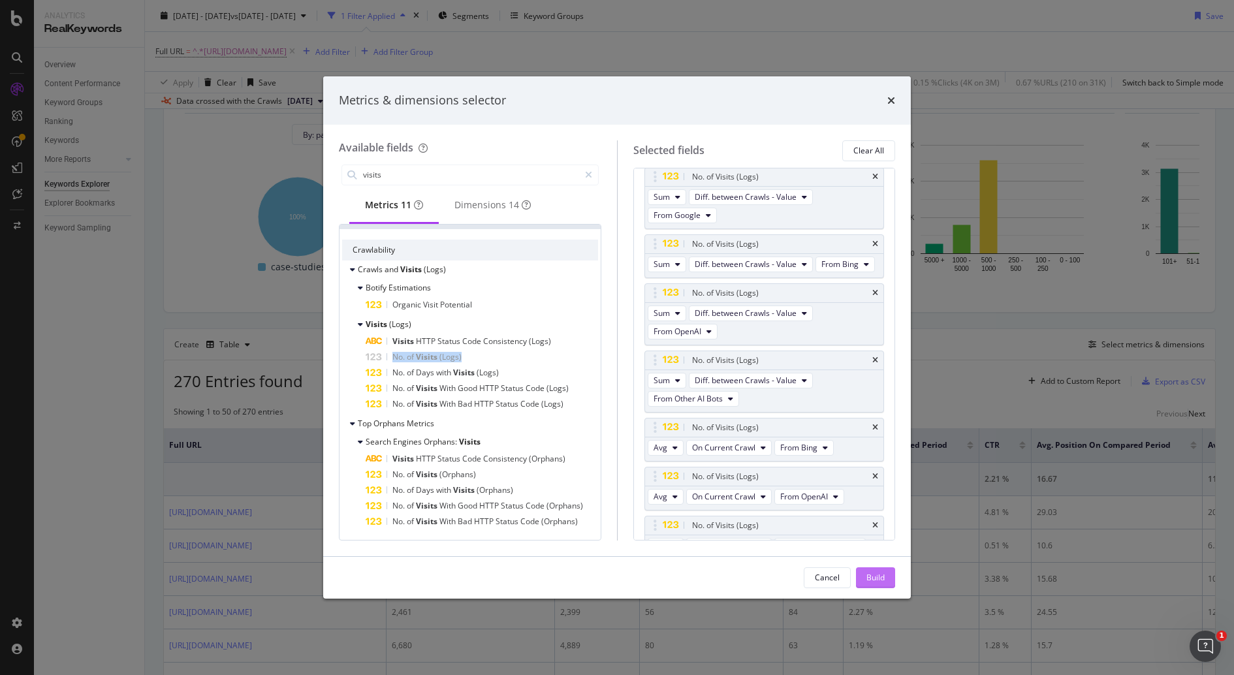
click at [875, 576] on div "Build" at bounding box center [875, 577] width 18 height 11
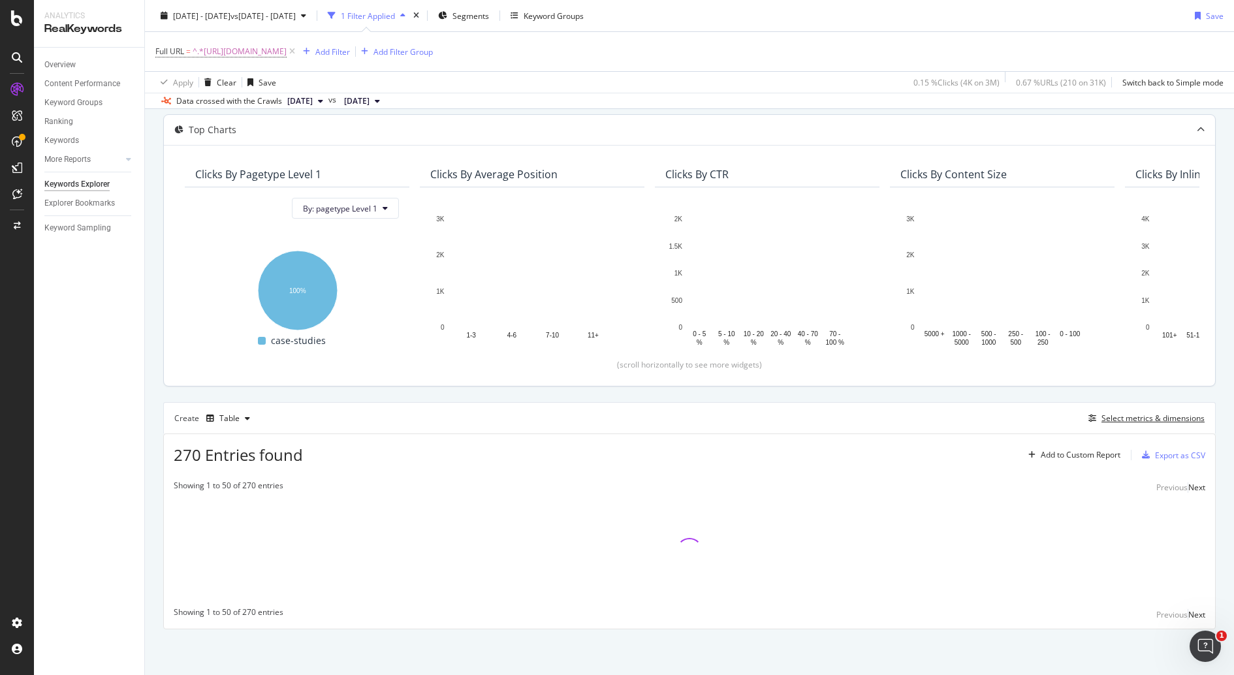
scroll to position [64, 0]
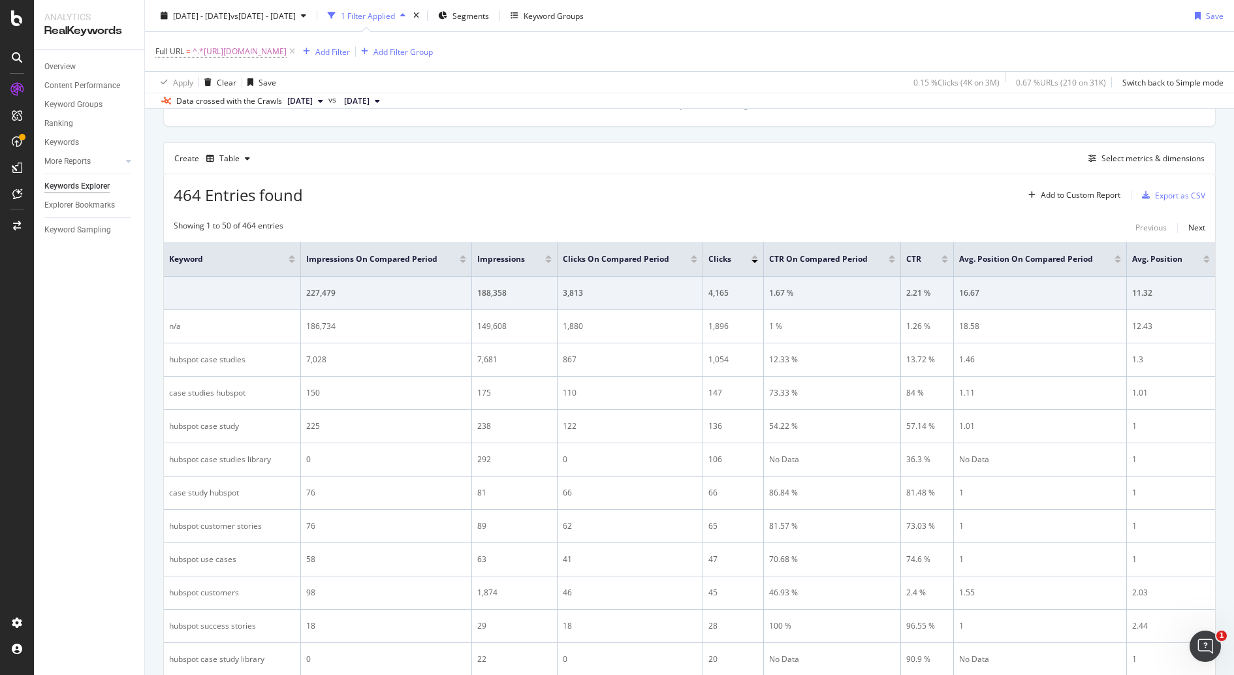
scroll to position [324, 0]
click at [1075, 194] on div "Add to Custom Report" at bounding box center [1080, 196] width 80 height 8
click at [957, 184] on div "464 Entries found Add to Custom Report Export as CSV" at bounding box center [689, 191] width 1051 height 32
click at [1179, 161] on div "Select metrics & dimensions" at bounding box center [1152, 158] width 103 height 11
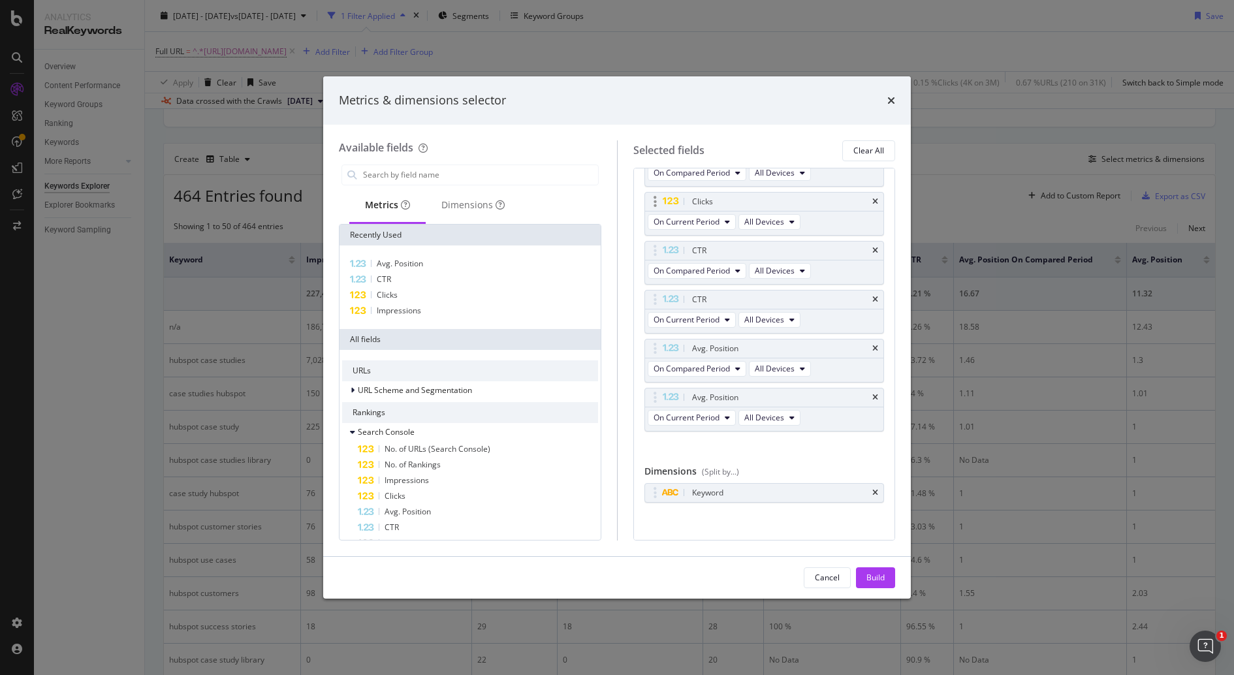
scroll to position [0, 0]
